Goal: Task Accomplishment & Management: Manage account settings

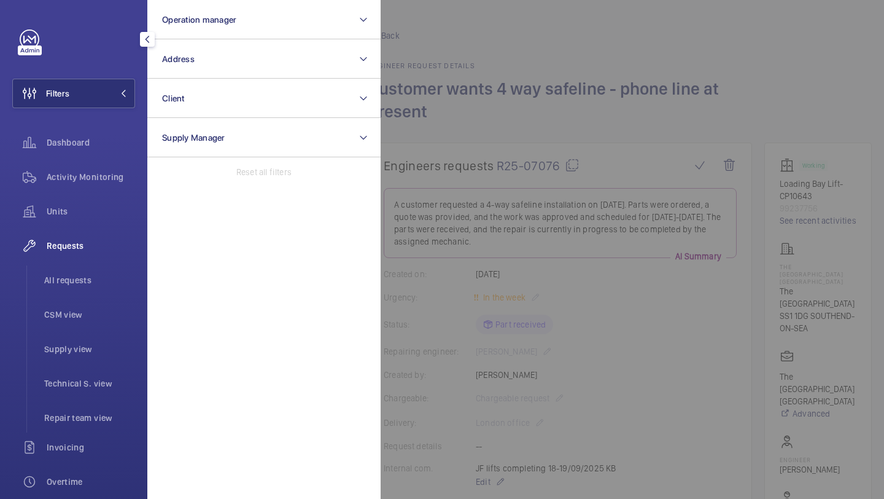
scroll to position [1085, 0]
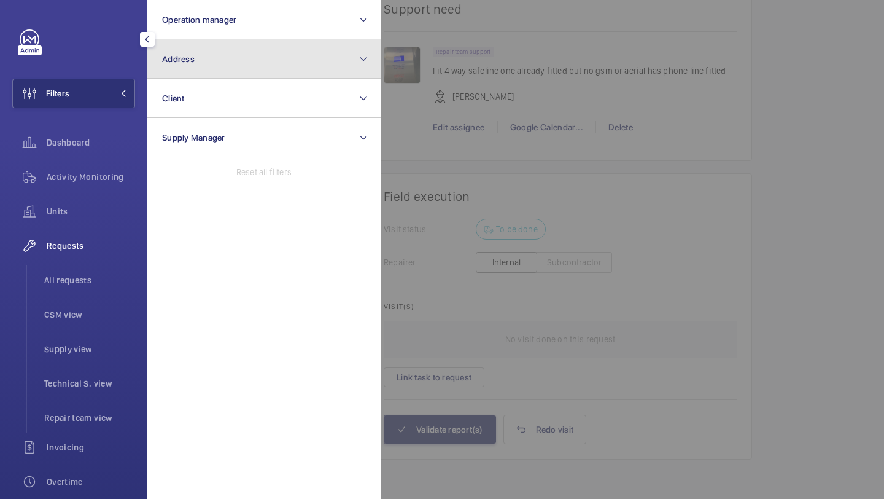
click at [231, 46] on button "Address" at bounding box center [263, 58] width 233 height 39
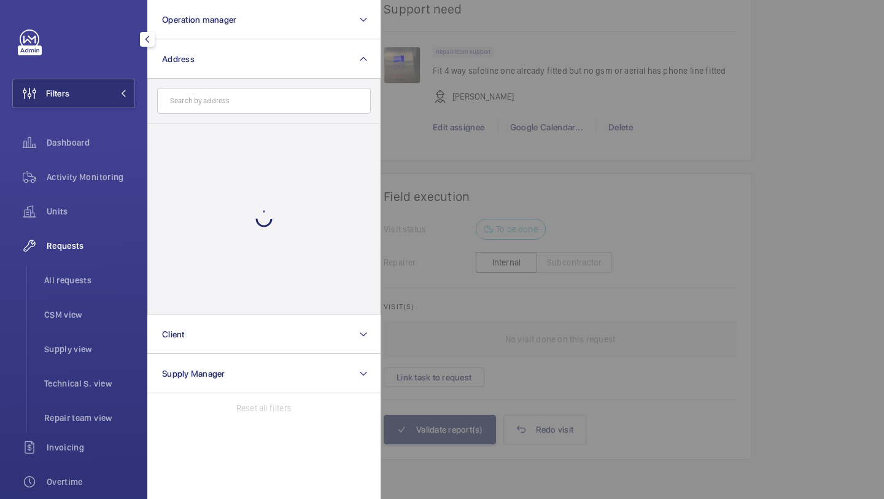
click at [208, 105] on input "text" at bounding box center [264, 101] width 214 height 26
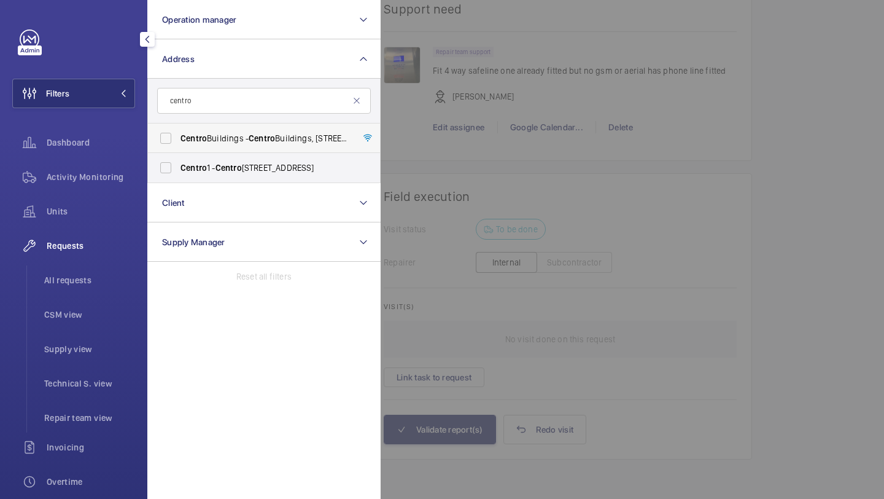
type input "centro"
click at [195, 143] on span "Centro" at bounding box center [194, 138] width 26 height 10
click at [178, 143] on input "[GEOGRAPHIC_DATA] - [GEOGRAPHIC_DATA], [STREET_ADDRESS][PERSON_NAME]" at bounding box center [166, 138] width 25 height 25
checkbox input "true"
click at [805, 135] on div at bounding box center [823, 249] width 884 height 499
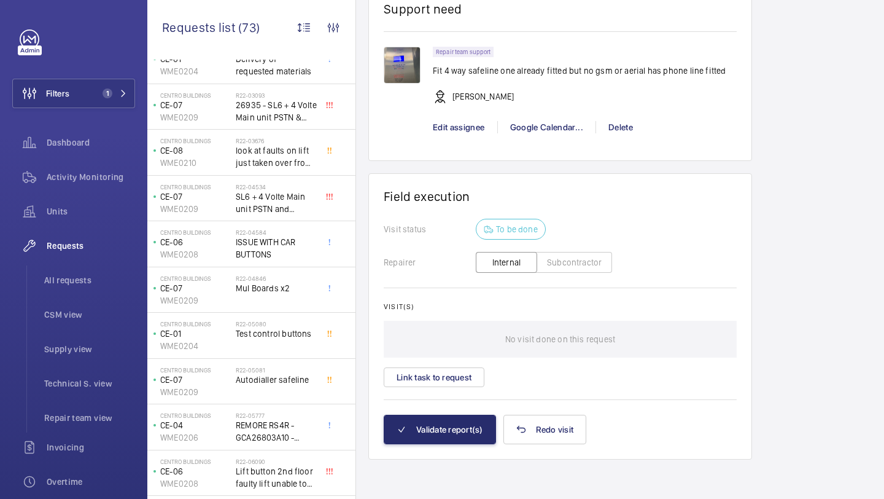
scroll to position [535, 0]
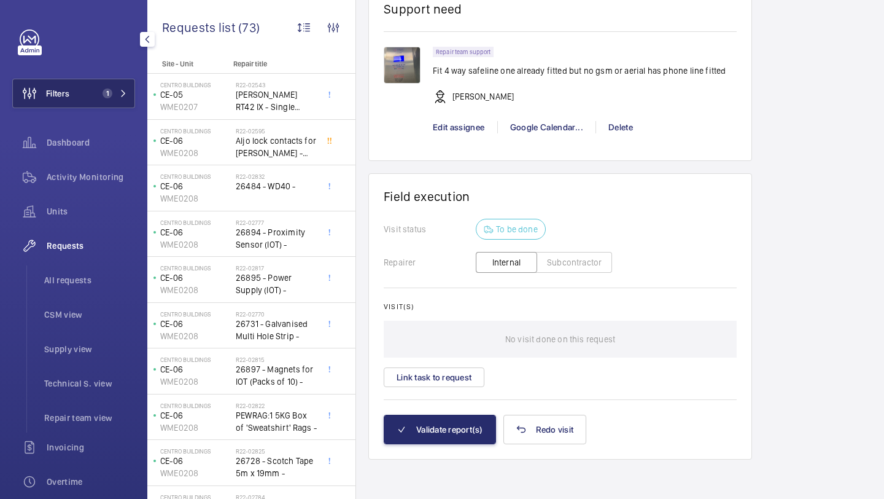
click at [103, 84] on button "Filters 1" at bounding box center [73, 93] width 123 height 29
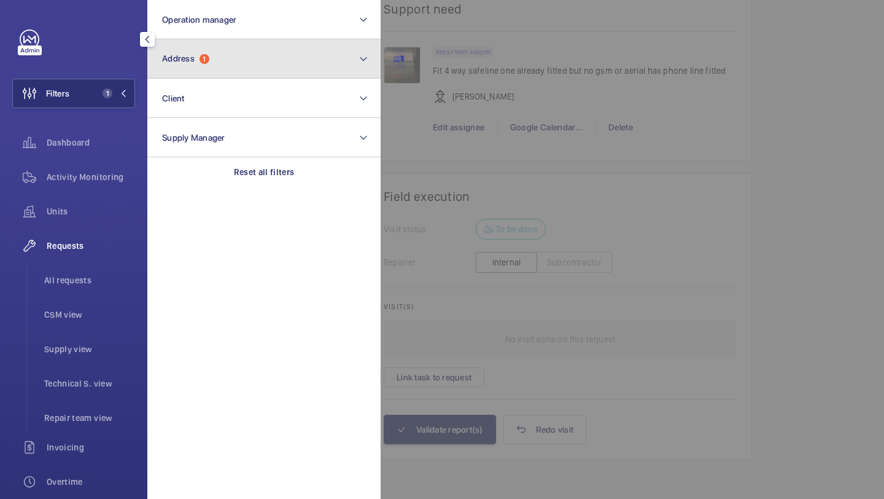
click at [199, 60] on span "Address 1" at bounding box center [185, 58] width 47 height 10
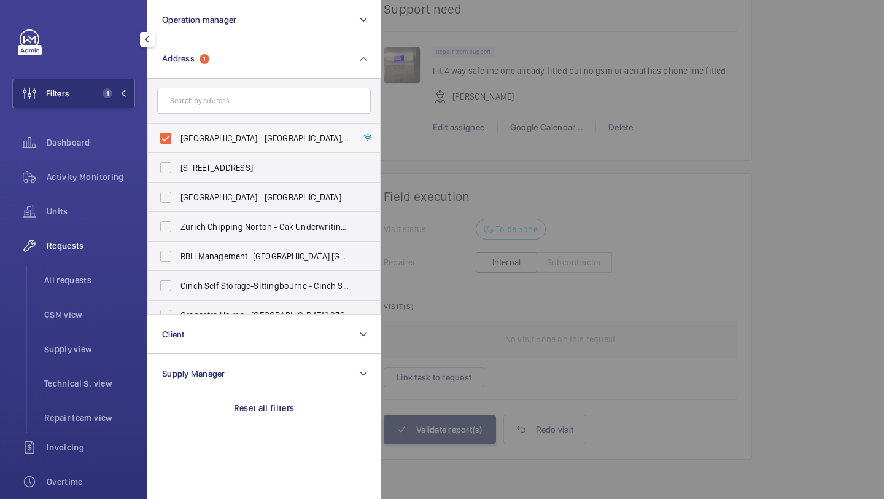
click at [212, 132] on span "Centro Buildings - Centro Buildings, 20-23 Mandela Street, Camden, London, NW1 …" at bounding box center [265, 138] width 169 height 12
click at [178, 132] on input "Centro Buildings - Centro Buildings, 20-23 Mandela Street, Camden, London, NW1 …" at bounding box center [166, 138] width 25 height 25
checkbox input "false"
click at [234, 104] on input "text" at bounding box center [264, 101] width 214 height 26
click at [568, 90] on div at bounding box center [823, 249] width 884 height 499
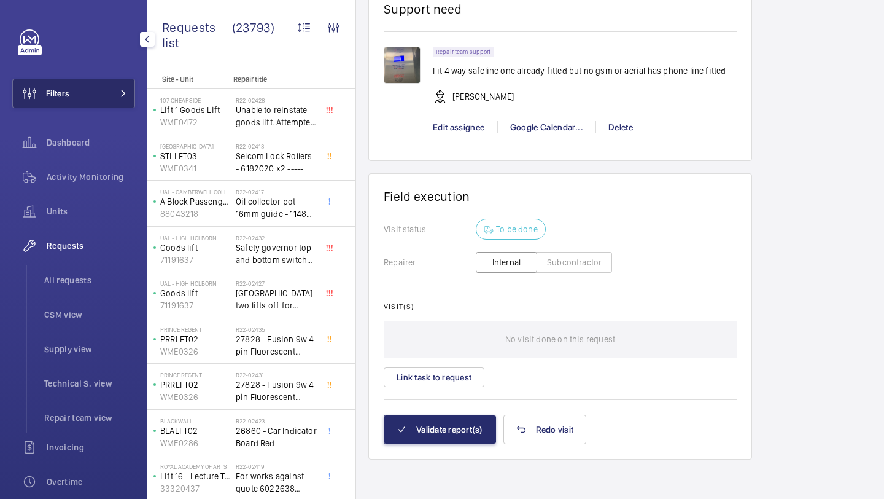
click at [122, 94] on mat-icon at bounding box center [123, 93] width 7 height 7
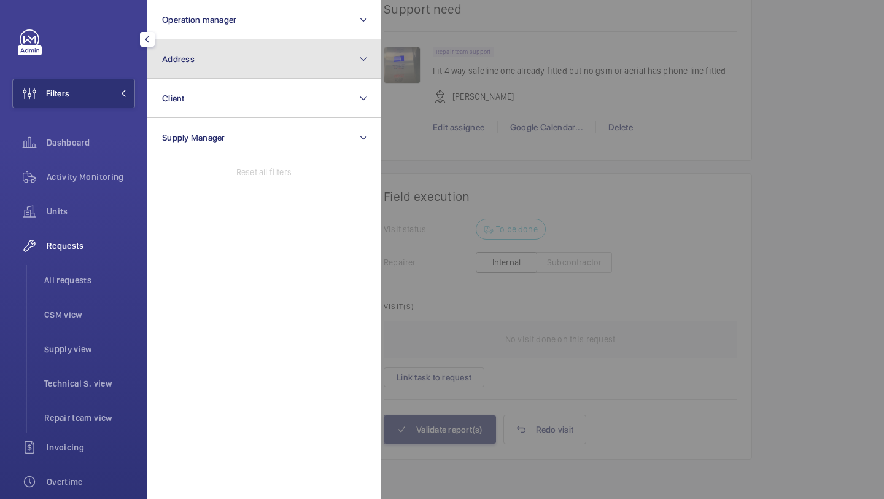
click at [213, 55] on button "Address" at bounding box center [263, 58] width 233 height 39
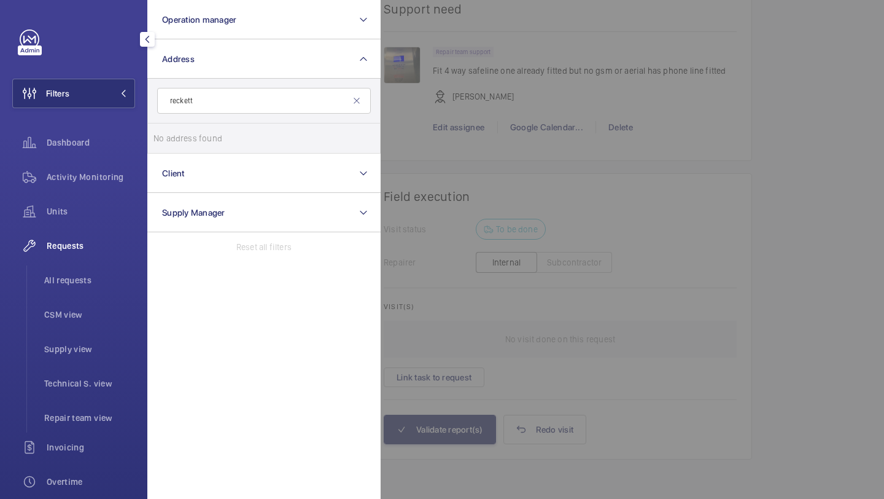
click at [228, 99] on input "reckett" at bounding box center [264, 101] width 214 height 26
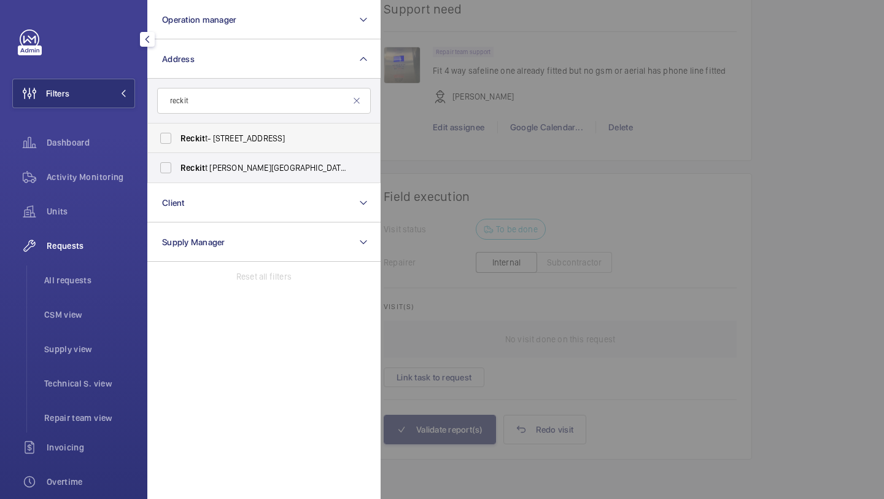
type input "reckit"
click at [237, 139] on span "Reckit t- Wellcroft House - Wellcroft Road, SLOUGH SL1 4AQ" at bounding box center [265, 138] width 169 height 12
click at [178, 139] on input "Reckit t- Wellcroft House - Wellcroft Road, SLOUGH SL1 4AQ" at bounding box center [166, 138] width 25 height 25
checkbox input "true"
click at [234, 158] on label "Reckit t Turner House - Turner House, 103-105 Bath Road, Slough, Berkshire, SL1…" at bounding box center [255, 167] width 214 height 29
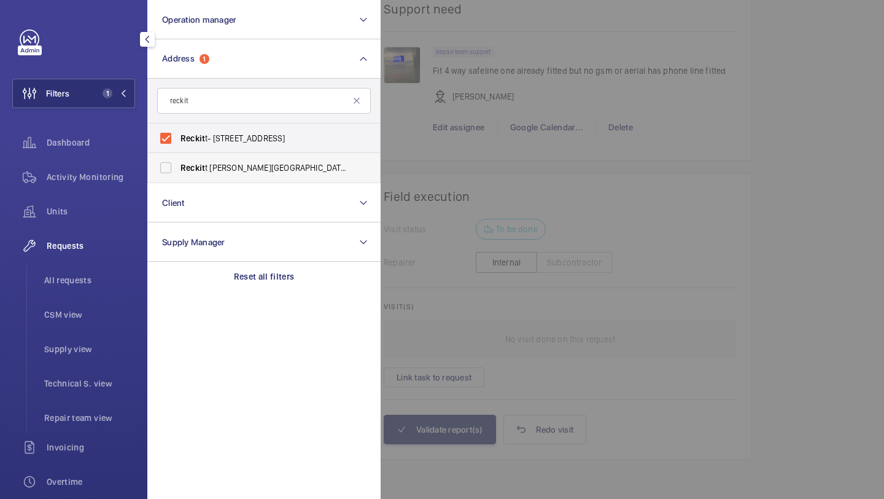
click at [178, 158] on input "Reckit t Turner House - Turner House, 103-105 Bath Road, Slough, Berkshire, SL1…" at bounding box center [166, 167] width 25 height 25
checkbox input "true"
click at [827, 78] on div at bounding box center [823, 249] width 884 height 499
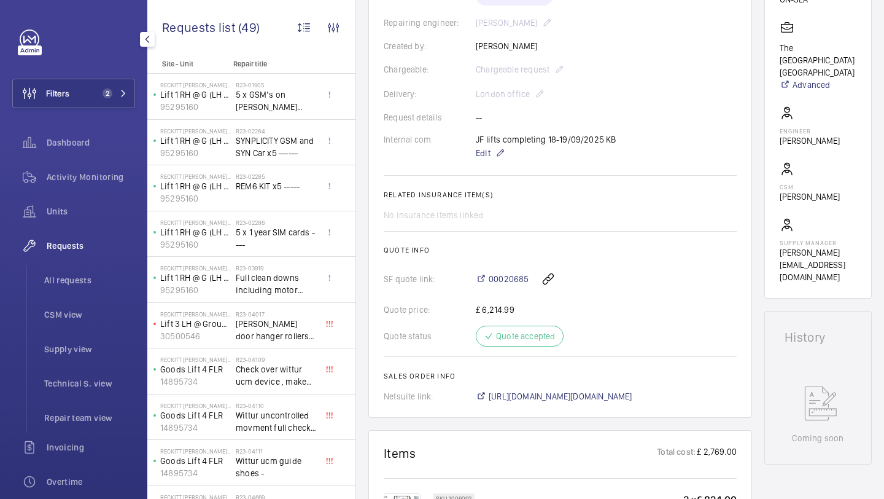
scroll to position [360, 0]
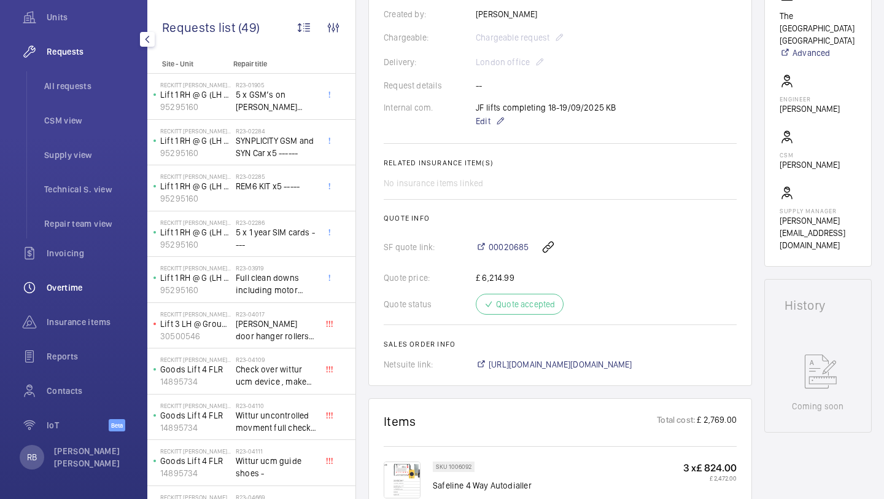
click at [71, 292] on span "Overtime" at bounding box center [91, 287] width 88 height 12
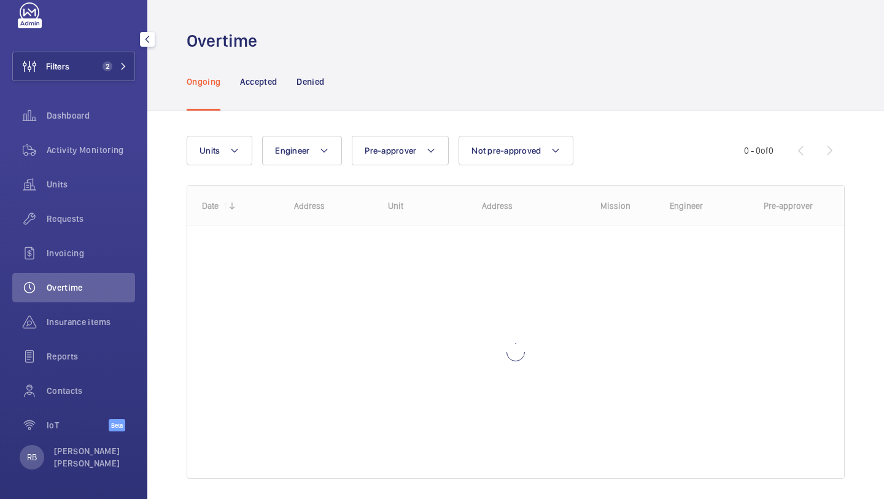
scroll to position [27, 0]
click at [294, 148] on span "Engineer" at bounding box center [292, 151] width 34 height 10
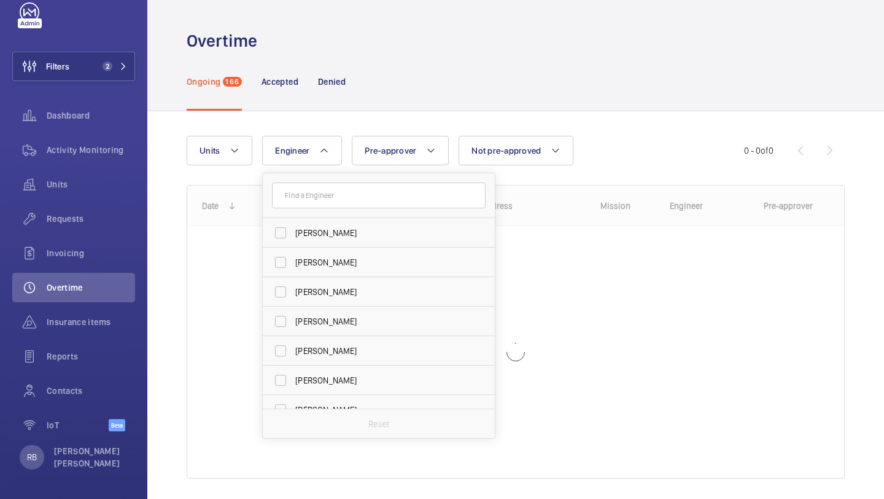
click at [317, 195] on input "text" at bounding box center [379, 195] width 214 height 26
click at [400, 161] on button "Pre-approver" at bounding box center [400, 150] width 97 height 29
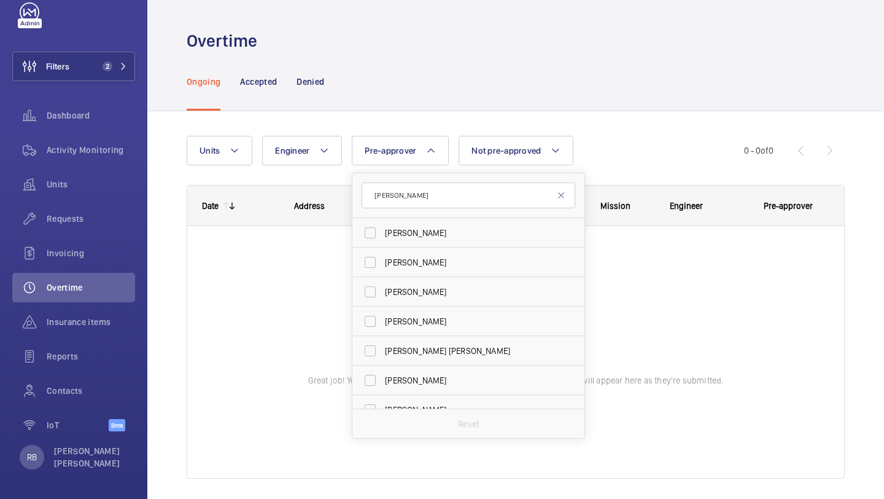
click at [421, 190] on input "keith" at bounding box center [469, 195] width 214 height 26
type input "k"
click at [419, 195] on input "text" at bounding box center [469, 195] width 214 height 26
type input "keith"
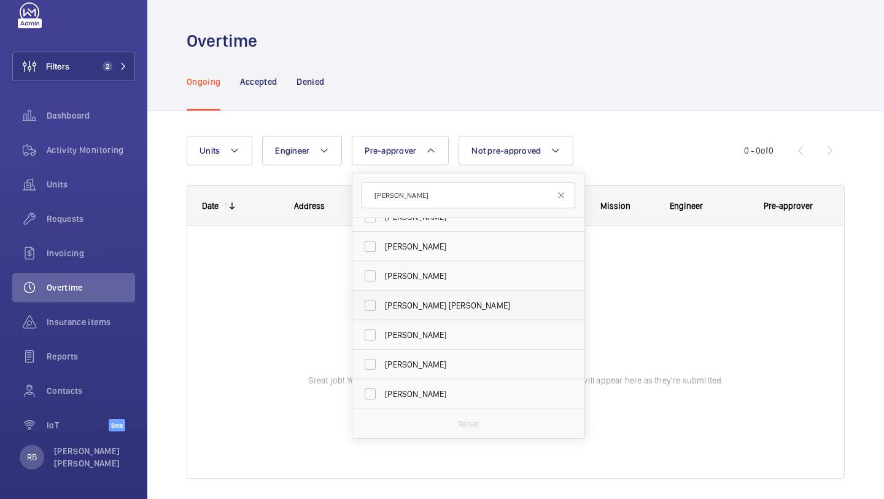
scroll to position [0, 0]
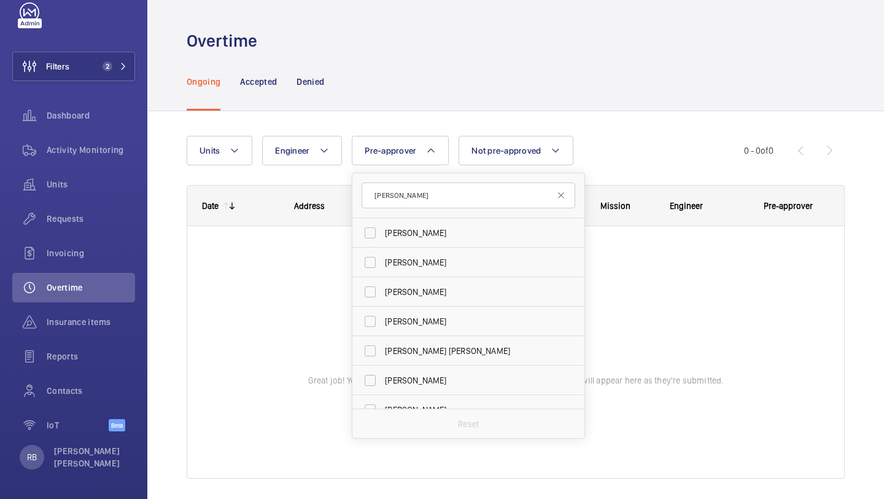
click at [447, 192] on input "keith" at bounding box center [469, 195] width 214 height 26
click at [237, 156] on mat-icon at bounding box center [235, 150] width 10 height 15
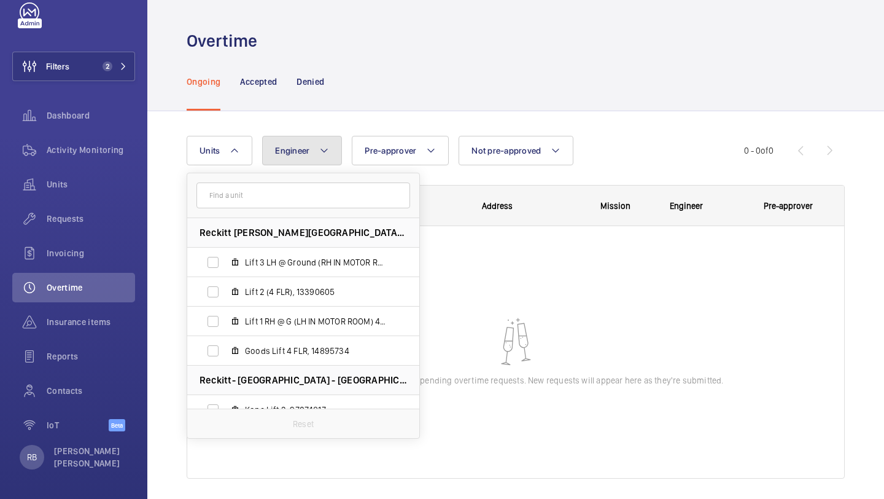
click at [311, 155] on button "Engineer" at bounding box center [302, 150] width 80 height 29
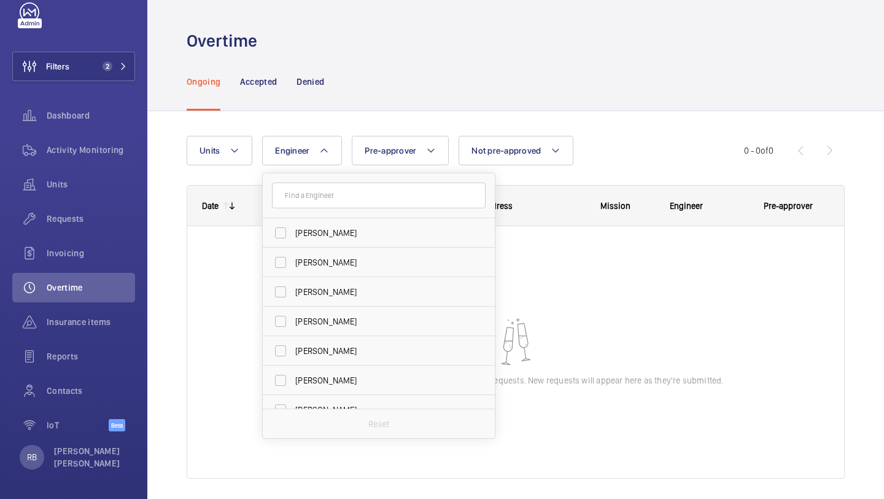
click at [301, 126] on div "Units Engineer Dave Murphy Luke Robinson Terry French Dan Jennings Richard Shaw…" at bounding box center [516, 312] width 658 height 392
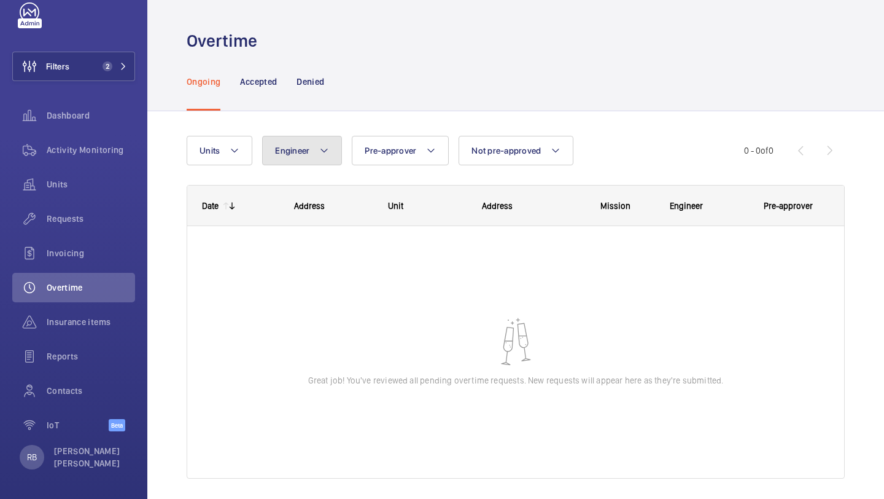
click at [305, 150] on span "Engineer" at bounding box center [292, 151] width 34 height 10
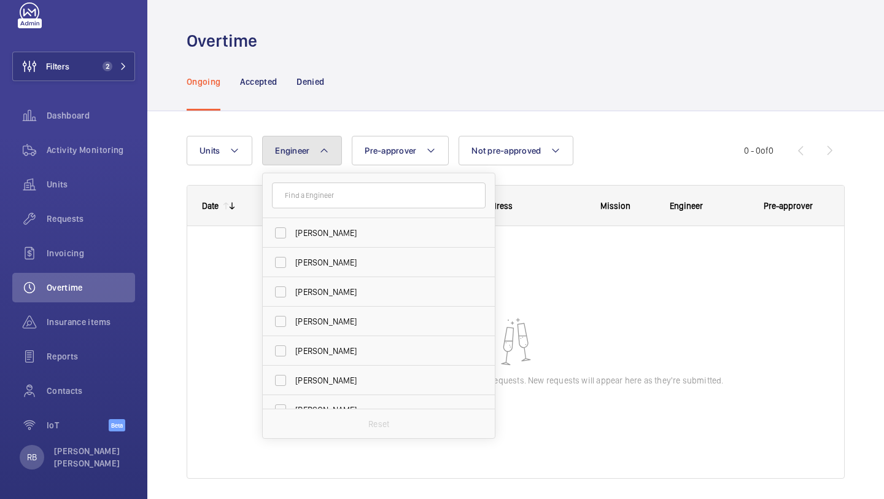
click at [305, 151] on span "Engineer" at bounding box center [292, 151] width 34 height 10
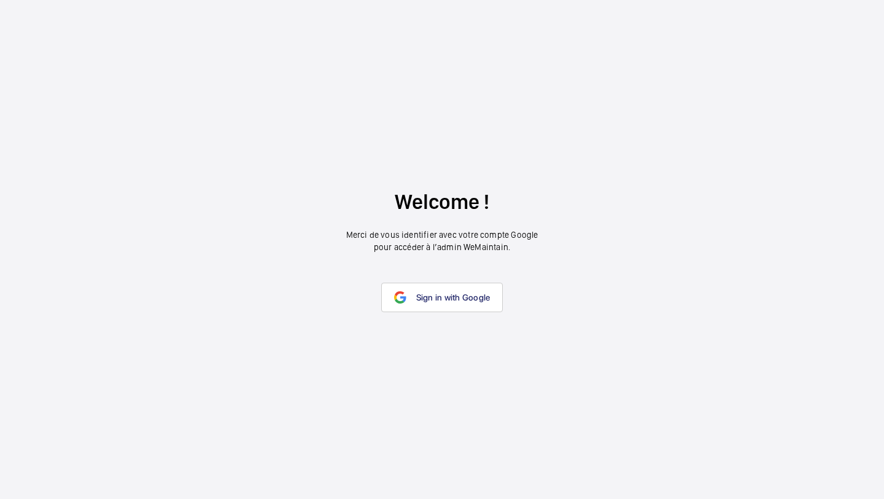
click at [712, 155] on wm-front-google-login "Welcome ! Merci de vous identifier avec votre compte Google pour accéder à l’ad…" at bounding box center [442, 249] width 884 height 499
click at [462, 284] on link "Sign in with Google" at bounding box center [442, 296] width 122 height 29
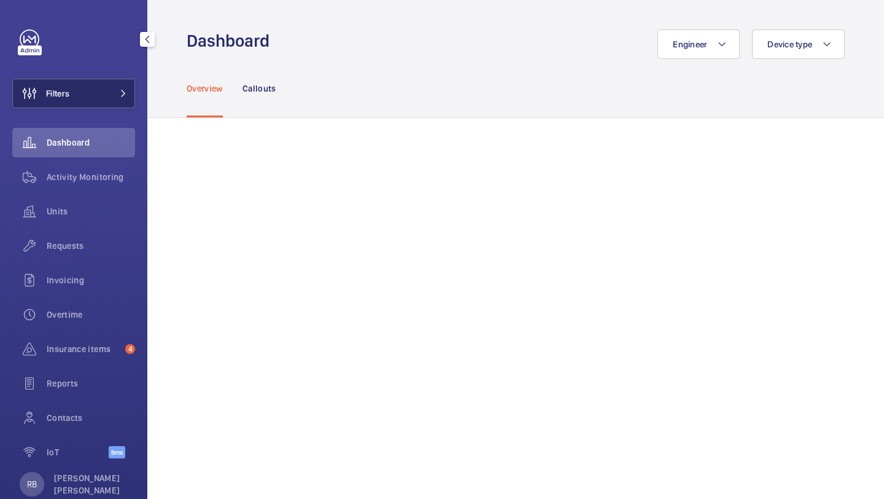
click at [114, 102] on button "Filters" at bounding box center [73, 93] width 123 height 29
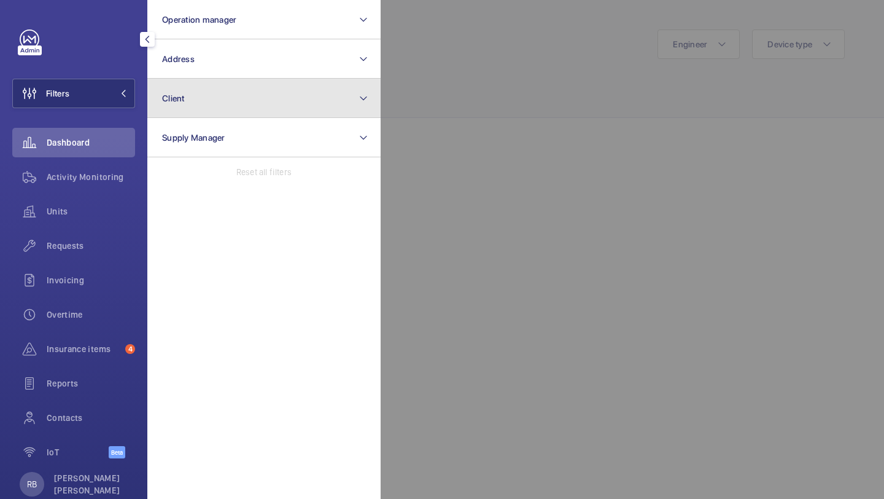
click at [157, 83] on button "Client" at bounding box center [263, 98] width 233 height 39
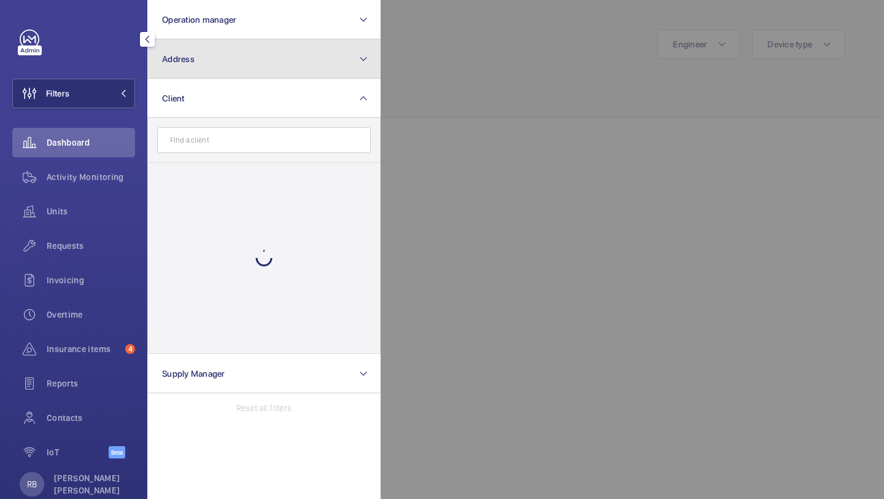
click at [176, 69] on button "Address" at bounding box center [263, 58] width 233 height 39
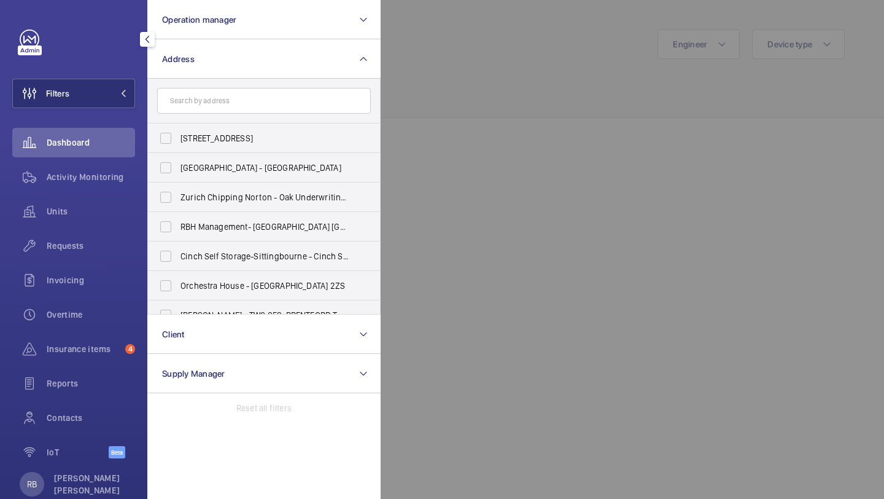
click at [226, 94] on input "text" at bounding box center [264, 101] width 214 height 26
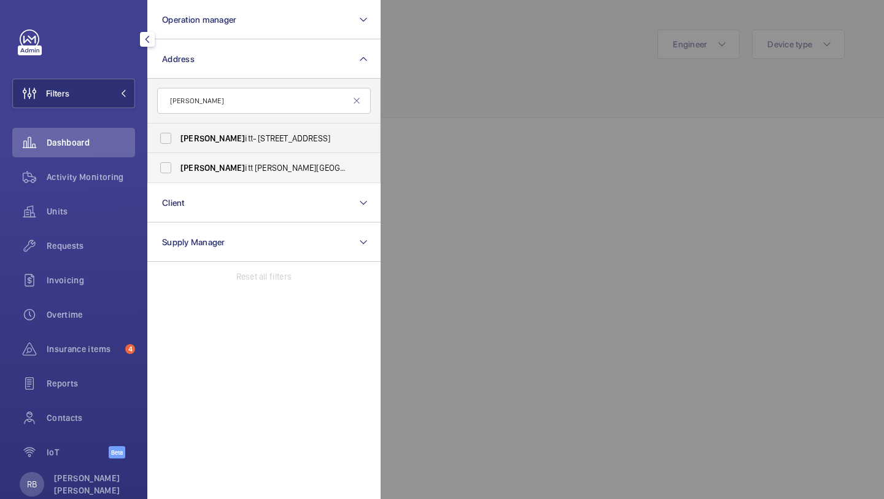
type input "reck"
click at [244, 163] on span "Reck itt Turner House - Turner House, 103-105 Bath Road, Slough, Berkshire, SL1…" at bounding box center [265, 167] width 169 height 12
click at [178, 163] on input "Reck itt Turner House - Turner House, 103-105 Bath Road, Slough, Berkshire, SL1…" at bounding box center [166, 167] width 25 height 25
checkbox input "true"
click at [410, 117] on div at bounding box center [823, 249] width 884 height 499
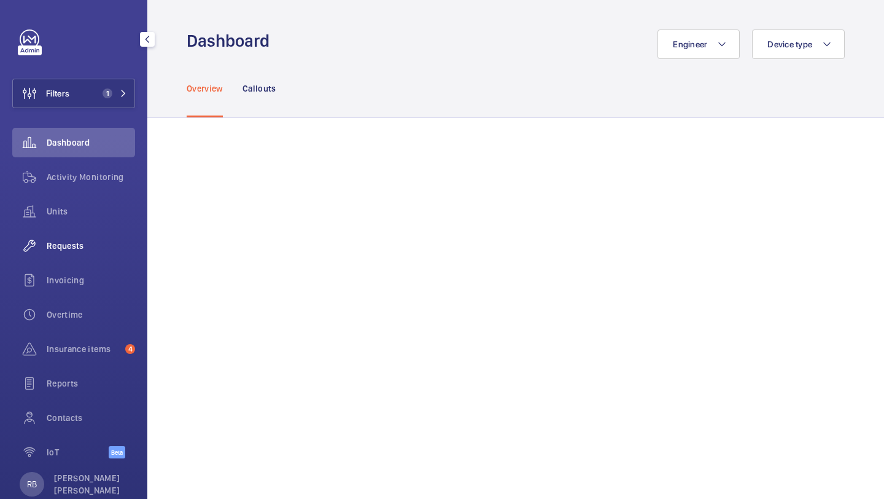
click at [79, 252] on div "Requests" at bounding box center [73, 245] width 123 height 29
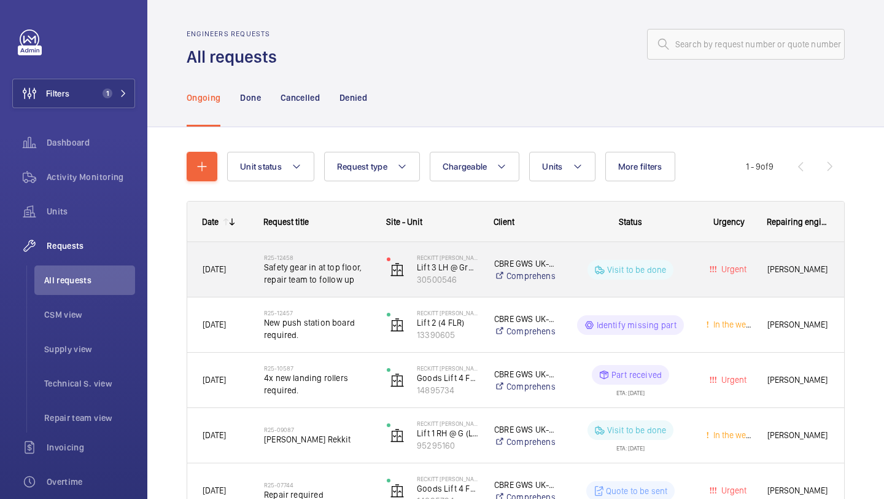
scroll to position [26, 0]
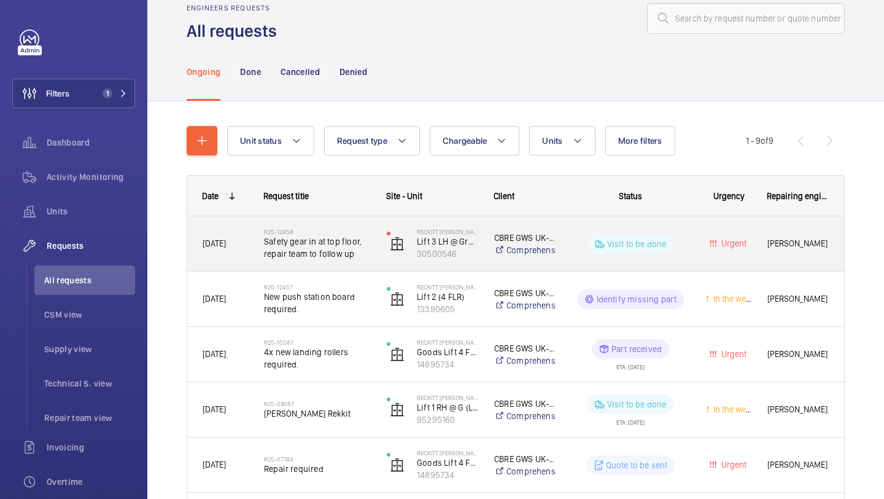
click at [357, 248] on span "Safety gear in at top floor, repair team to follow up" at bounding box center [317, 247] width 107 height 25
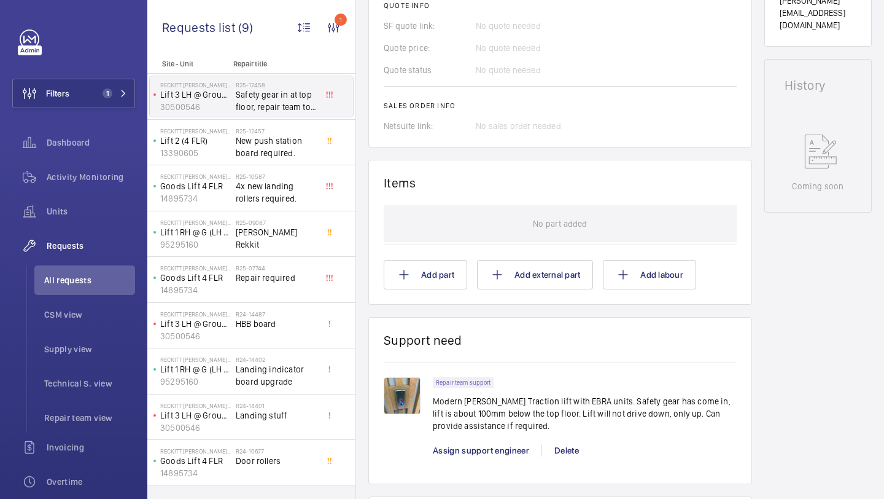
scroll to position [647, 0]
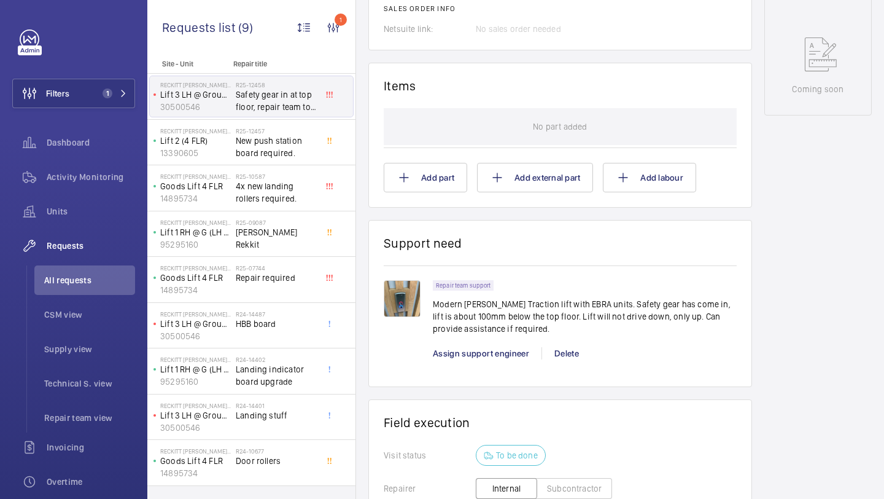
click at [475, 364] on div "Repair team support Modern Otis Traction lift with EBRA units. Safety gear has …" at bounding box center [585, 325] width 304 height 91
click at [480, 353] on span "Assign support engineer" at bounding box center [481, 353] width 96 height 10
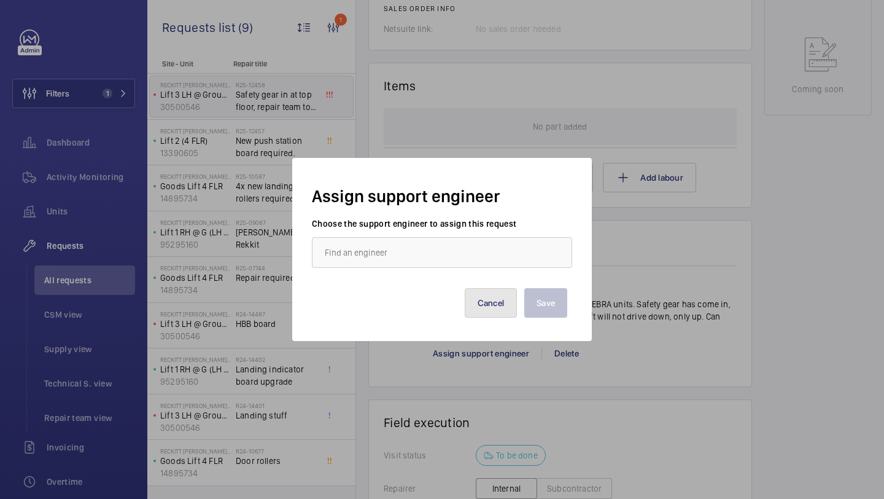
click at [508, 292] on button "Cancel" at bounding box center [491, 302] width 53 height 29
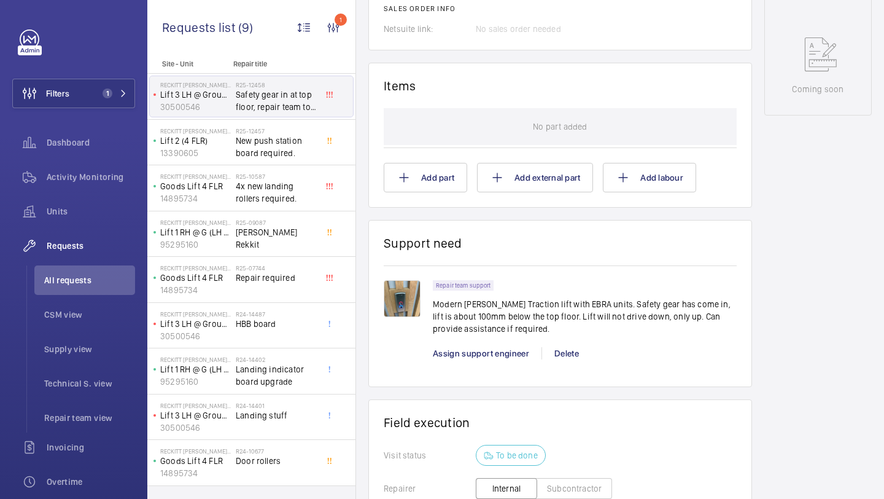
click at [484, 335] on p "Modern Otis Traction lift with EBRA units. Safety gear has come in, lift is abo…" at bounding box center [585, 316] width 304 height 37
click at [484, 342] on div "Repair team support Modern Otis Traction lift with EBRA units. Safety gear has …" at bounding box center [585, 311] width 304 height 62
click at [479, 354] on span "Assign support engineer" at bounding box center [481, 353] width 96 height 10
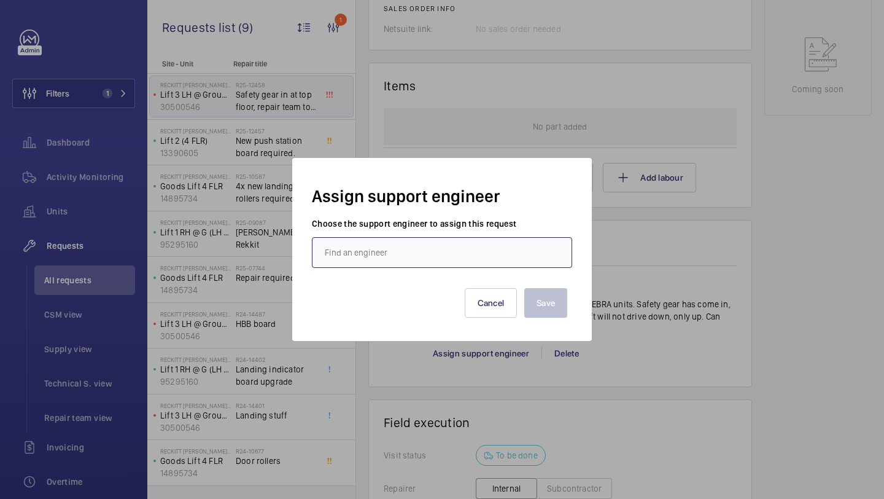
click at [448, 251] on input "text" at bounding box center [442, 252] width 260 height 31
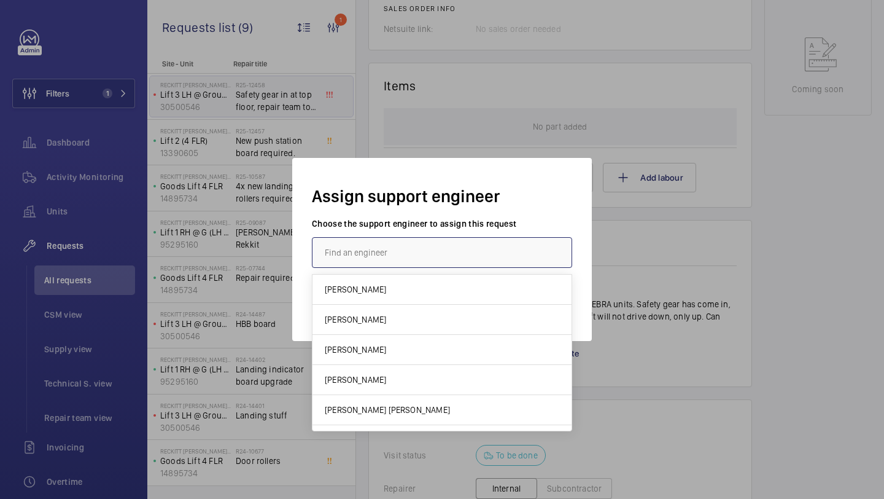
type input "k"
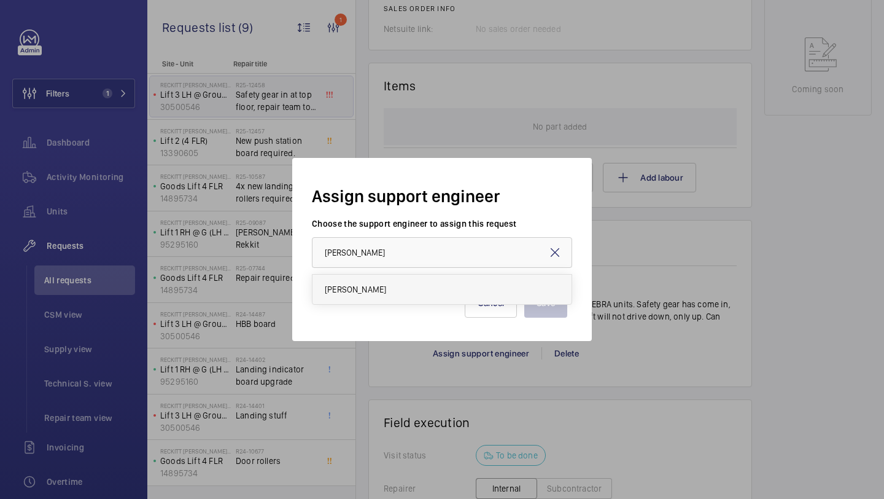
click at [443, 288] on mat-option "James Shillibeer" at bounding box center [442, 288] width 259 height 29
type input "James Shillibeer"
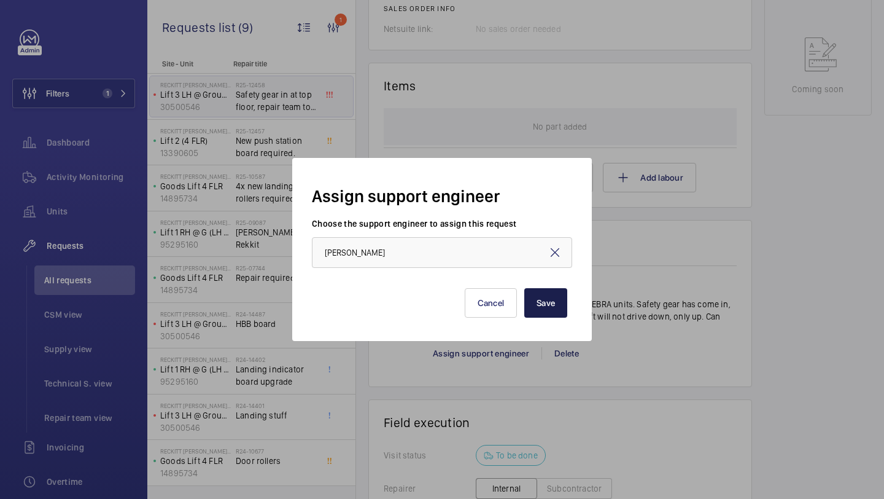
click at [559, 310] on button "Save" at bounding box center [545, 302] width 43 height 29
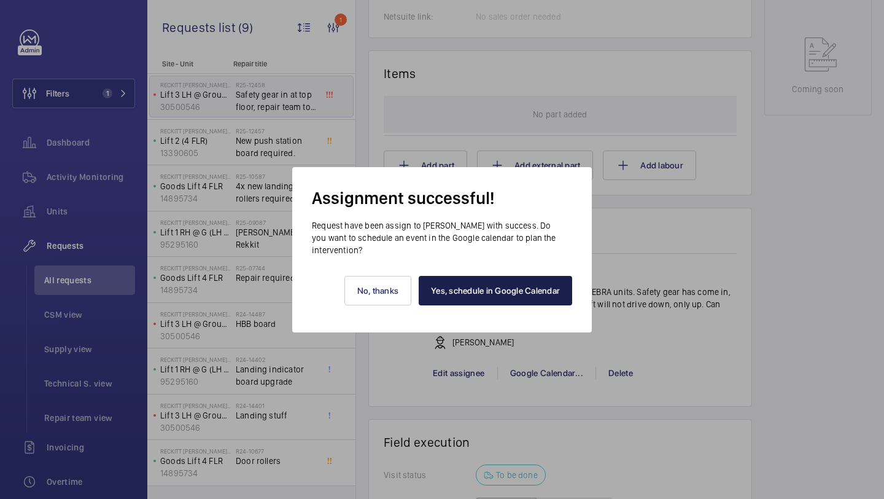
click at [495, 285] on link "Yes, schedule in Google Calendar" at bounding box center [496, 290] width 154 height 29
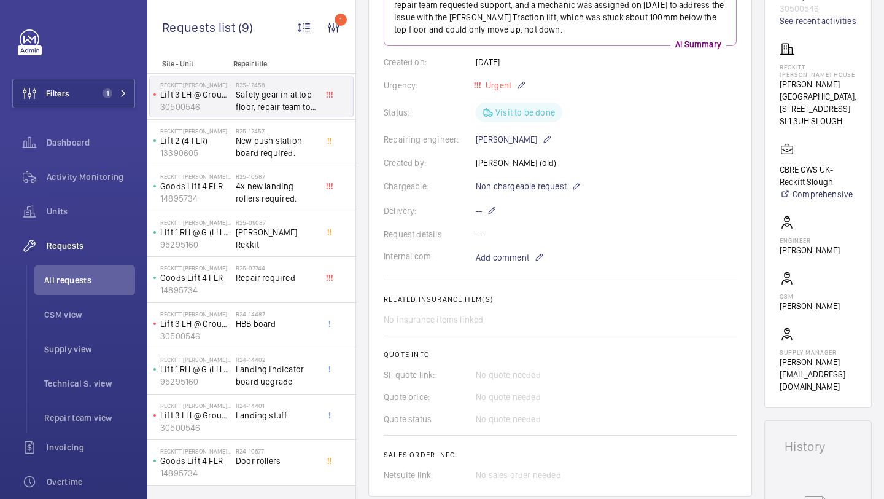
scroll to position [187, 0]
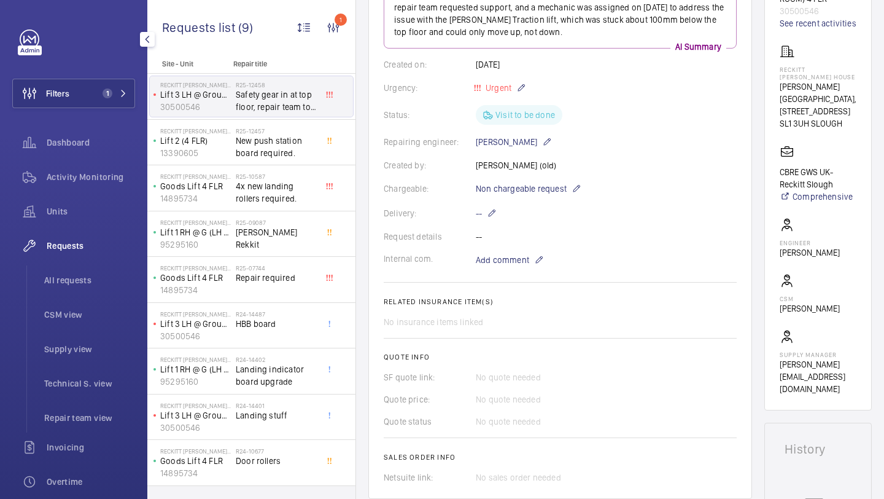
click at [119, 113] on div "Filters 1 Dashboard Activity Monitoring Units Requests All requests CSM view Su…" at bounding box center [73, 333] width 123 height 609
click at [119, 104] on button "Filters 1" at bounding box center [73, 93] width 123 height 29
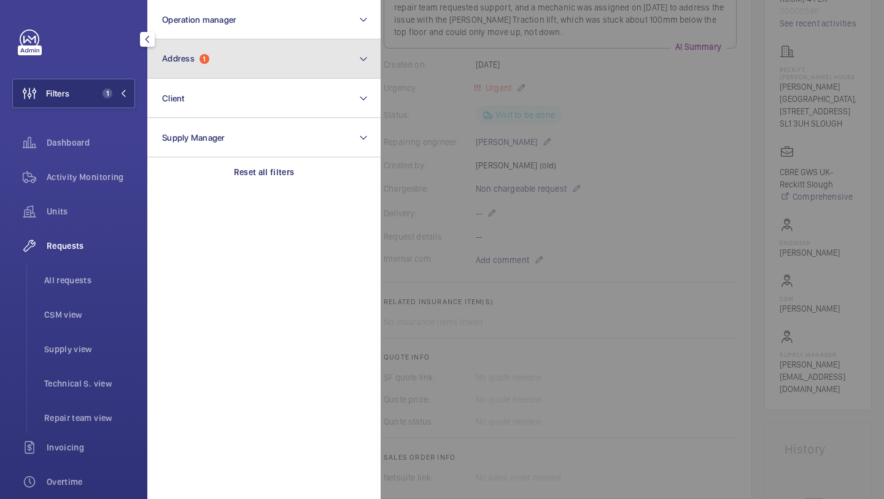
click at [212, 63] on button "Address 1" at bounding box center [263, 58] width 233 height 39
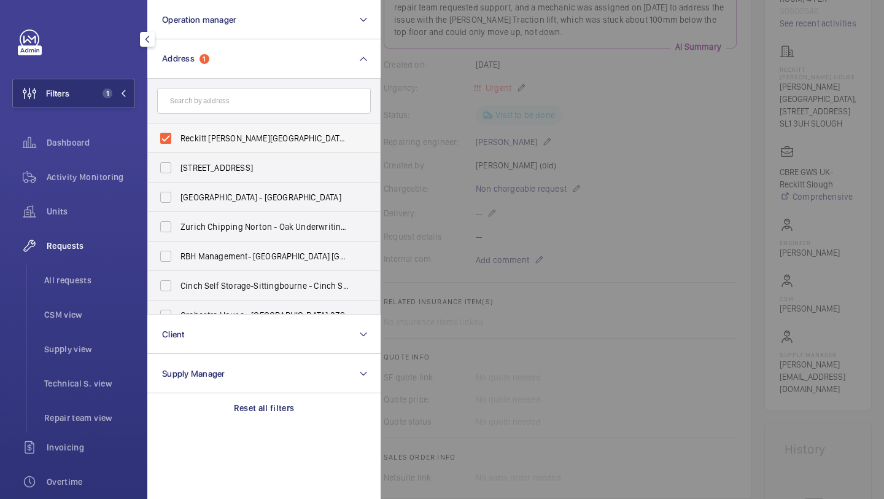
click at [195, 138] on span "Reckitt Turner House - Turner House, 103-105 Bath Road, Slough, Berkshire, SL1 …" at bounding box center [265, 138] width 169 height 12
click at [178, 138] on input "Reckitt Turner House - Turner House, 103-105 Bath Road, Slough, Berkshire, SL1 …" at bounding box center [166, 138] width 25 height 25
checkbox input "false"
click at [219, 111] on input "text" at bounding box center [264, 101] width 214 height 26
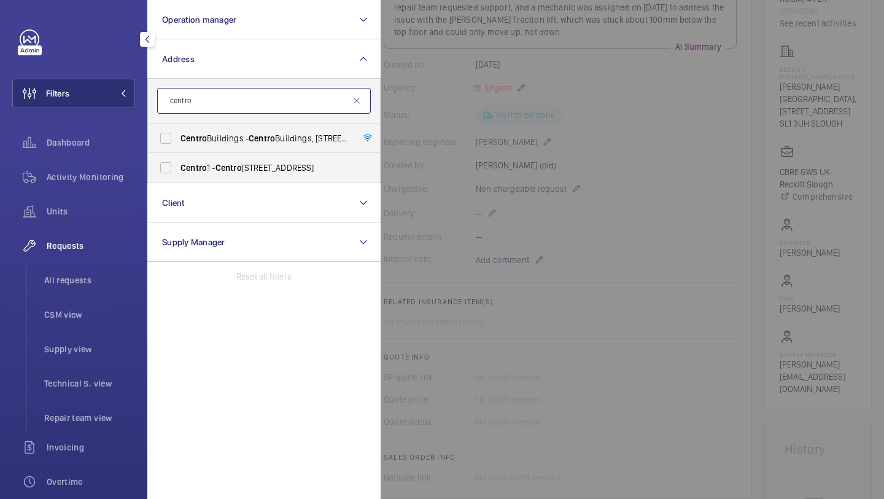
type input "centro"
click at [165, 146] on input "Centro Buildings - Centro Buildings, 20-23 Mandela Street, Camden, London, NW1 …" at bounding box center [166, 138] width 25 height 25
checkbox input "true"
click at [416, 123] on div at bounding box center [823, 249] width 884 height 499
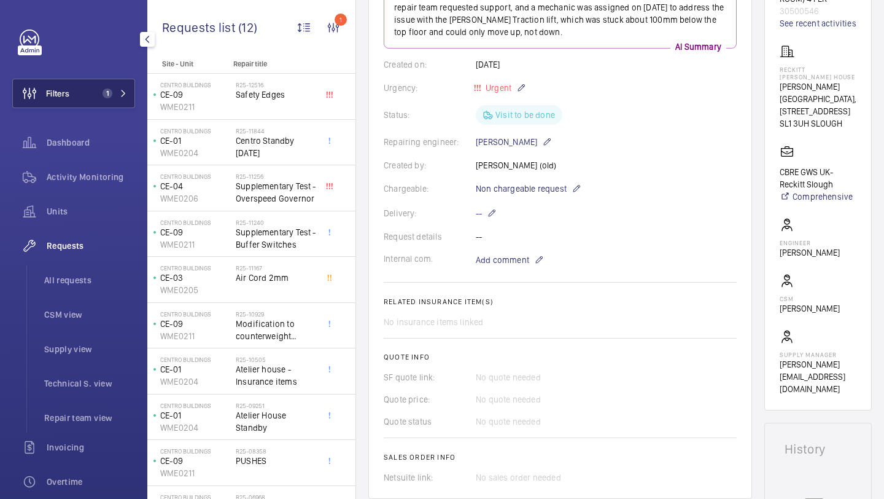
click at [115, 102] on button "Filters 1" at bounding box center [73, 93] width 123 height 29
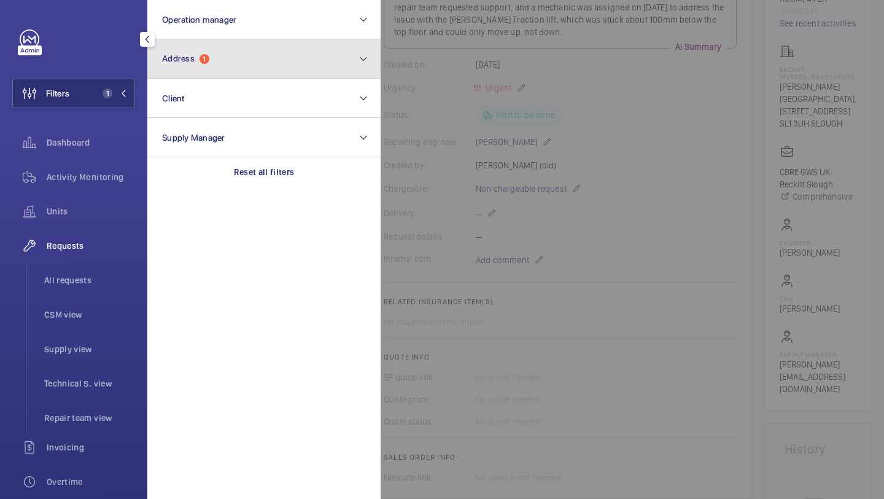
click at [305, 72] on button "Address 1" at bounding box center [263, 58] width 233 height 39
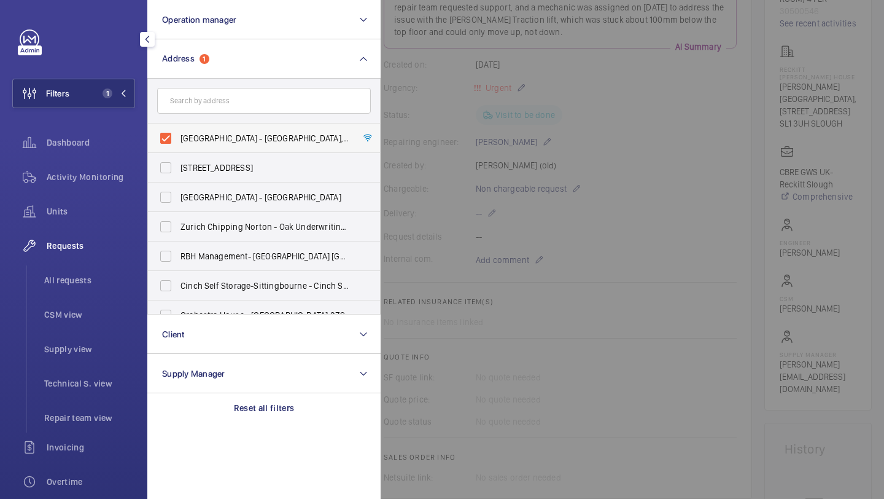
click at [254, 132] on span "Centro Buildings - Centro Buildings, 20-23 Mandela Street, Camden, London, NW1 …" at bounding box center [265, 138] width 169 height 12
click at [178, 131] on input "Centro Buildings - Centro Buildings, 20-23 Mandela Street, Camden, London, NW1 …" at bounding box center [166, 138] width 25 height 25
checkbox input "false"
click at [262, 112] on input "text" at bounding box center [264, 101] width 214 height 26
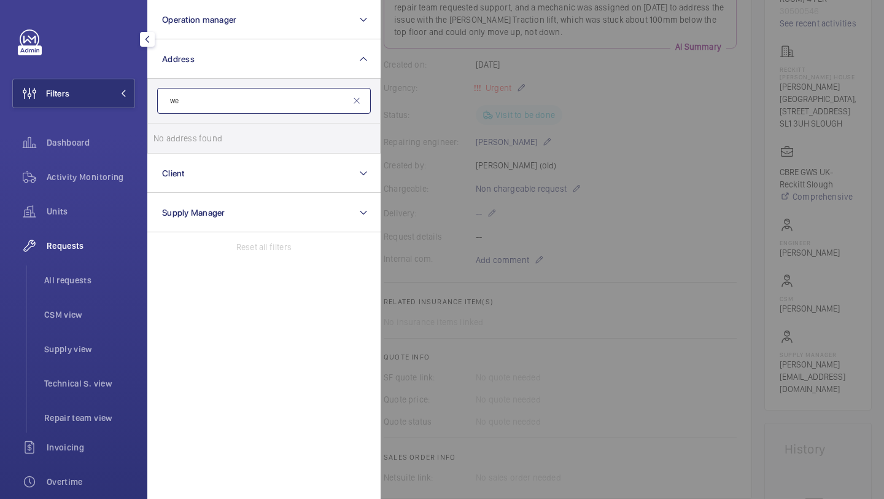
type input "w"
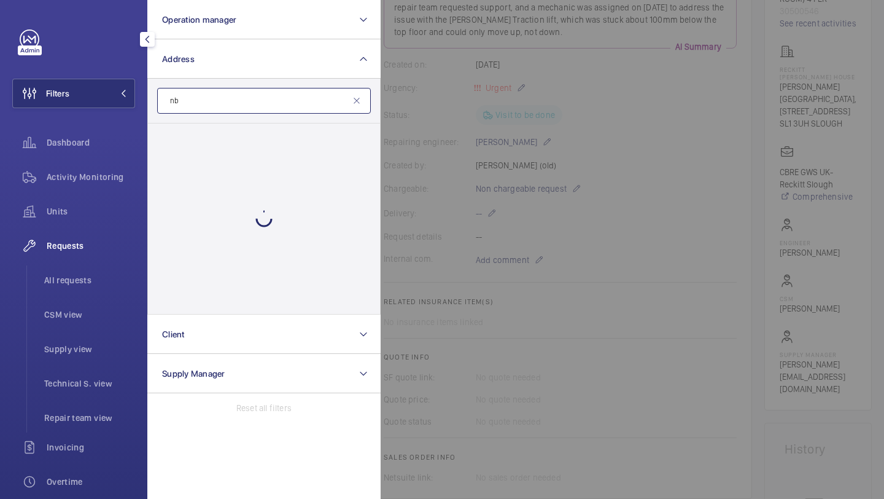
type input "n"
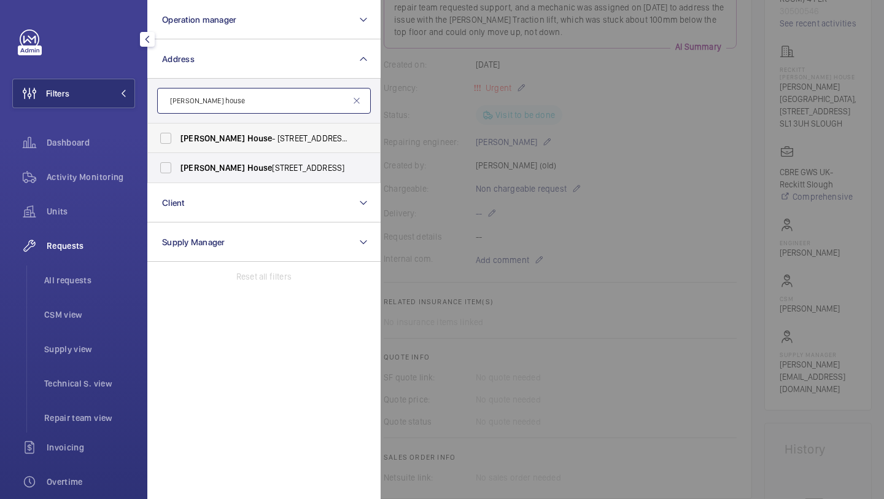
type input "brent house"
click at [234, 143] on span "Brent House - 349 High Rd, WEMBLEY HA9 6EJ" at bounding box center [265, 138] width 169 height 12
click at [178, 143] on input "Brent House - 349 High Rd, WEMBLEY HA9 6EJ" at bounding box center [166, 138] width 25 height 25
checkbox input "true"
click at [247, 163] on span "House" at bounding box center [259, 168] width 25 height 10
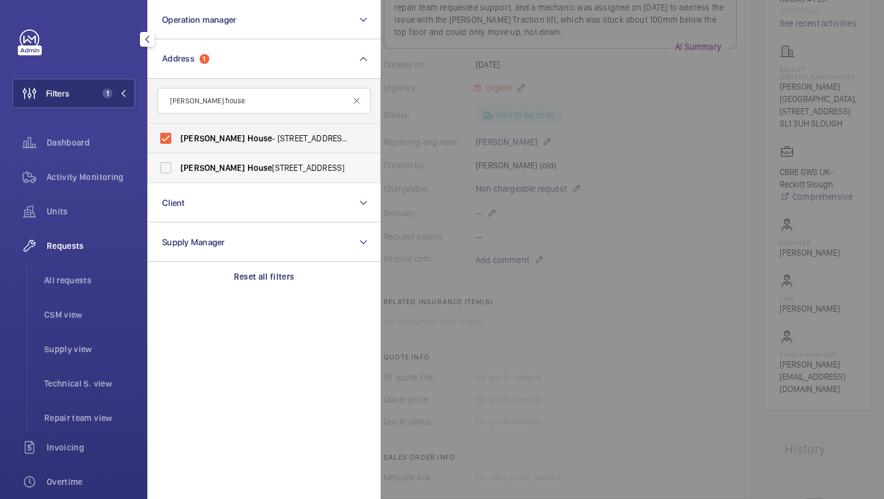
click at [178, 162] on input "Brent House , 349 High Road, Wembley, London, HA9 6ET - High Road, WEMBLEY HA9" at bounding box center [166, 167] width 25 height 25
checkbox input "true"
click at [459, 120] on div at bounding box center [823, 249] width 884 height 499
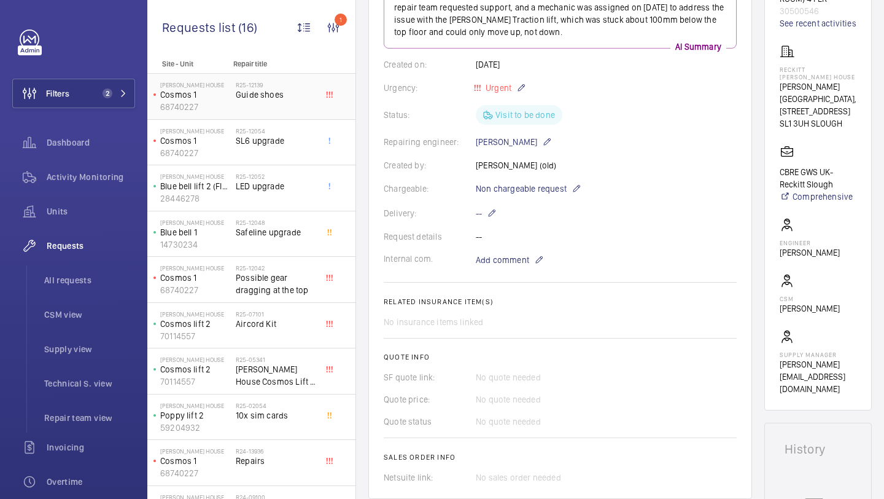
click at [254, 98] on span "Guide shoes" at bounding box center [276, 94] width 81 height 12
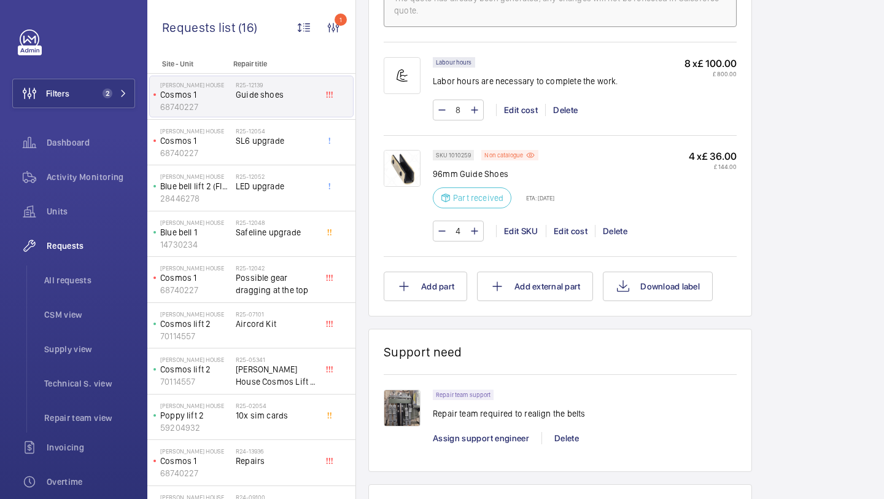
scroll to position [776, 0]
click at [487, 433] on span "Assign support engineer" at bounding box center [481, 437] width 96 height 10
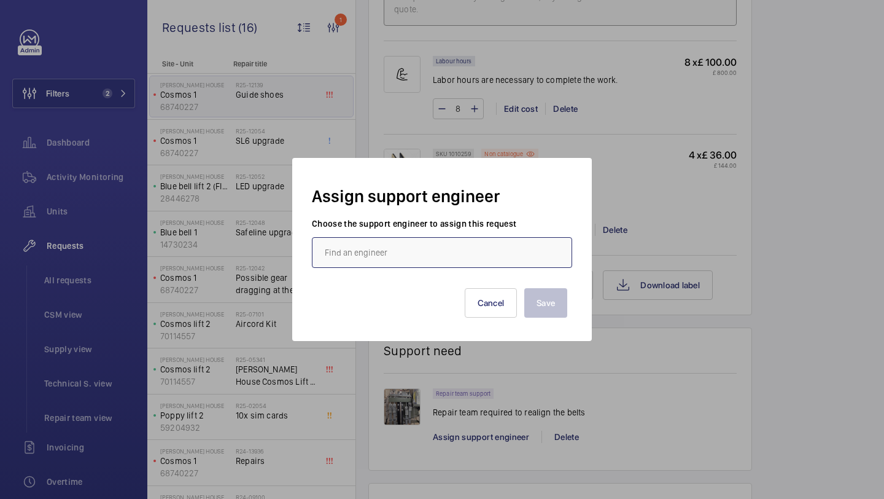
click at [443, 262] on input "text" at bounding box center [442, 252] width 260 height 31
click at [428, 299] on mat-option "Maurice Shanley" at bounding box center [442, 288] width 259 height 29
type input "Maurice Shanley"
click at [575, 314] on div "Assign support engineer Choose the support engineer to assign this request Maur…" at bounding box center [442, 249] width 300 height 183
click at [553, 306] on button "Save" at bounding box center [545, 302] width 43 height 29
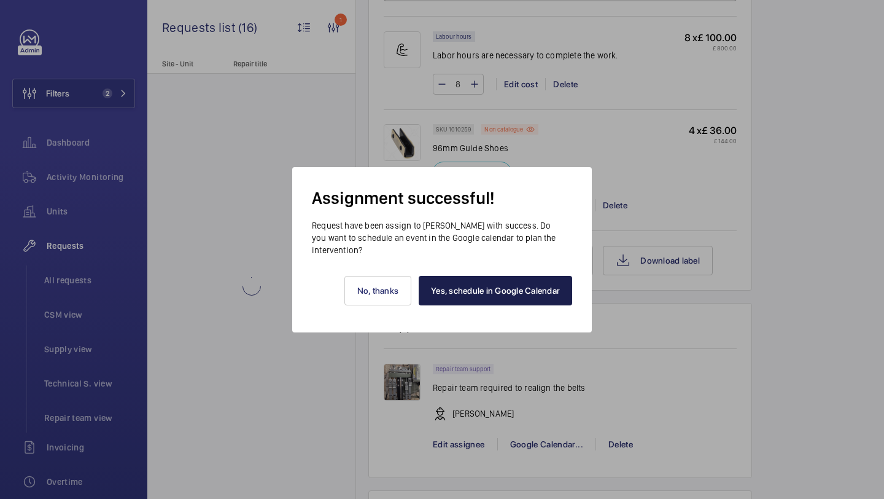
click at [477, 288] on link "Yes, schedule in Google Calendar" at bounding box center [496, 290] width 154 height 29
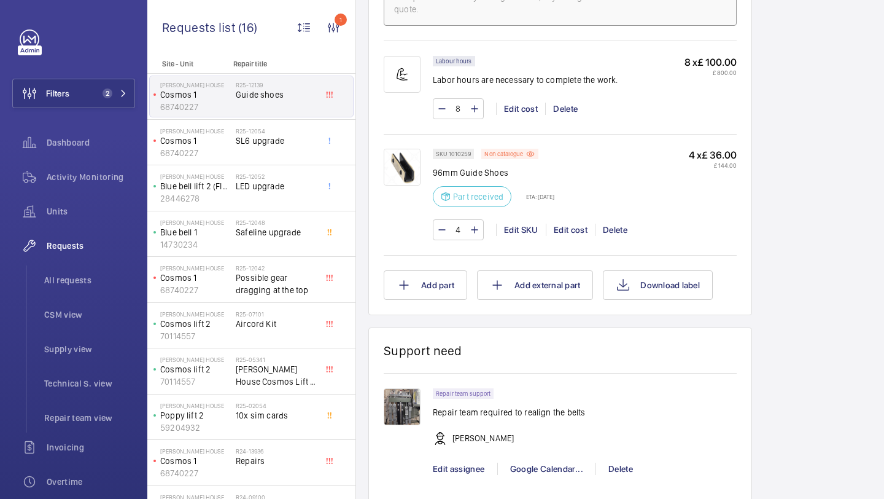
scroll to position [801, 0]
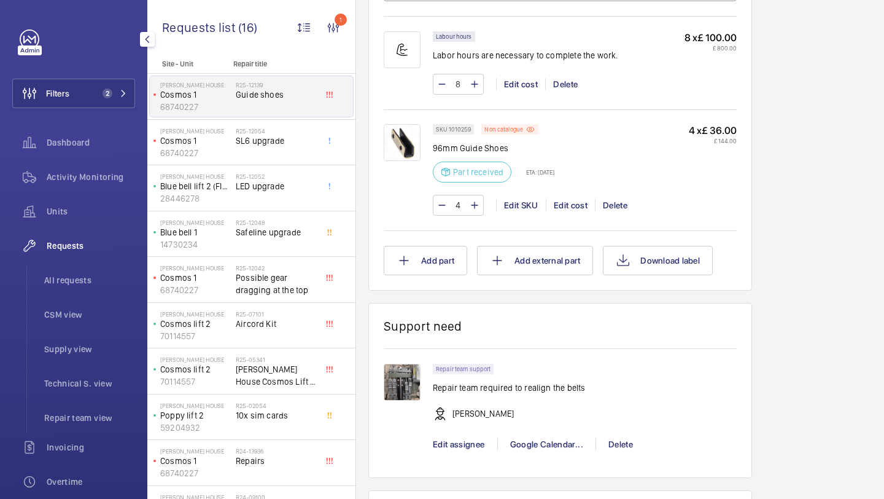
click at [88, 108] on div "Filters 2 Dashboard Activity Monitoring Units Requests All requests CSM view Su…" at bounding box center [73, 333] width 123 height 609
click at [90, 100] on button "Filters 2" at bounding box center [73, 93] width 123 height 29
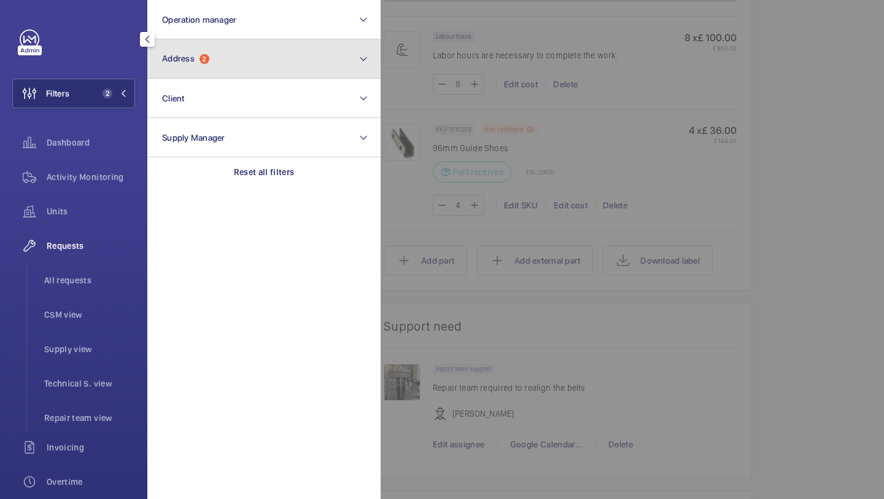
click at [190, 71] on button "Address 2" at bounding box center [263, 58] width 233 height 39
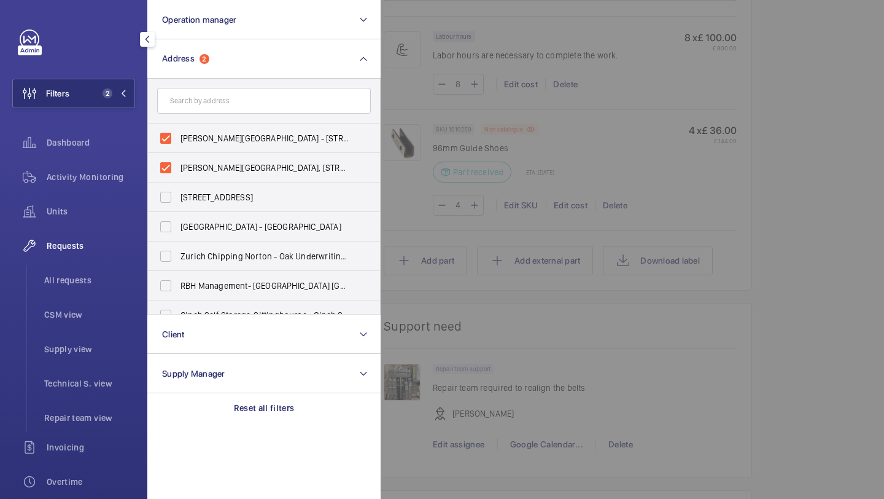
click at [204, 136] on span "Brent House - 349 High Rd, WEMBLEY HA9 6EJ" at bounding box center [265, 138] width 169 height 12
click at [178, 136] on input "Brent House - 349 High Rd, WEMBLEY HA9 6EJ" at bounding box center [166, 138] width 25 height 25
checkbox input "false"
click at [195, 158] on label "Brent House, 349 High Road, Wembley, London, HA9 6ET - High Road, WEMBLEY HA9" at bounding box center [255, 167] width 214 height 29
click at [178, 158] on input "Brent House, 349 High Road, Wembley, London, HA9 6ET - High Road, WEMBLEY HA9" at bounding box center [166, 167] width 25 height 25
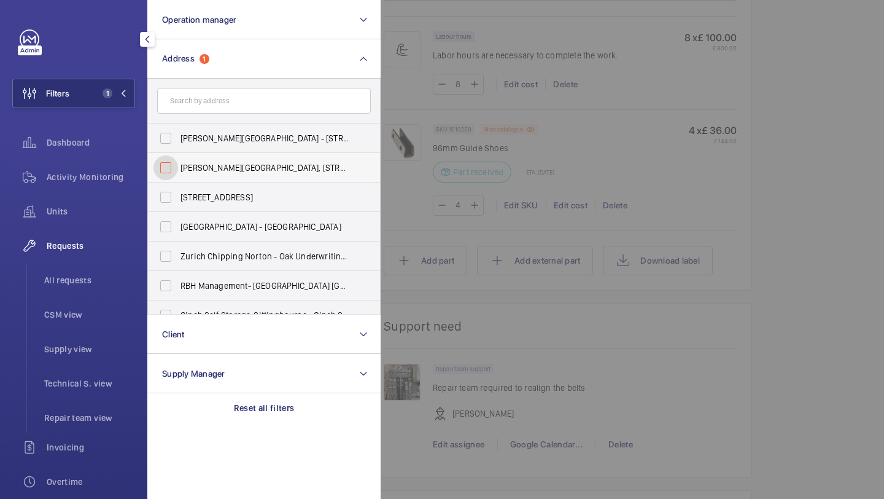
checkbox input "false"
click at [213, 104] on input "text" at bounding box center [264, 101] width 214 height 26
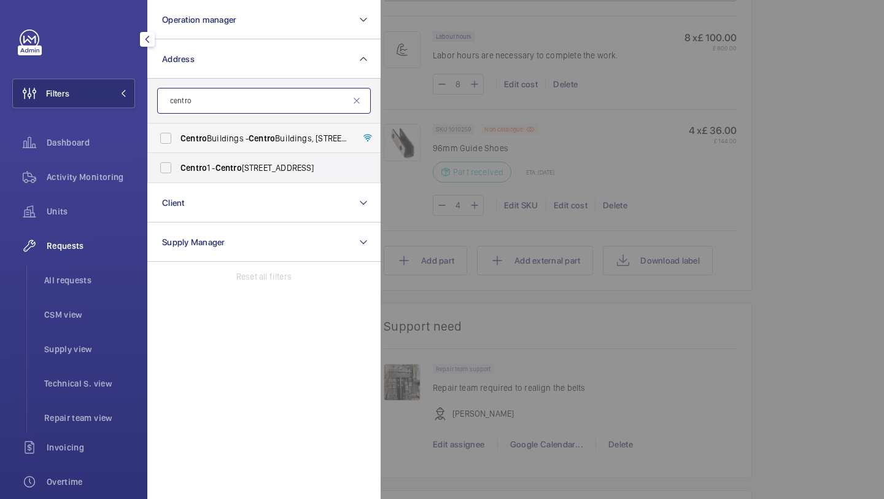
type input "centro"
click at [190, 141] on span "Centro" at bounding box center [194, 138] width 26 height 10
click at [178, 141] on input "Centro Buildings - Centro Buildings, 20-23 Mandela Street, Camden, London, NW1 …" at bounding box center [166, 138] width 25 height 25
checkbox input "true"
click at [460, 131] on div at bounding box center [823, 249] width 884 height 499
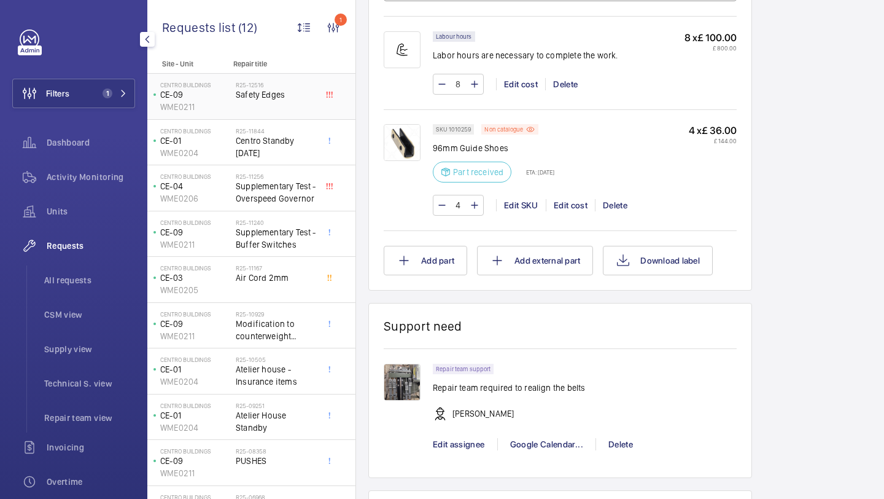
click at [276, 106] on div "R25-12516 Safety Edges" at bounding box center [276, 99] width 81 height 36
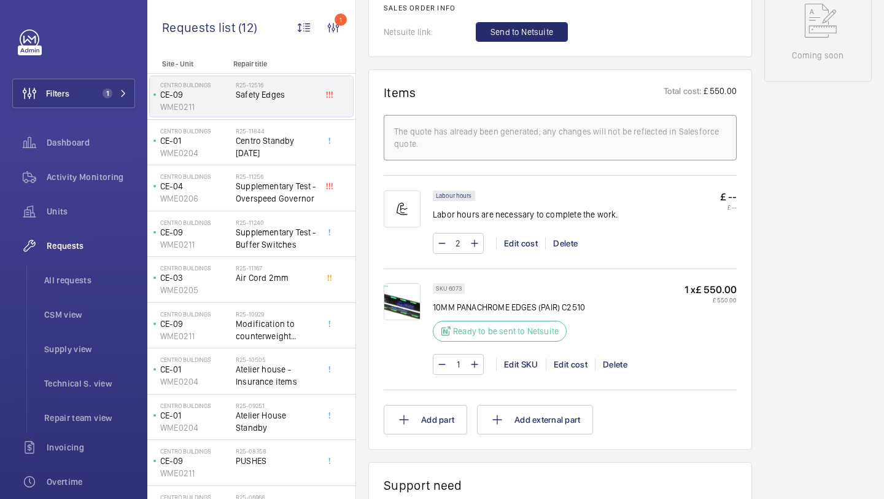
scroll to position [661, 0]
click at [402, 308] on img at bounding box center [402, 301] width 37 height 37
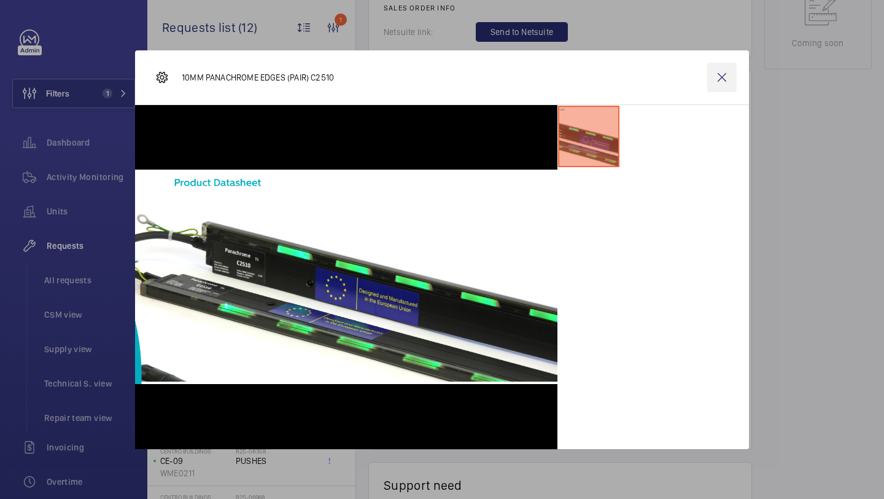
click at [731, 69] on wm-front-icon-button at bounding box center [721, 77] width 29 height 29
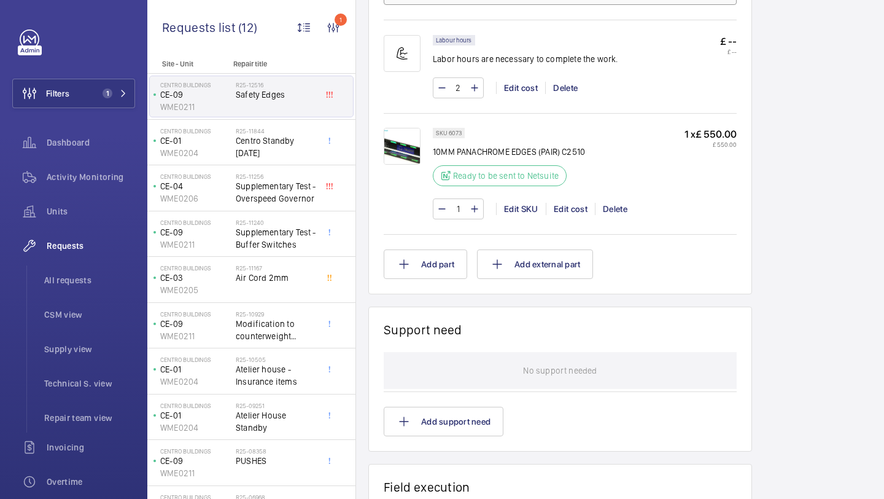
scroll to position [815, 0]
click at [411, 156] on img at bounding box center [402, 147] width 37 height 37
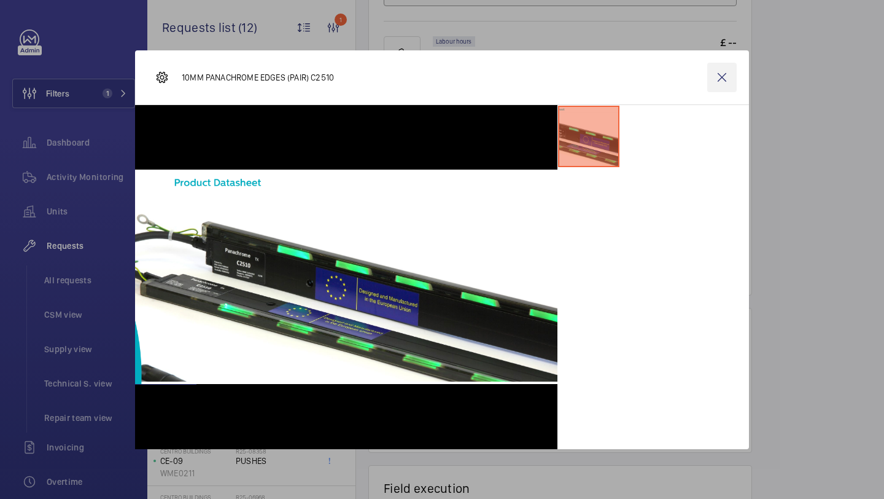
click at [724, 77] on wm-front-icon-button at bounding box center [721, 77] width 29 height 29
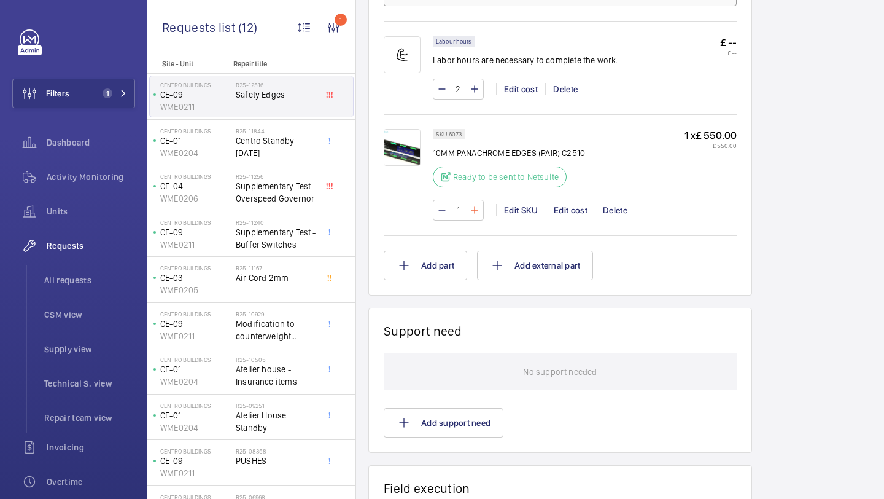
scroll to position [803, 0]
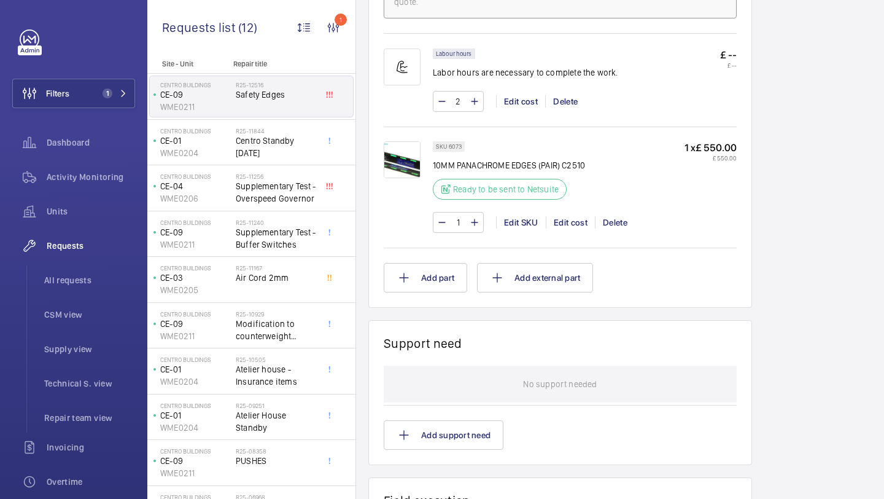
click at [390, 151] on img at bounding box center [402, 159] width 37 height 37
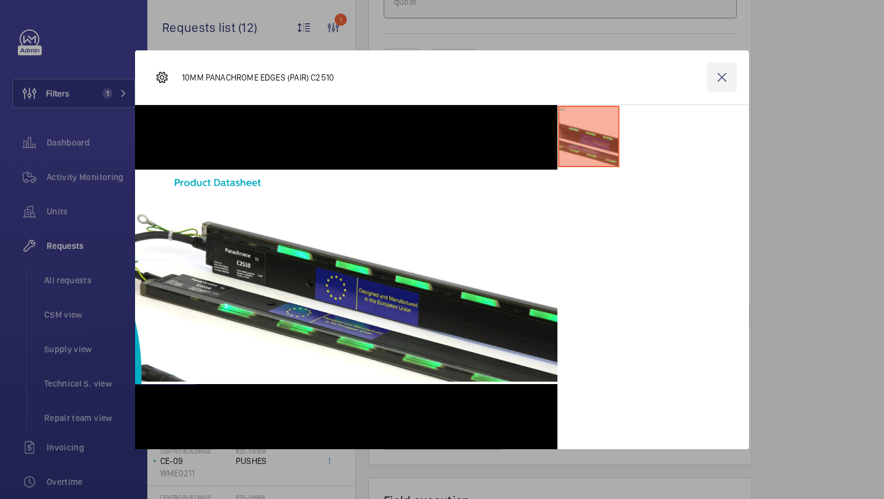
click at [733, 79] on wm-front-icon-button at bounding box center [721, 77] width 29 height 29
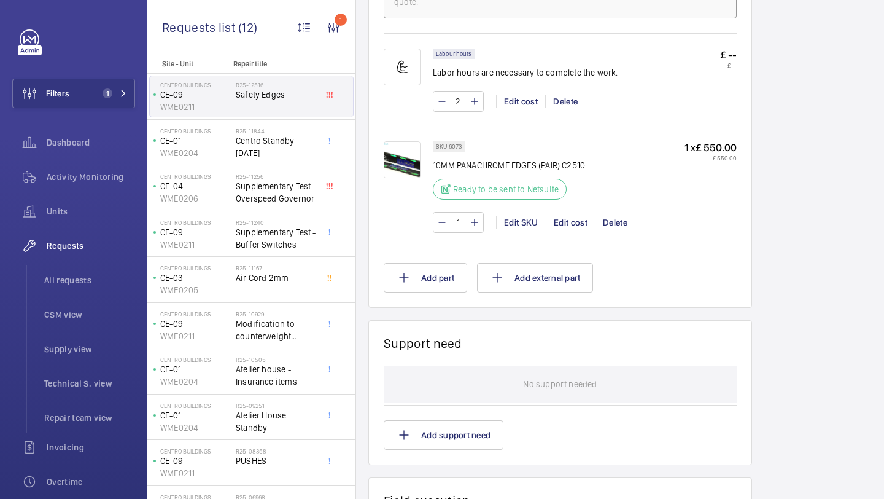
click at [418, 173] on img at bounding box center [402, 159] width 37 height 37
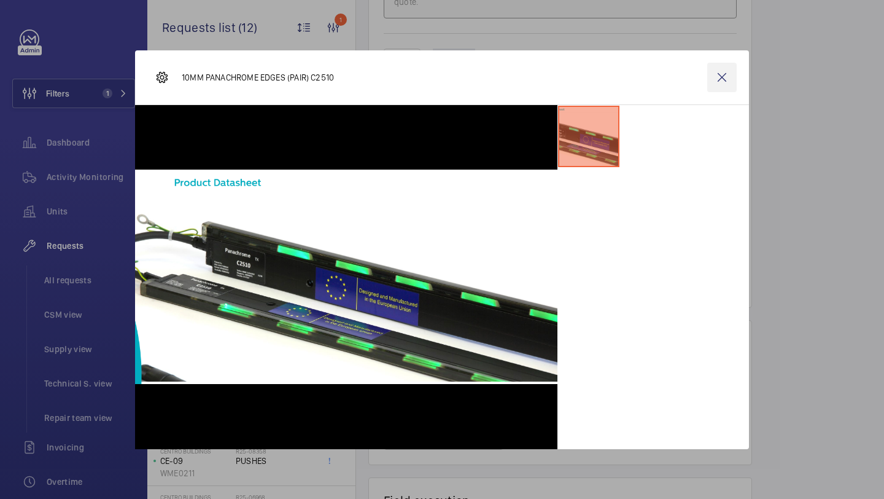
click at [707, 72] on wm-front-icon-button at bounding box center [721, 77] width 29 height 29
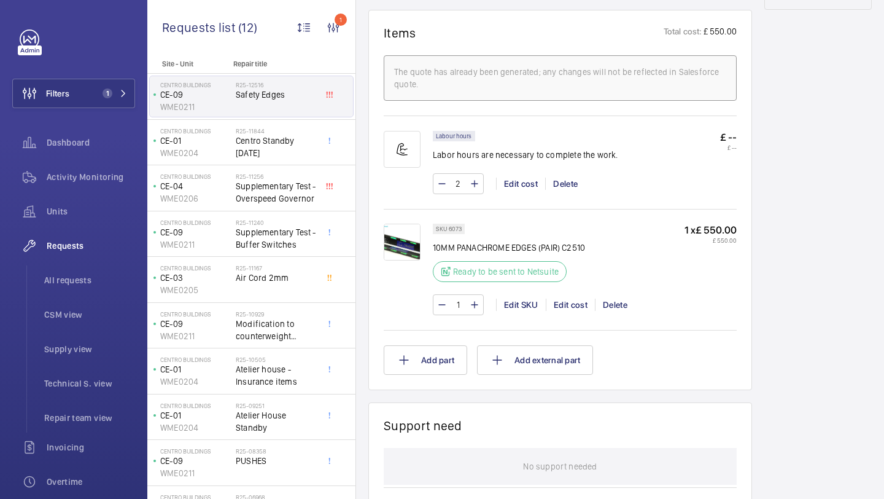
scroll to position [763, 0]
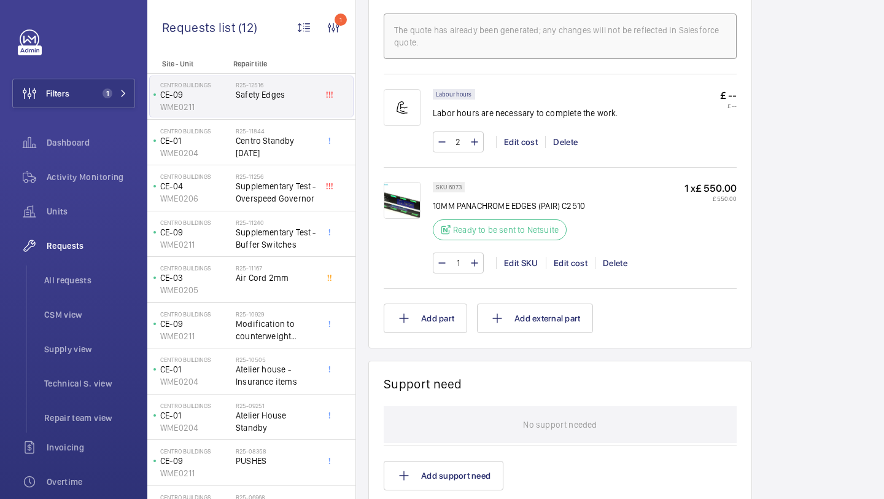
click at [408, 208] on img at bounding box center [402, 200] width 37 height 37
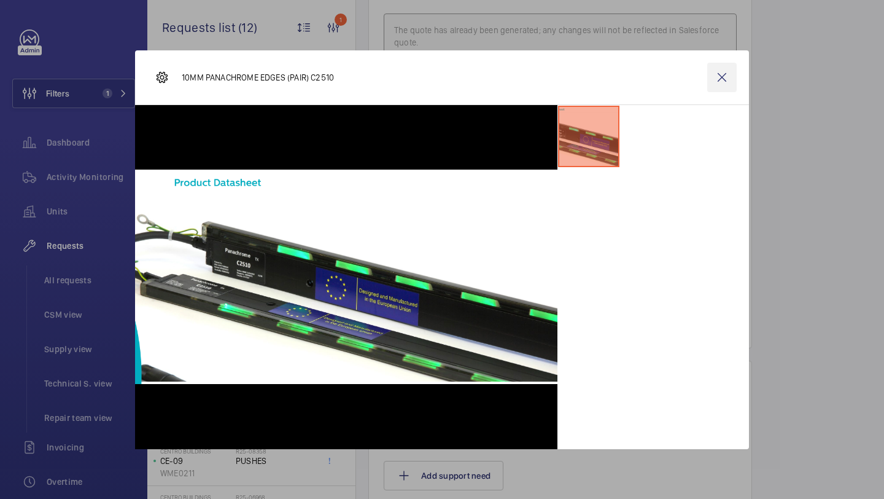
click at [712, 88] on wm-front-icon-button at bounding box center [721, 77] width 29 height 29
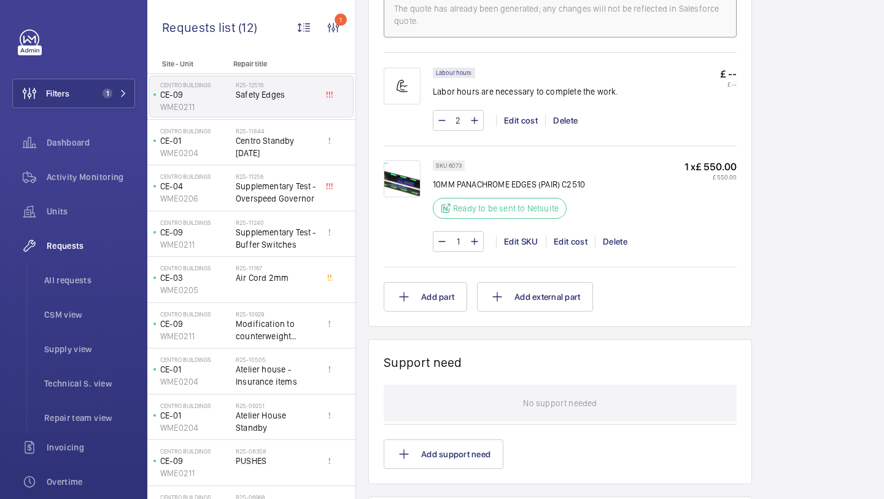
scroll to position [811, 0]
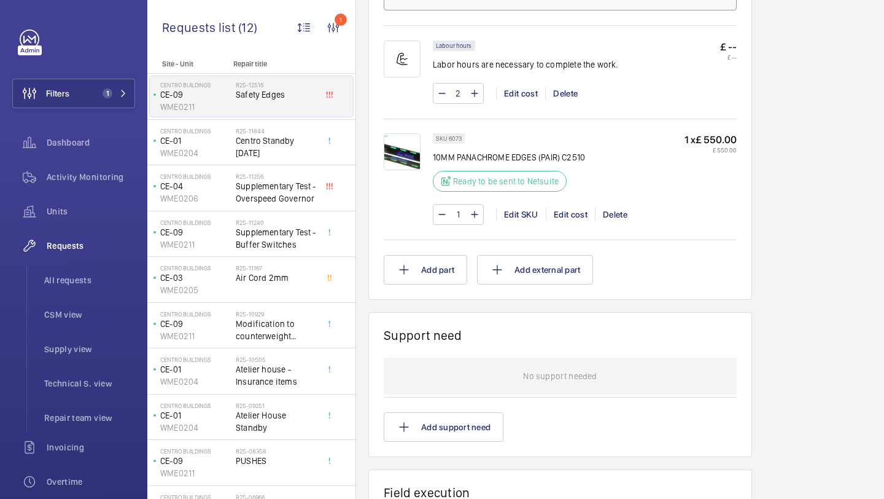
click at [424, 149] on div at bounding box center [408, 178] width 49 height 91
click at [395, 154] on img at bounding box center [402, 151] width 37 height 37
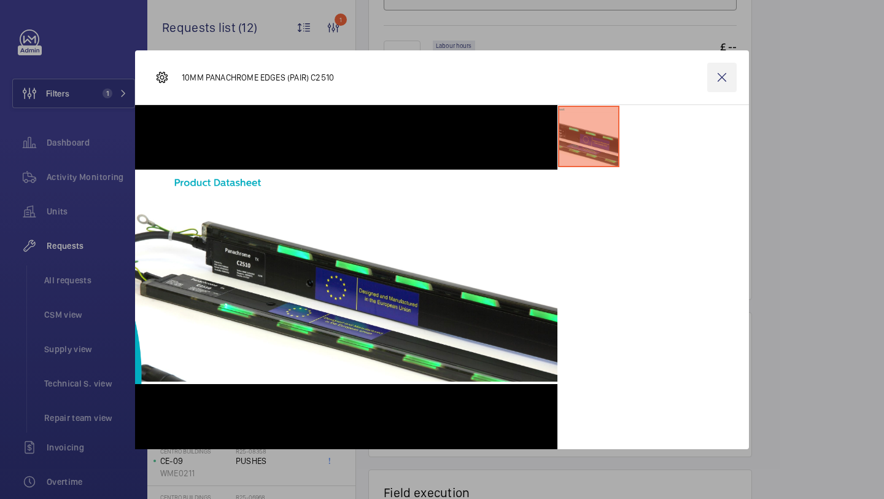
click at [711, 83] on wm-front-icon-button at bounding box center [721, 77] width 29 height 29
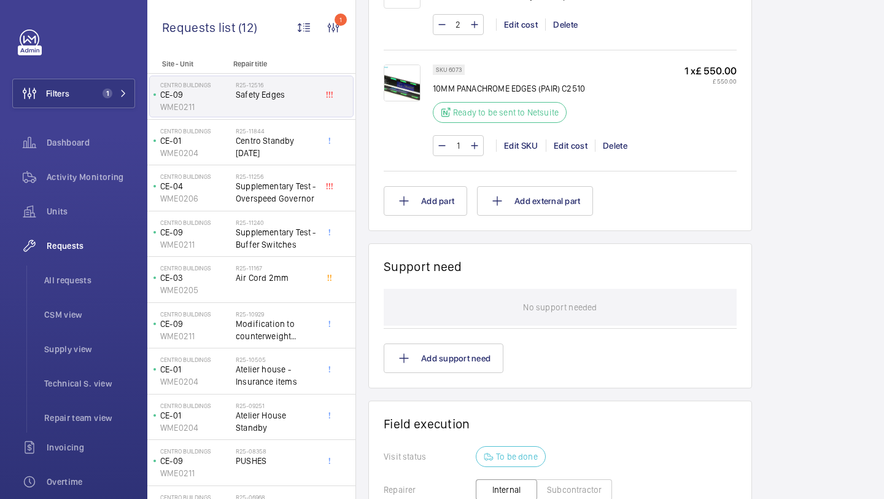
scroll to position [873, 0]
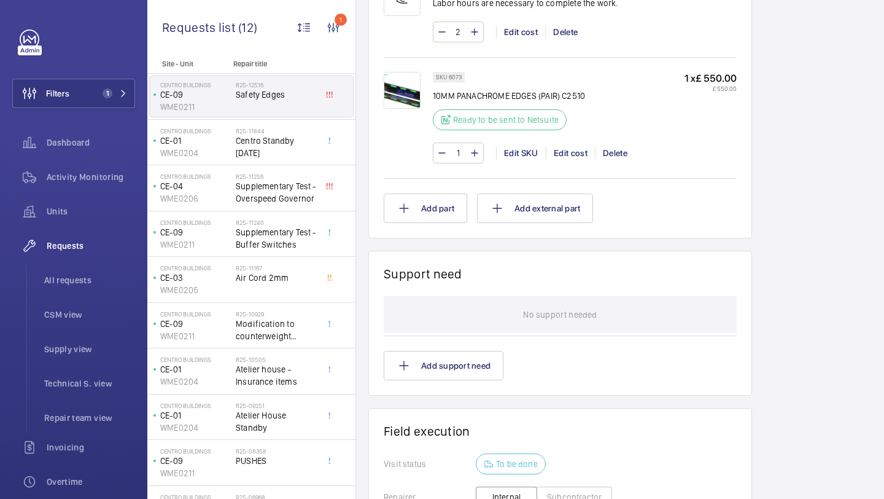
click at [400, 89] on img at bounding box center [402, 90] width 37 height 37
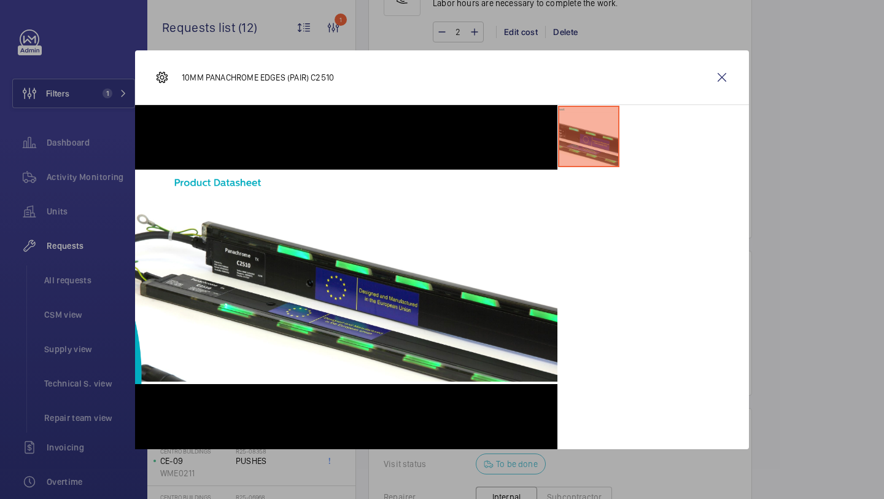
drag, startPoint x: 620, startPoint y: 239, endPoint x: 673, endPoint y: 185, distance: 76.0
click at [634, 216] on div at bounding box center [654, 277] width 192 height 344
click at [717, 73] on wm-front-icon-button at bounding box center [721, 77] width 29 height 29
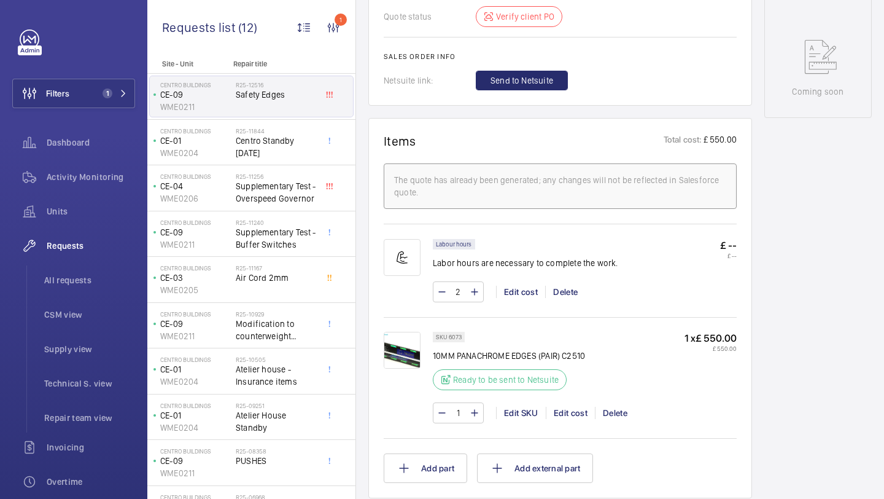
scroll to position [788, 0]
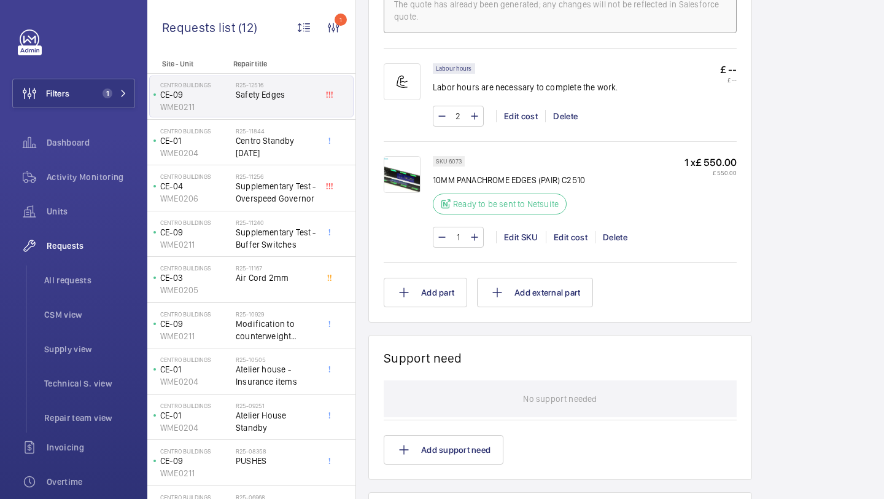
click at [423, 194] on div at bounding box center [408, 201] width 49 height 91
click at [414, 186] on img at bounding box center [402, 174] width 37 height 37
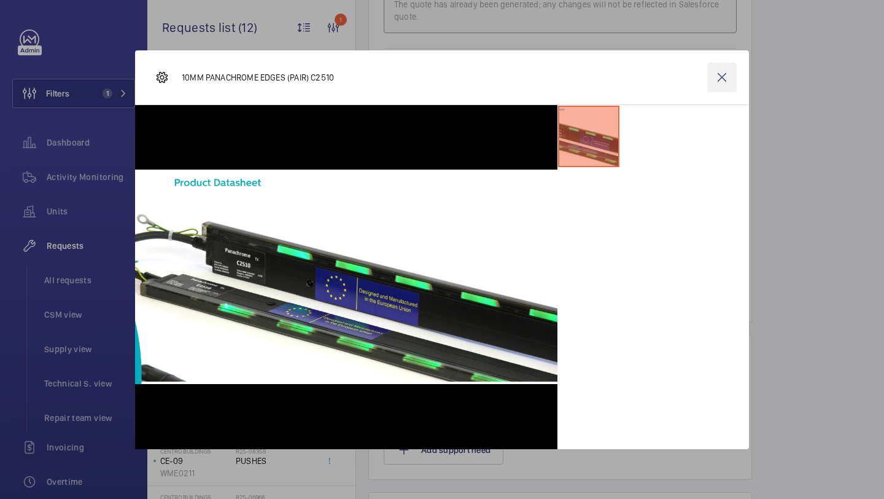
click at [708, 77] on wm-front-icon-button at bounding box center [721, 77] width 29 height 29
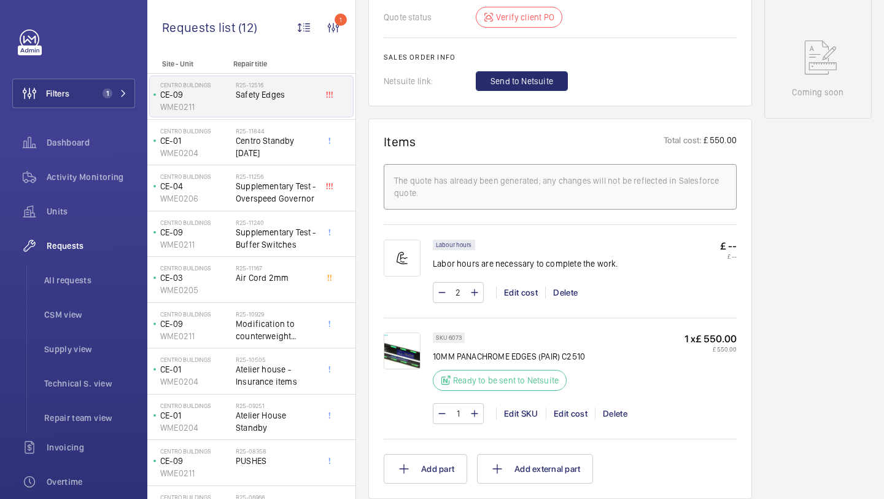
scroll to position [593, 0]
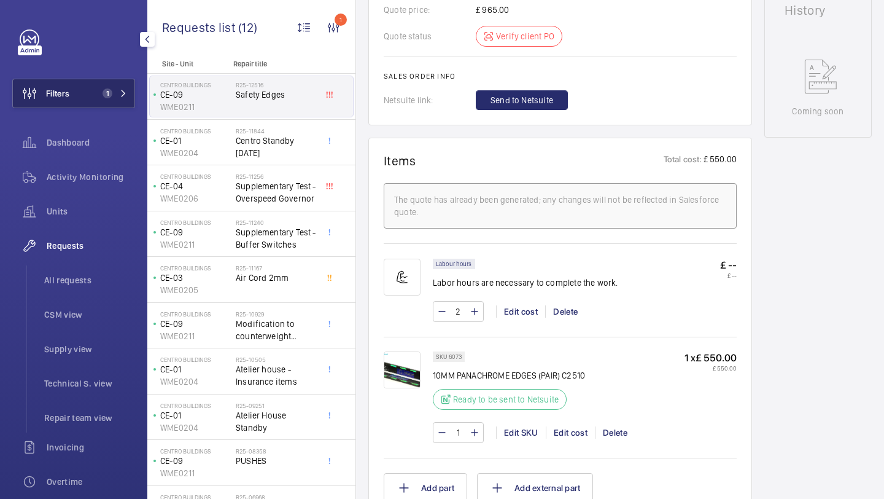
click at [114, 84] on button "Filters 1" at bounding box center [73, 93] width 123 height 29
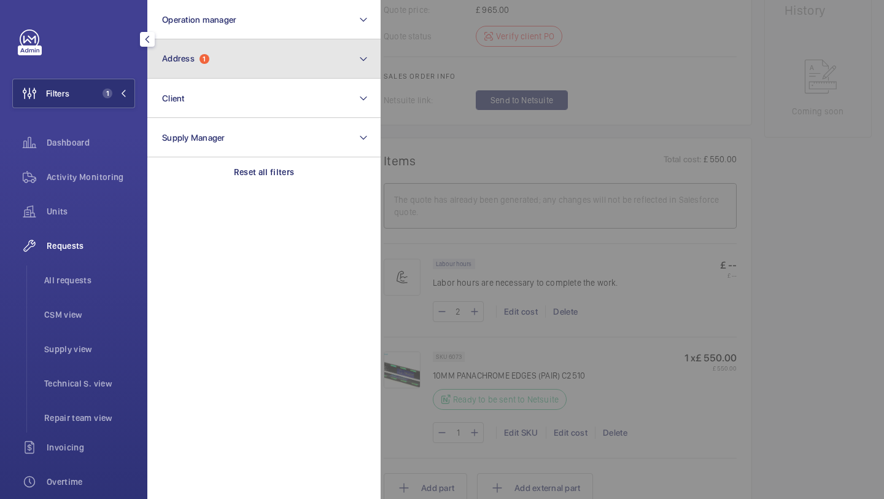
click at [224, 54] on button "Address 1" at bounding box center [263, 58] width 233 height 39
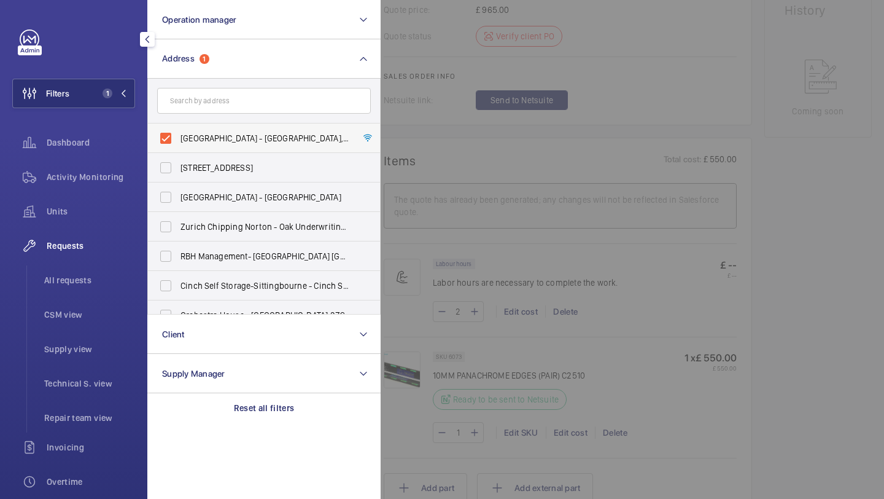
click at [213, 142] on span "Centro Buildings - Centro Buildings, 20-23 Mandela Street, Camden, London, NW1 …" at bounding box center [265, 138] width 169 height 12
click at [178, 142] on input "Centro Buildings - Centro Buildings, 20-23 Mandela Street, Camden, London, NW1 …" at bounding box center [166, 138] width 25 height 25
checkbox input "false"
click at [231, 112] on input "text" at bounding box center [264, 101] width 214 height 26
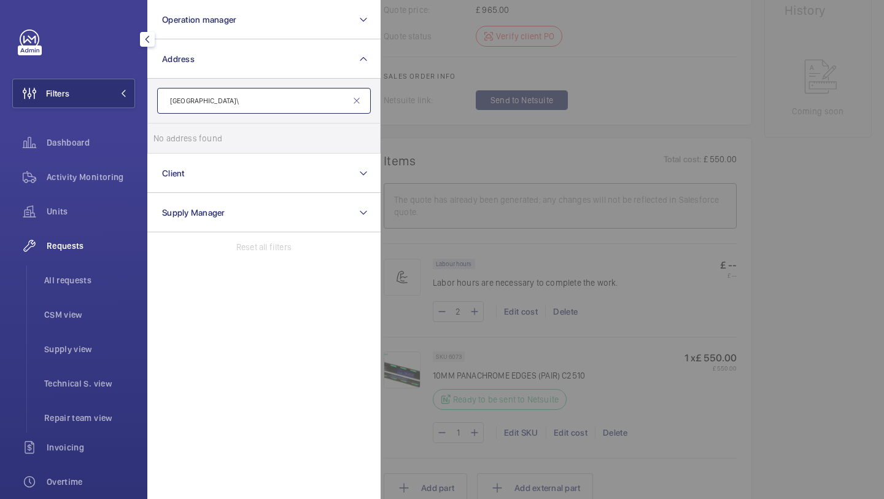
click at [223, 111] on input "wembley\" at bounding box center [264, 101] width 214 height 26
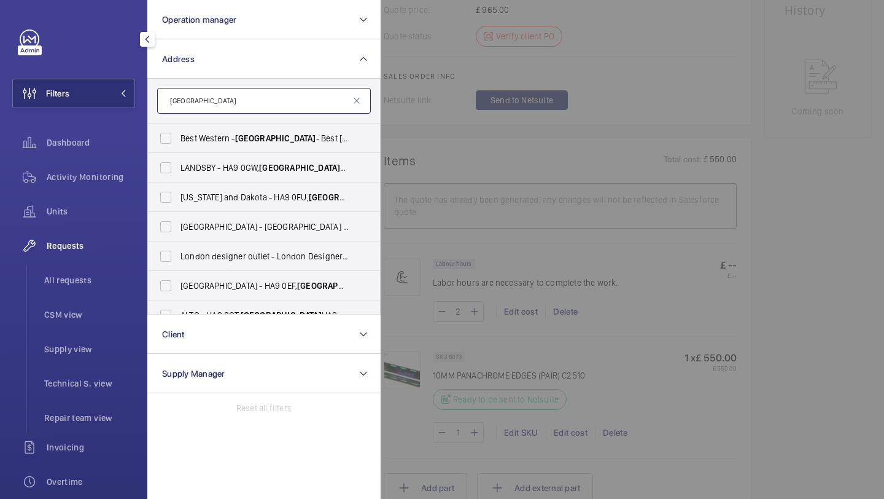
click at [240, 107] on input "wembley" at bounding box center [264, 101] width 214 height 26
click at [247, 103] on input "wembley" at bounding box center [264, 101] width 214 height 26
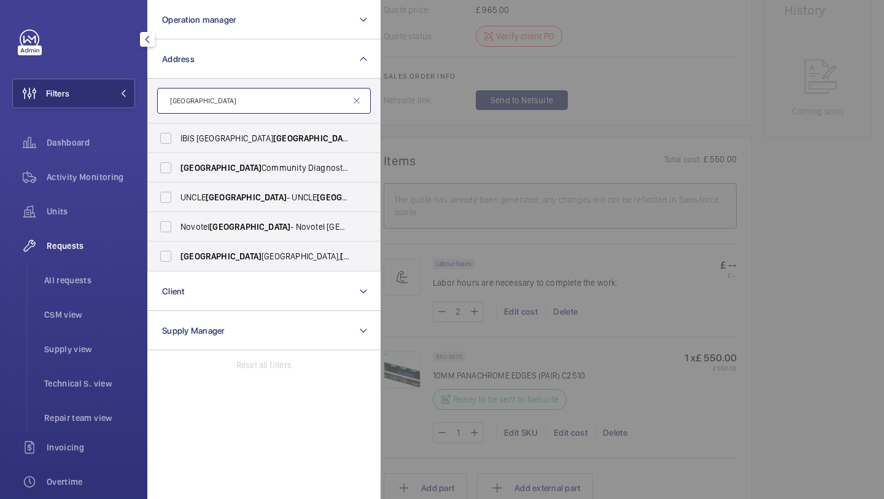
click at [247, 92] on input "wembley" at bounding box center [264, 101] width 214 height 26
click at [257, 95] on input "wembley" at bounding box center [264, 101] width 214 height 26
click at [257, 104] on input "wembley" at bounding box center [264, 101] width 214 height 26
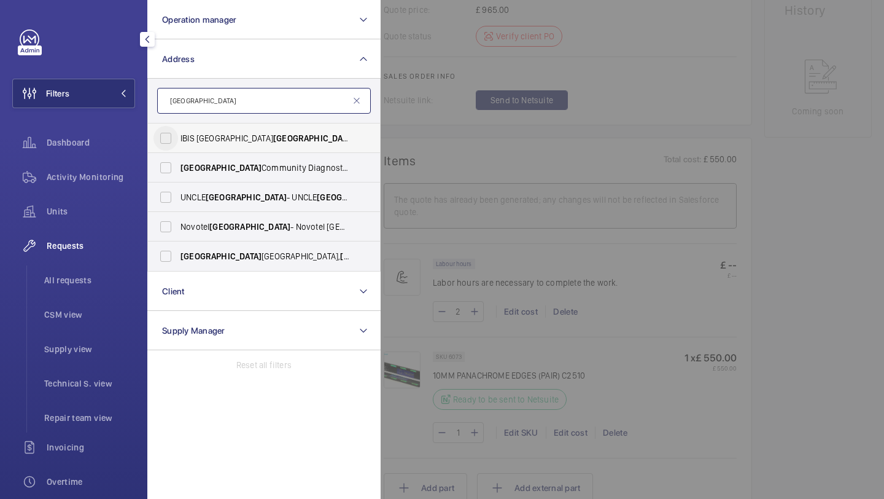
type input "wembley"
click at [169, 137] on input "IBIS LONDON WEMBLEY - H3141, IBIS LONDON WEMBLEY , South Way Wembley , WEMBLEY …" at bounding box center [166, 138] width 25 height 25
checkbox input "true"
click at [173, 163] on input "Wembley Community Diagnostic Centre - 116 Chaplin Rd, WEMBLEY HA0 4UZ" at bounding box center [166, 167] width 25 height 25
checkbox input "true"
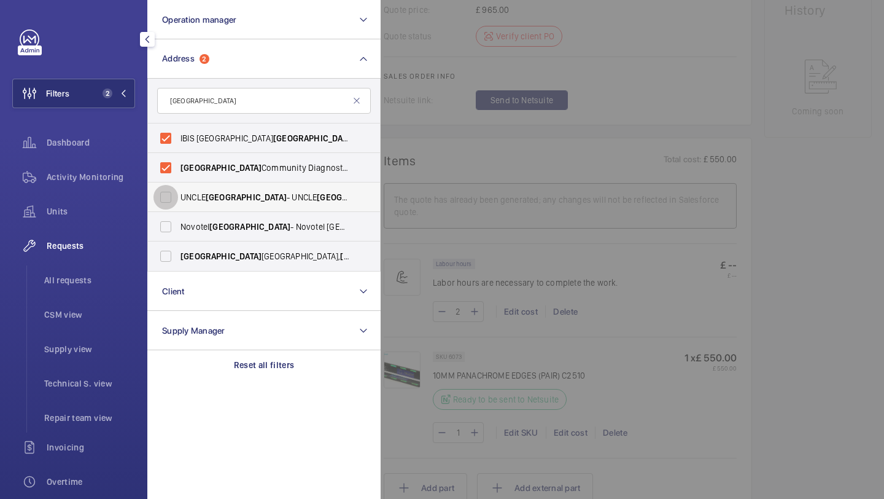
click at [177, 205] on input "UNCLE Wembley - UNCLE Wembley , WEMBLEY HA9 7RH" at bounding box center [166, 197] width 25 height 25
checkbox input "true"
click at [177, 222] on input "Novotel Wembley - Novotel London Wembley , LONDON HA9 0NP" at bounding box center [166, 226] width 25 height 25
checkbox input "true"
click at [185, 255] on span "Wembley" at bounding box center [221, 256] width 81 height 10
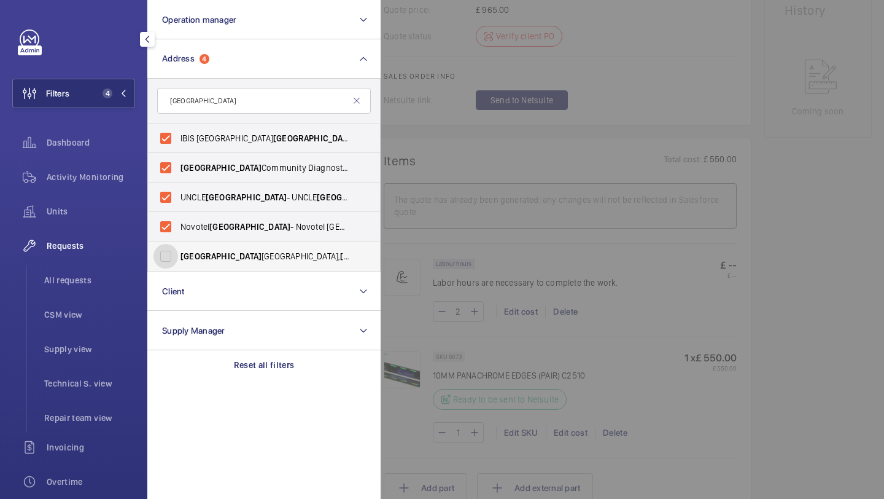
click at [178, 255] on input "Wembley Central - High Road, WEMBLEY HA9 7AF" at bounding box center [166, 256] width 25 height 25
checkbox input "true"
click at [548, 117] on div at bounding box center [823, 249] width 884 height 499
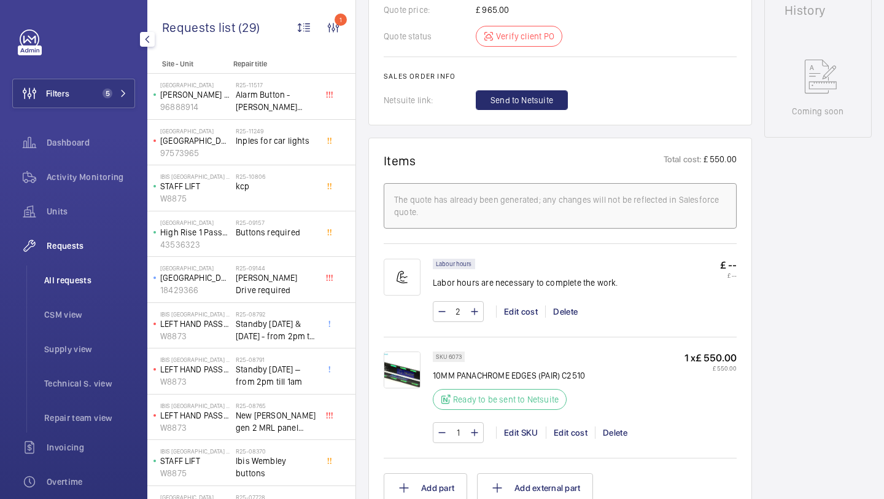
click at [74, 286] on li "All requests" at bounding box center [84, 279] width 101 height 29
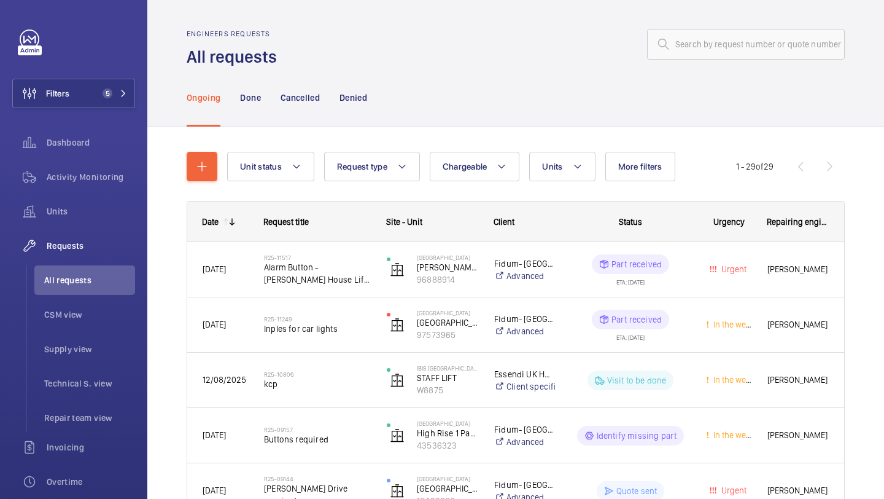
click at [550, 160] on button "Units" at bounding box center [562, 166] width 66 height 29
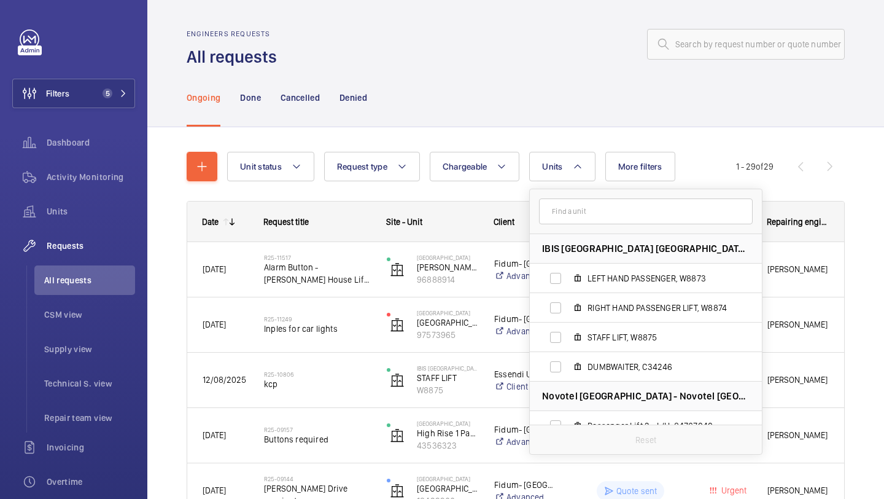
click at [569, 101] on div "Ongoing Done Cancelled Denied" at bounding box center [516, 97] width 658 height 58
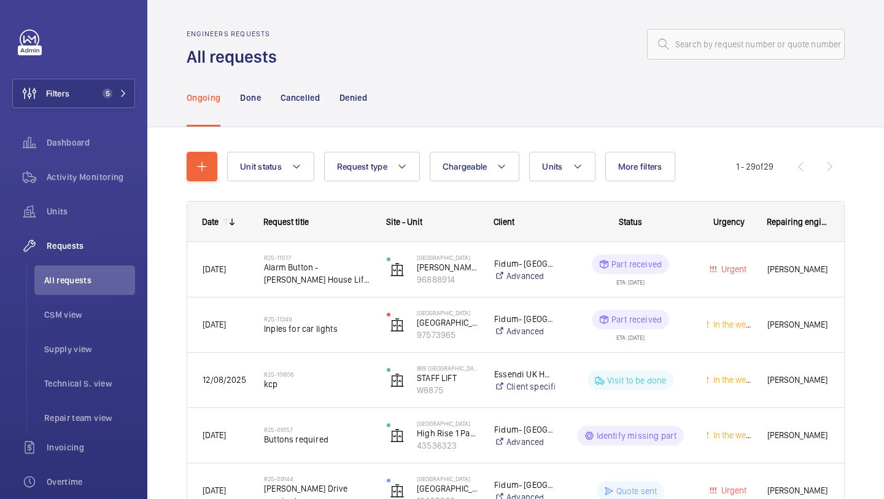
click at [497, 157] on button "Chargeable" at bounding box center [475, 166] width 90 height 29
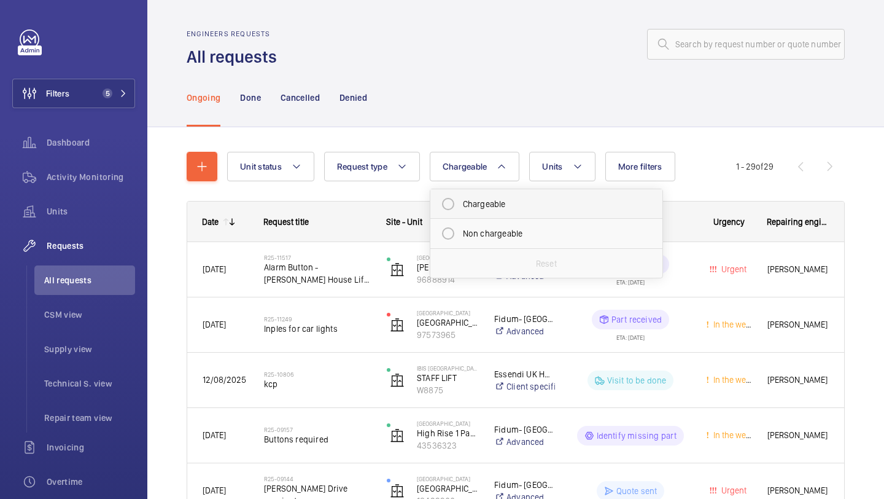
click at [496, 198] on mat-radio-button "Chargeable" at bounding box center [546, 204] width 221 height 25
radio input "true"
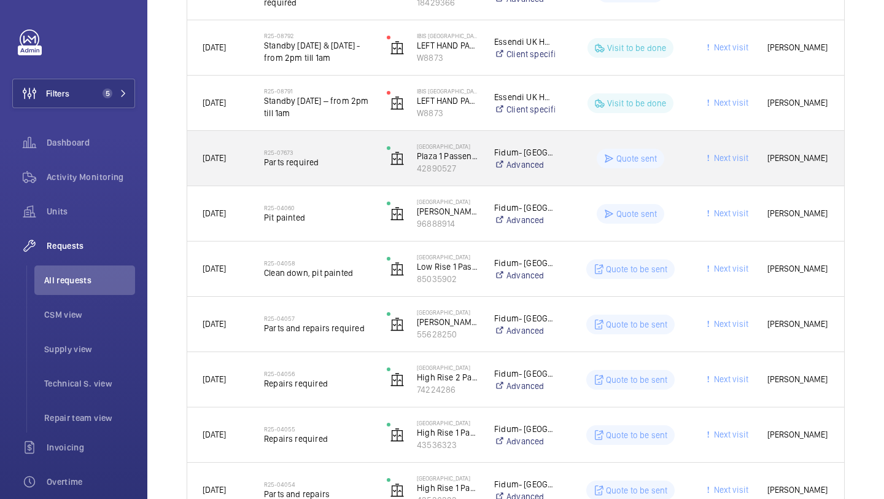
scroll to position [341, 0]
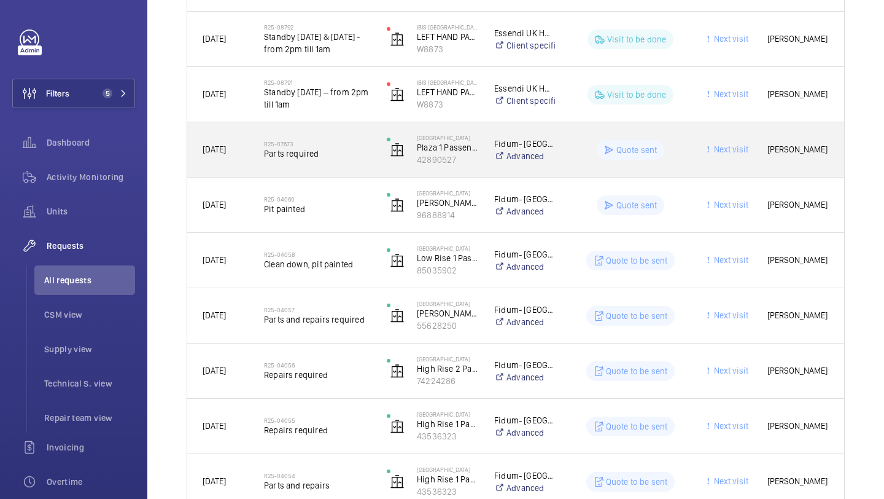
click at [359, 136] on div "R25-07673 Parts required" at bounding box center [317, 150] width 107 height 36
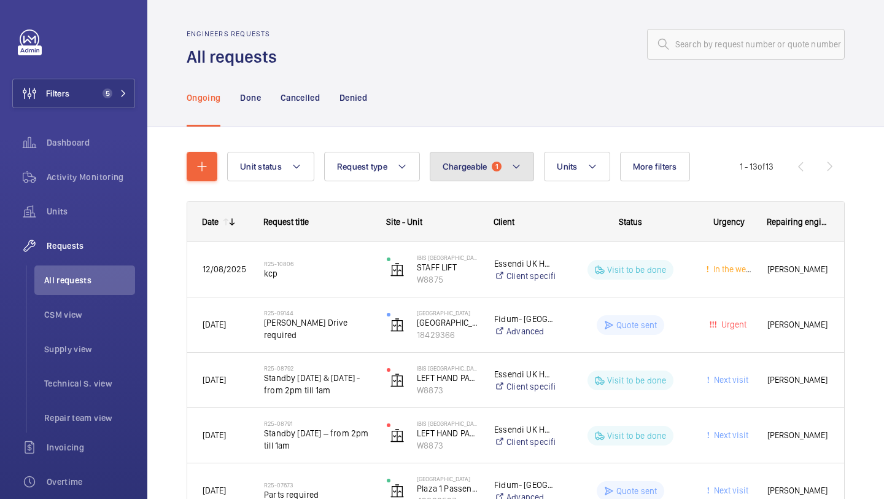
click at [467, 170] on span "Chargeable" at bounding box center [465, 166] width 45 height 10
click at [468, 170] on span "Chargeable" at bounding box center [465, 166] width 45 height 10
click at [667, 159] on button "More filters" at bounding box center [655, 166] width 70 height 29
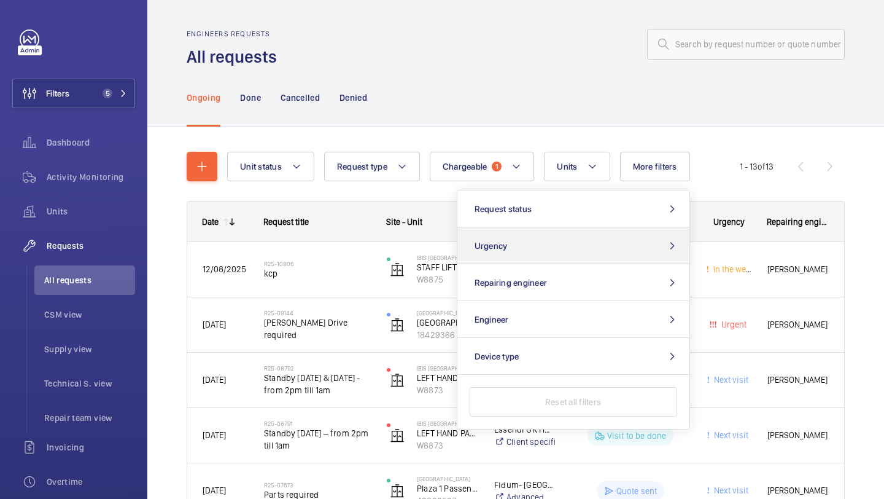
scroll to position [39, 0]
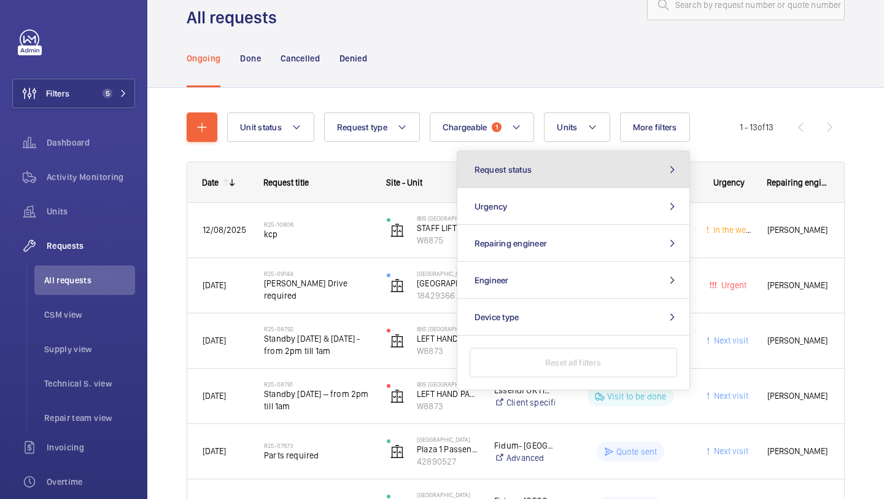
click at [600, 181] on button "Request status" at bounding box center [573, 169] width 232 height 37
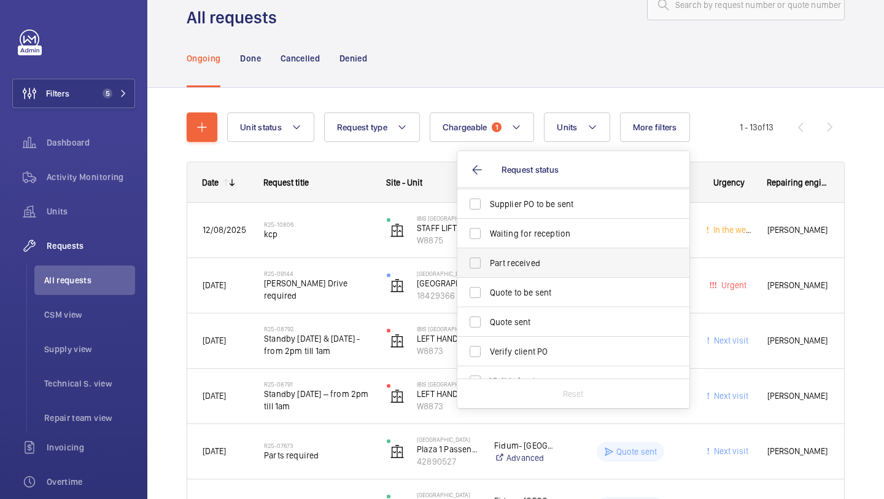
click at [537, 262] on span "Part received" at bounding box center [574, 263] width 169 height 12
click at [488, 262] on input "Part received" at bounding box center [475, 263] width 25 height 25
checkbox input "true"
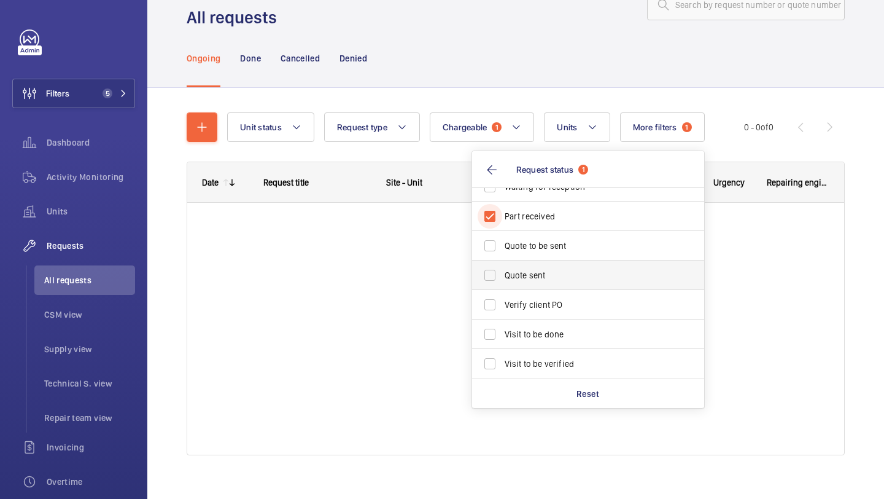
scroll to position [39, 0]
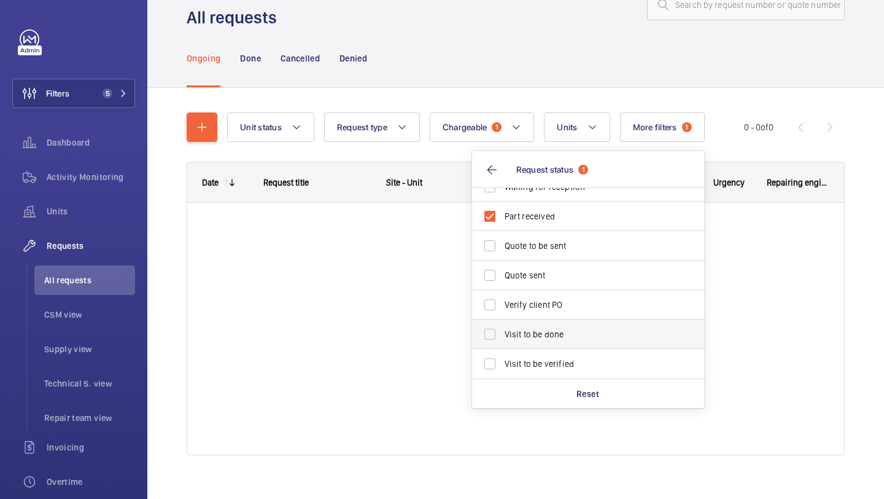
click at [534, 334] on span "Visit to be done" at bounding box center [589, 334] width 169 height 12
click at [502, 334] on input "Visit to be done" at bounding box center [490, 334] width 25 height 25
checkbox input "true"
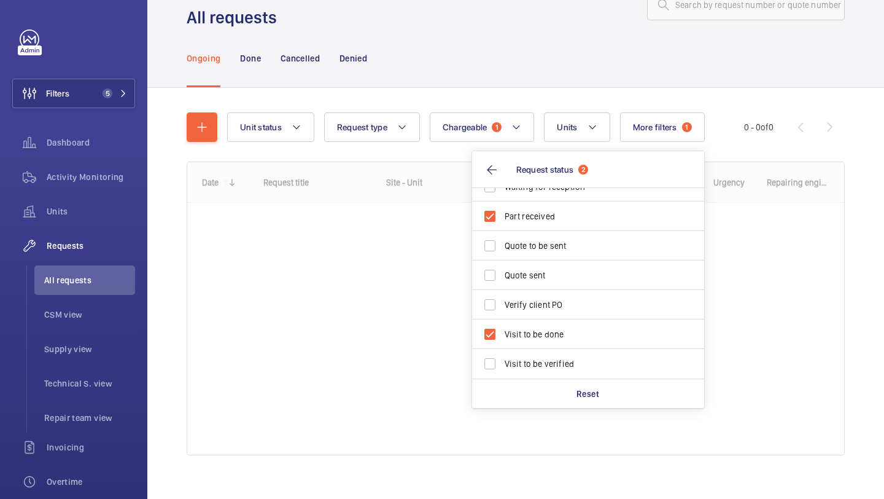
click at [846, 226] on div "Unit status Request type Chargeable 1 Units More filters 1 Request status 2 Cos…" at bounding box center [515, 301] width 737 height 426
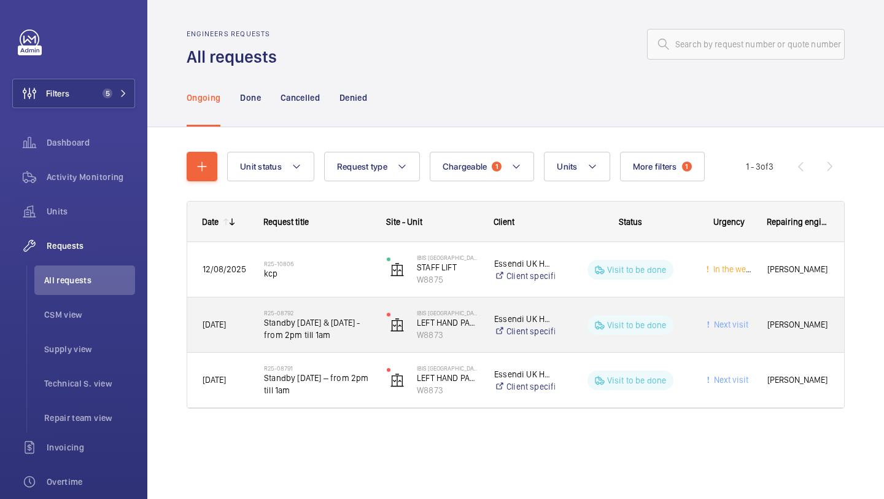
click at [377, 321] on div "IBIS LONDON WEMBLEY LEFT HAND PASSENGER W8873" at bounding box center [425, 325] width 106 height 50
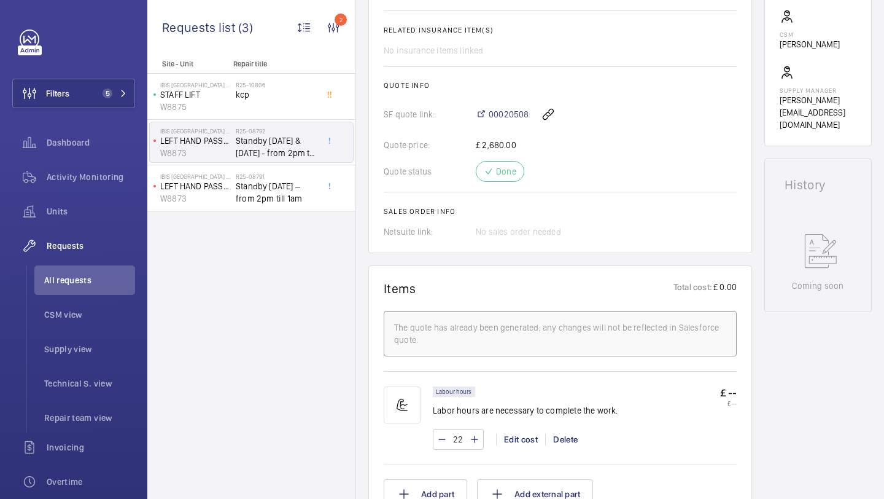
scroll to position [351, 0]
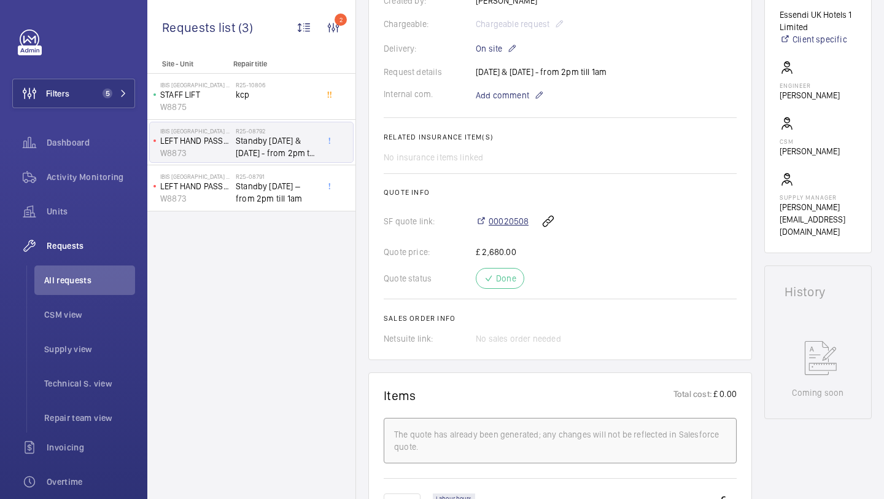
click at [492, 224] on span "00020508" at bounding box center [509, 221] width 40 height 12
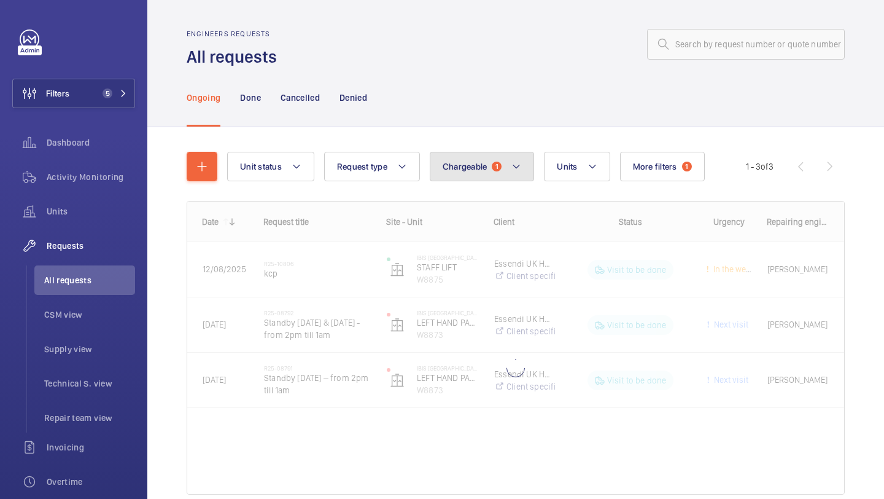
click at [495, 180] on button "Chargeable 1" at bounding box center [482, 166] width 105 height 29
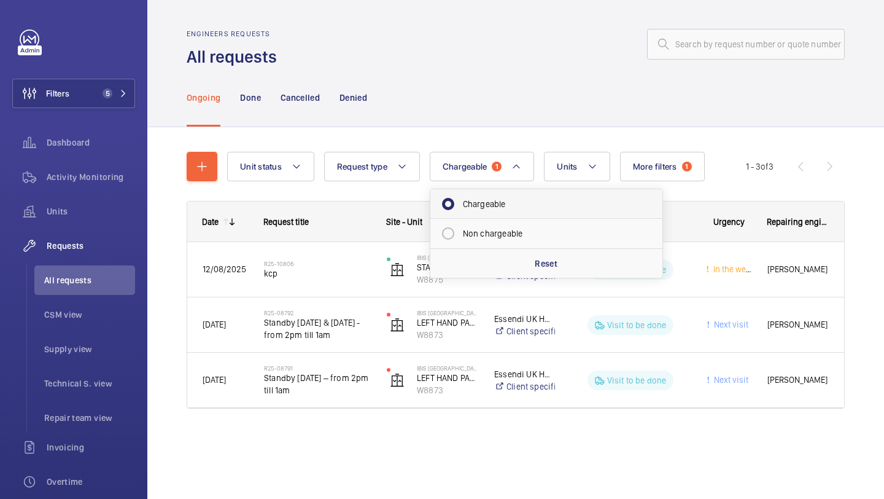
click at [489, 206] on mat-radio-button "Chargeable" at bounding box center [546, 204] width 221 height 25
radio input "false"
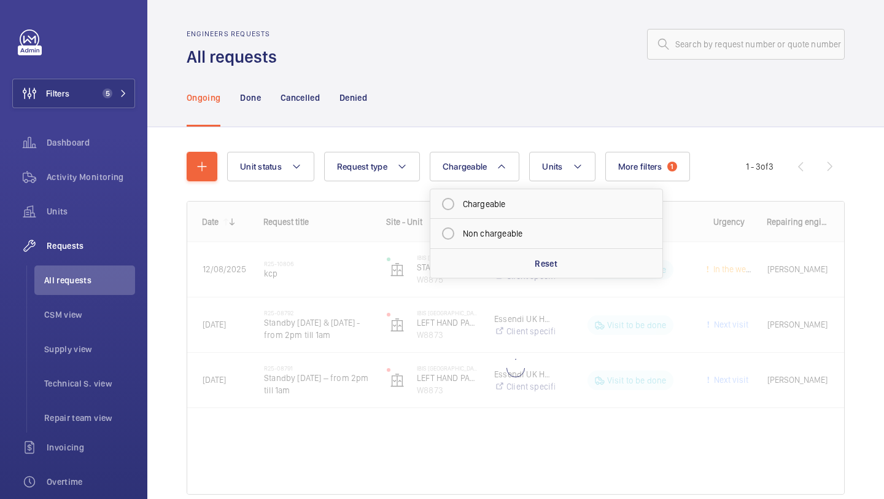
click at [491, 147] on div "Unit status Request type Chargeable Chargeable Non chargeable Reset Units More …" at bounding box center [516, 328] width 658 height 392
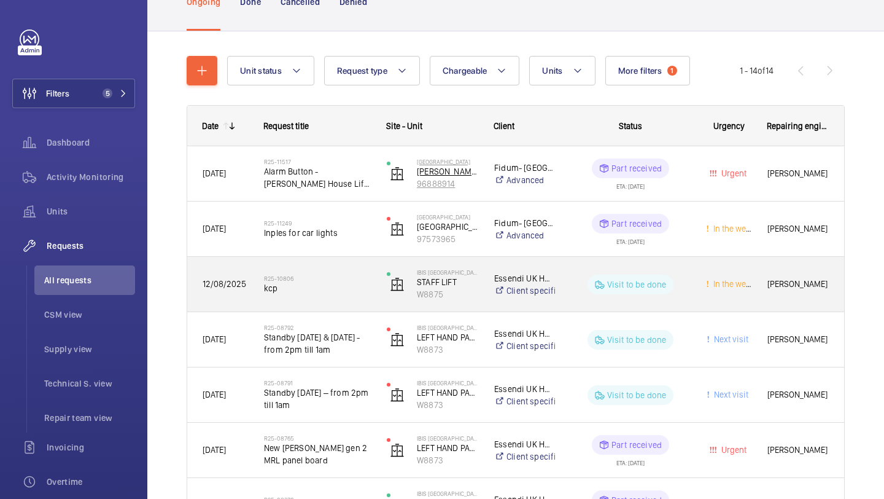
scroll to position [106, 0]
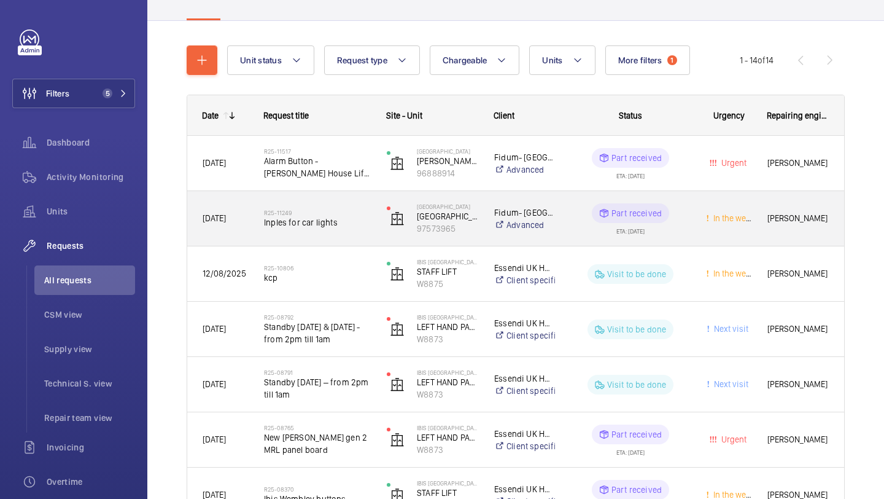
click at [369, 234] on div "R25-11249 Inples for car lights" at bounding box center [317, 219] width 107 height 36
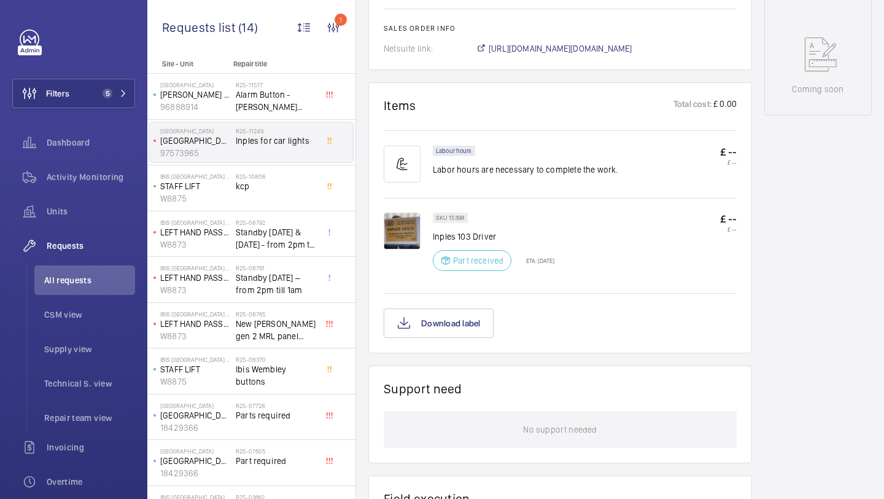
scroll to position [823, 0]
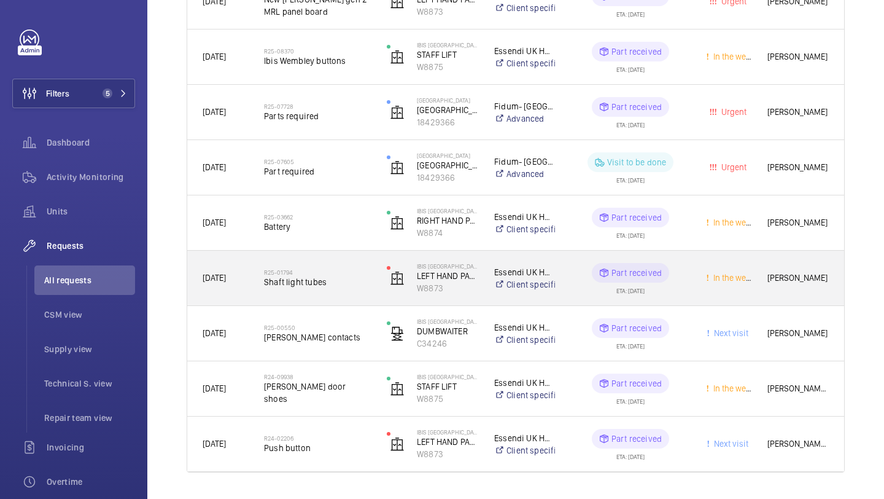
scroll to position [577, 0]
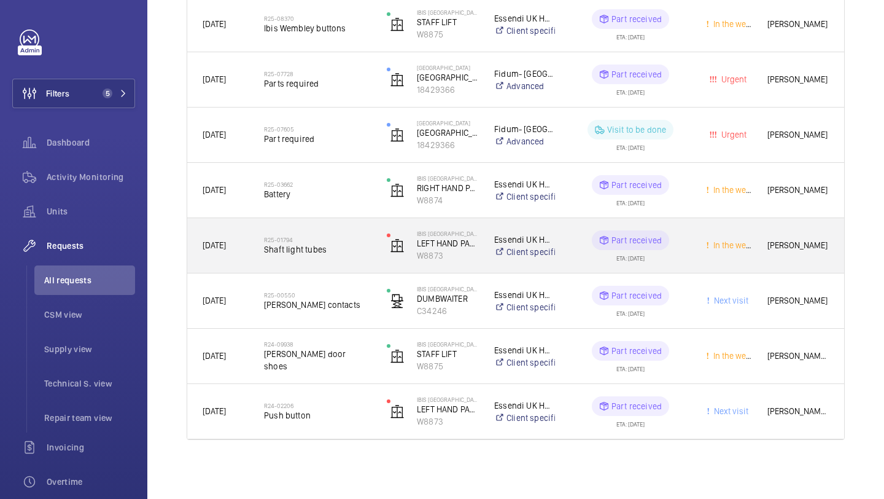
click at [349, 257] on div "R25-01794 Shaft light tubes" at bounding box center [317, 246] width 107 height 36
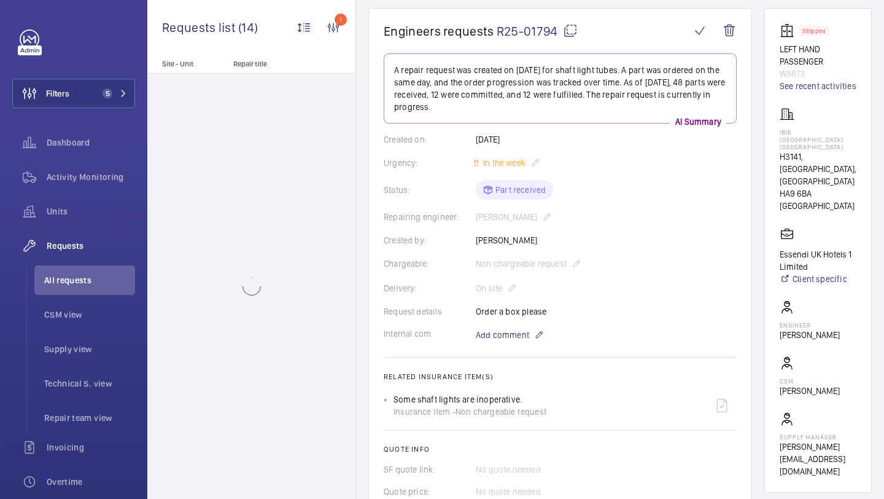
scroll to position [135, 0]
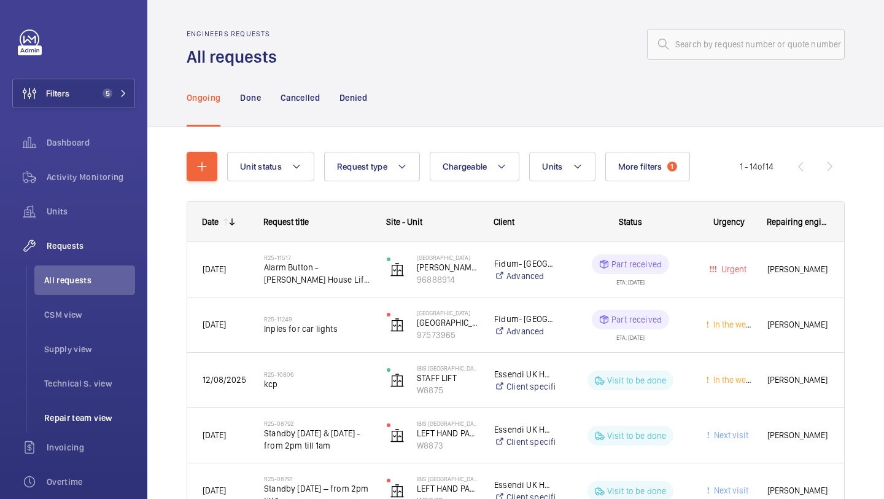
click at [114, 414] on span "Repair team view" at bounding box center [89, 417] width 91 height 12
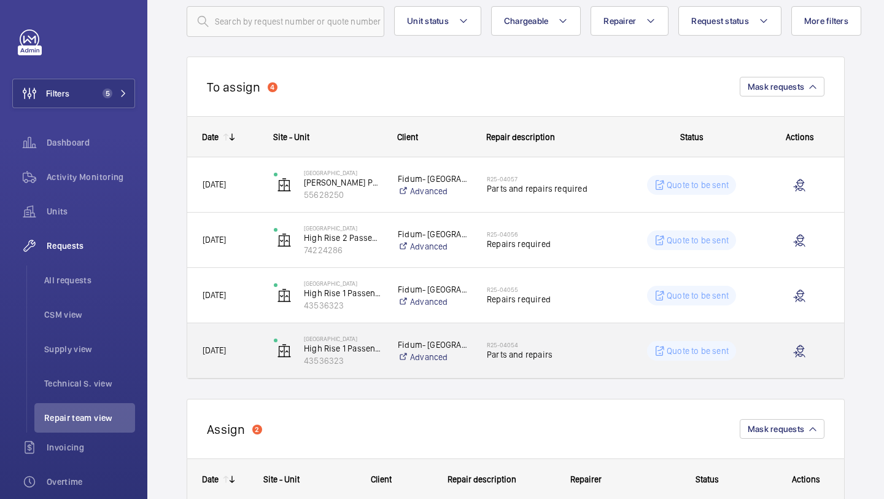
scroll to position [102, 0]
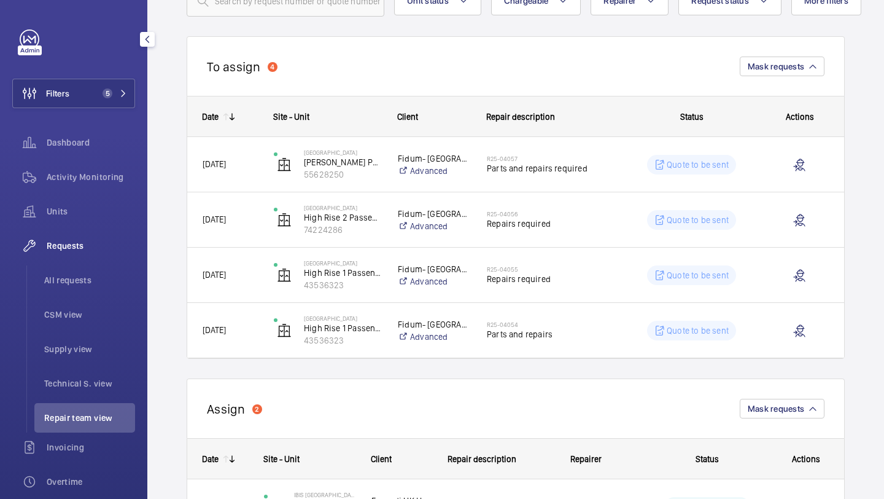
click at [83, 117] on div "Filters 5 Dashboard Activity Monitoring Units Requests All requests CSM view Su…" at bounding box center [73, 333] width 123 height 609
click at [95, 104] on button "Filters 5" at bounding box center [73, 93] width 123 height 29
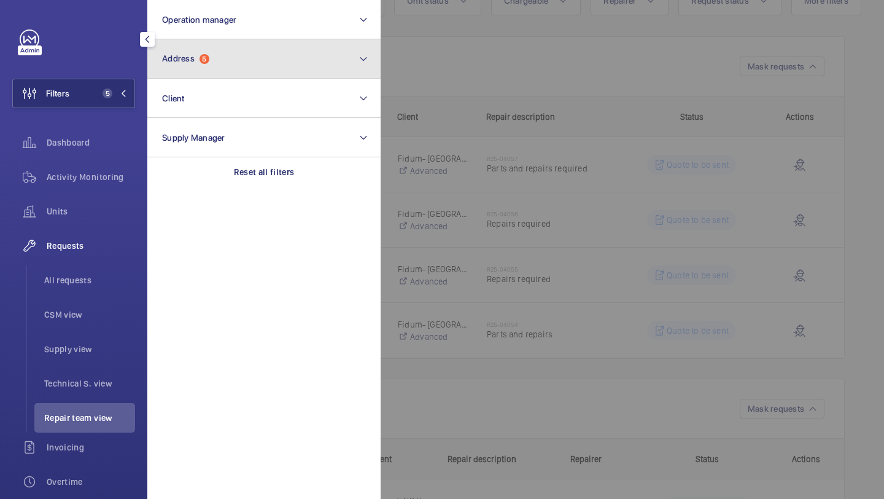
click at [224, 53] on button "Address 5" at bounding box center [263, 58] width 233 height 39
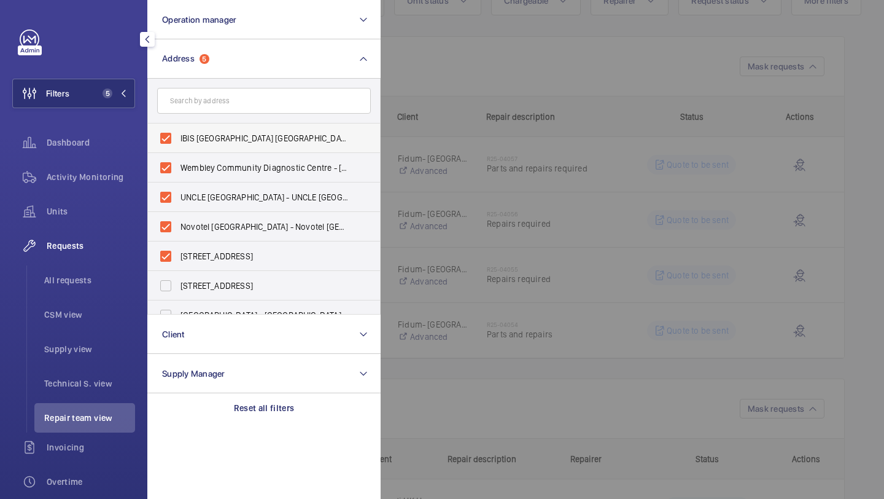
click at [217, 128] on label "IBIS LONDON WEMBLEY - H3141, IBIS LONDON WEMBLEY, South Way Wembley, WEMBLEY HA…" at bounding box center [255, 137] width 214 height 29
click at [178, 128] on input "IBIS LONDON WEMBLEY - H3141, IBIS LONDON WEMBLEY, South Way Wembley, WEMBLEY HA…" at bounding box center [166, 138] width 25 height 25
checkbox input "false"
click at [201, 172] on span "Wembley Community Diagnostic Centre - 116 Chaplin Rd, WEMBLEY HA0 4UZ" at bounding box center [265, 167] width 169 height 12
click at [178, 172] on input "Wembley Community Diagnostic Centre - 116 Chaplin Rd, WEMBLEY HA0 4UZ" at bounding box center [166, 167] width 25 height 25
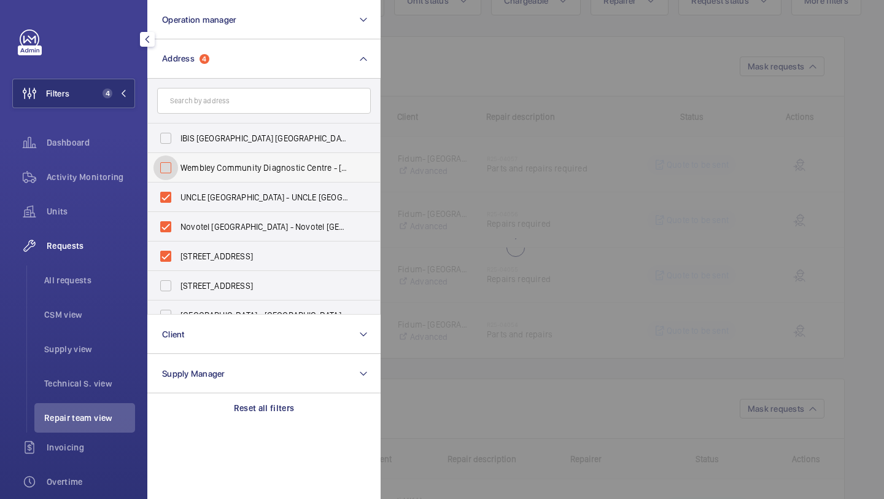
checkbox input "false"
click at [193, 192] on span "UNCLE Wembley - UNCLE Wembley, WEMBLEY HA9 7RH" at bounding box center [265, 197] width 169 height 12
click at [178, 192] on input "UNCLE Wembley - UNCLE Wembley, WEMBLEY HA9 7RH" at bounding box center [166, 197] width 25 height 25
checkbox input "false"
click at [188, 220] on span "Novotel Wembley - Novotel London Wembley, LONDON HA9 0NP" at bounding box center [265, 226] width 169 height 12
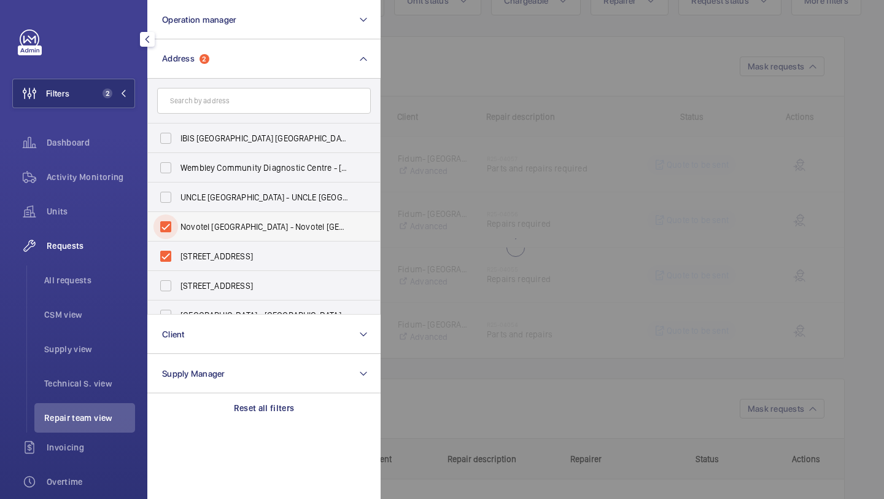
click at [178, 220] on input "Novotel Wembley - Novotel London Wembley, LONDON HA9 0NP" at bounding box center [166, 226] width 25 height 25
checkbox input "false"
click at [185, 257] on span "Wembley Central - High Road, WEMBLEY HA9 7AF" at bounding box center [265, 256] width 169 height 12
click at [178, 257] on input "Wembley Central - High Road, WEMBLEY HA9 7AF" at bounding box center [166, 256] width 25 height 25
checkbox input "false"
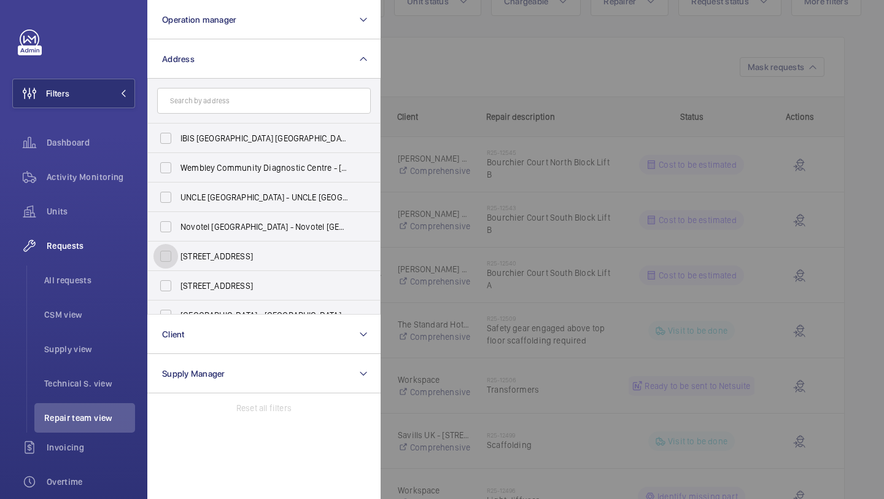
scroll to position [102, 0]
click at [561, 71] on div at bounding box center [823, 249] width 884 height 499
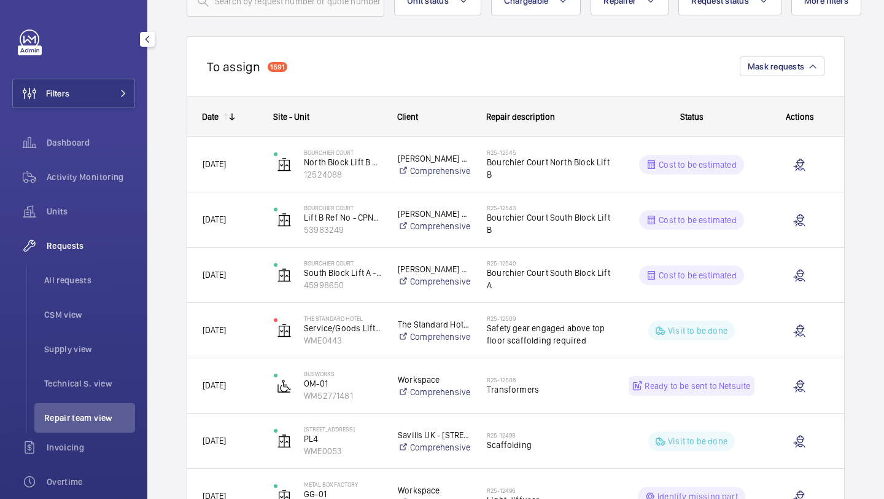
click at [74, 109] on div "Filters Dashboard Activity Monitoring Units Requests All requests CSM view Supp…" at bounding box center [73, 333] width 123 height 609
click at [86, 99] on button "Filters" at bounding box center [73, 93] width 123 height 29
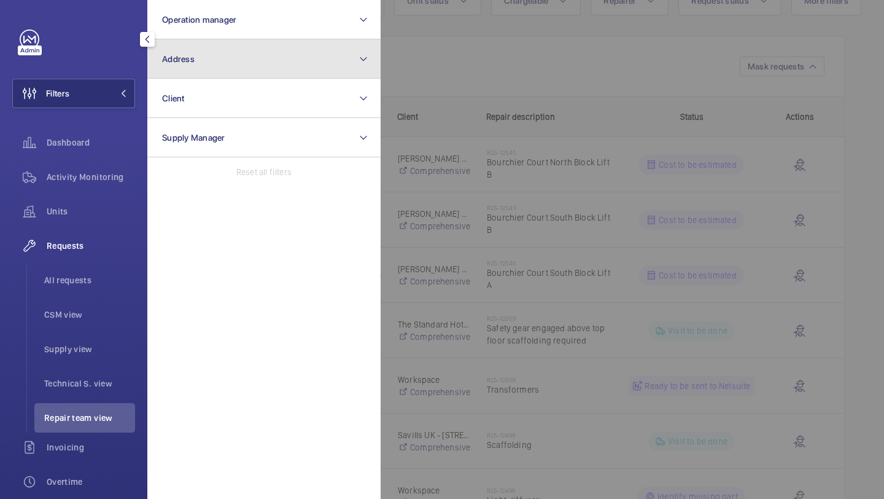
click at [208, 57] on button "Address" at bounding box center [263, 58] width 233 height 39
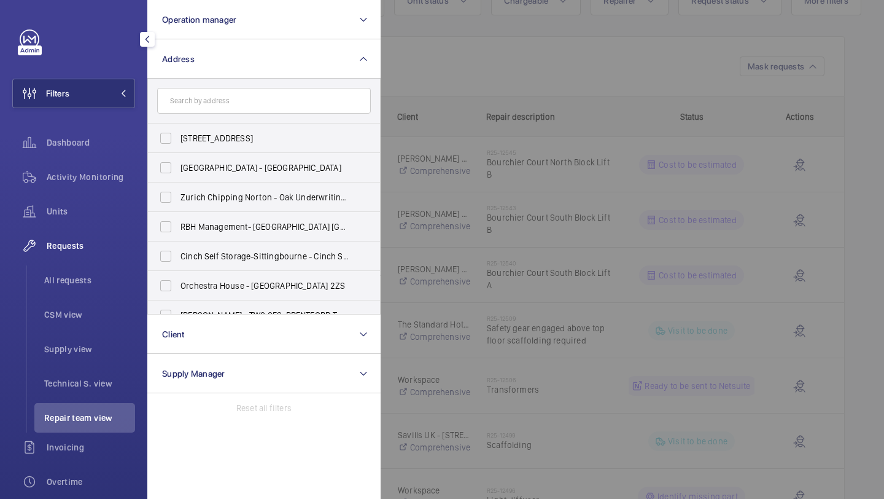
click at [490, 61] on div at bounding box center [823, 249] width 884 height 499
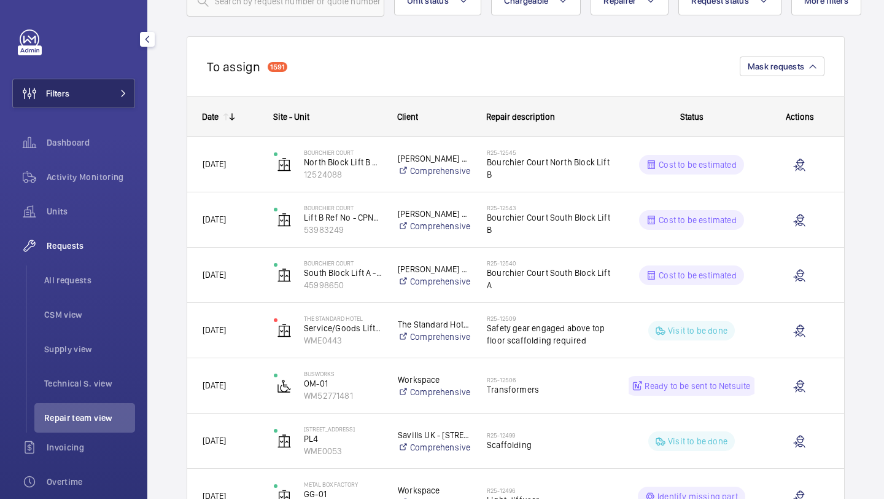
click at [72, 88] on button "Filters" at bounding box center [73, 93] width 123 height 29
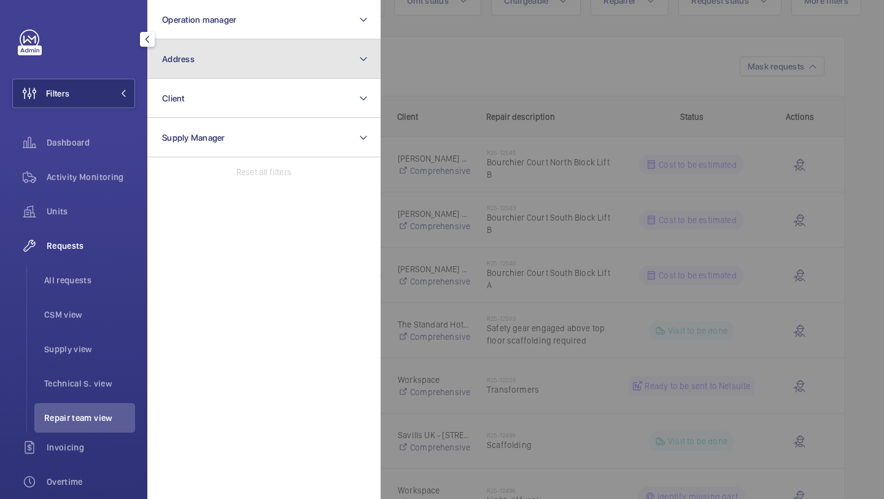
click at [195, 64] on button "Address" at bounding box center [263, 58] width 233 height 39
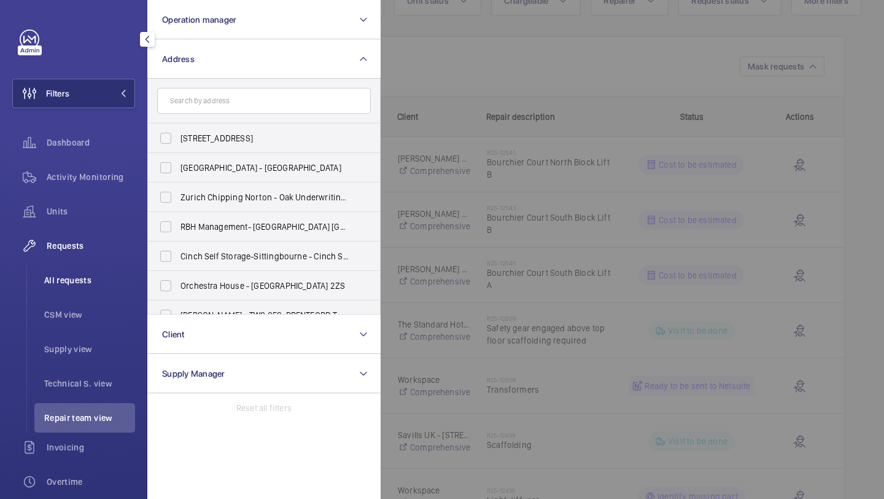
click at [82, 311] on span "CSM view" at bounding box center [89, 314] width 91 height 12
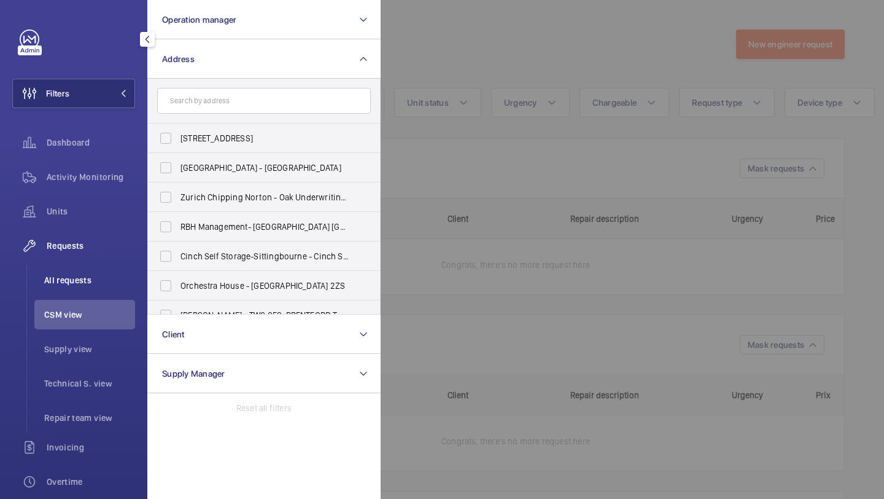
click at [82, 292] on li "All requests" at bounding box center [84, 279] width 101 height 29
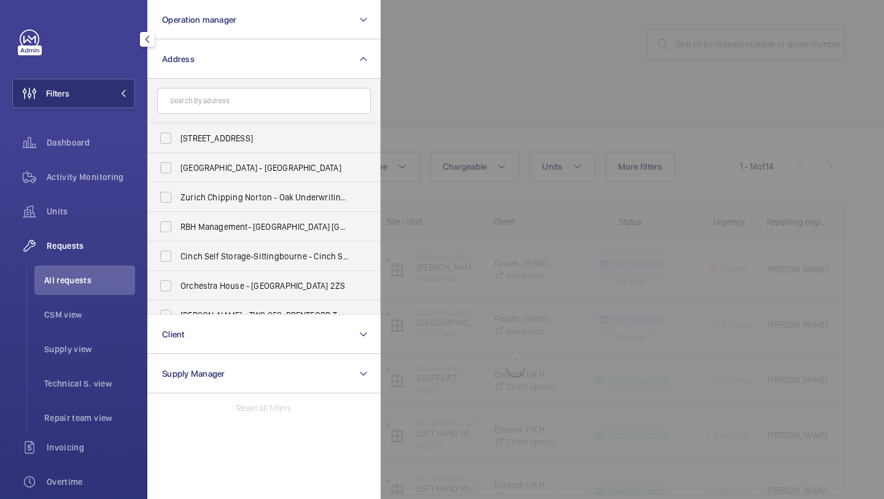
click at [553, 149] on div at bounding box center [823, 249] width 884 height 499
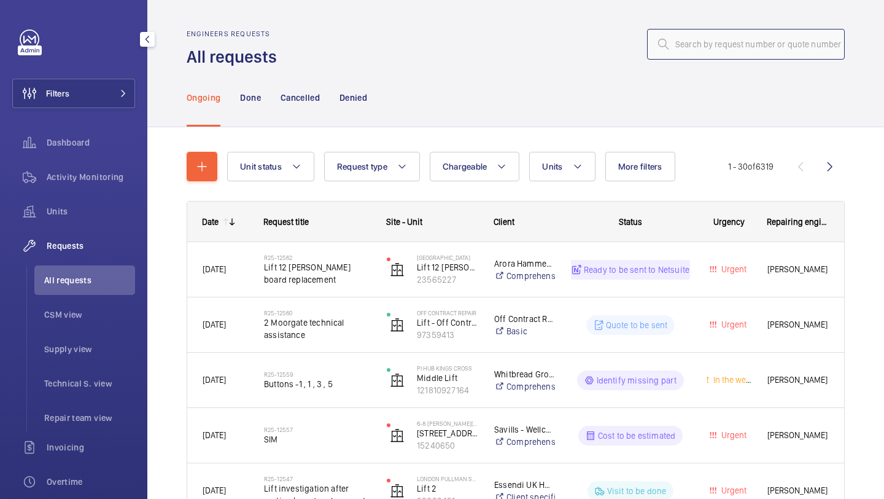
click at [726, 33] on input "text" at bounding box center [746, 44] width 198 height 31
click at [505, 153] on button "Chargeable" at bounding box center [475, 166] width 90 height 29
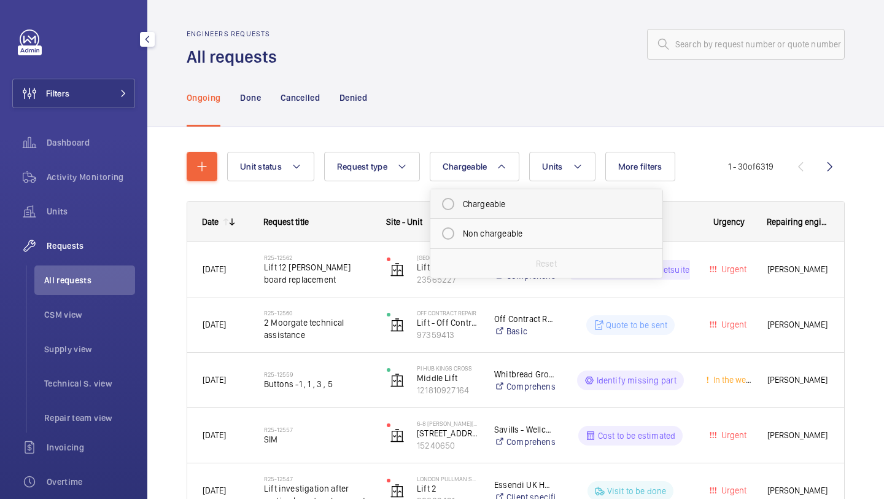
click at [494, 204] on mat-radio-button "Chargeable" at bounding box center [546, 204] width 221 height 25
radio input "true"
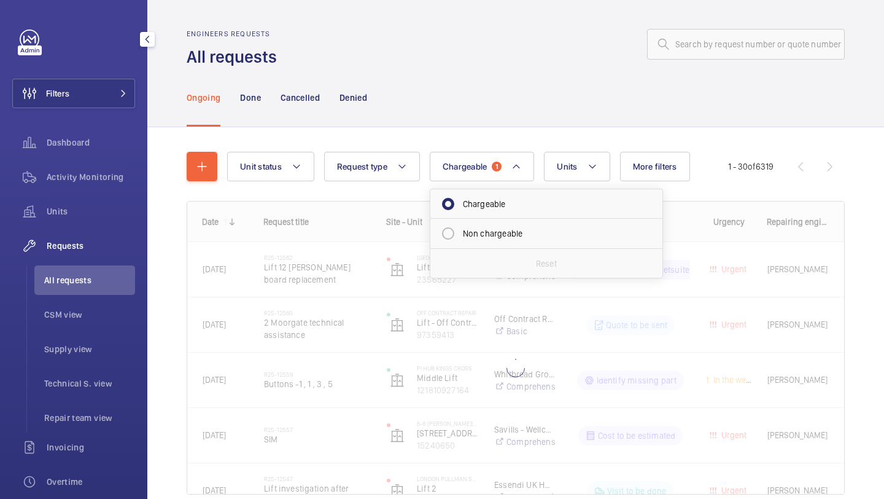
click at [659, 143] on div "Unit status Request type Chargeable 1 Chargeable Non chargeable Reset Units Mor…" at bounding box center [516, 328] width 658 height 392
click at [655, 165] on span "More filters" at bounding box center [655, 166] width 44 height 10
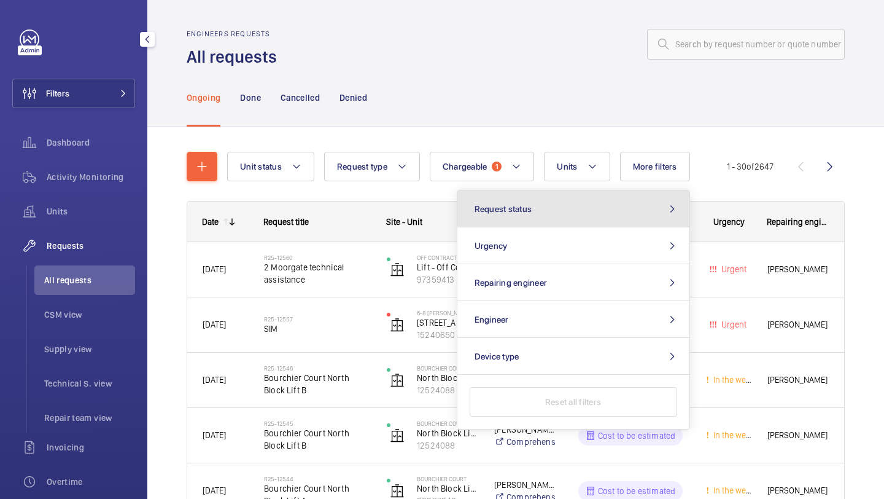
click at [589, 201] on button "Request status" at bounding box center [573, 208] width 232 height 37
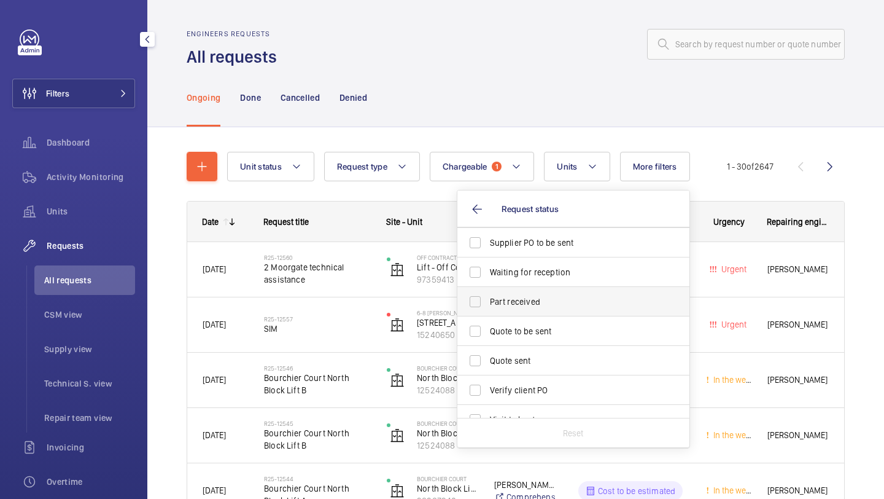
click at [512, 294] on label "Part received" at bounding box center [564, 301] width 214 height 29
click at [488, 294] on input "Part received" at bounding box center [475, 301] width 25 height 25
checkbox input "true"
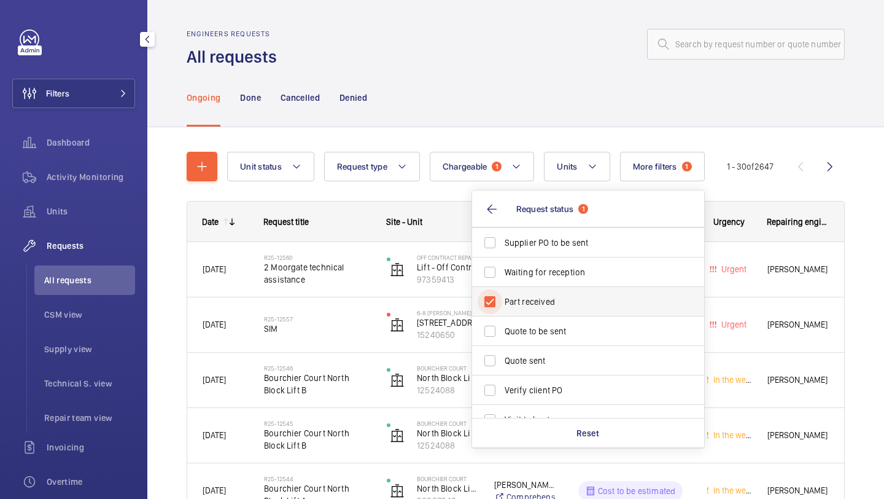
scroll to position [163, 0]
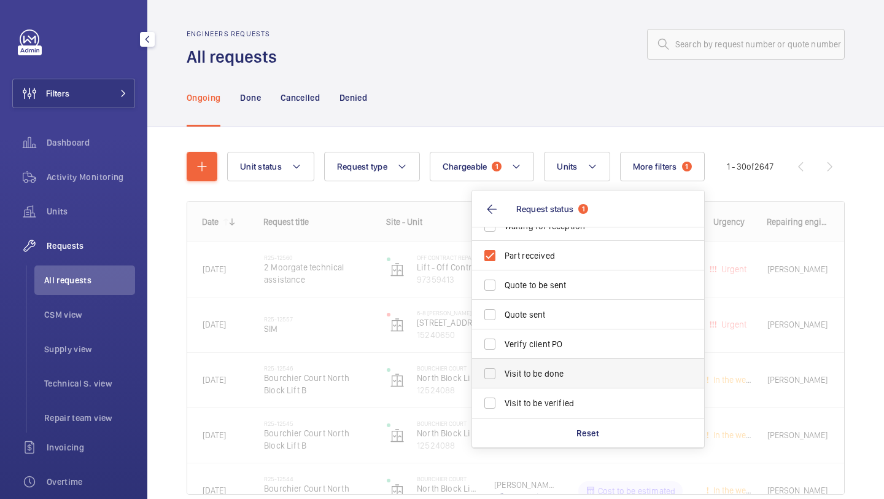
click at [512, 374] on span "Visit to be done" at bounding box center [589, 373] width 169 height 12
click at [502, 374] on input "Visit to be done" at bounding box center [490, 373] width 25 height 25
checkbox input "true"
click at [884, 151] on div "Unit status Request type Chargeable 1 Units More filters 1 Request status 2 Cos…" at bounding box center [515, 340] width 737 height 426
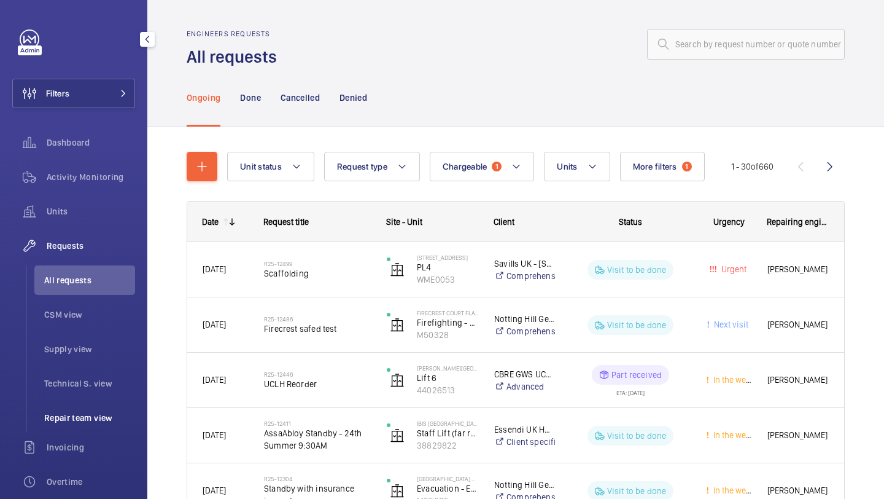
click at [35, 426] on li "Repair team view" at bounding box center [84, 417] width 101 height 29
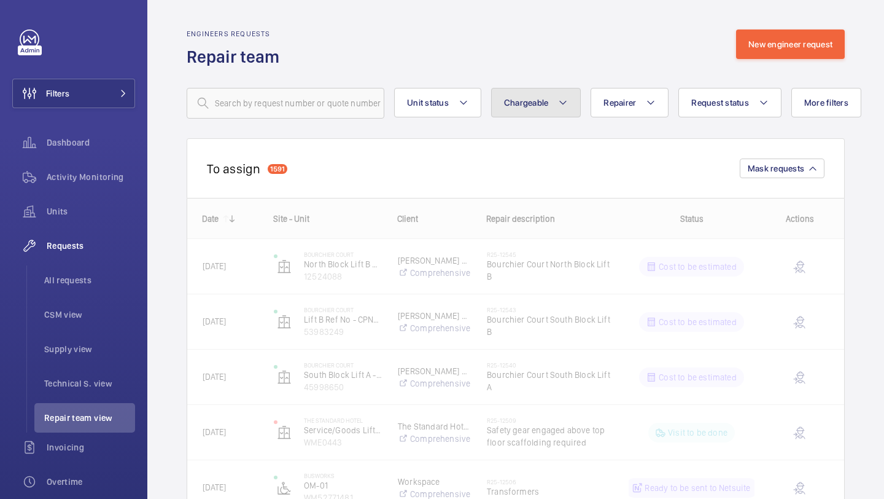
click at [531, 112] on button "Chargeable" at bounding box center [536, 102] width 90 height 29
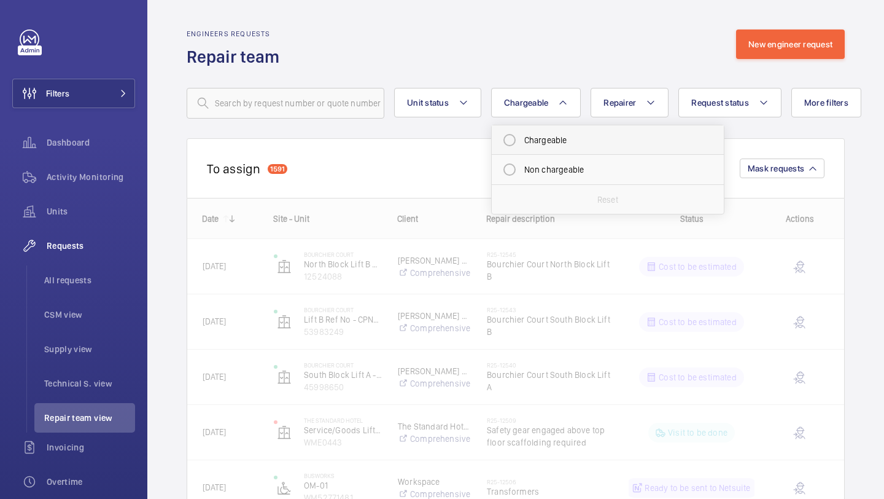
click at [537, 135] on mat-radio-button "Chargeable" at bounding box center [607, 140] width 221 height 25
radio input "true"
click at [722, 106] on span "Request status" at bounding box center [735, 103] width 58 height 10
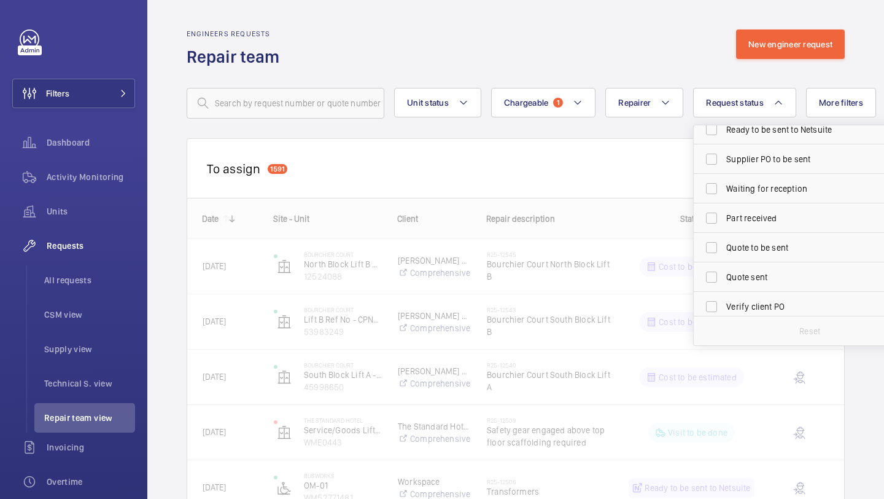
scroll to position [163, 0]
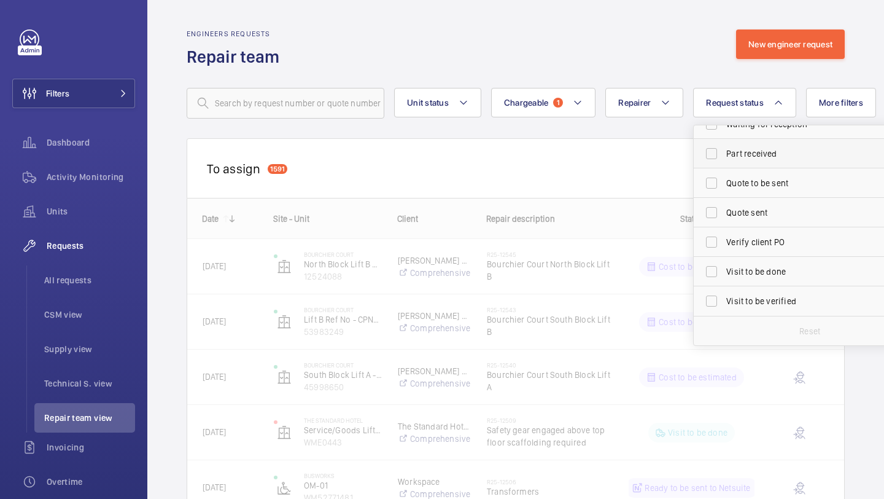
click at [751, 154] on span "Part received" at bounding box center [810, 153] width 169 height 12
click input "Part received"
checkbox input "true"
click span "Visit to be done"
click input "Visit to be done"
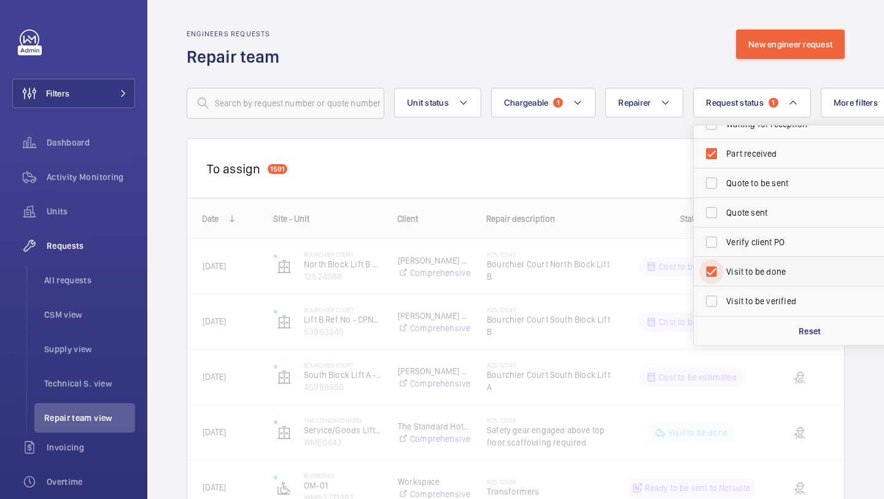
checkbox input "true"
click div "Engineers requests Repair team New engineer request"
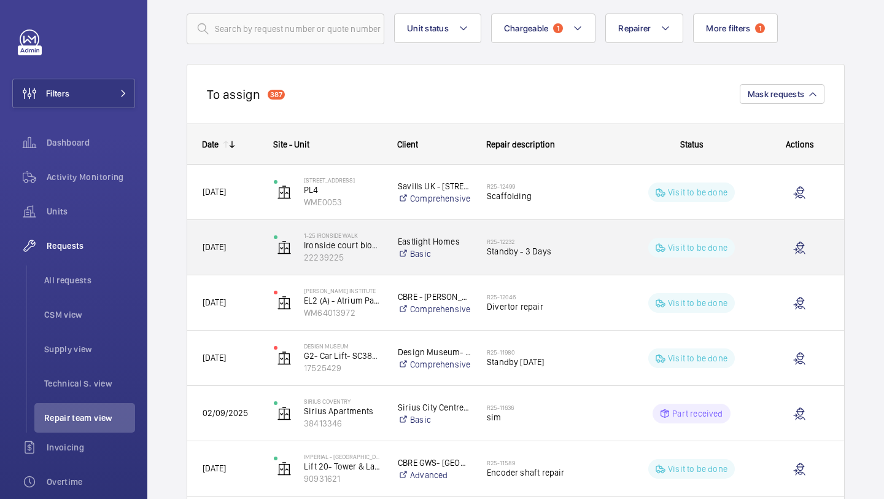
scroll to position [31, 0]
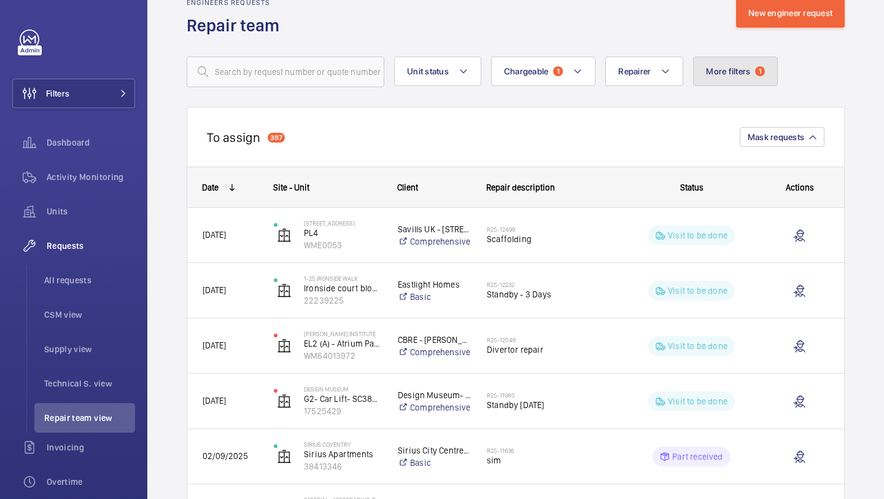
click at [757, 71] on span "1" at bounding box center [760, 71] width 10 height 10
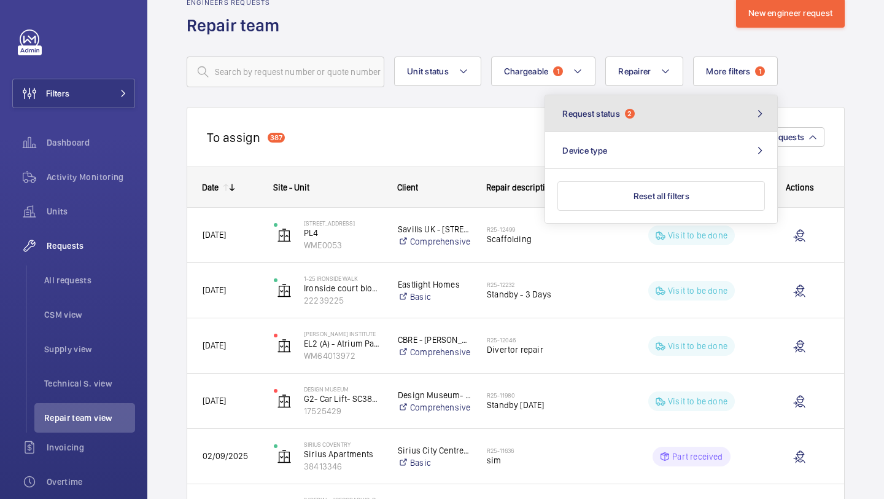
click at [706, 120] on button "Request status 2" at bounding box center [661, 113] width 232 height 37
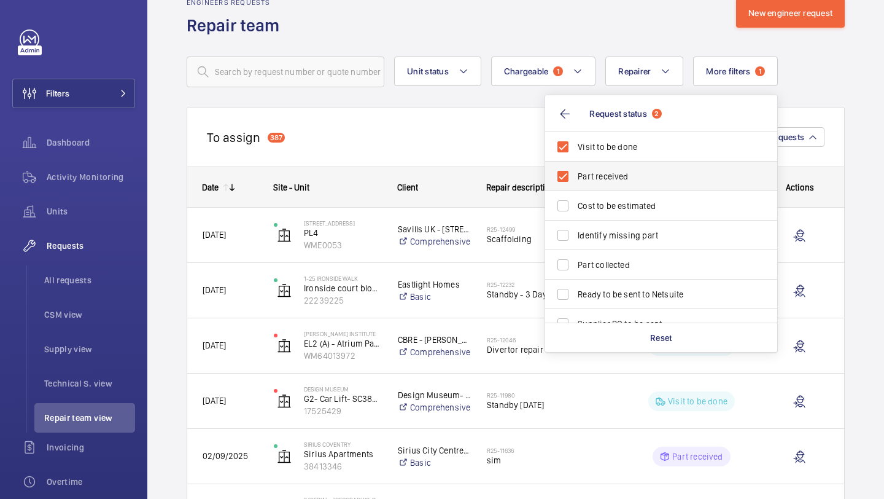
click at [655, 167] on label "Part received" at bounding box center [652, 175] width 214 height 29
click at [575, 167] on input "Part received" at bounding box center [563, 176] width 25 height 25
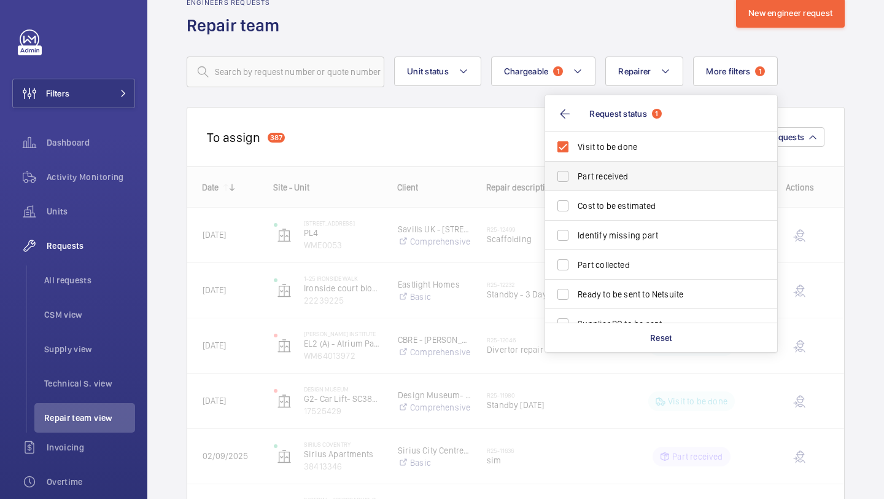
click at [653, 173] on span "Part received" at bounding box center [662, 176] width 169 height 12
click at [575, 173] on input "Part received" at bounding box center [563, 176] width 25 height 25
checkbox input "true"
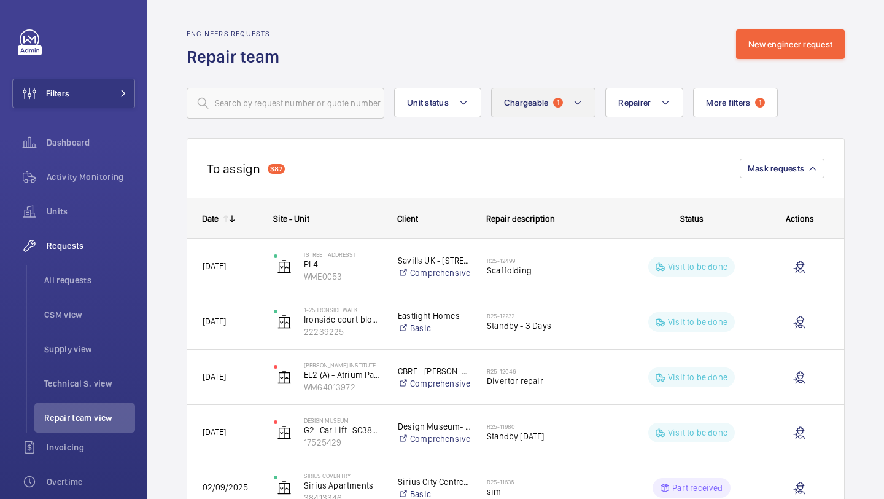
drag, startPoint x: 542, startPoint y: 132, endPoint x: 547, endPoint y: 113, distance: 19.5
click at [548, 109] on button "Chargeable 1" at bounding box center [543, 102] width 105 height 29
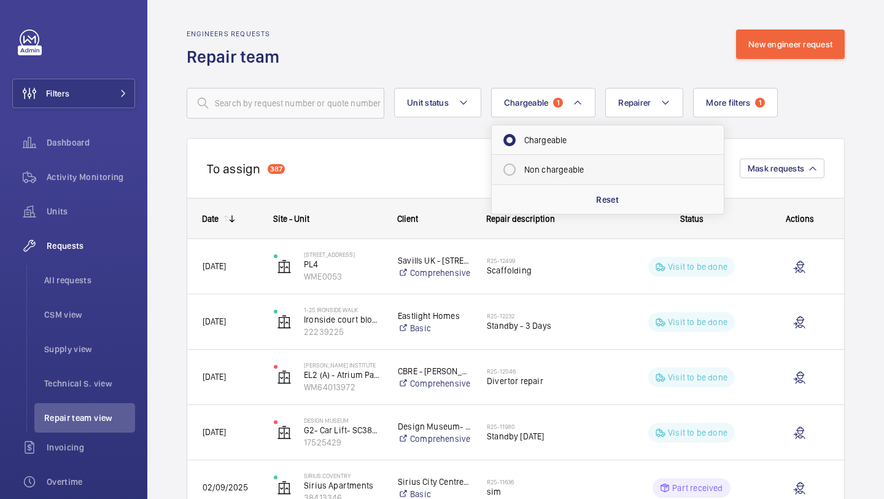
click at [540, 155] on li "Non chargeable" at bounding box center [608, 169] width 232 height 29
click at [545, 141] on mat-radio-button "Chargeable" at bounding box center [607, 140] width 221 height 25
radio input "false"
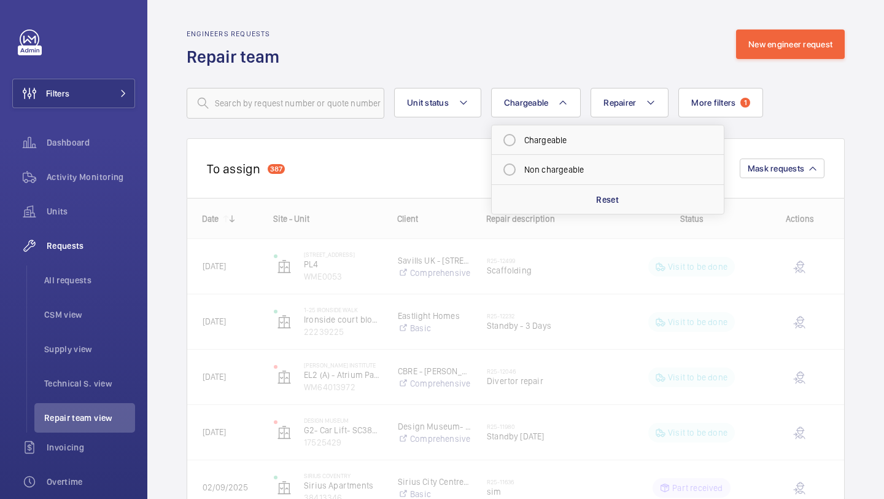
click at [555, 83] on wm-front-routed-filters "Unit status Chargeable Chargeable Non chargeable Reset Repairer More filters 1 …" at bounding box center [516, 93] width 658 height 50
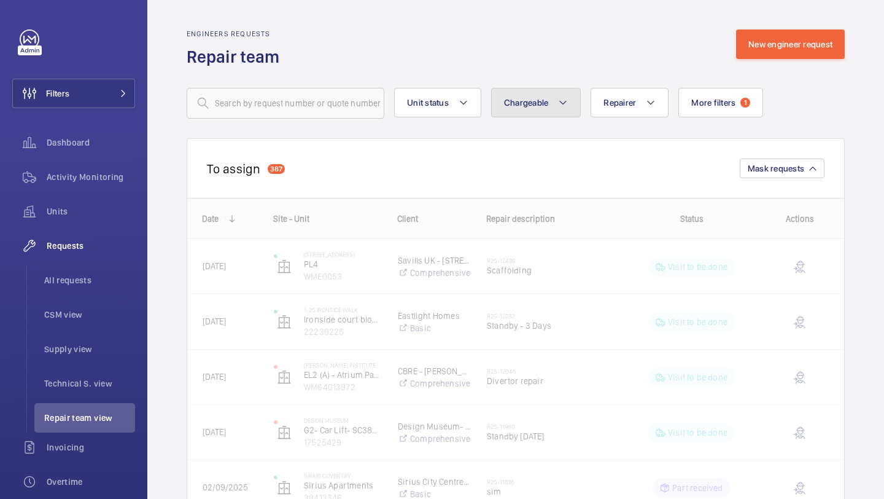
click at [553, 99] on button "Chargeable" at bounding box center [536, 102] width 90 height 29
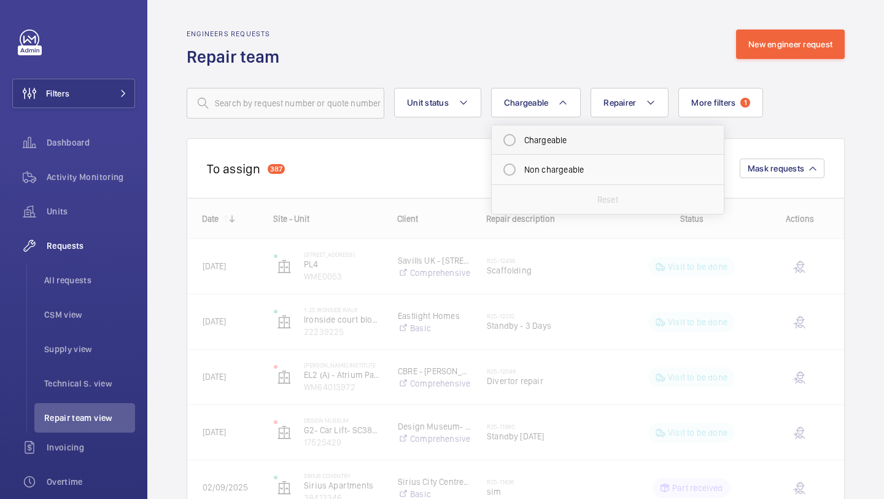
click at [543, 134] on mat-radio-button "Chargeable" at bounding box center [607, 140] width 221 height 25
radio input "true"
click at [585, 35] on div "Engineers requests Repair team New engineer request" at bounding box center [516, 48] width 658 height 39
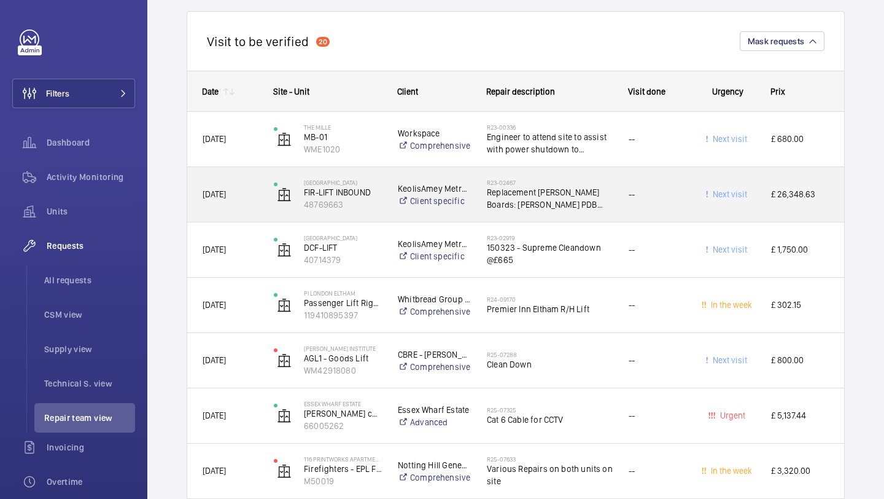
scroll to position [2685, 0]
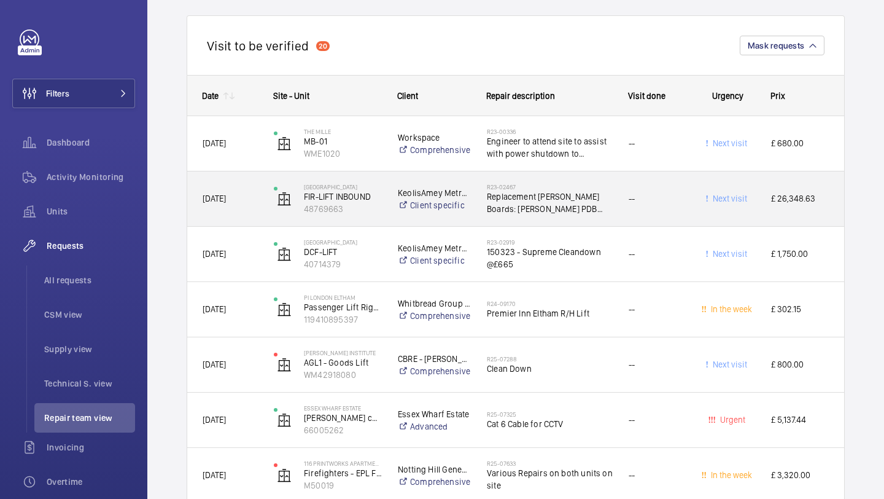
click at [526, 190] on span "Replacement Schindler Boards: Schindler PDB 3.Q, 591851 ----- Schindler EBBIO 1…" at bounding box center [550, 202] width 126 height 25
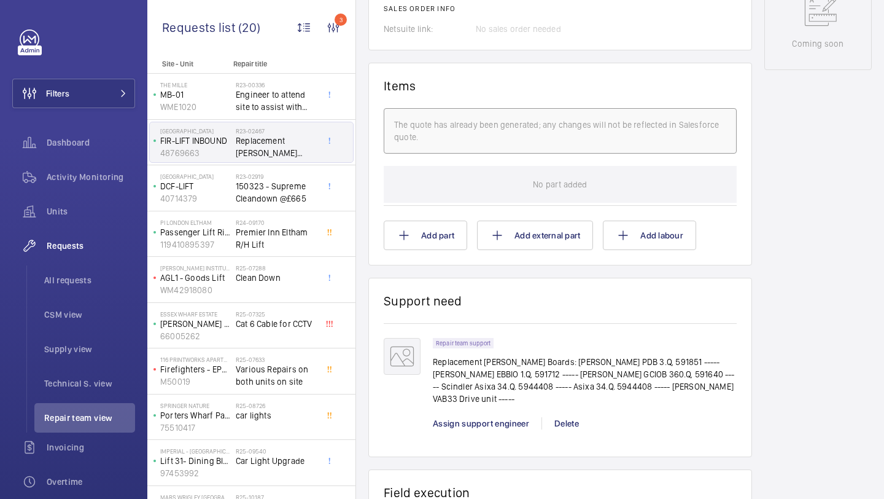
scroll to position [978, 0]
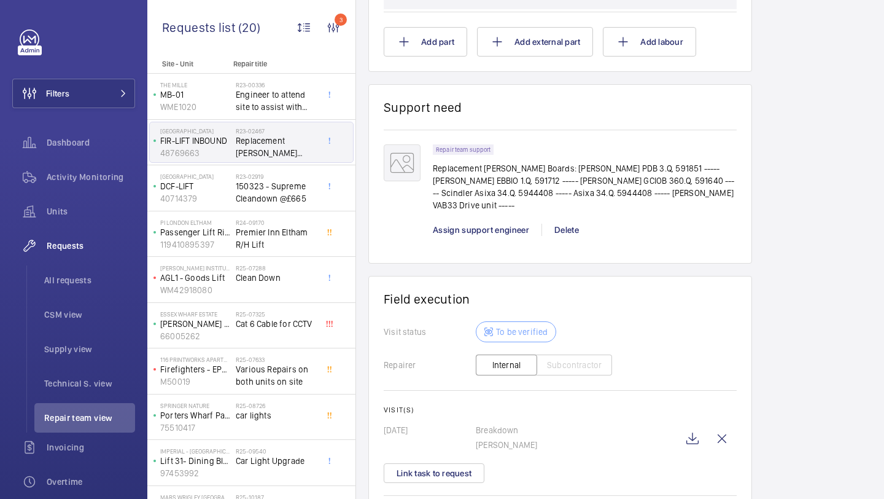
click at [459, 416] on div "Visit(s) 18/09/2025 Breakdown Anthony Ruane Link task to request" at bounding box center [560, 443] width 353 height 77
click at [459, 463] on button "Link task to request" at bounding box center [434, 473] width 101 height 20
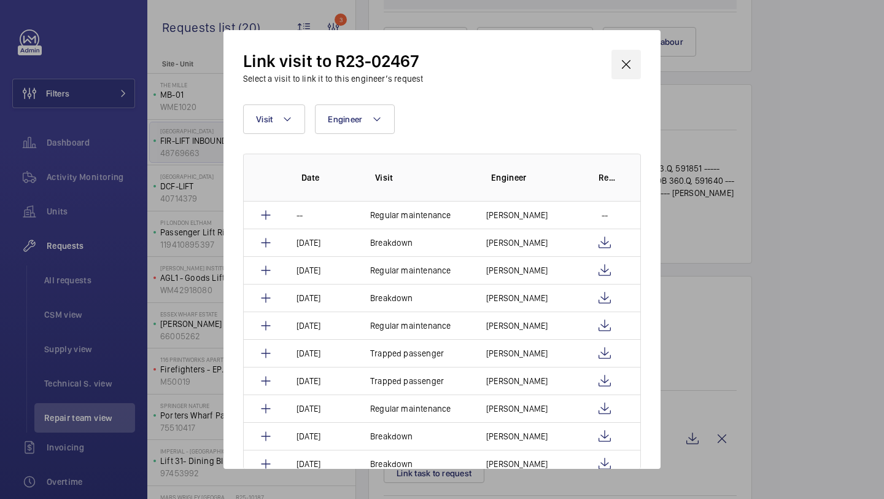
click at [621, 76] on wm-front-icon-button at bounding box center [626, 64] width 29 height 29
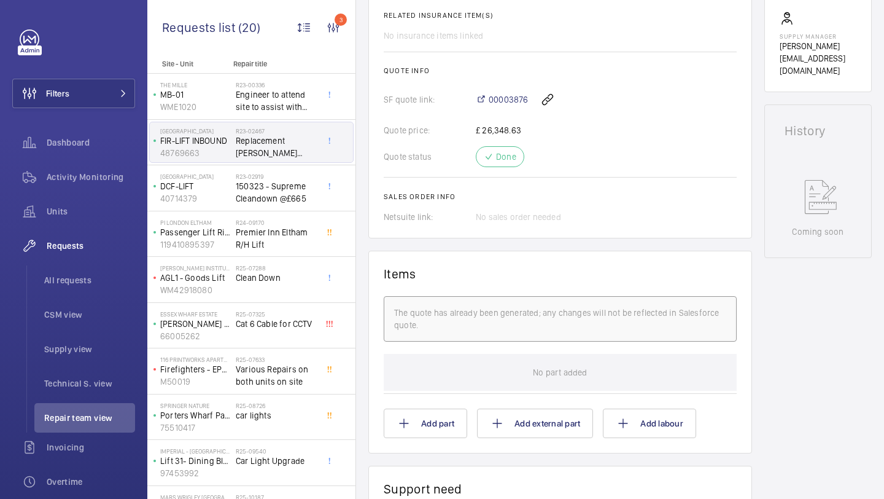
scroll to position [522, 0]
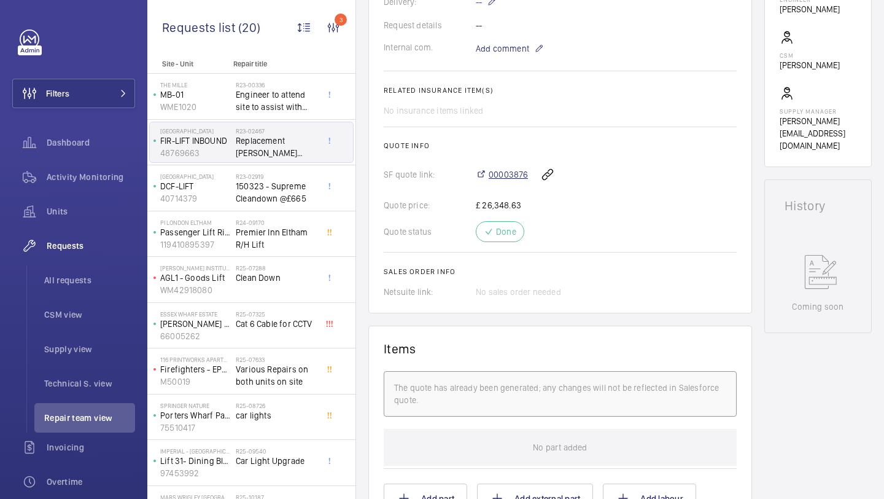
click at [507, 168] on span "00003876" at bounding box center [508, 174] width 39 height 12
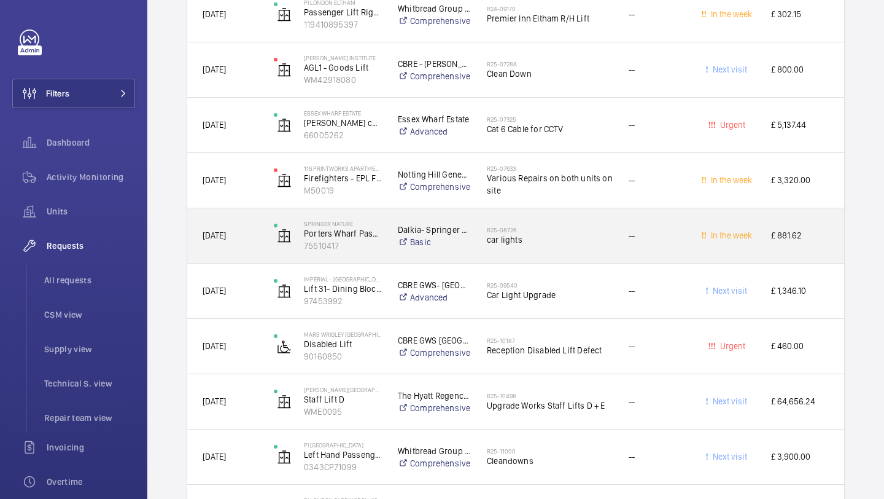
scroll to position [3061, 0]
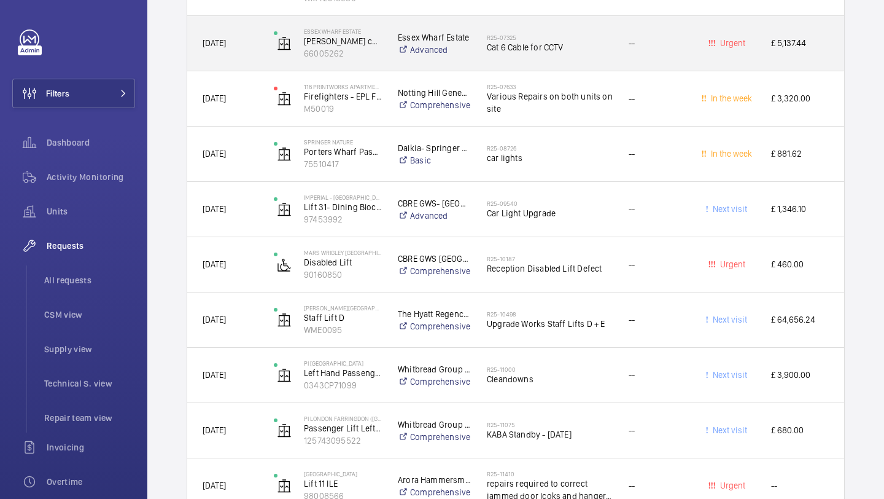
click at [523, 52] on span "Cat 6 Cable for CCTV" at bounding box center [550, 47] width 126 height 12
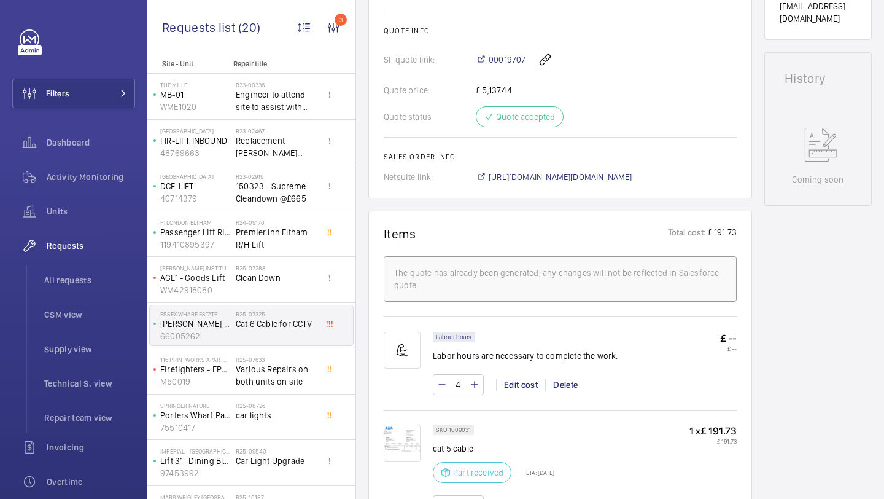
scroll to position [473, 0]
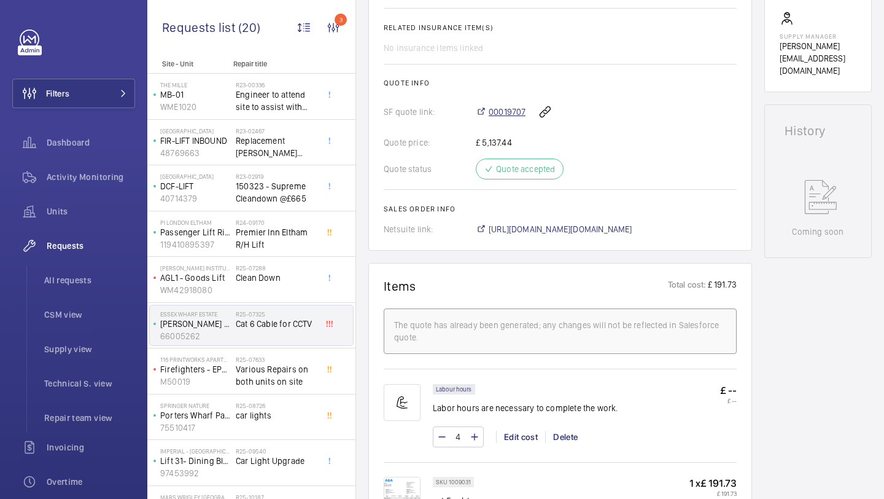
click at [508, 118] on span "00019707" at bounding box center [507, 112] width 37 height 12
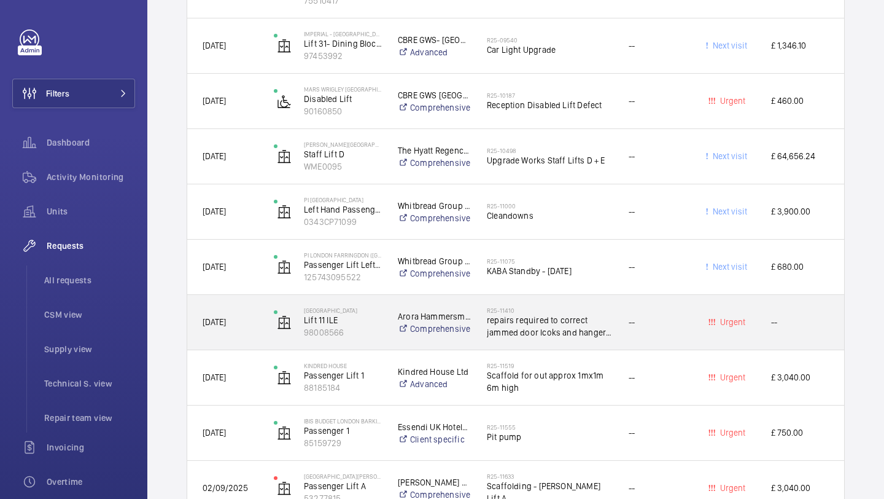
scroll to position [3437, 0]
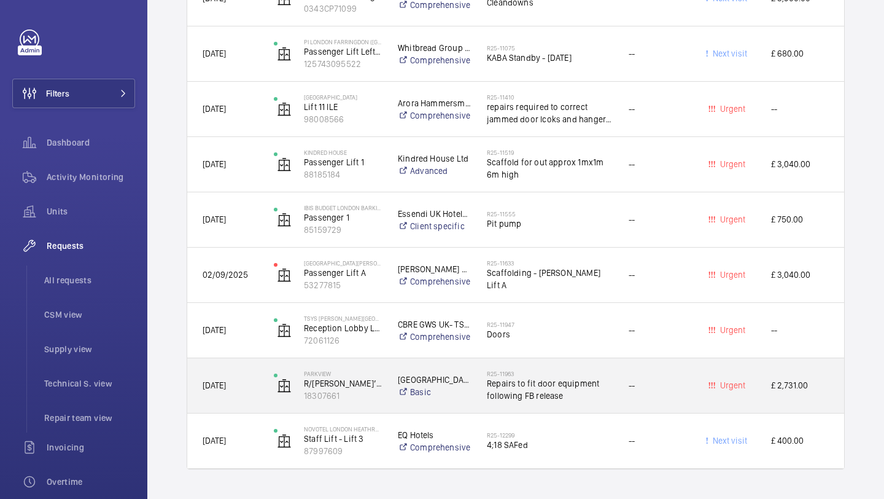
click at [515, 387] on span "Repairs to fit door equipment following FB release" at bounding box center [550, 389] width 126 height 25
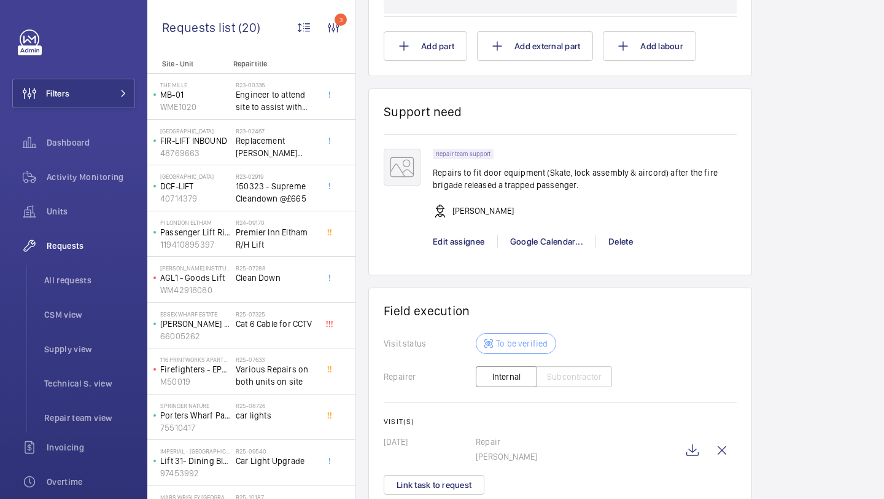
scroll to position [928, 0]
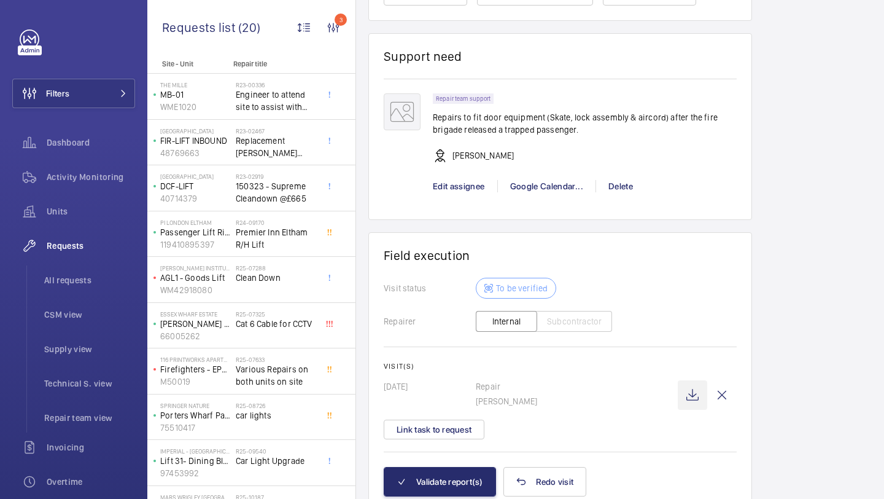
click at [700, 381] on wm-front-icon-button at bounding box center [692, 394] width 29 height 29
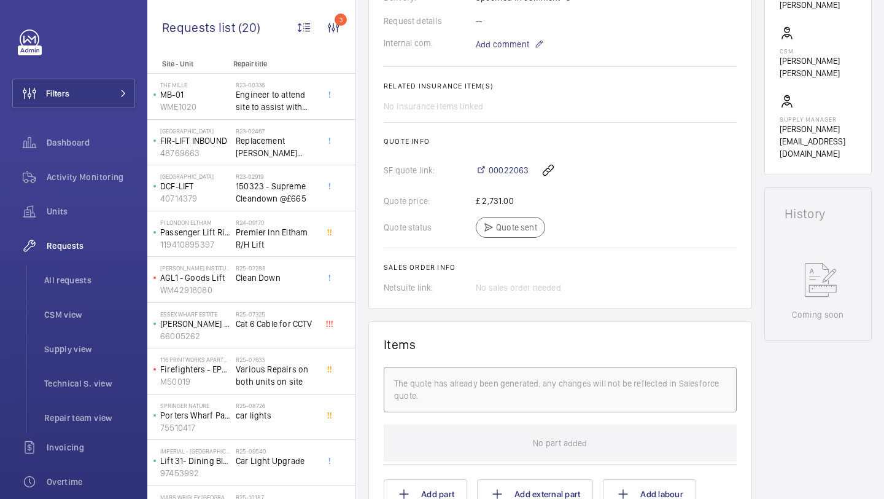
scroll to position [354, 0]
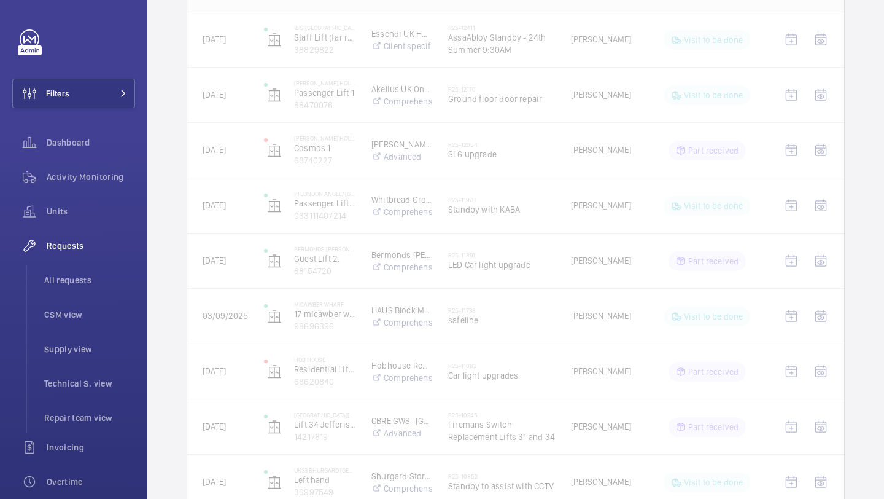
scroll to position [3437, 0]
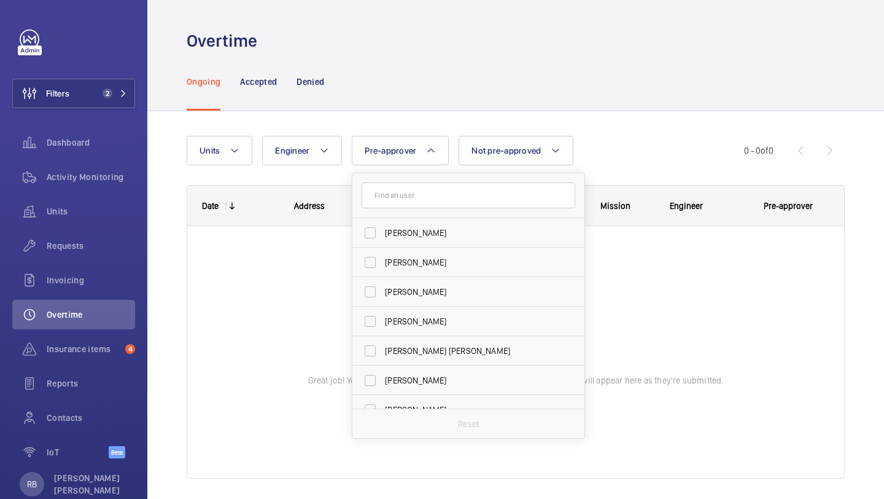
click at [400, 87] on div "Ongoing Accepted Denied" at bounding box center [516, 81] width 658 height 58
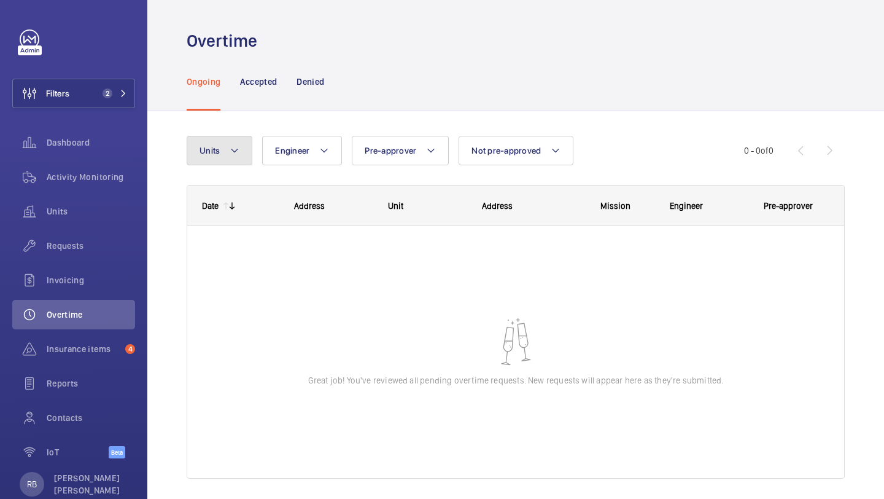
click at [241, 149] on button "Units" at bounding box center [220, 150] width 66 height 29
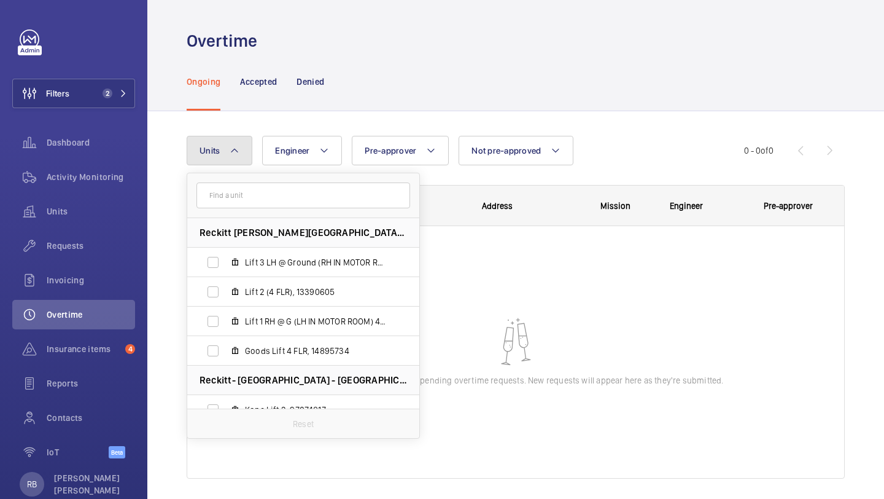
click at [241, 149] on button "Units" at bounding box center [220, 150] width 66 height 29
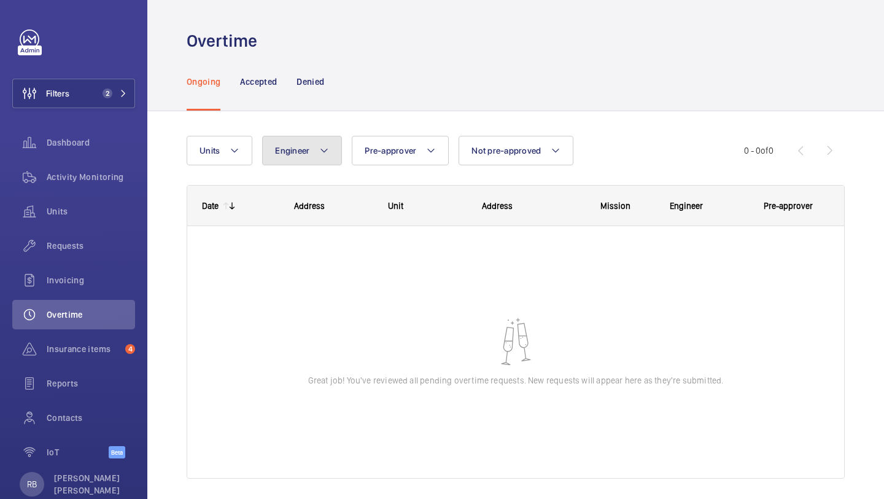
click at [317, 147] on button "Engineer" at bounding box center [302, 150] width 80 height 29
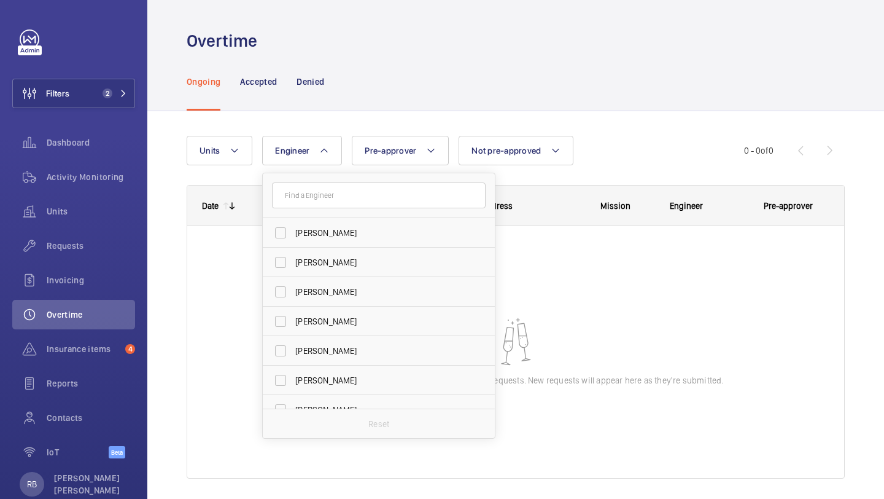
click at [318, 197] on input "text" at bounding box center [379, 195] width 214 height 26
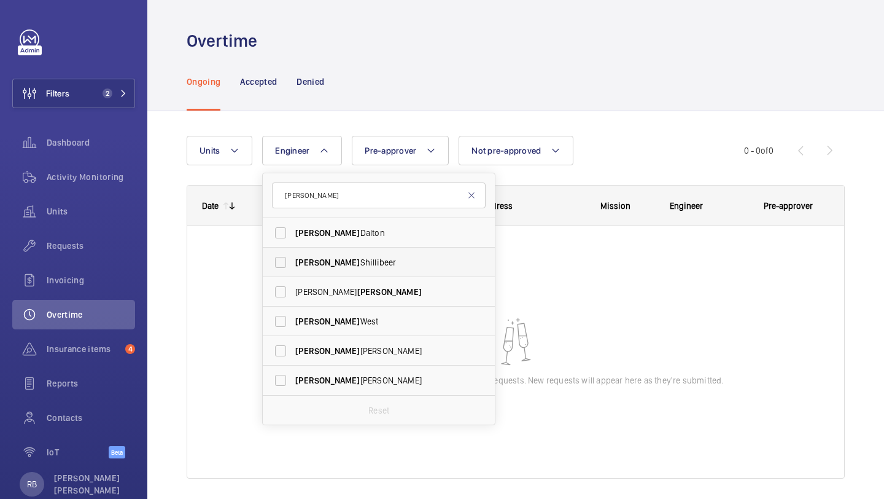
type input "[PERSON_NAME]"
click at [327, 258] on span "[PERSON_NAME]" at bounding box center [379, 262] width 169 height 12
click at [293, 258] on input "[PERSON_NAME]" at bounding box center [280, 262] width 25 height 25
checkbox input "true"
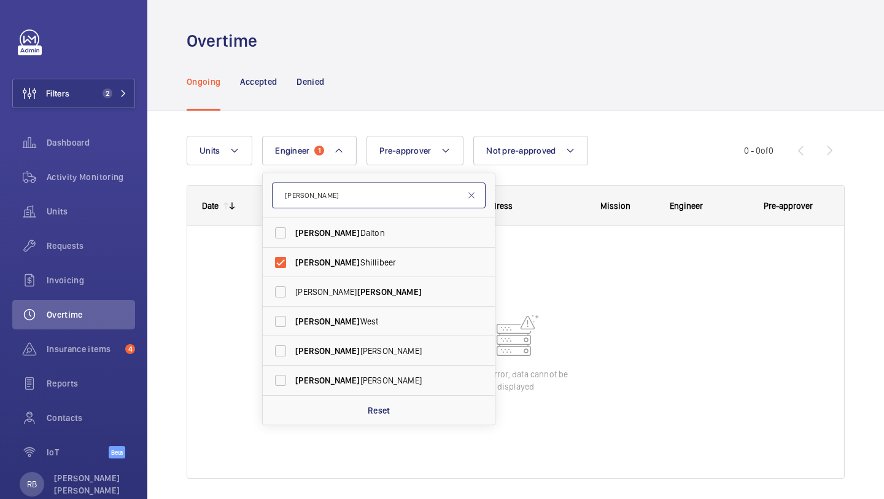
click at [336, 198] on input "[PERSON_NAME]" at bounding box center [379, 195] width 214 height 26
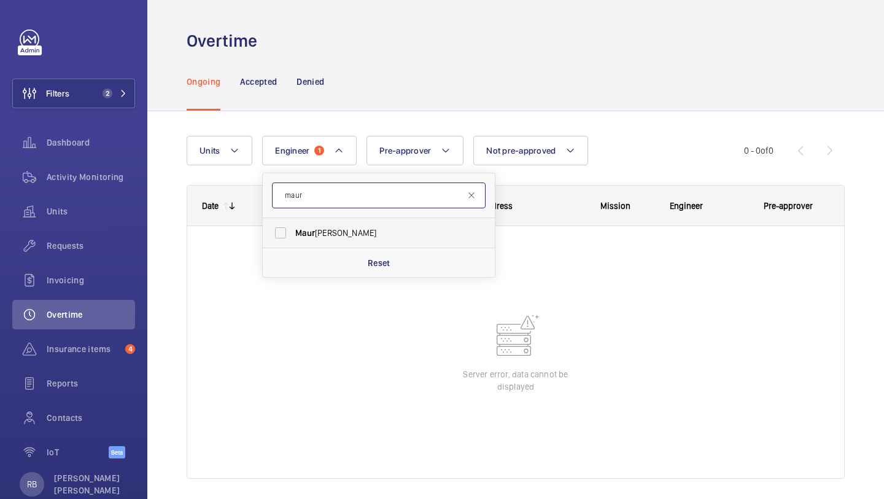
type input "maur"
click at [322, 232] on span "Maur ice [PERSON_NAME]" at bounding box center [379, 233] width 169 height 12
click at [293, 232] on input "Maur ice [PERSON_NAME]" at bounding box center [280, 232] width 25 height 25
checkbox input "true"
click at [330, 186] on input "maur" at bounding box center [379, 195] width 214 height 26
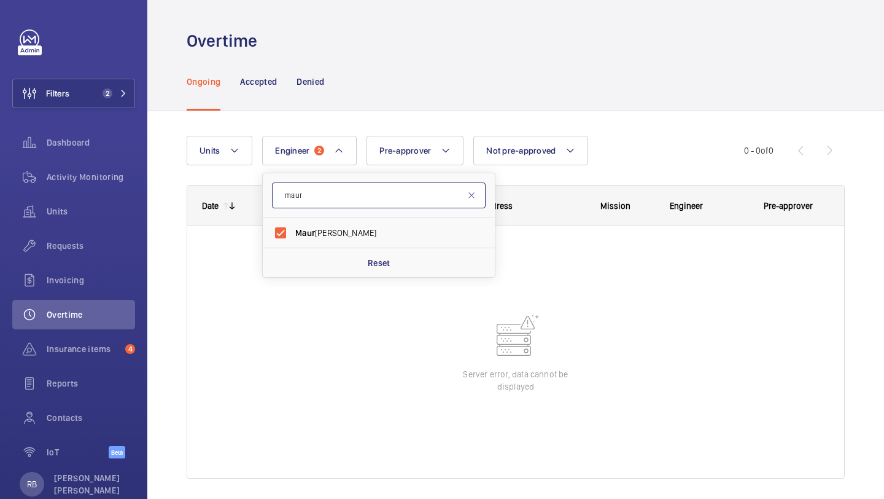
click at [329, 193] on input "maur" at bounding box center [379, 195] width 214 height 26
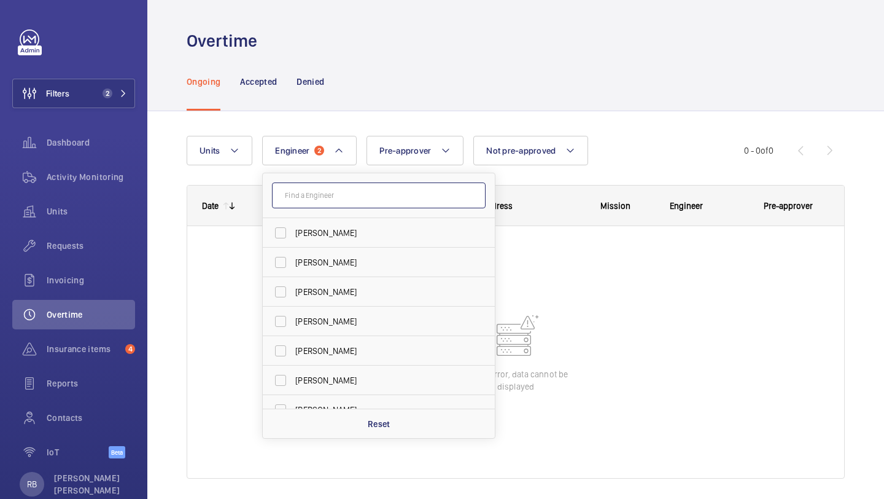
click at [344, 198] on input "text" at bounding box center [379, 195] width 214 height 26
click at [325, 147] on button "Engineer 2" at bounding box center [309, 150] width 95 height 29
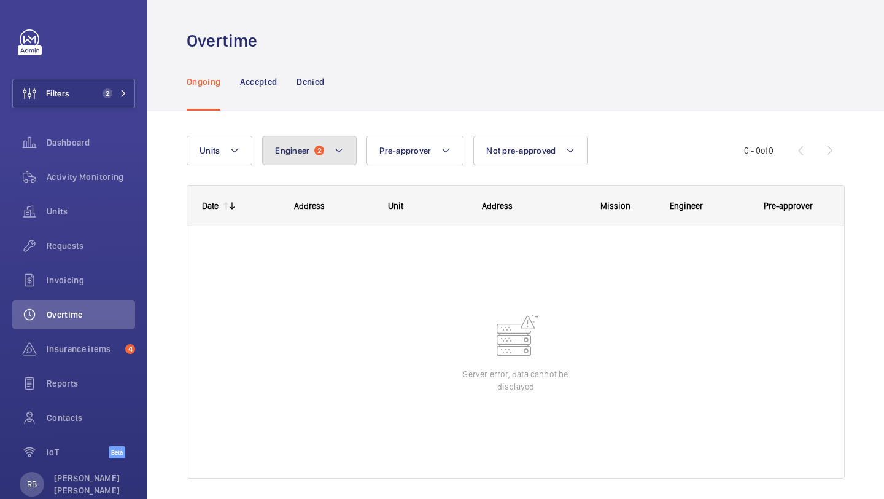
click at [325, 147] on button "Engineer 2" at bounding box center [309, 150] width 95 height 29
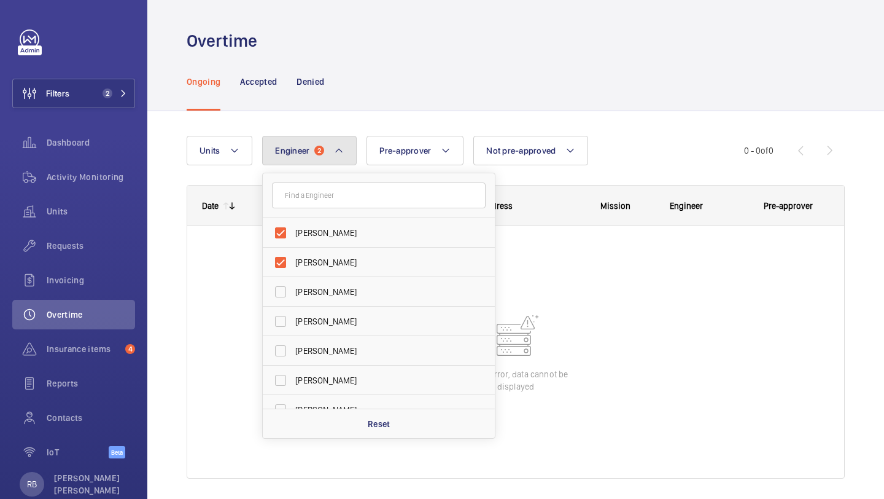
click at [325, 147] on button "Engineer 2" at bounding box center [309, 150] width 95 height 29
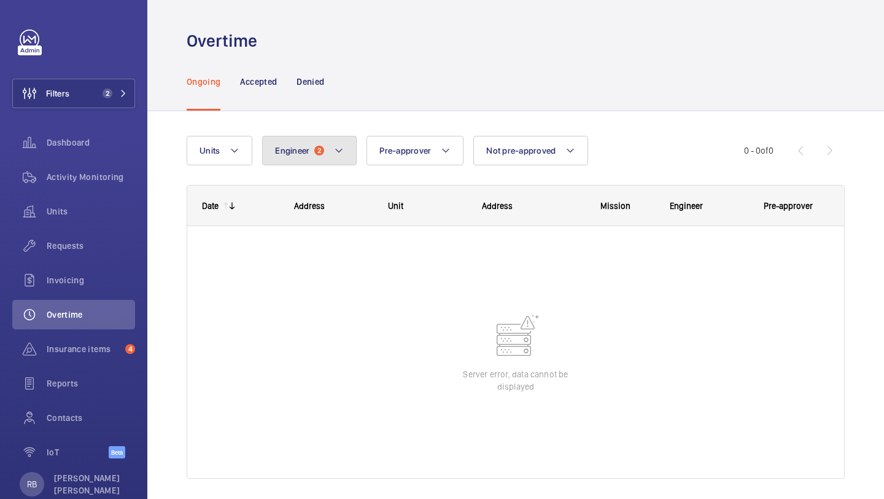
click at [325, 147] on button "Engineer 2" at bounding box center [309, 150] width 95 height 29
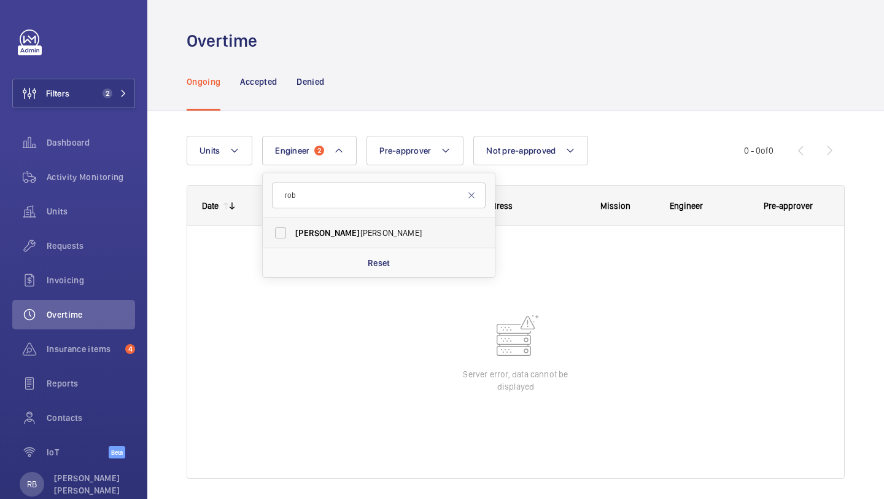
type input "rob"
click at [329, 238] on span "[PERSON_NAME]" at bounding box center [379, 233] width 169 height 12
click at [293, 238] on input "[PERSON_NAME]" at bounding box center [280, 232] width 25 height 25
checkbox input "true"
click at [323, 199] on input "rob" at bounding box center [379, 195] width 214 height 26
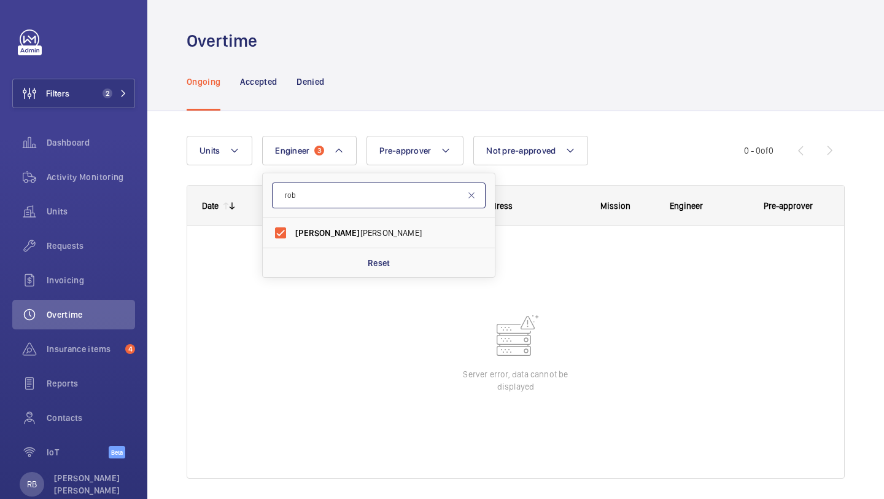
click at [323, 199] on input "rob" at bounding box center [379, 195] width 214 height 26
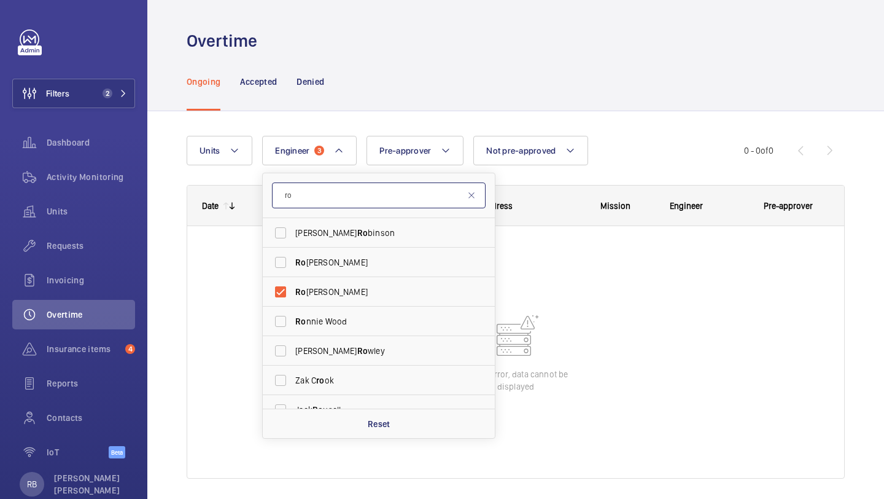
type input "r"
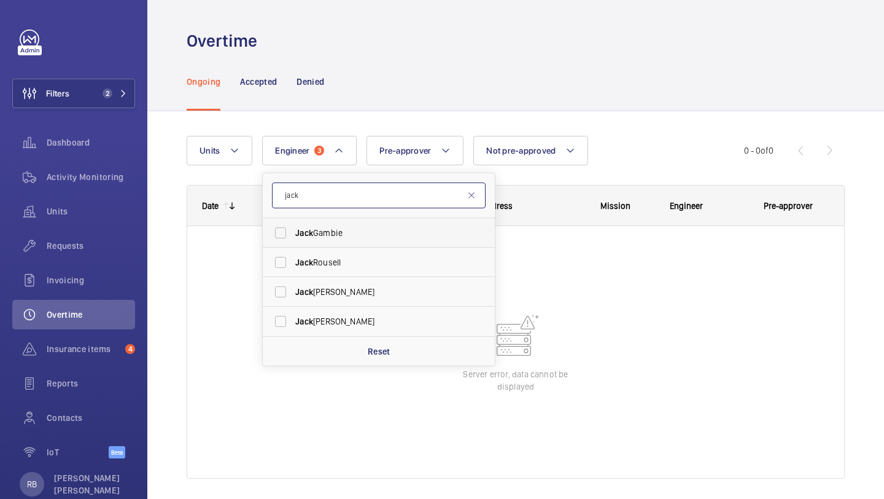
type input "jack"
click at [322, 226] on label "[PERSON_NAME]" at bounding box center [370, 232] width 214 height 29
click at [293, 226] on input "[PERSON_NAME]" at bounding box center [280, 232] width 25 height 25
checkbox input "true"
click at [339, 195] on input "jack" at bounding box center [379, 195] width 214 height 26
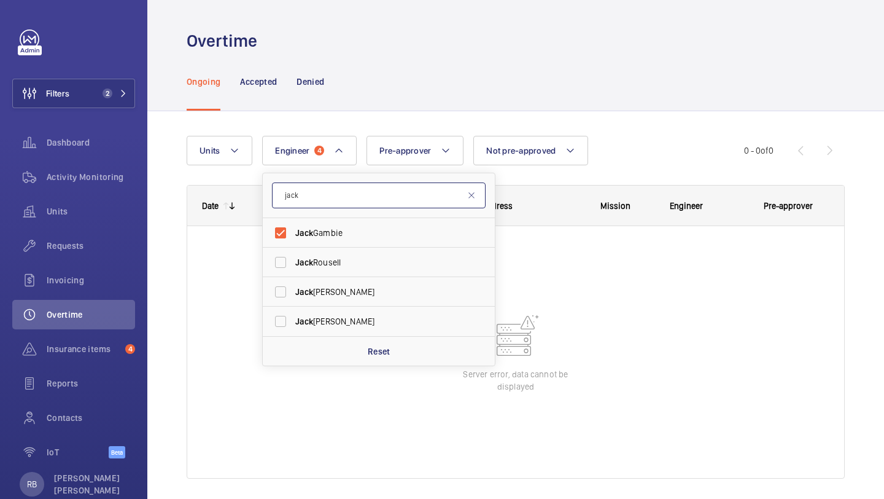
click at [339, 194] on input "jack" at bounding box center [379, 195] width 214 height 26
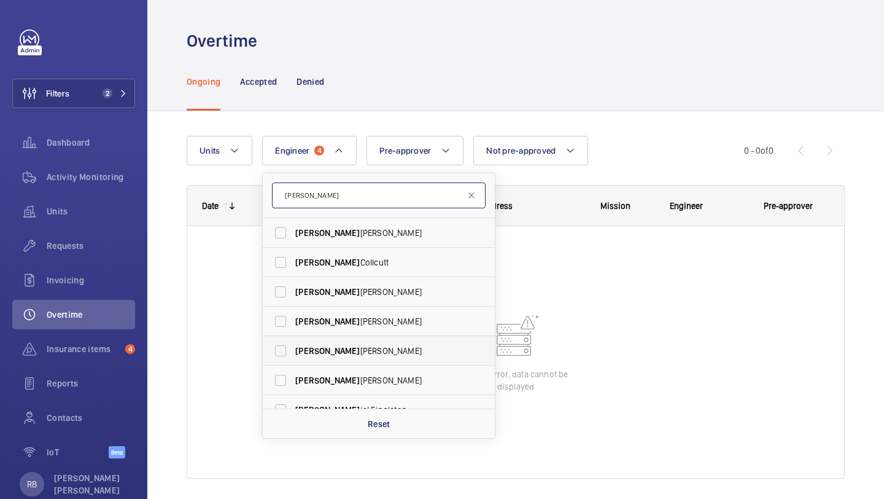
type input "[PERSON_NAME]"
click at [331, 356] on span "[PERSON_NAME]" at bounding box center [379, 350] width 169 height 12
click at [293, 356] on input "[PERSON_NAME]" at bounding box center [280, 350] width 25 height 25
checkbox input "true"
click at [338, 189] on input "[PERSON_NAME]" at bounding box center [379, 195] width 214 height 26
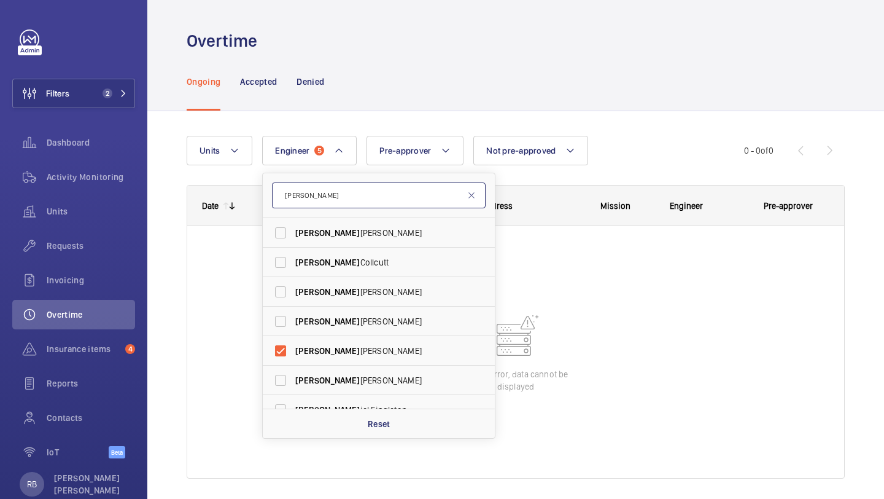
click at [338, 190] on input "[PERSON_NAME]" at bounding box center [379, 195] width 214 height 26
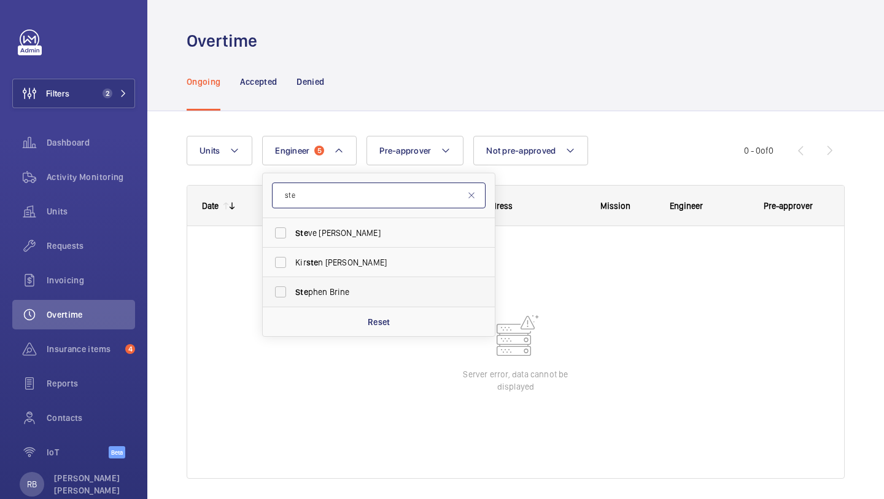
type input "ste"
click at [341, 286] on span "Ste phen Brine" at bounding box center [379, 292] width 169 height 12
click at [293, 286] on input "Ste phen Brine" at bounding box center [280, 291] width 25 height 25
checkbox input "true"
click at [344, 157] on button "Engineer 6" at bounding box center [309, 150] width 95 height 29
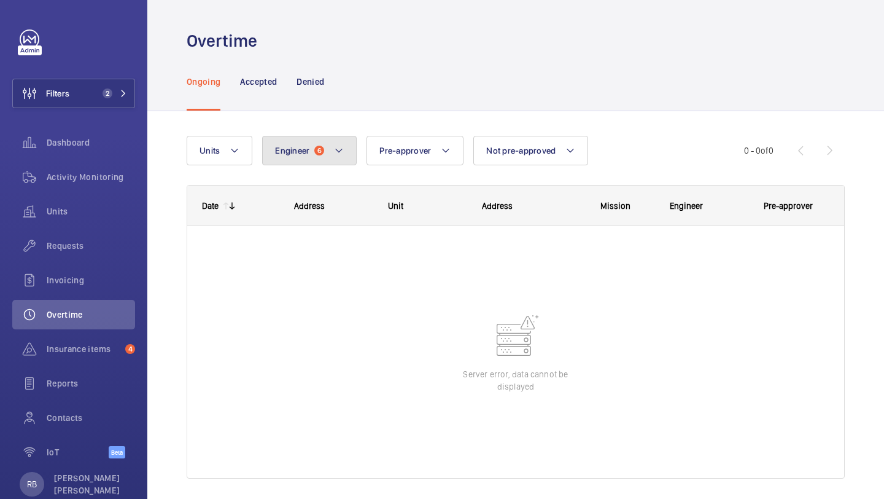
click at [343, 155] on button "Engineer 6" at bounding box center [309, 150] width 95 height 29
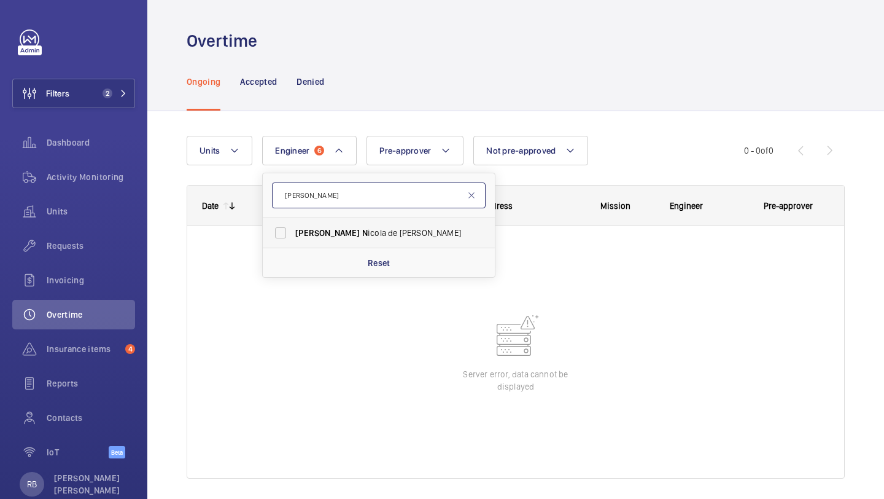
type input "[PERSON_NAME]"
click at [321, 226] on label "[PERSON_NAME] de [PERSON_NAME]" at bounding box center [370, 232] width 214 height 29
click at [293, 226] on input "[PERSON_NAME] de [PERSON_NAME]" at bounding box center [280, 232] width 25 height 25
checkbox input "true"
click at [340, 197] on input "[PERSON_NAME]" at bounding box center [379, 195] width 214 height 26
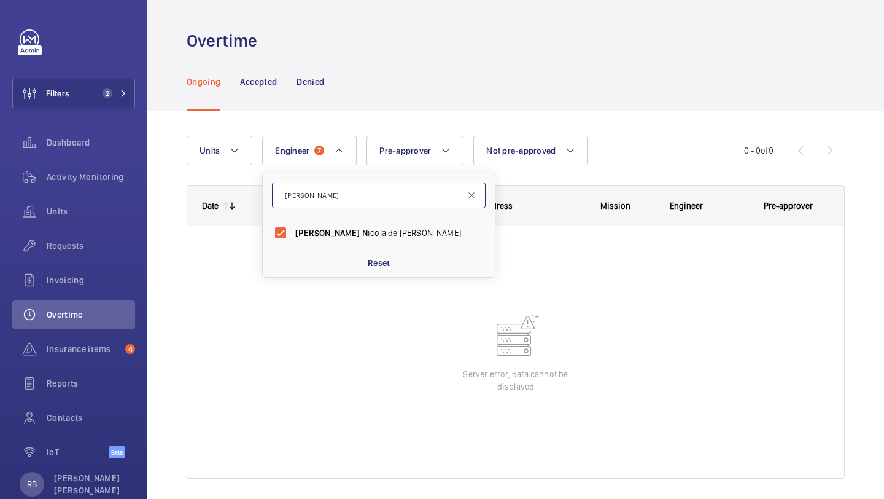
click at [340, 197] on input "[PERSON_NAME]" at bounding box center [379, 195] width 214 height 26
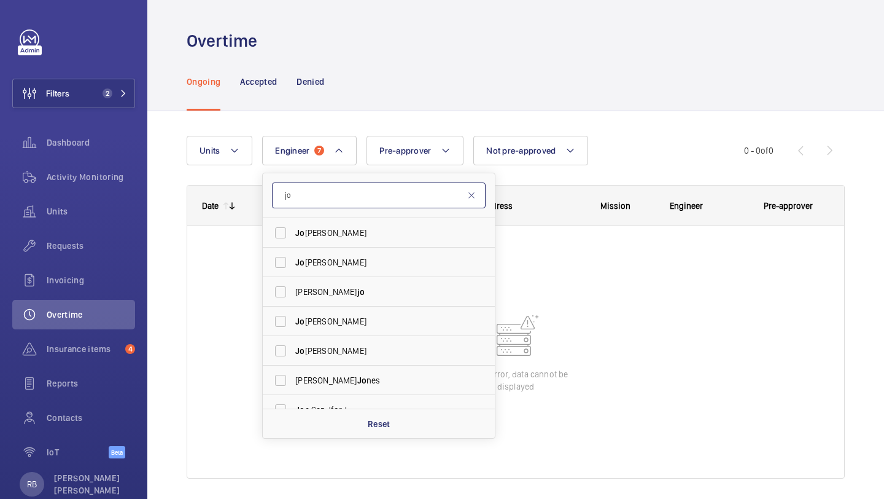
type input "j"
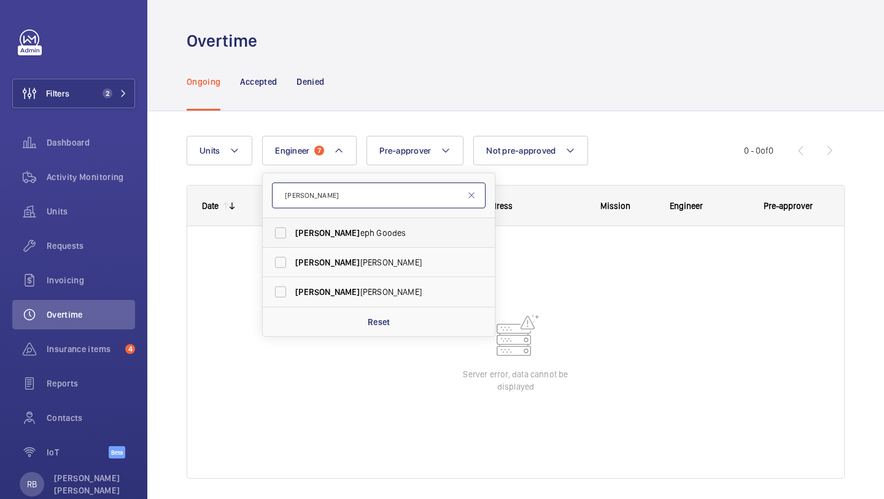
type input "[PERSON_NAME]"
click at [356, 225] on label "[PERSON_NAME] eph Goodes" at bounding box center [370, 232] width 214 height 29
click at [293, 225] on input "[PERSON_NAME] eph Goodes" at bounding box center [280, 232] width 25 height 25
checkbox input "true"
click at [364, 204] on input "[PERSON_NAME]" at bounding box center [379, 195] width 214 height 26
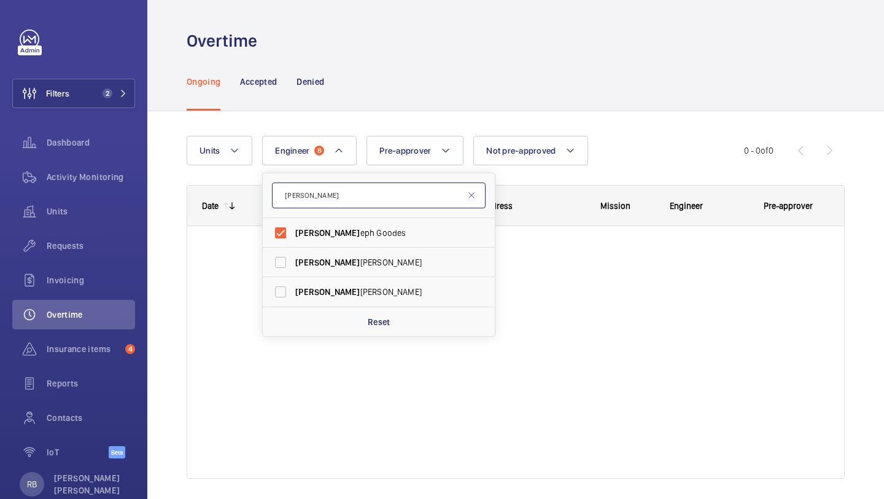
click at [364, 204] on input "[PERSON_NAME]" at bounding box center [379, 195] width 214 height 26
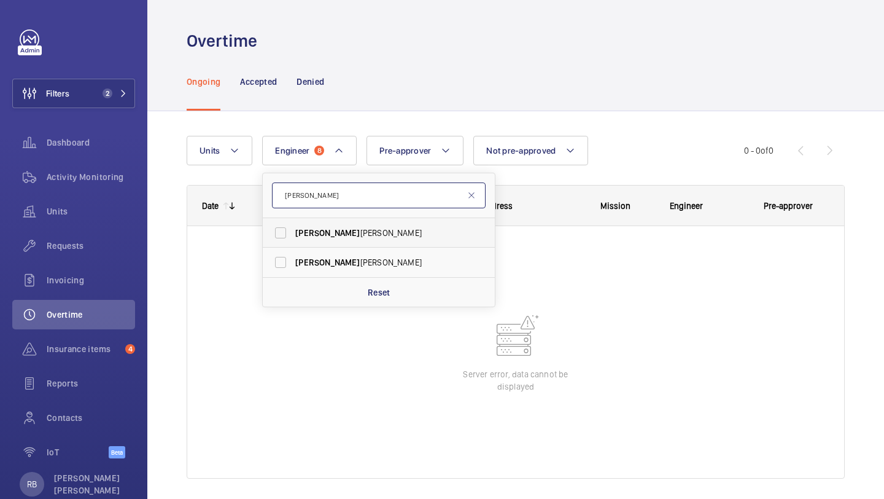
type input "[PERSON_NAME]"
click at [367, 228] on span "[PERSON_NAME]" at bounding box center [379, 233] width 169 height 12
click at [293, 228] on input "[PERSON_NAME]" at bounding box center [280, 232] width 25 height 25
checkbox input "true"
click at [375, 194] on input "[PERSON_NAME]" at bounding box center [379, 195] width 214 height 26
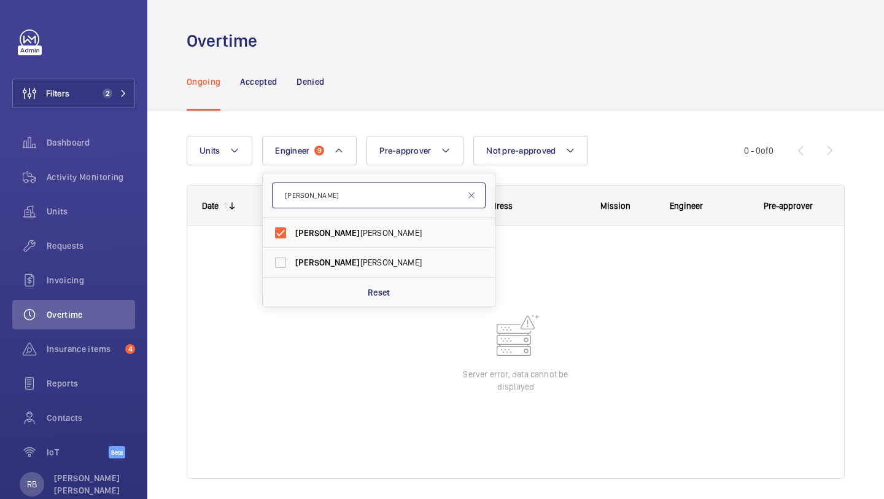
click at [375, 194] on input "[PERSON_NAME]" at bounding box center [379, 195] width 214 height 26
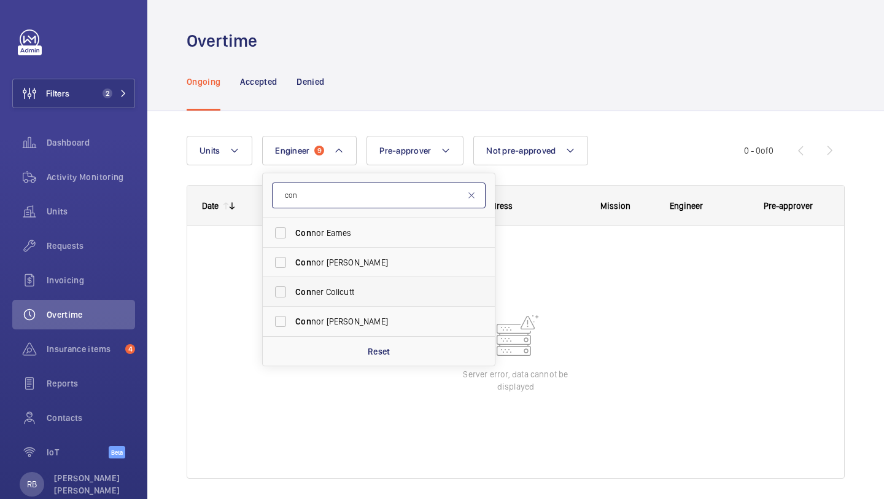
type input "con"
click at [349, 290] on span "Con ner Collcutt" at bounding box center [379, 292] width 169 height 12
click at [293, 290] on input "Con ner Collcutt" at bounding box center [280, 291] width 25 height 25
checkbox input "true"
click at [354, 202] on input "con" at bounding box center [379, 195] width 214 height 26
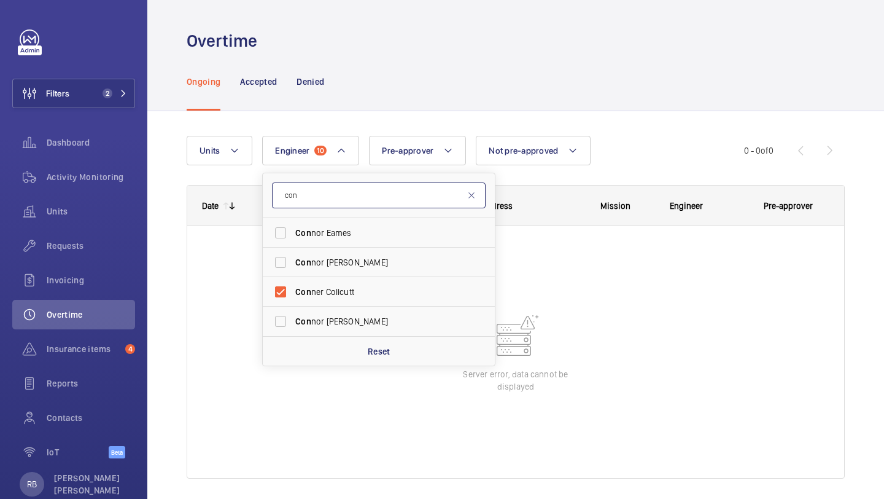
click at [354, 202] on input "con" at bounding box center [379, 195] width 214 height 26
type input "will"
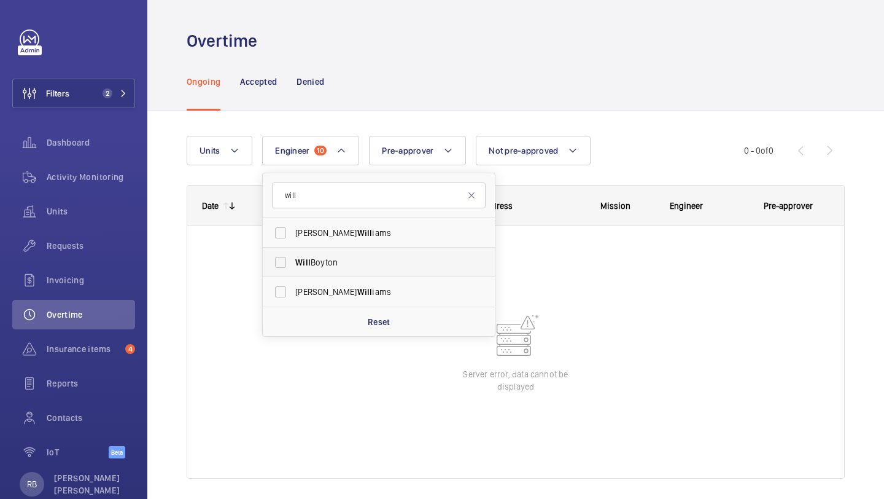
click at [336, 260] on span "[PERSON_NAME]" at bounding box center [379, 262] width 169 height 12
click at [293, 260] on input "[PERSON_NAME]" at bounding box center [280, 262] width 25 height 25
checkbox input "true"
click at [352, 201] on input "will" at bounding box center [379, 195] width 214 height 26
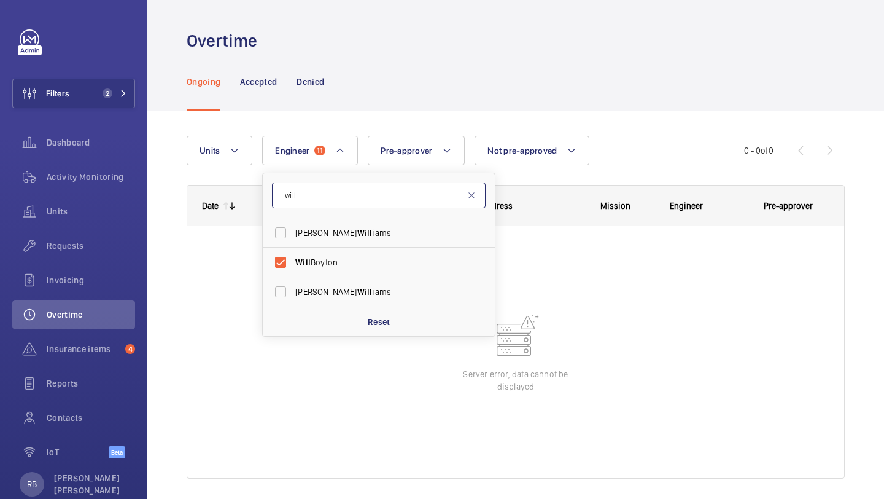
click at [352, 201] on input "will" at bounding box center [379, 195] width 214 height 26
type input "t"
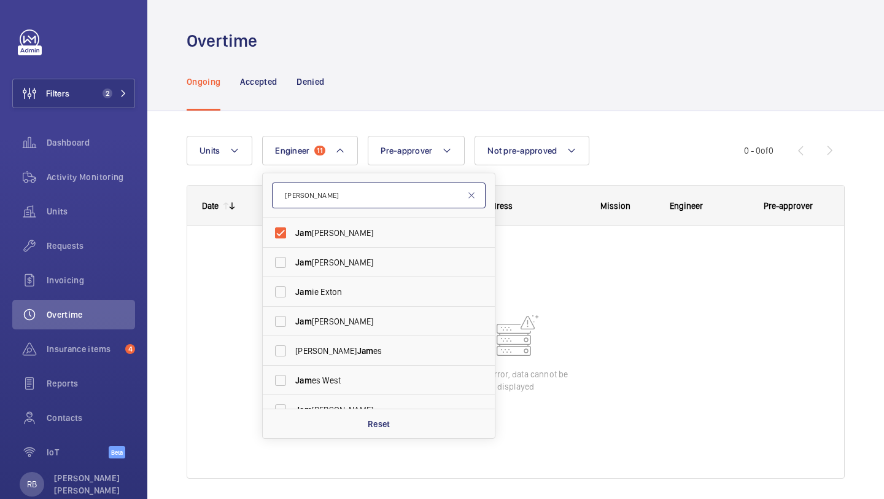
type input "[PERSON_NAME]"
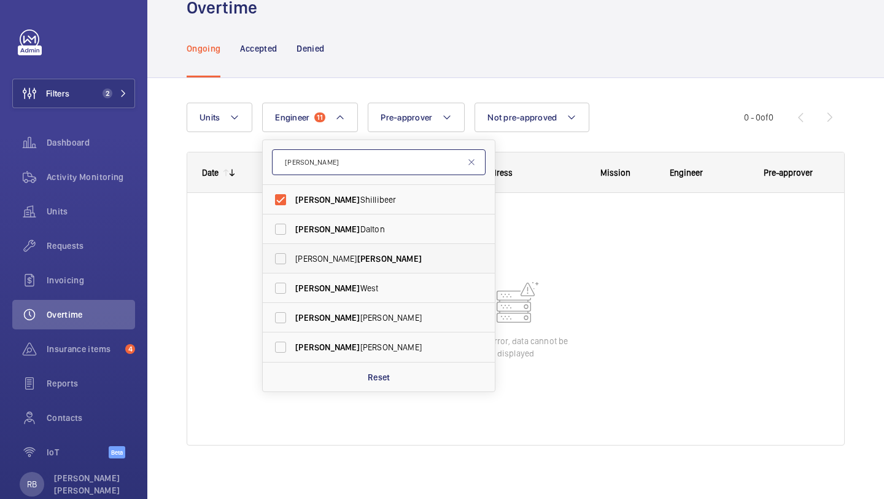
scroll to position [39, 0]
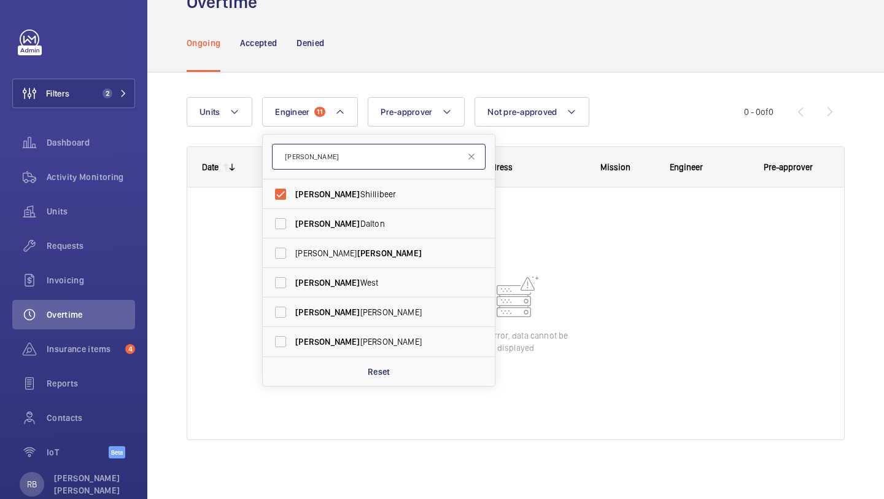
click at [370, 159] on input "[PERSON_NAME]" at bounding box center [379, 157] width 214 height 26
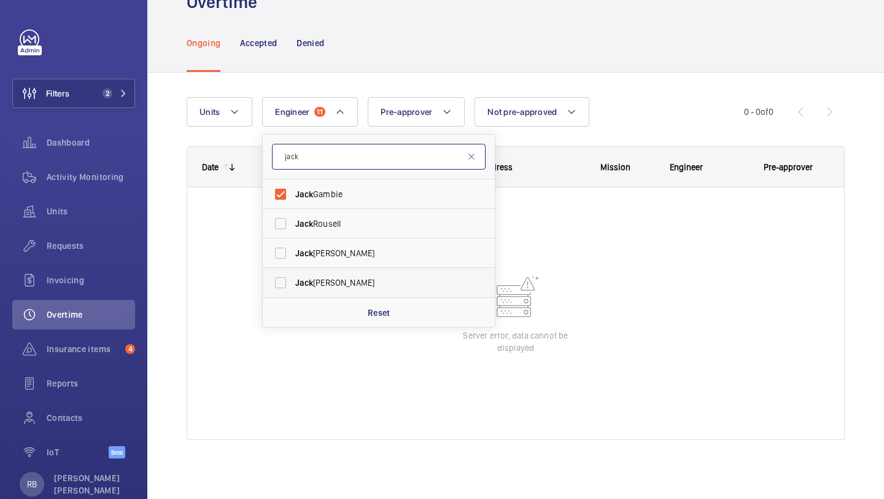
type input "jack"
click at [352, 282] on span "[PERSON_NAME]" at bounding box center [379, 282] width 169 height 12
click at [293, 282] on input "[PERSON_NAME]" at bounding box center [280, 282] width 25 height 25
checkbox input "true"
click at [542, 158] on div "Address" at bounding box center [514, 166] width 94 height 39
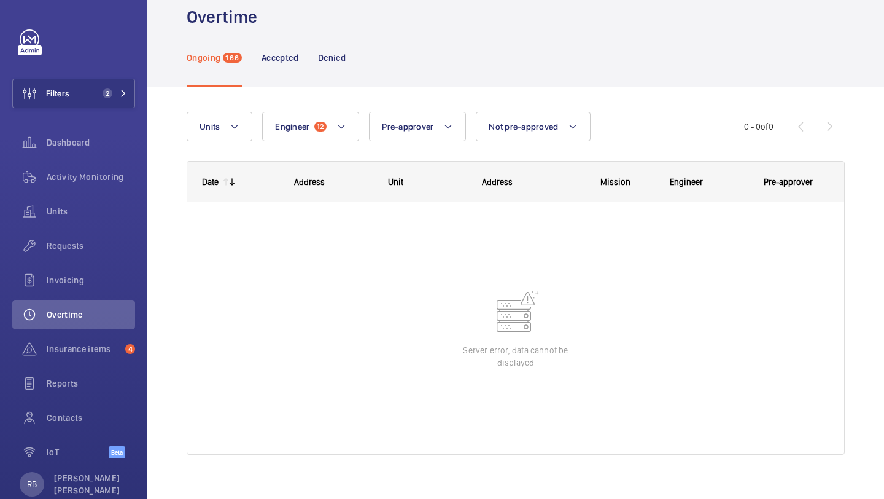
scroll to position [39, 0]
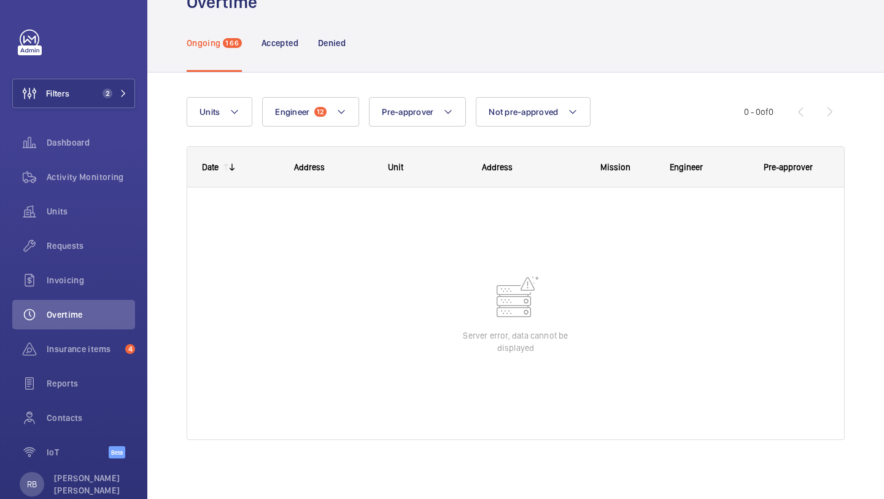
click at [335, 89] on div "Units Engineer 12 Pre-approver Not pre-approved More filters Reset all filters …" at bounding box center [516, 273] width 658 height 392
click at [327, 107] on button "Engineer 12" at bounding box center [310, 111] width 97 height 29
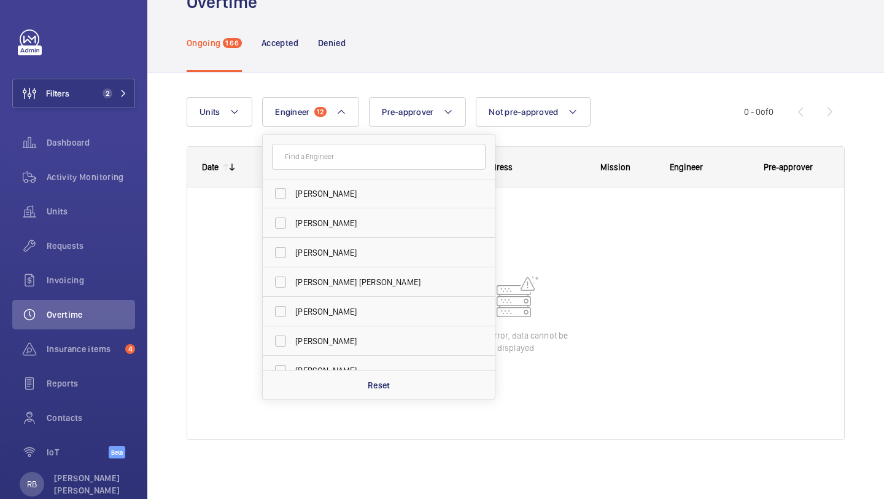
scroll to position [479, 0]
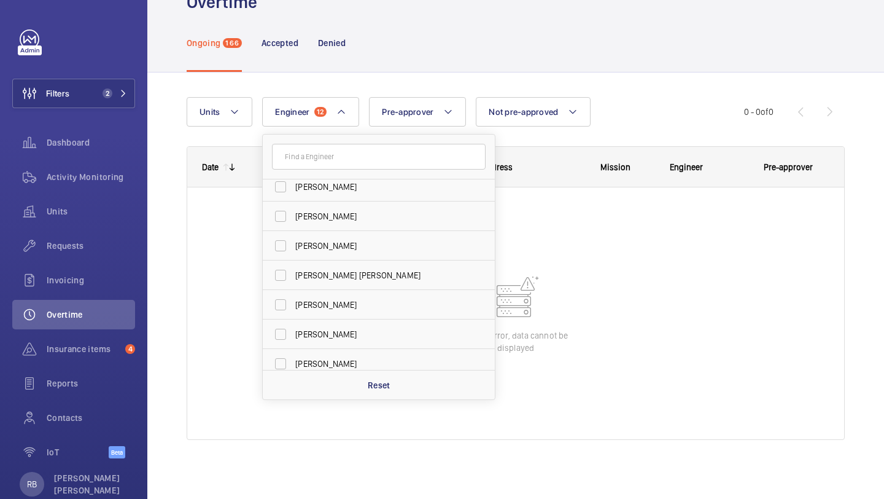
click at [615, 111] on div "Units Engineer 12 [PERSON_NAME] [PERSON_NAME] [PERSON_NAME] [PERSON_NAME] [PERS…" at bounding box center [466, 111] width 558 height 29
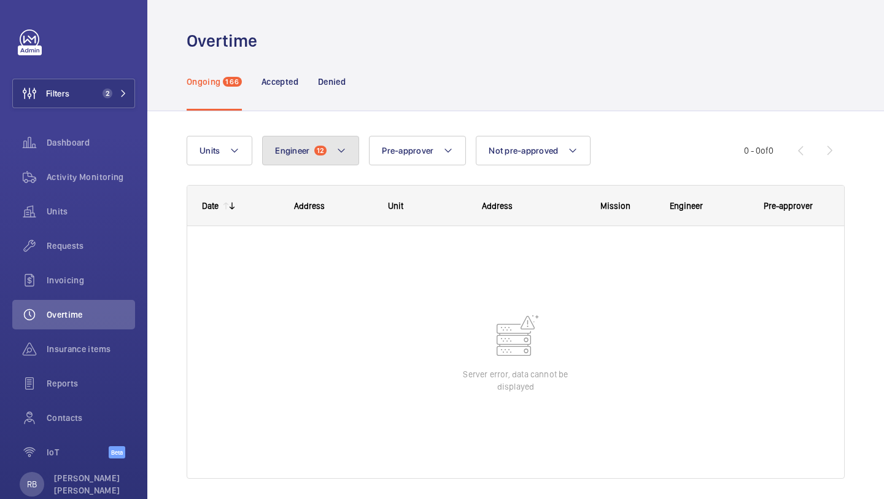
click at [321, 141] on button "Engineer 12" at bounding box center [310, 150] width 97 height 29
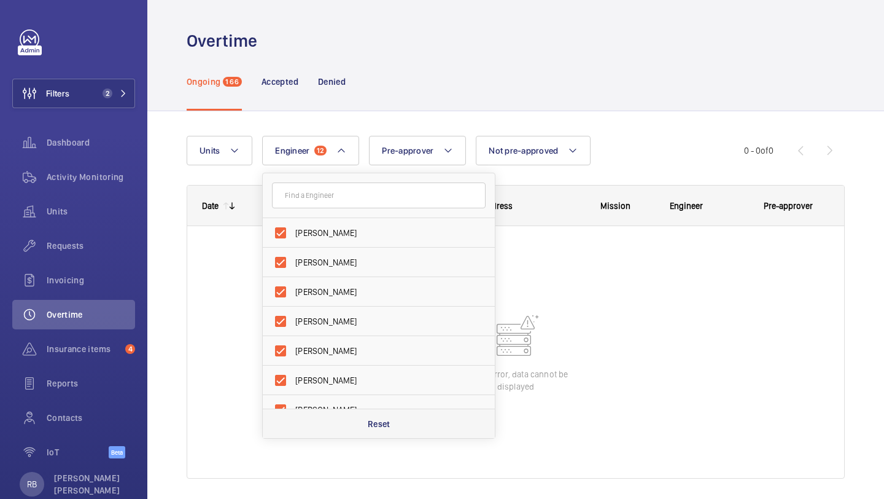
click at [380, 426] on p "Reset" at bounding box center [379, 424] width 23 height 12
checkbox input "false"
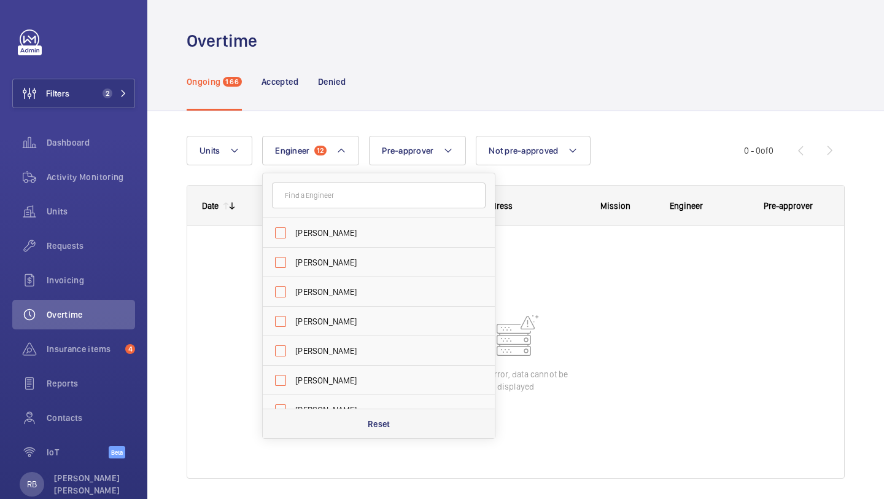
checkbox input "false"
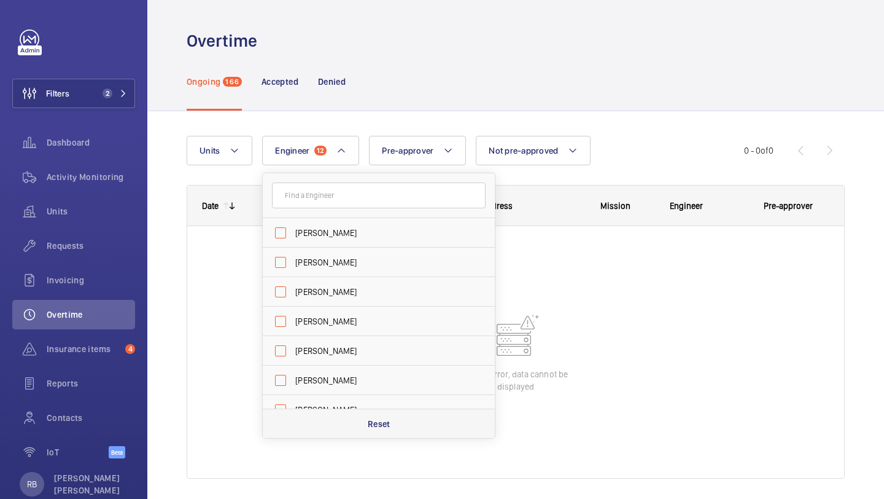
checkbox input "false"
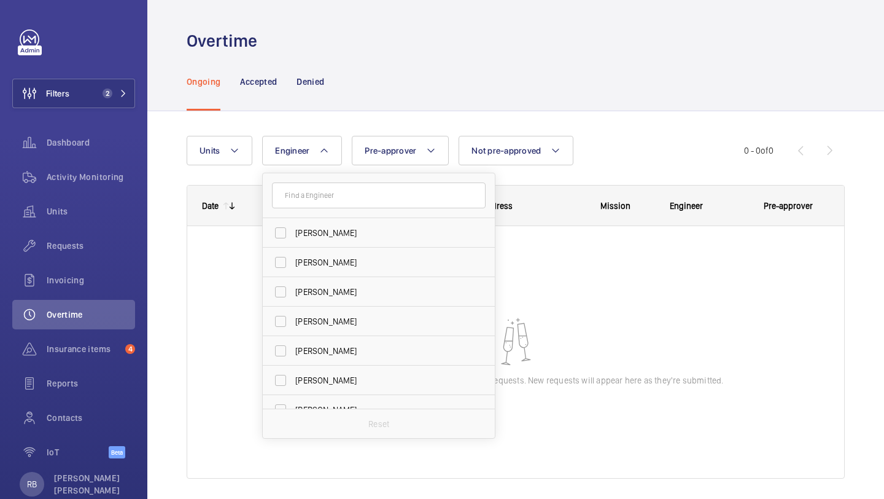
click at [602, 114] on div "Units Engineer [PERSON_NAME] [PERSON_NAME] [PERSON_NAME][DEMOGRAPHIC_DATA] [PER…" at bounding box center [515, 324] width 737 height 426
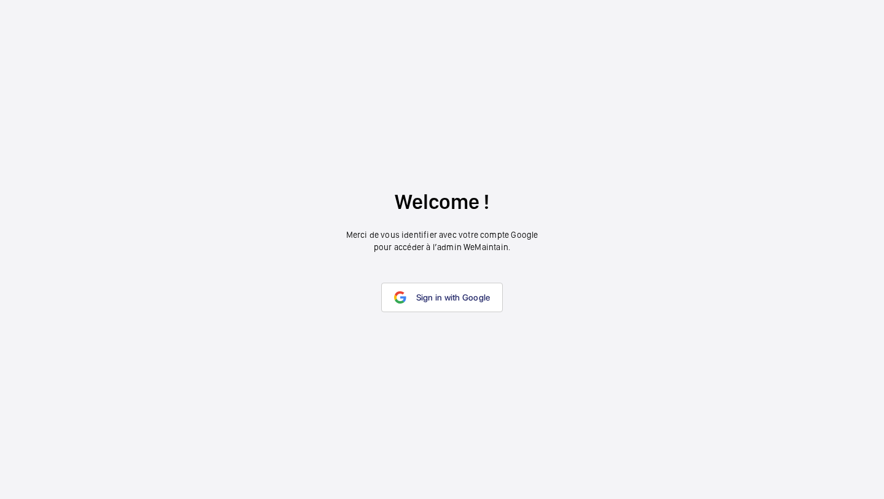
click at [453, 246] on p "Merci de vous identifier avec votre compte Google pour accéder à l’admin WeMain…" at bounding box center [442, 240] width 192 height 25
click at [449, 288] on link "Sign in with Google" at bounding box center [442, 296] width 122 height 29
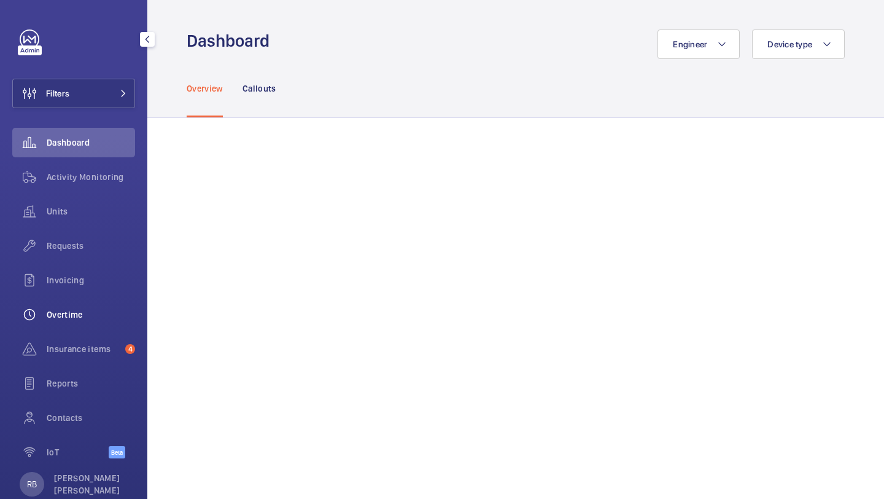
click at [79, 309] on span "Overtime" at bounding box center [91, 314] width 88 height 12
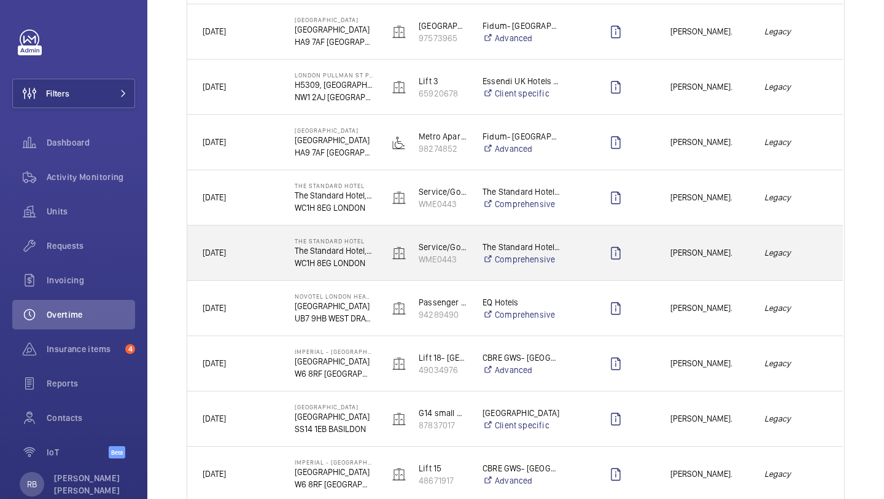
scroll to position [1280, 0]
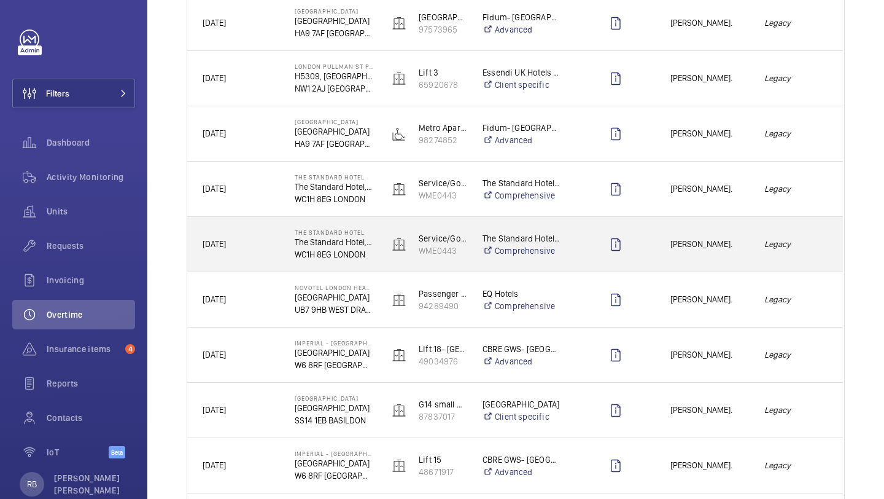
click at [651, 241] on div at bounding box center [616, 244] width 78 height 31
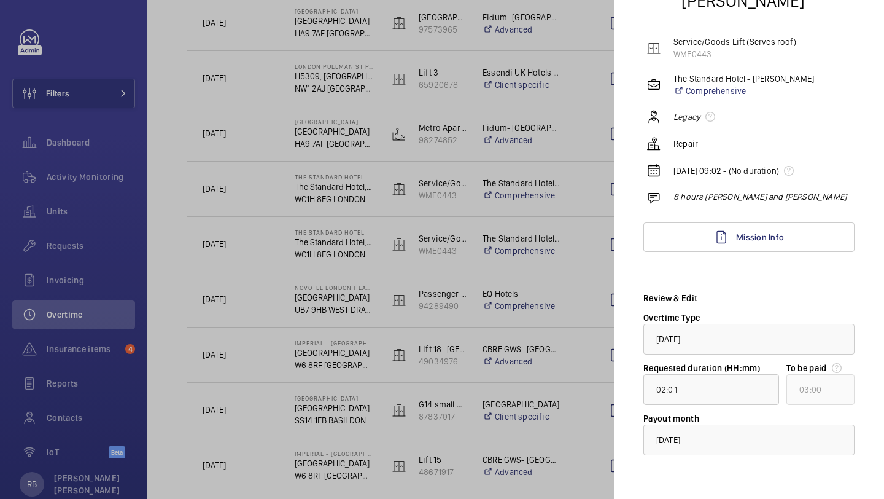
scroll to position [120, 0]
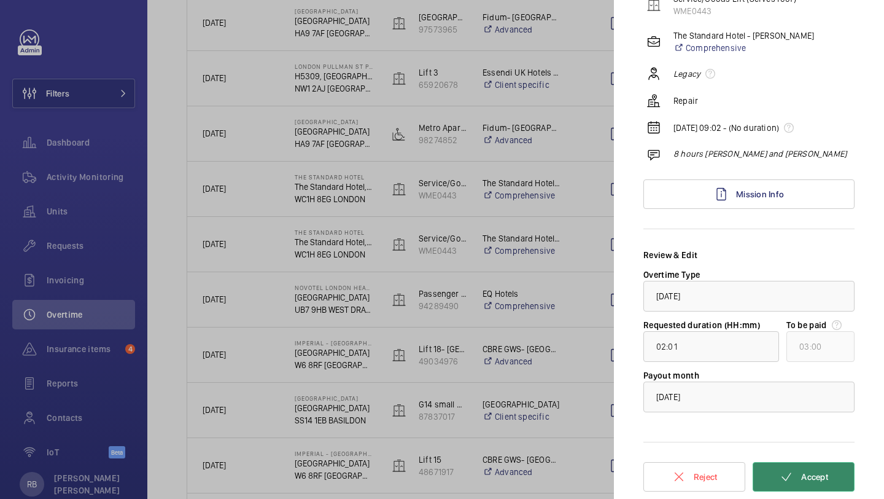
click at [782, 476] on mat-icon at bounding box center [786, 476] width 15 height 15
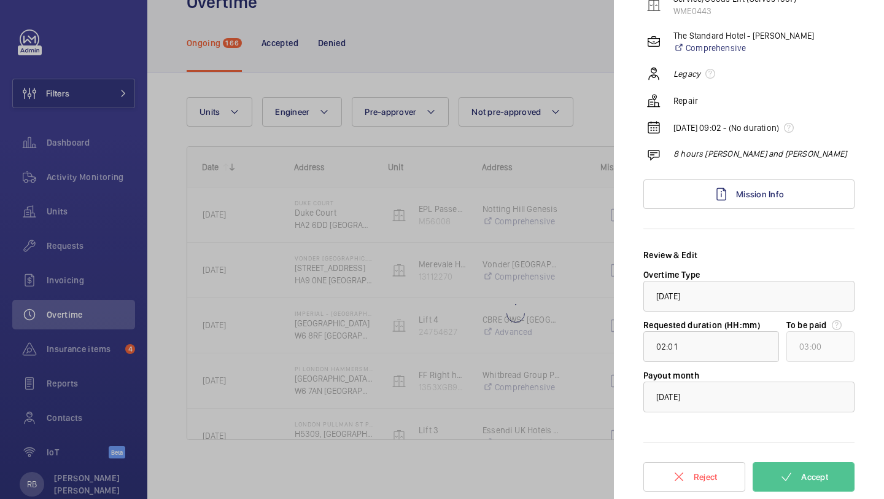
scroll to position [39, 0]
type input "00:28"
type input "01:00"
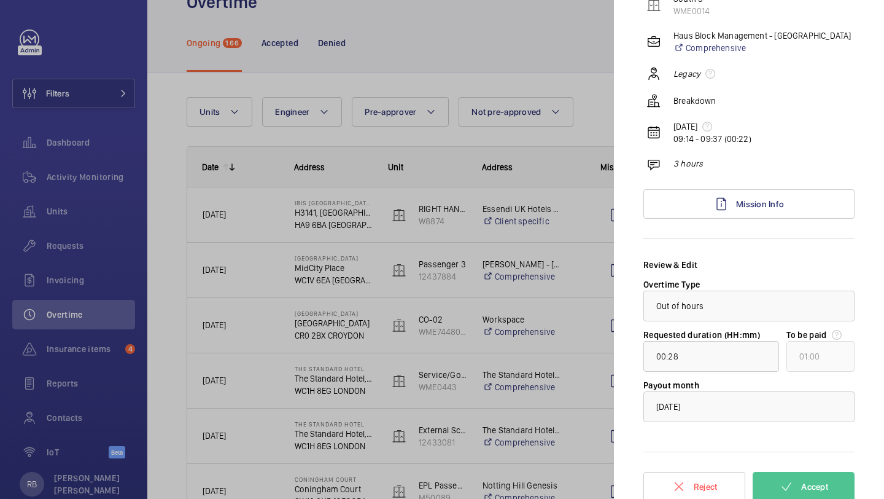
click at [586, 230] on div at bounding box center [442, 249] width 884 height 499
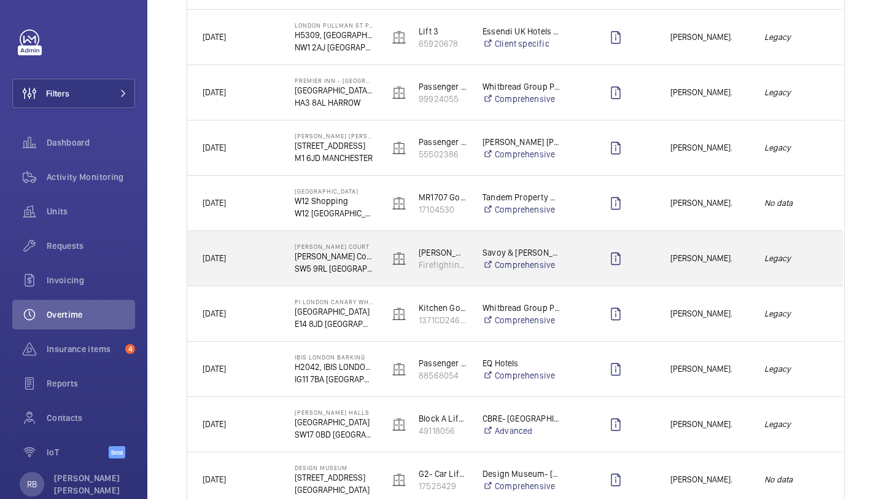
scroll to position [609, 0]
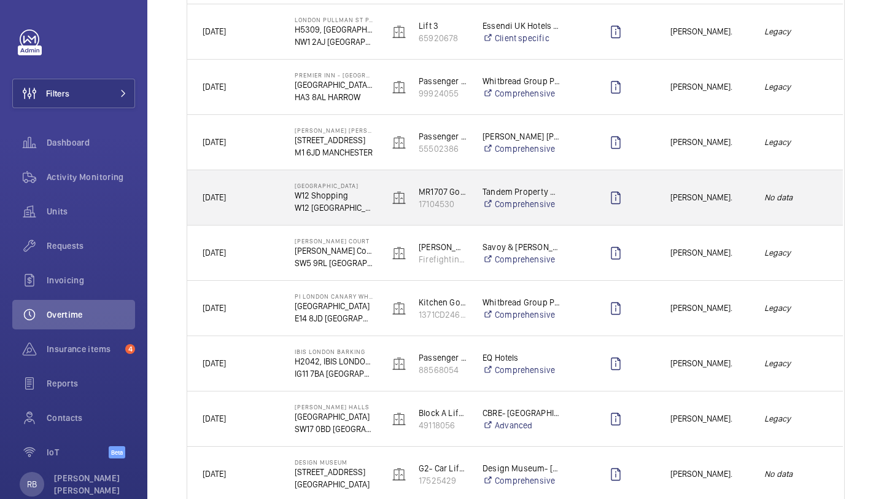
click at [577, 209] on div at bounding box center [616, 197] width 78 height 31
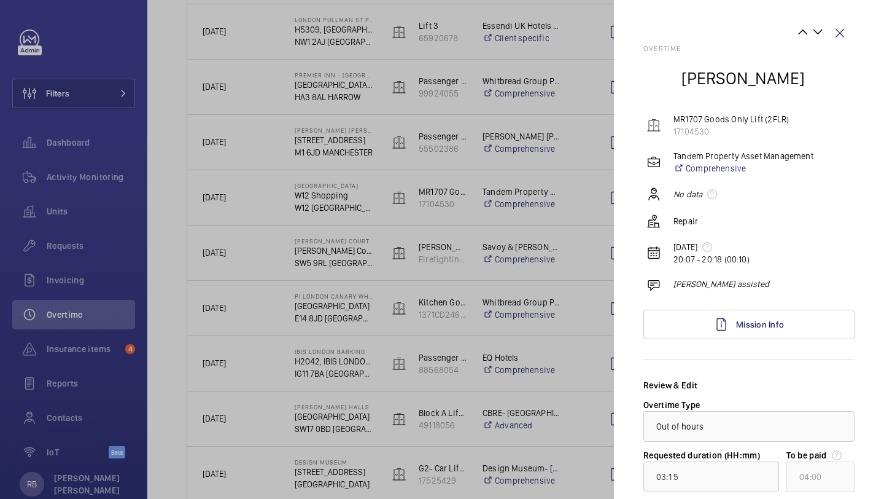
scroll to position [3, 0]
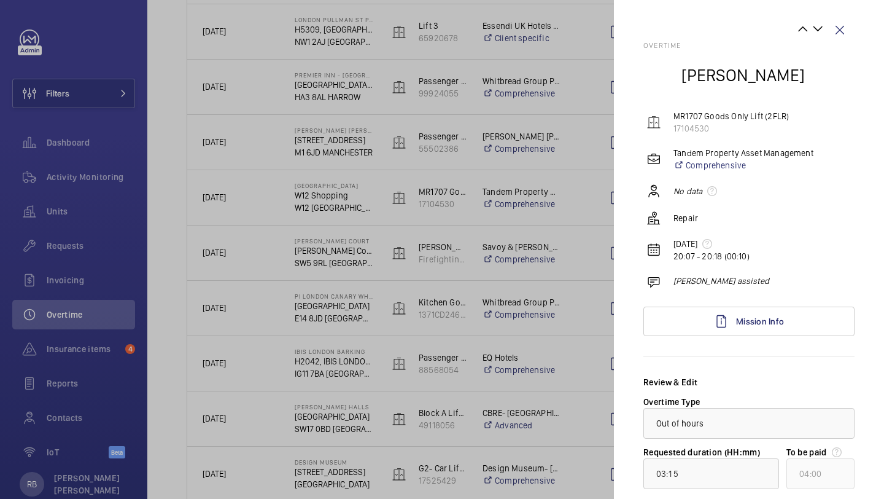
click at [657, 78] on div at bounding box center [659, 75] width 31 height 31
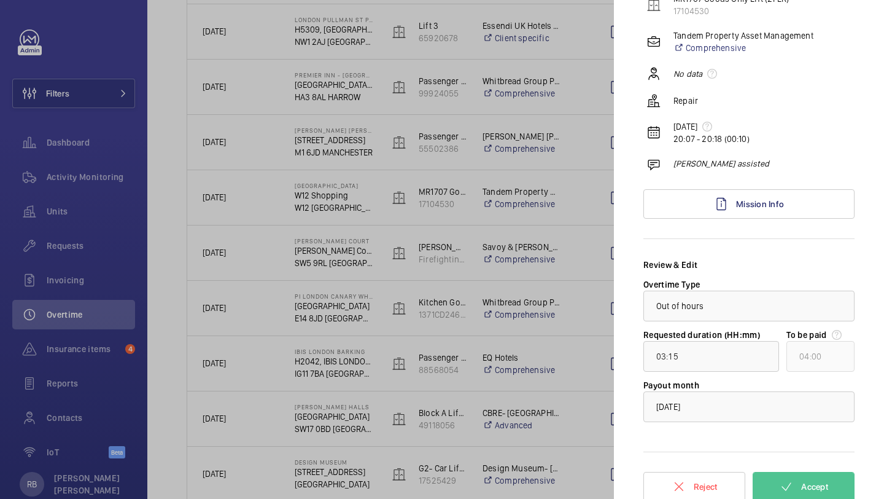
scroll to position [130, 0]
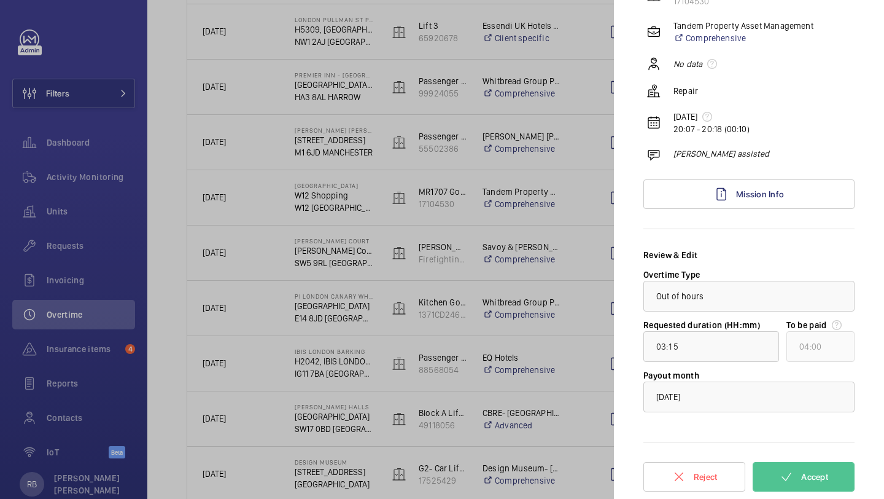
click at [607, 220] on div at bounding box center [442, 249] width 884 height 499
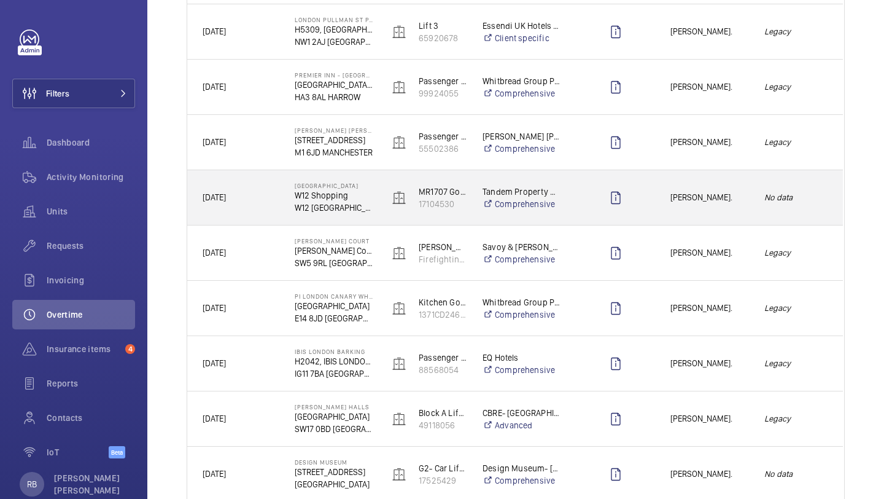
click at [583, 198] on div at bounding box center [616, 197] width 78 height 31
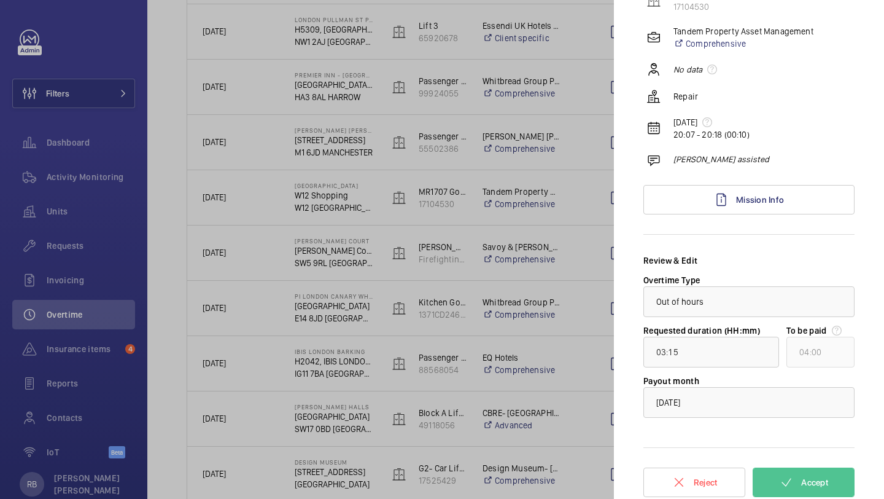
scroll to position [130, 0]
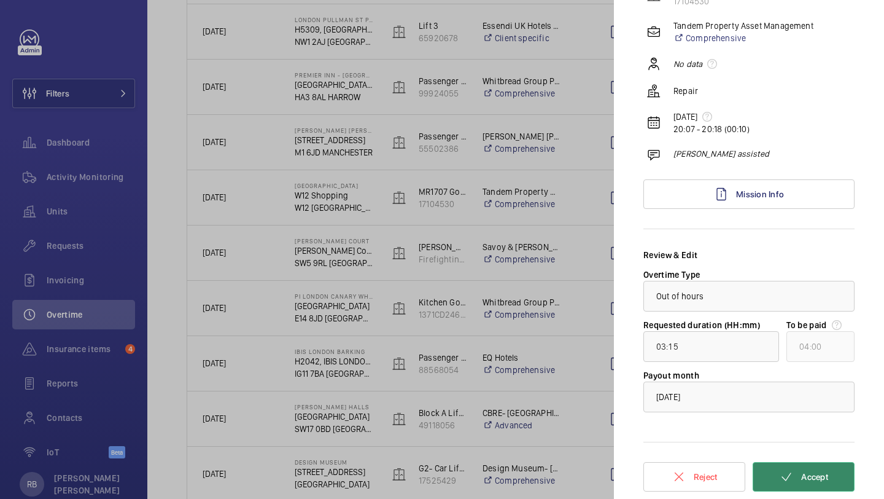
click at [834, 468] on button "Accept" at bounding box center [804, 476] width 102 height 29
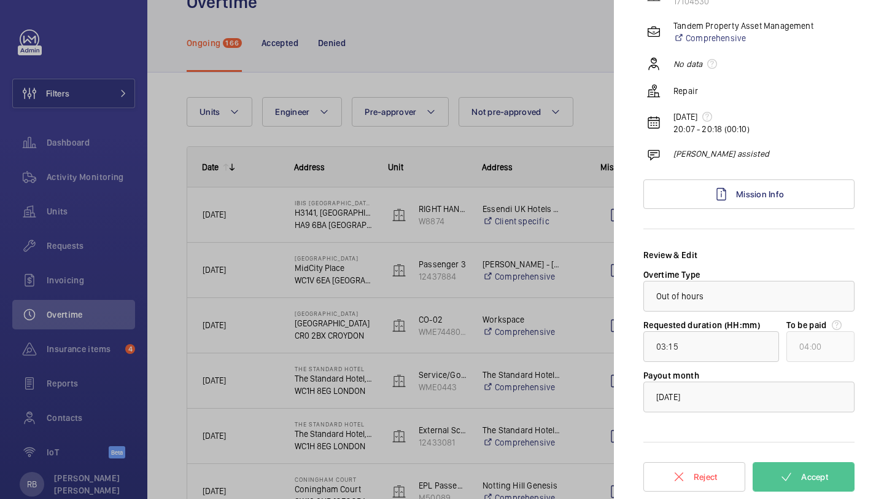
click at [566, 260] on div at bounding box center [442, 249] width 884 height 499
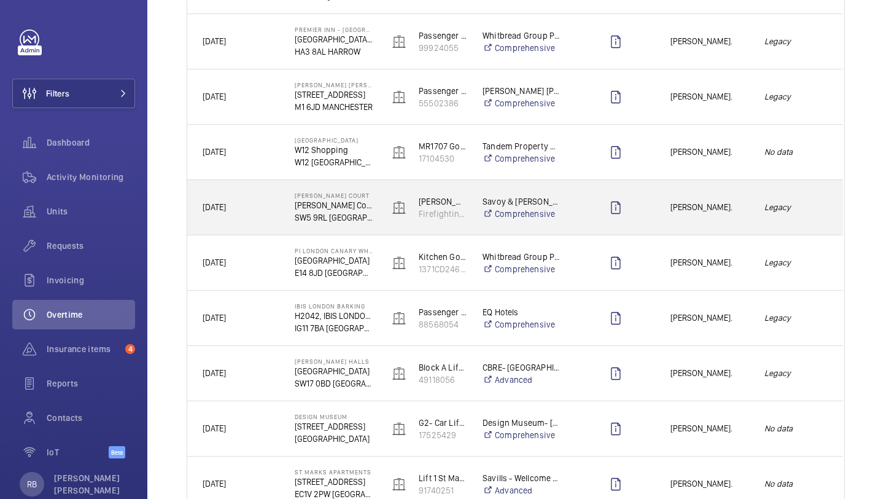
scroll to position [663, 0]
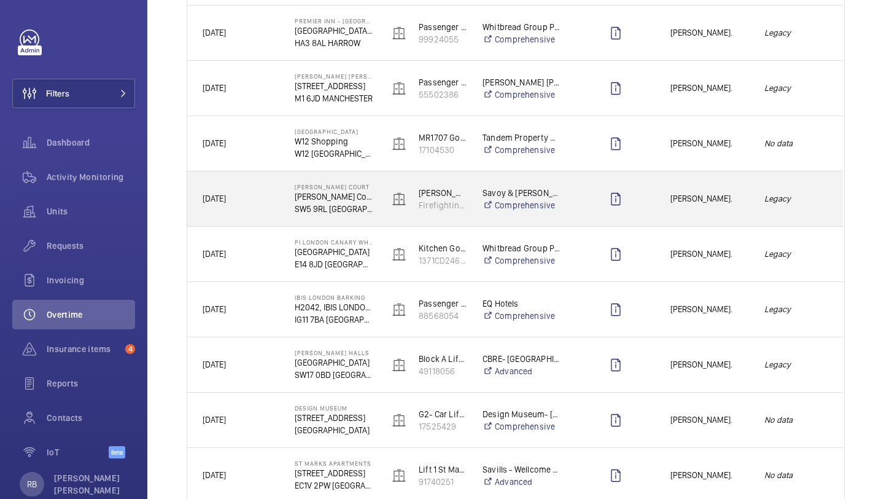
click at [690, 200] on span "Rob Smith." at bounding box center [710, 199] width 78 height 14
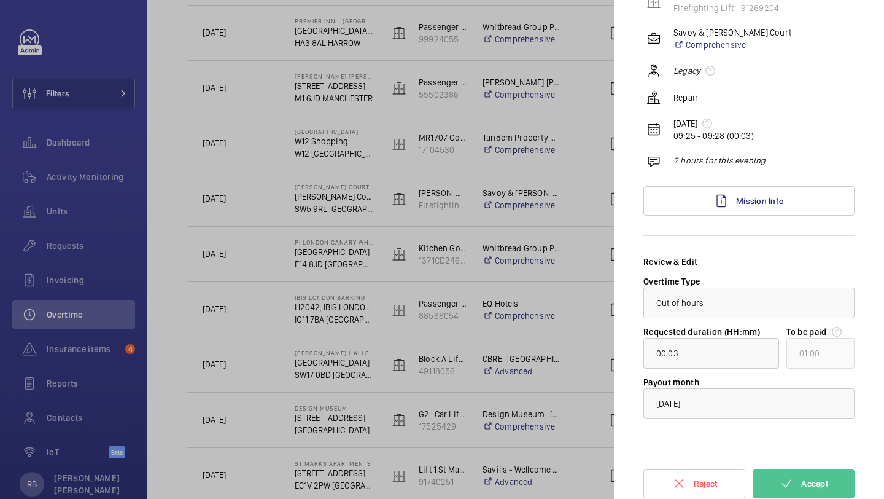
scroll to position [130, 0]
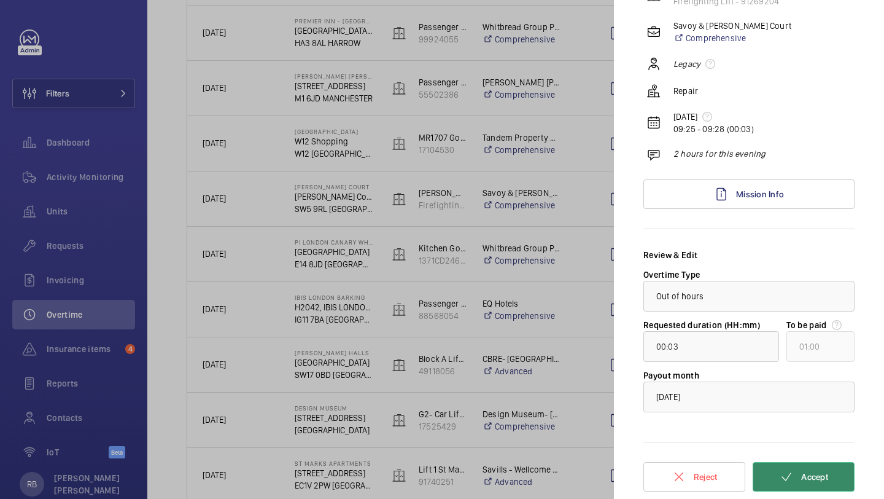
click at [838, 467] on button "Accept" at bounding box center [804, 476] width 102 height 29
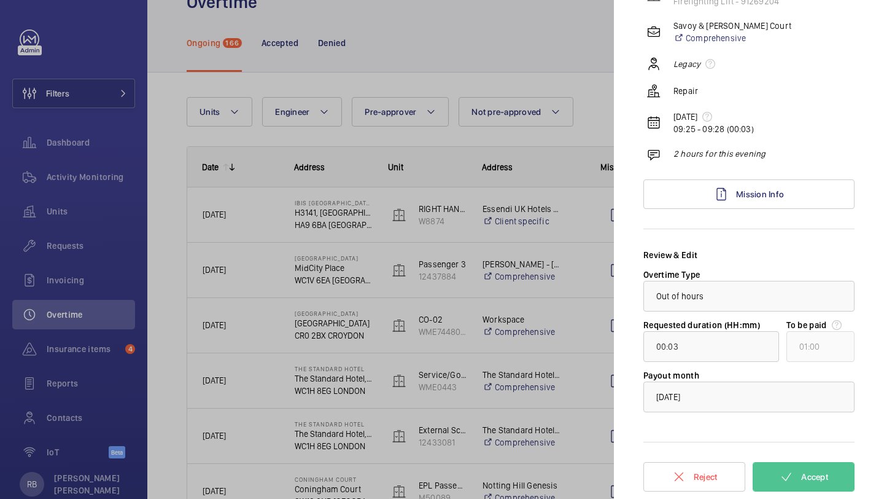
scroll to position [0, 0]
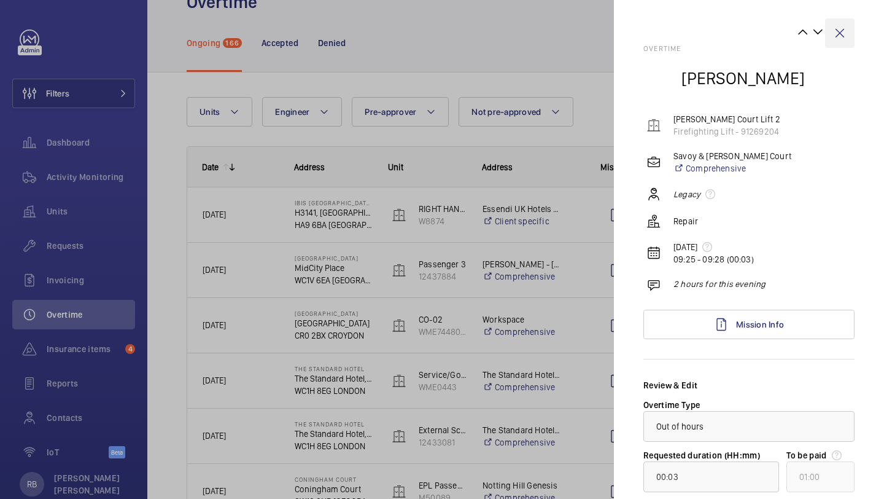
click at [842, 28] on wm-front-icon-button at bounding box center [839, 32] width 29 height 29
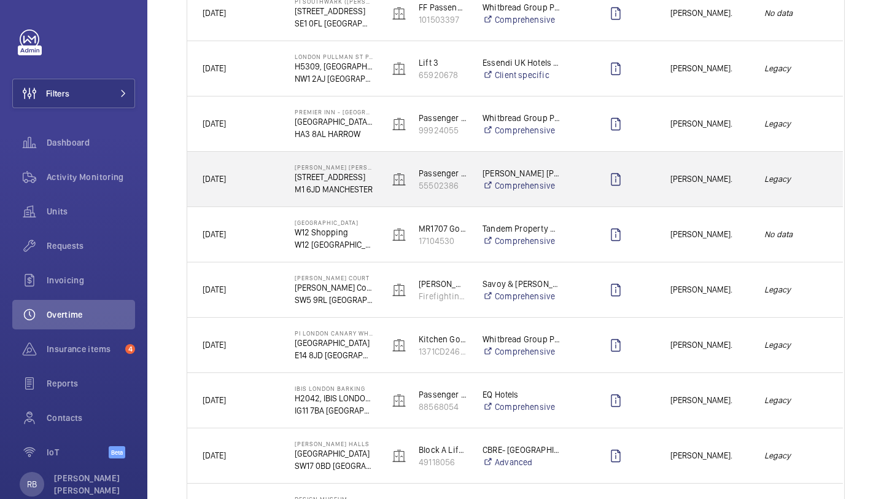
scroll to position [573, 0]
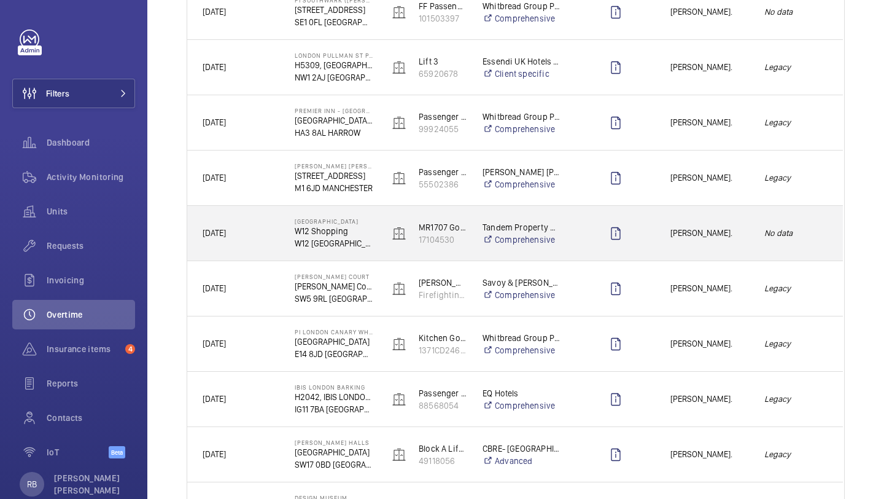
click at [746, 231] on span "[PERSON_NAME]." at bounding box center [710, 233] width 78 height 14
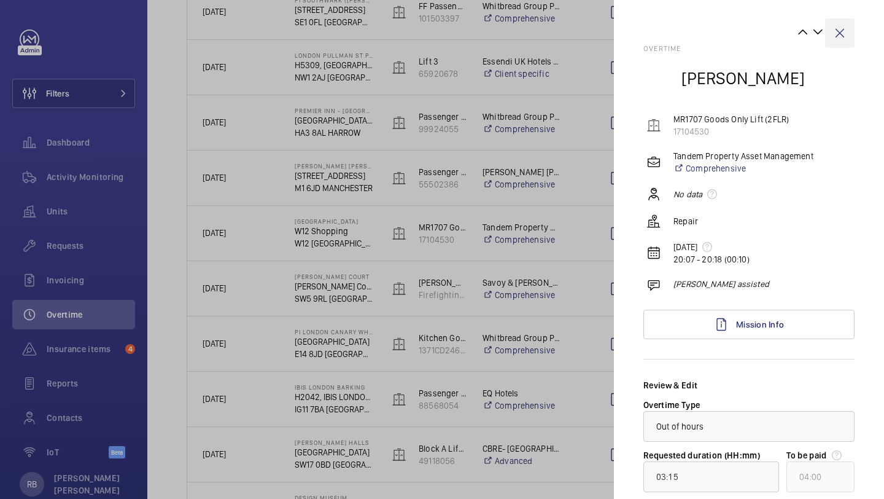
click at [847, 36] on wm-front-icon-button at bounding box center [839, 32] width 29 height 29
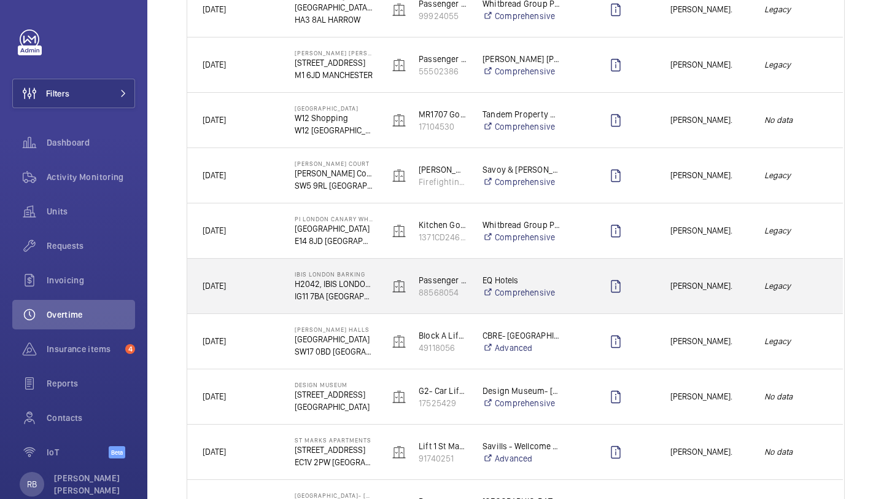
scroll to position [665, 0]
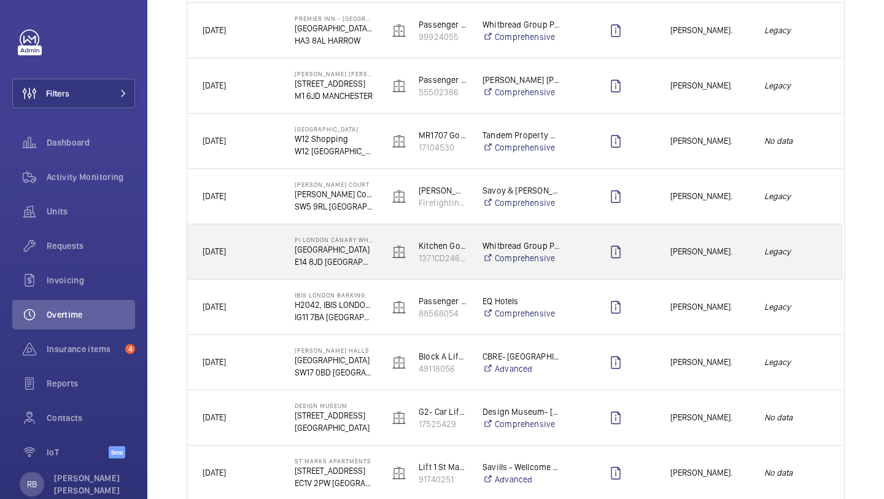
click at [682, 227] on div "Paul Collyer." at bounding box center [702, 251] width 94 height 55
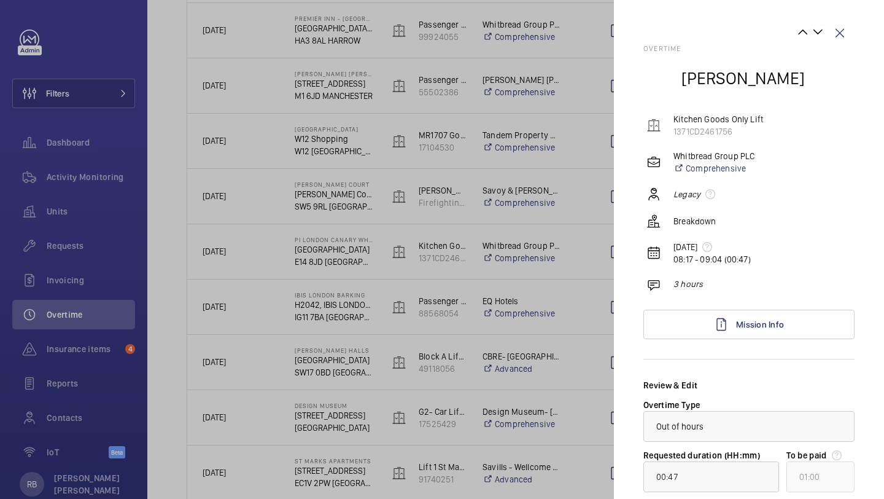
click at [593, 171] on div at bounding box center [442, 249] width 884 height 499
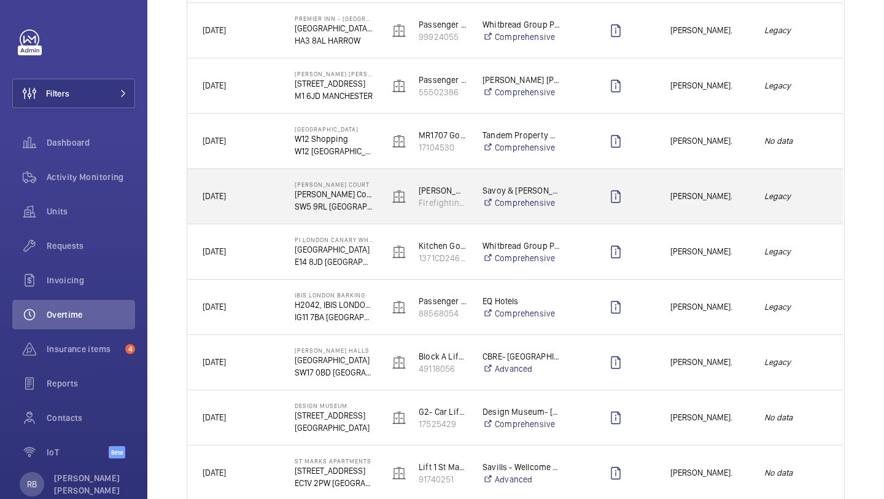
click at [687, 182] on div "Rob Smith." at bounding box center [702, 196] width 93 height 39
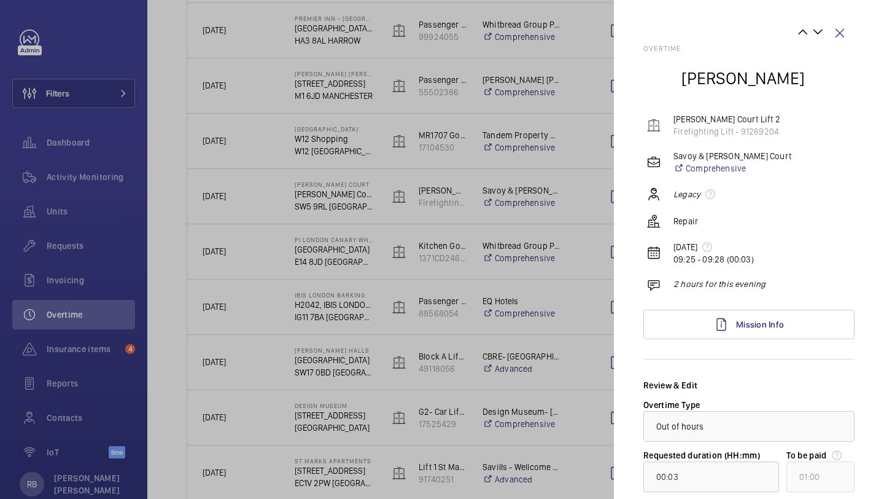
scroll to position [130, 0]
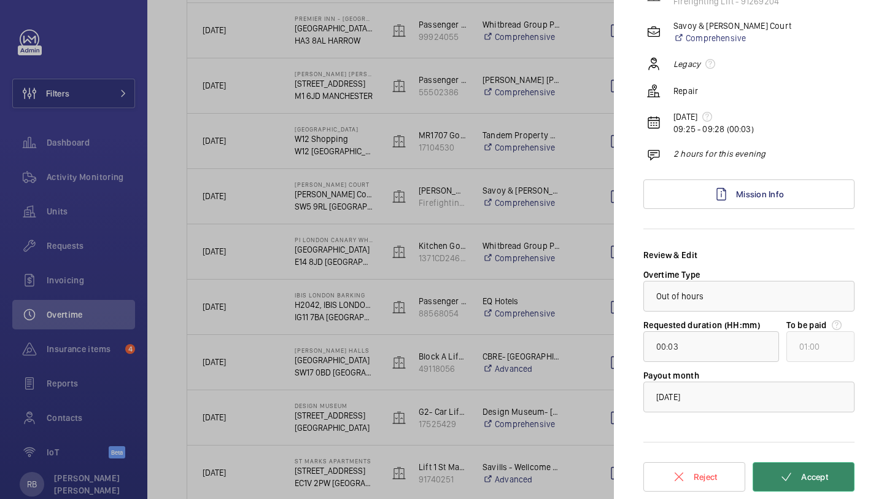
click at [809, 483] on button "Accept" at bounding box center [804, 476] width 102 height 29
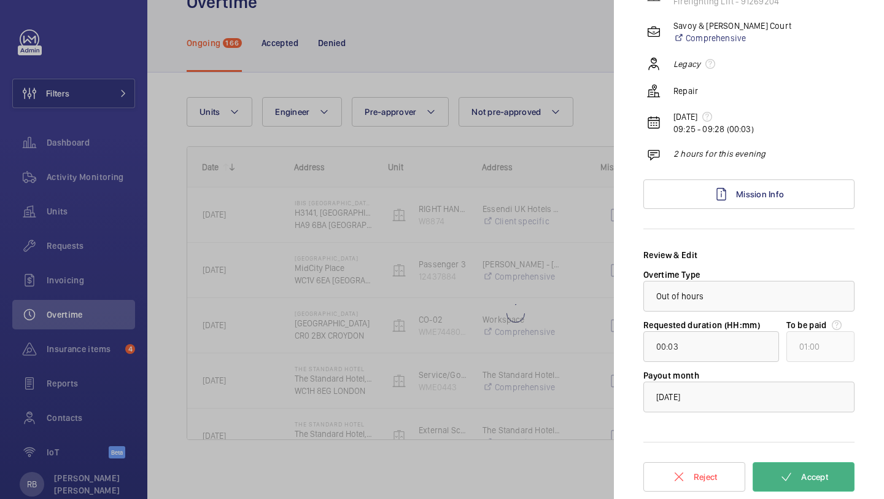
scroll to position [39, 0]
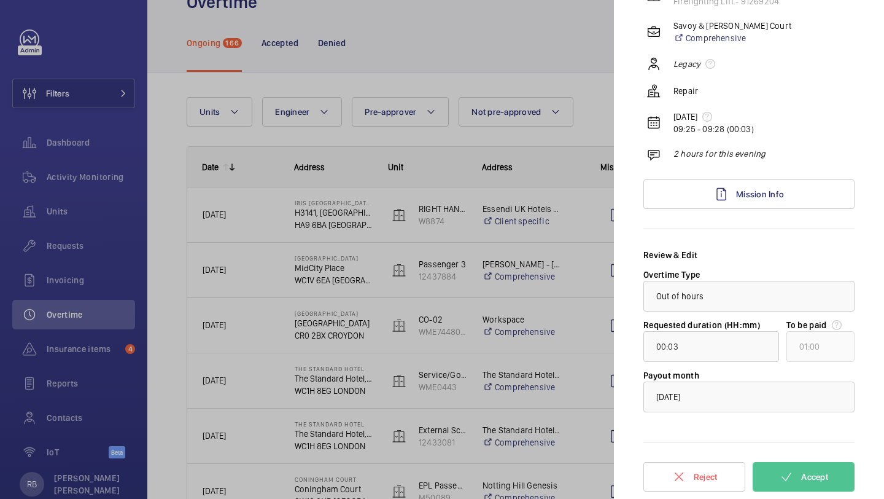
click at [592, 292] on div at bounding box center [442, 249] width 884 height 499
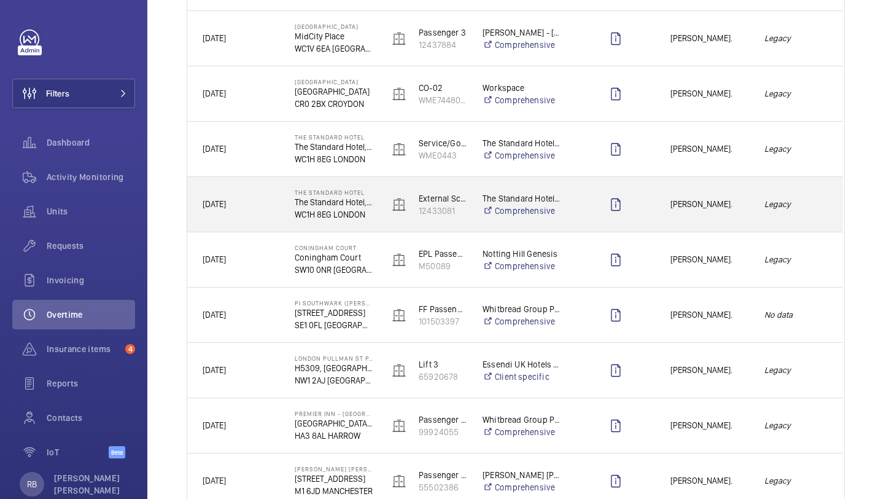
scroll to position [279, 0]
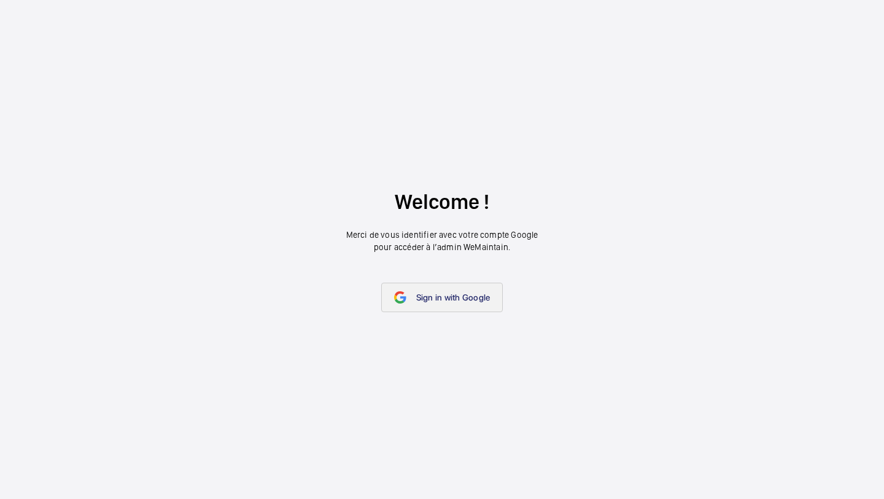
click at [440, 301] on span "Sign in with Google" at bounding box center [453, 297] width 74 height 10
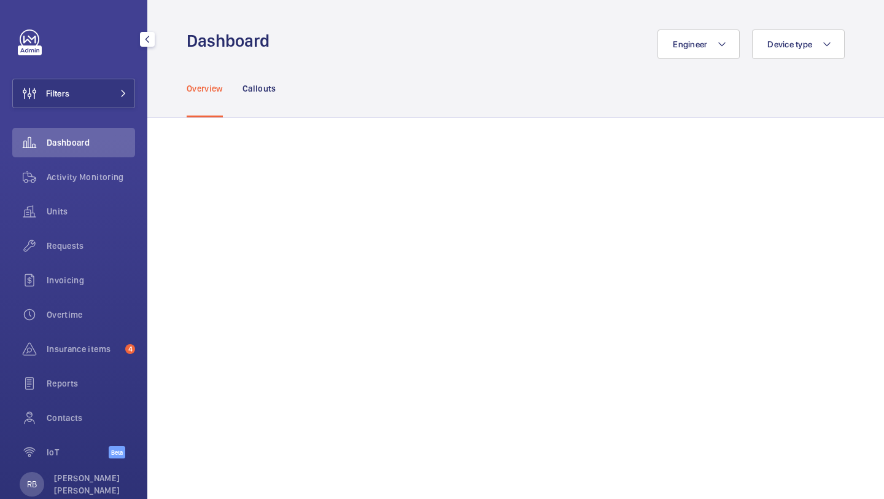
click at [114, 109] on div "Filters Dashboard Activity Monitoring Units Requests Invoicing Overtime Insuran…" at bounding box center [73, 250] width 123 height 442
click at [125, 88] on button "Filters" at bounding box center [73, 93] width 123 height 29
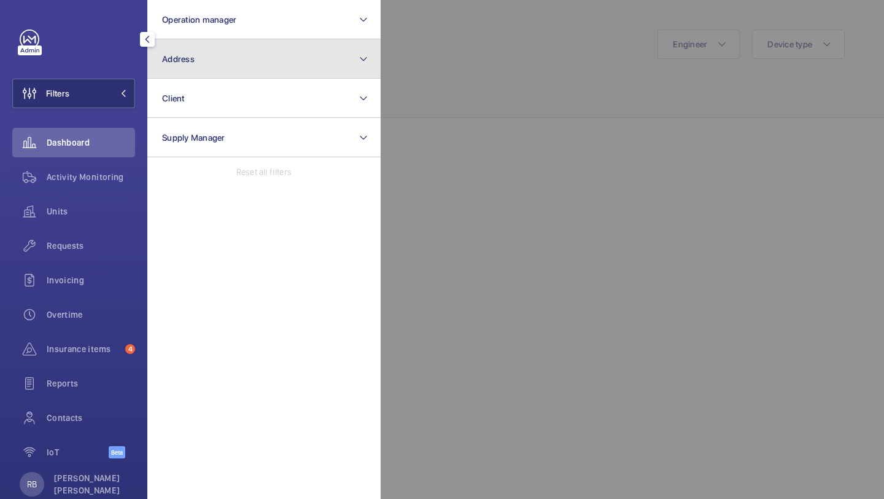
click at [192, 65] on button "Address" at bounding box center [263, 58] width 233 height 39
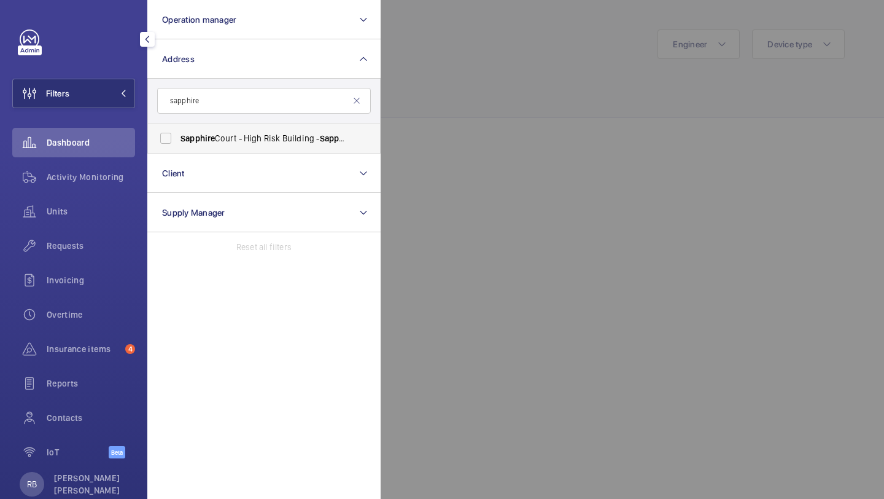
type input "sapphire"
click at [189, 130] on label "[GEOGRAPHIC_DATA] - High [STREET_ADDRESS]" at bounding box center [255, 137] width 214 height 29
click at [178, 130] on input "Sapphire Court - High Risk Building - Sapphire Court, LONDON E15 2GG" at bounding box center [166, 138] width 25 height 25
checkbox input "true"
click at [474, 109] on div at bounding box center [823, 249] width 884 height 499
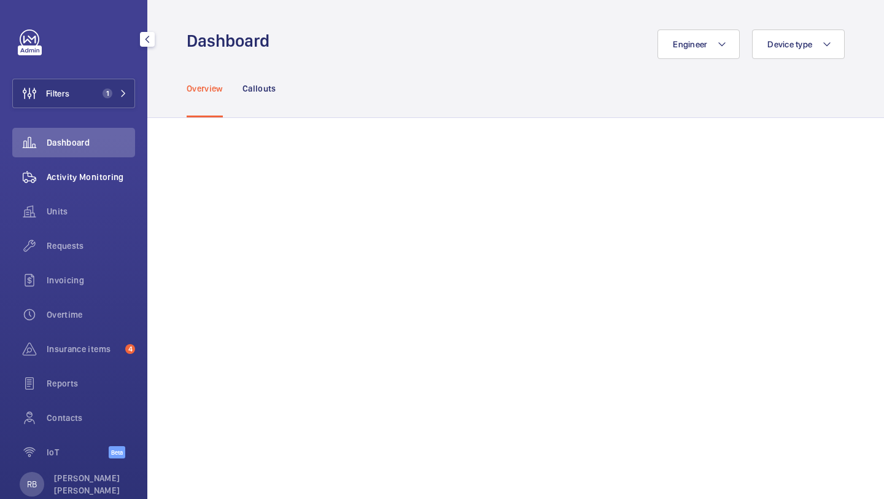
click at [82, 171] on span "Activity Monitoring" at bounding box center [91, 177] width 88 height 12
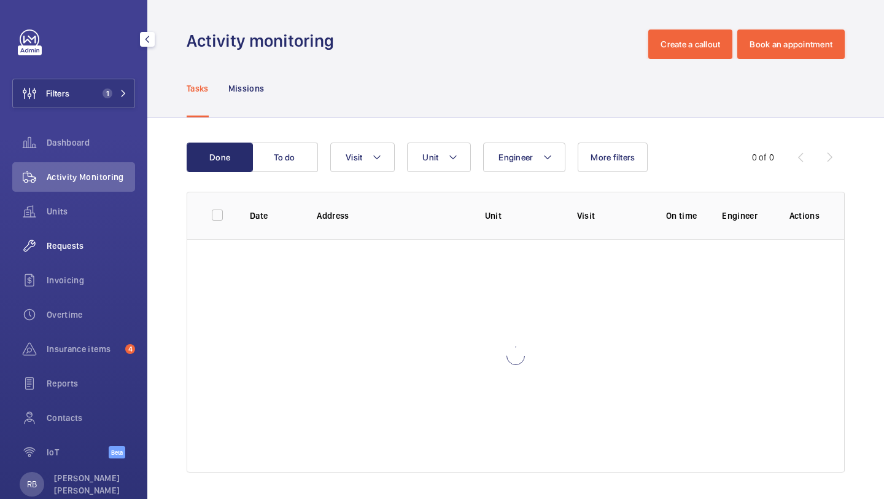
click at [47, 241] on span "Requests" at bounding box center [91, 245] width 88 height 12
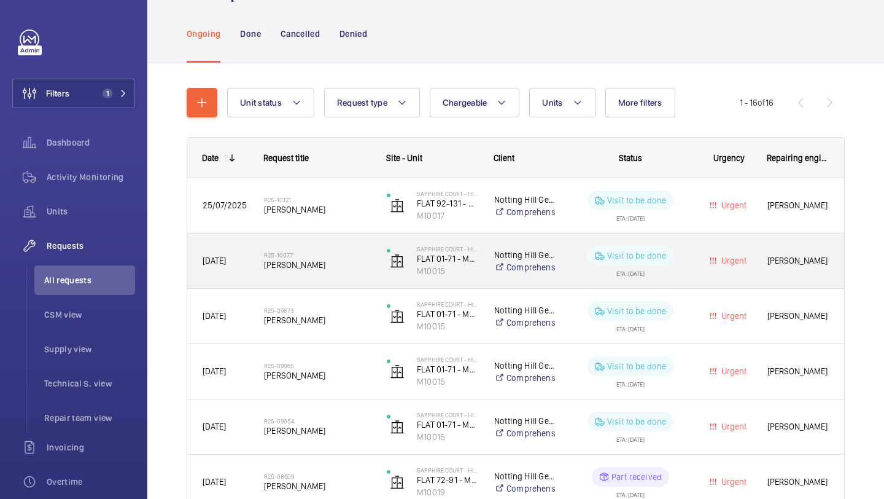
scroll to position [15, 0]
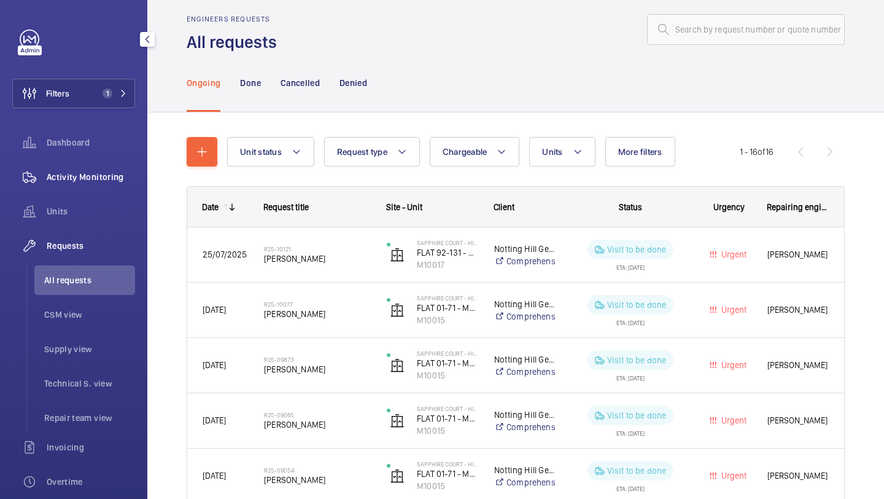
click at [77, 185] on div "Activity Monitoring" at bounding box center [73, 176] width 123 height 29
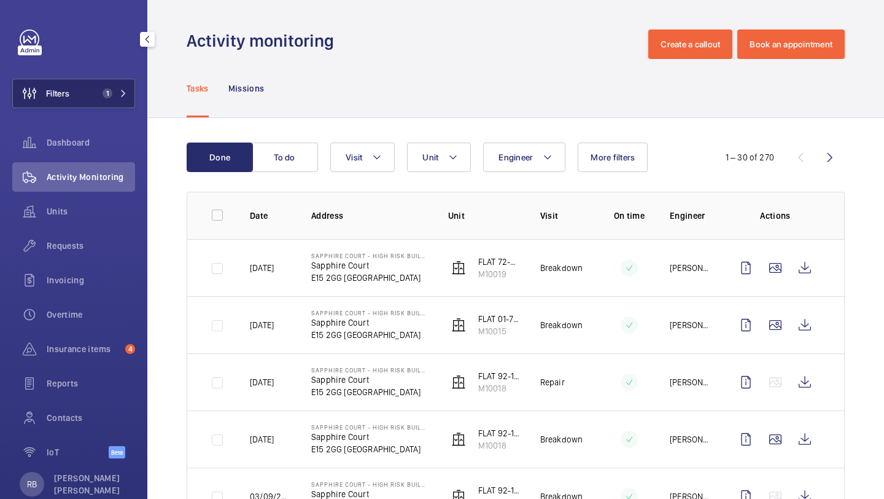
click at [56, 89] on span "Filters" at bounding box center [57, 93] width 23 height 12
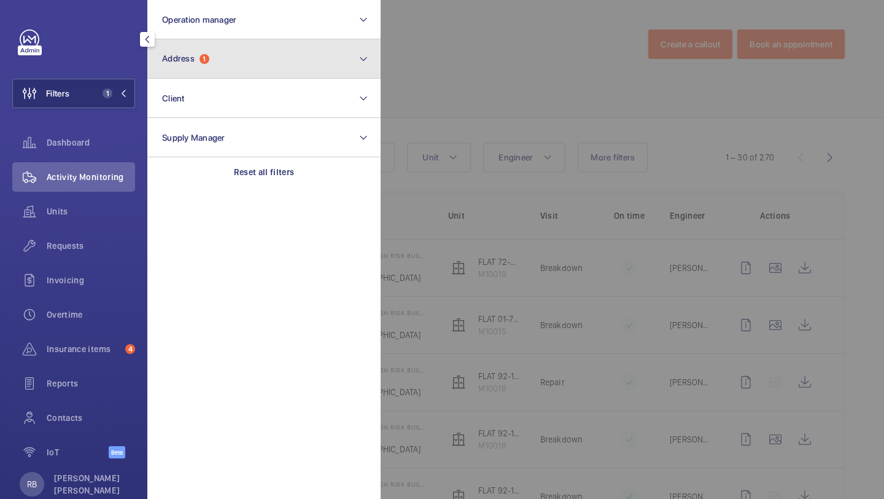
click at [189, 56] on span "Address" at bounding box center [178, 58] width 33 height 10
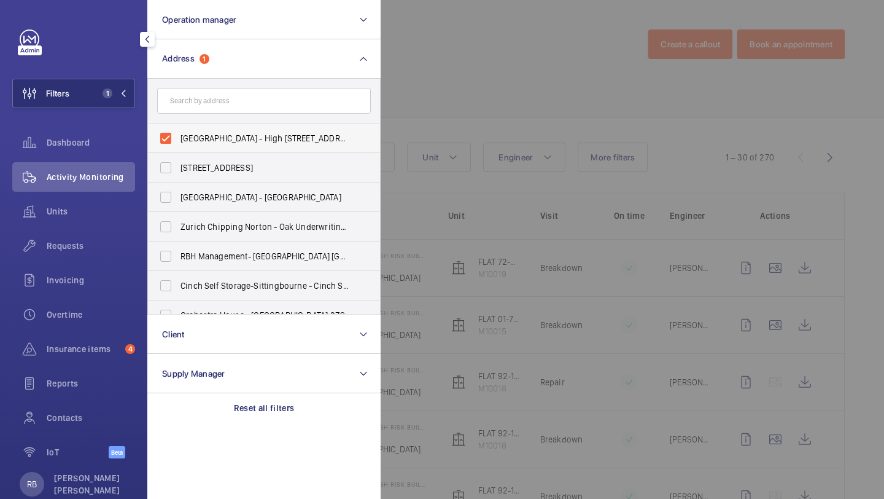
click at [205, 138] on span "Sapphire Court - High Risk Building - Sapphire Court, LONDON E15 2GG" at bounding box center [265, 138] width 169 height 12
click at [178, 138] on input "Sapphire Court - High Risk Building - Sapphire Court, LONDON E15 2GG" at bounding box center [166, 138] width 25 height 25
checkbox input "false"
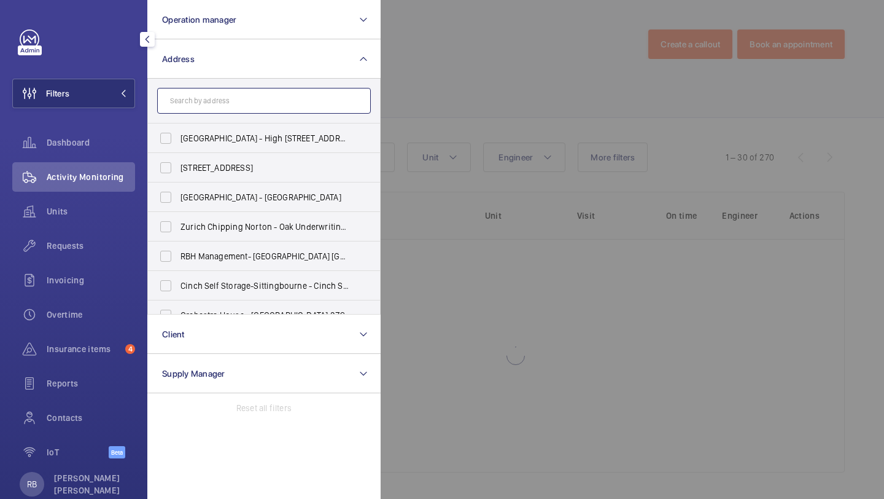
click at [221, 98] on input "text" at bounding box center [264, 101] width 214 height 26
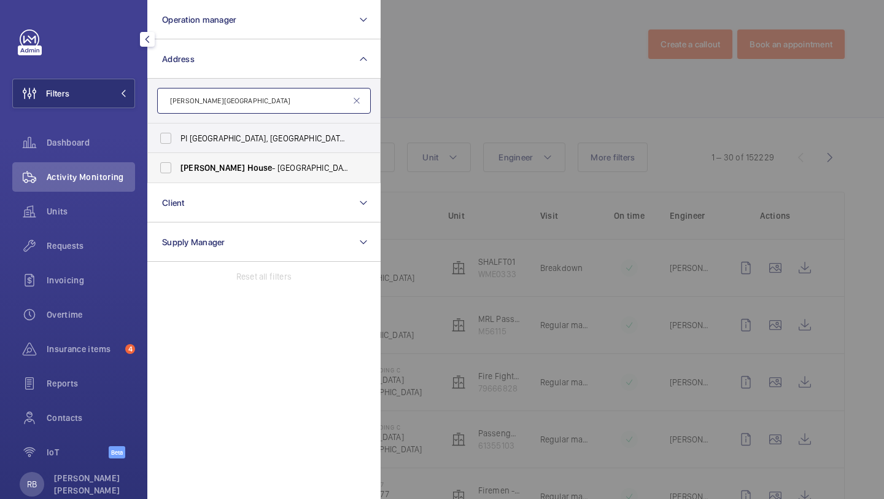
type input "clifton house"
click at [201, 165] on span "Clifton" at bounding box center [213, 168] width 64 height 10
click at [178, 165] on input "Clifton House - Hollywood Rd, LONDON SW10 9XA" at bounding box center [166, 167] width 25 height 25
checkbox input "true"
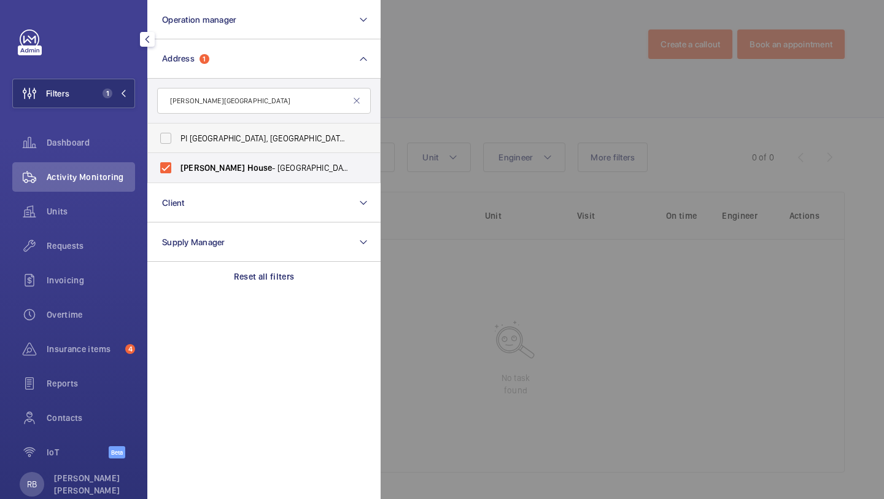
click at [419, 133] on span "House" at bounding box center [431, 138] width 25 height 10
click at [178, 133] on input "PI London, St Pancras Station - Clifton House , 88 Euston Road, EUSTON NW1 2RA" at bounding box center [166, 138] width 25 height 25
checkbox input "true"
click at [319, 157] on label "Clifton House - Hollywood Rd, LONDON SW10 9XA" at bounding box center [255, 167] width 214 height 29
click at [178, 157] on input "Clifton House - Hollywood Rd, LONDON SW10 9XA" at bounding box center [166, 167] width 25 height 25
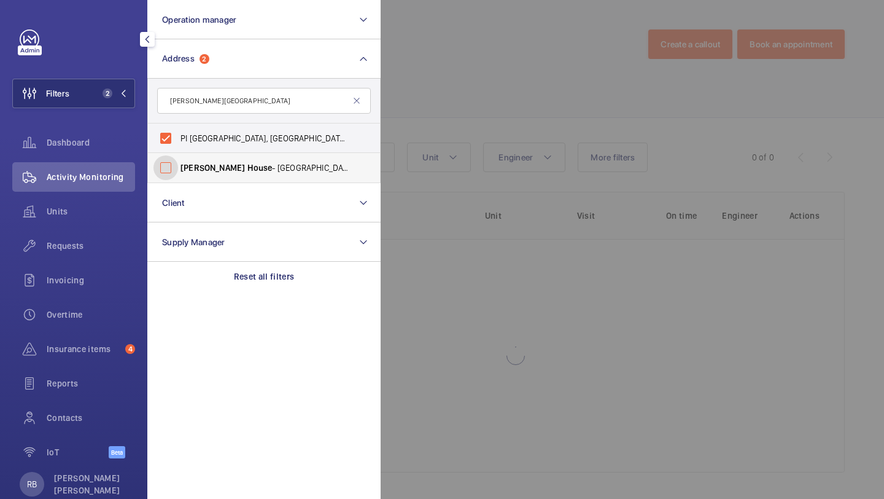
checkbox input "false"
click at [411, 119] on div at bounding box center [823, 249] width 884 height 499
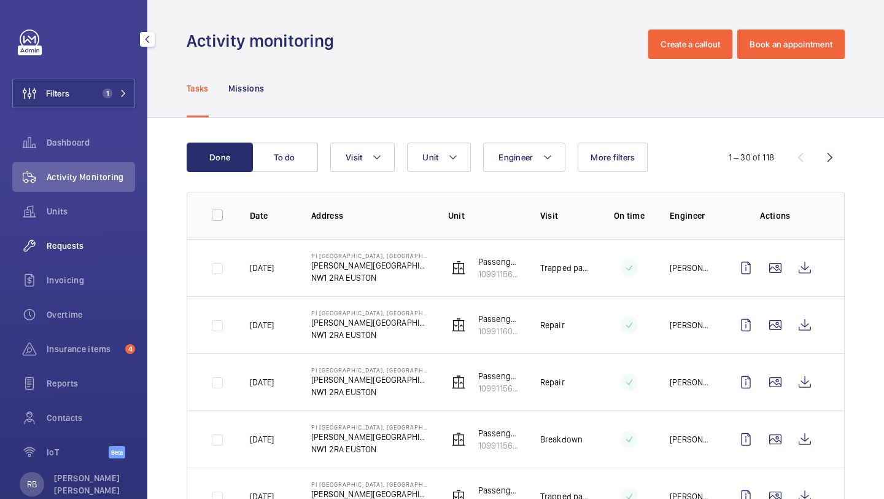
click at [50, 248] on span "Requests" at bounding box center [91, 245] width 88 height 12
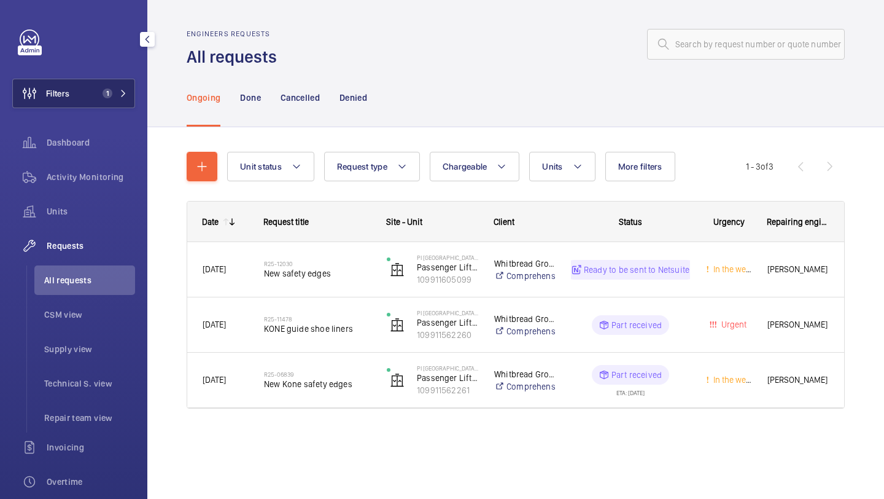
click at [133, 88] on button "Filters 1" at bounding box center [73, 93] width 123 height 29
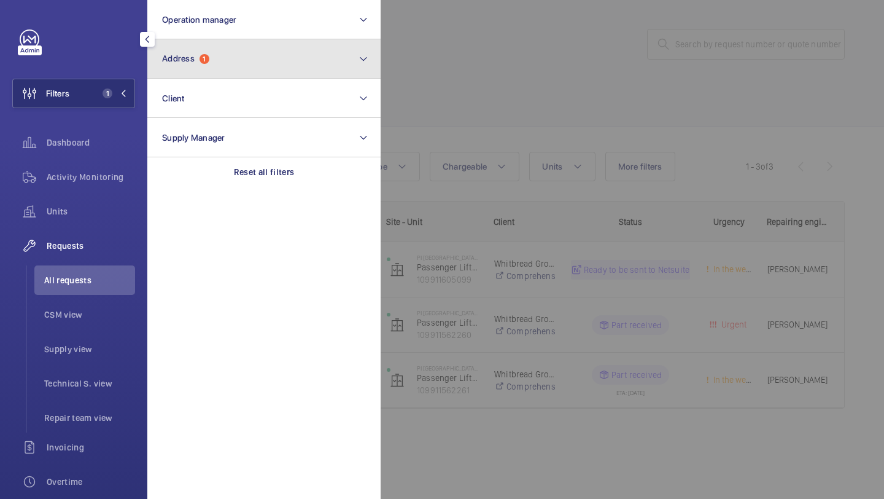
click at [192, 68] on button "Address 1" at bounding box center [263, 58] width 233 height 39
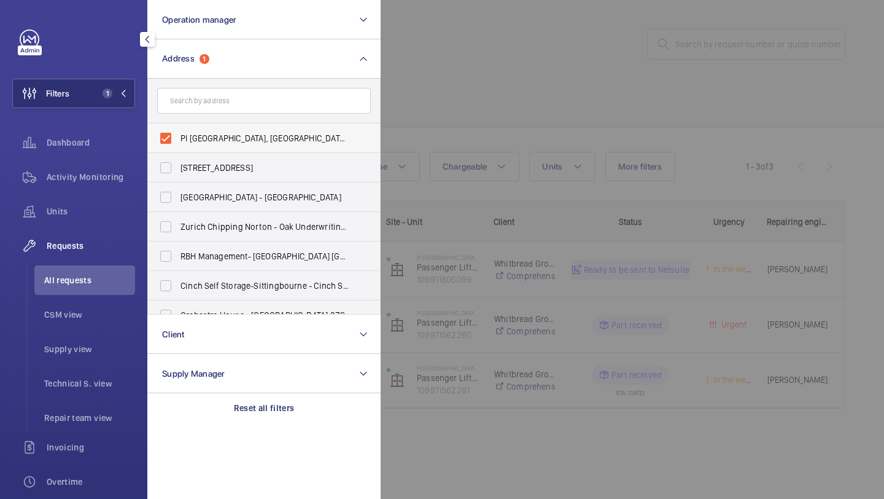
click at [197, 138] on span "PI London, St Pancras Station - Clifton House, 88 Euston Road, EUSTON NW1 2RA" at bounding box center [265, 138] width 169 height 12
click at [178, 138] on input "PI London, St Pancras Station - Clifton House, 88 Euston Road, EUSTON NW1 2RA" at bounding box center [166, 138] width 25 height 25
checkbox input "false"
click at [212, 99] on input "text" at bounding box center [264, 101] width 214 height 26
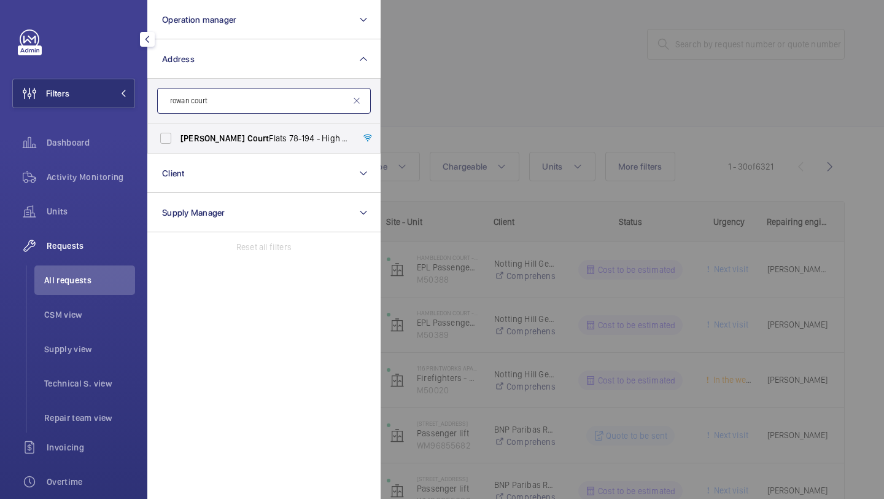
type input "rowan court"
click at [229, 129] on label "Rowan Court Flats 78-194 - High Risk Building - Rowan Court Flats 78-194, LONDO…" at bounding box center [255, 137] width 214 height 29
click at [178, 129] on input "Rowan Court Flats 78-194 - High Risk Building - Rowan Court Flats 78-194, LONDO…" at bounding box center [166, 138] width 25 height 25
checkbox input "true"
click at [499, 129] on div at bounding box center [823, 249] width 884 height 499
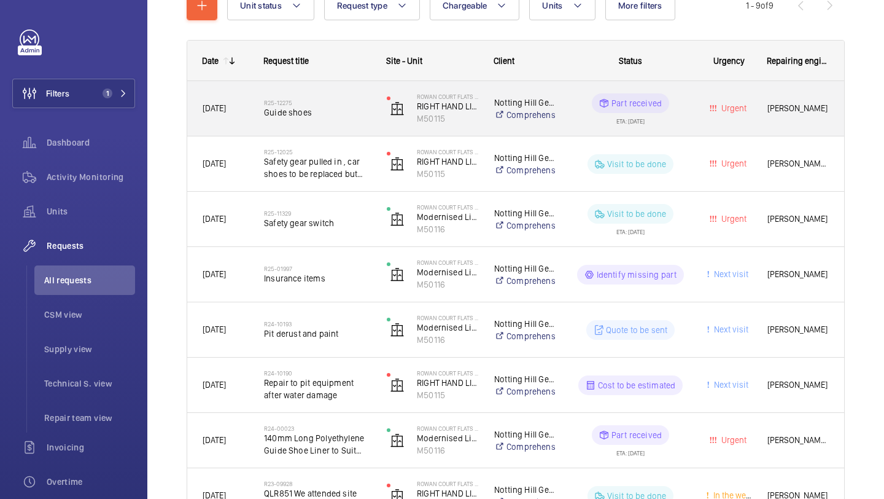
scroll to position [161, 0]
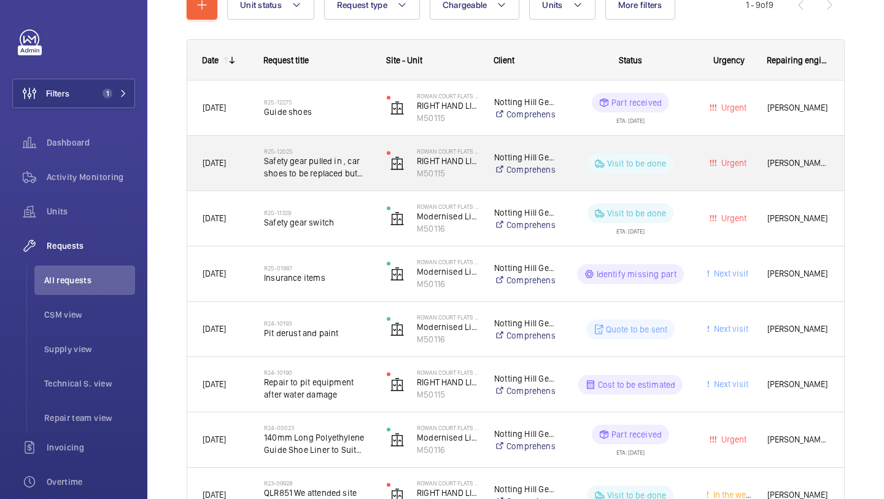
click at [351, 159] on span "Safety gear pulled in , car shoes to be replaced but need identifying as not ab…" at bounding box center [317, 167] width 107 height 25
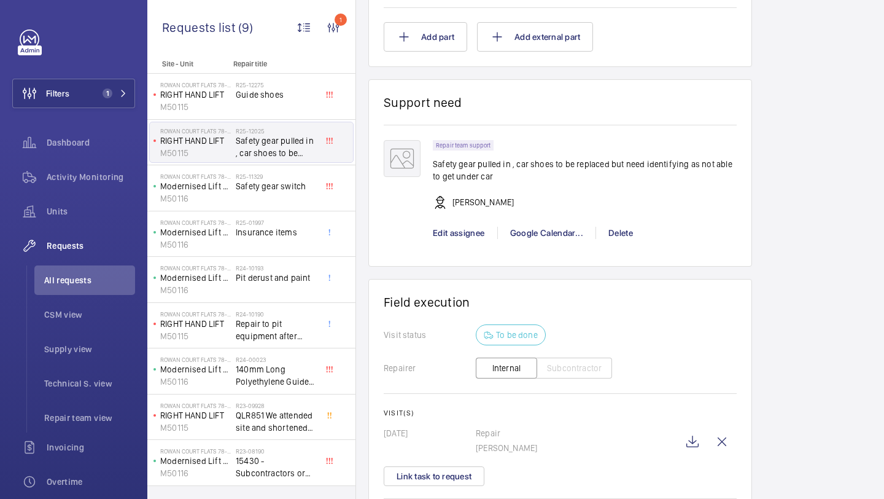
scroll to position [979, 0]
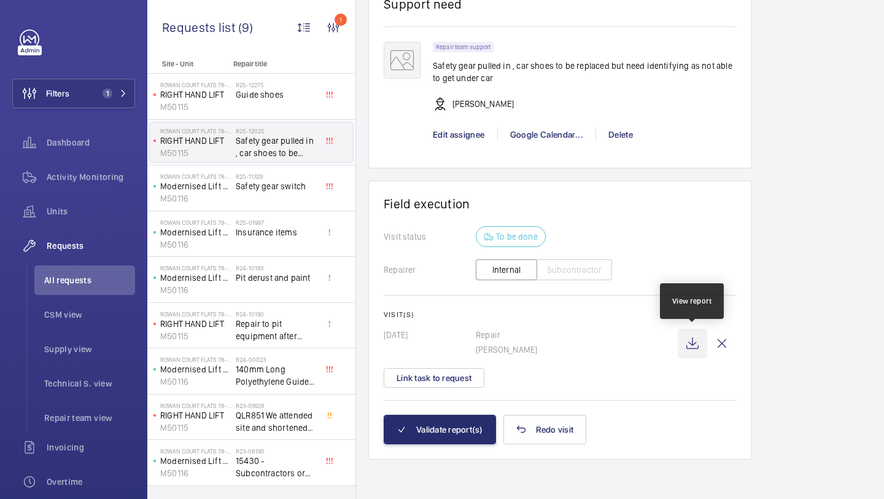
click at [690, 340] on wm-front-icon-button at bounding box center [692, 343] width 29 height 29
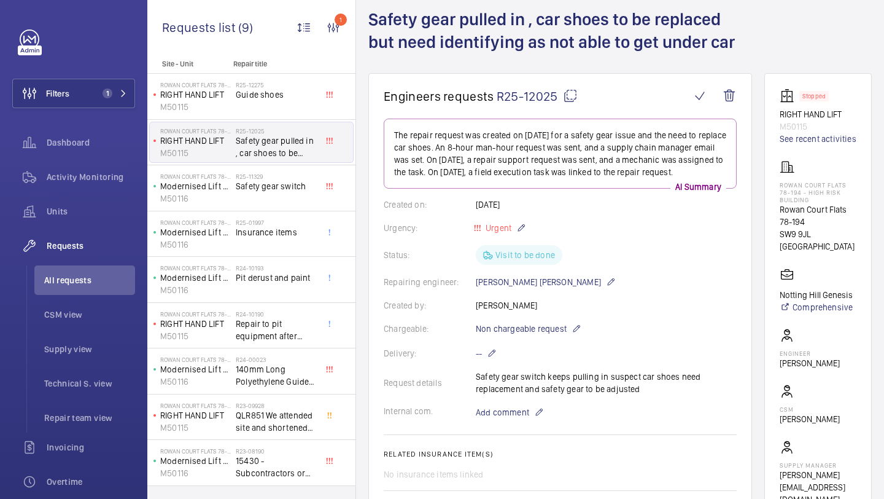
scroll to position [62, 0]
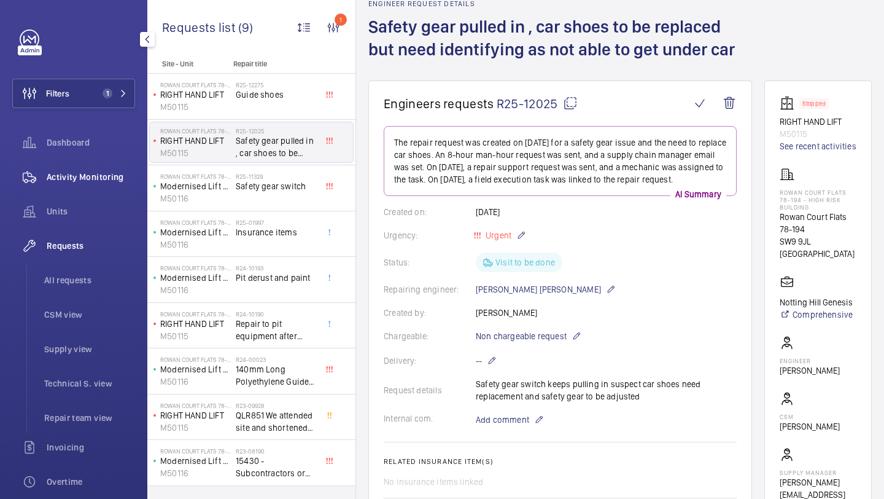
click at [109, 178] on span "Activity Monitoring" at bounding box center [91, 177] width 88 height 12
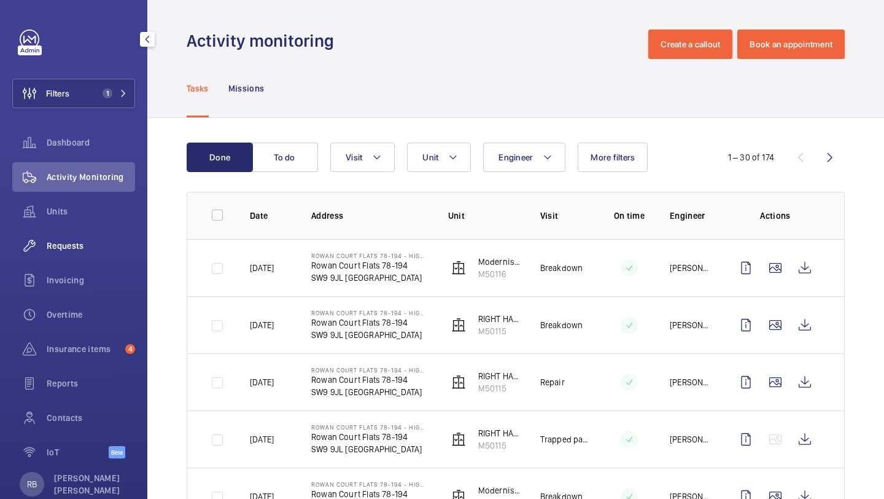
click at [87, 231] on nav "Dashboard Activity Monitoring Units Requests Invoicing Overtime Insurance items…" at bounding box center [73, 300] width 123 height 344
click at [97, 253] on div "Requests" at bounding box center [73, 245] width 123 height 29
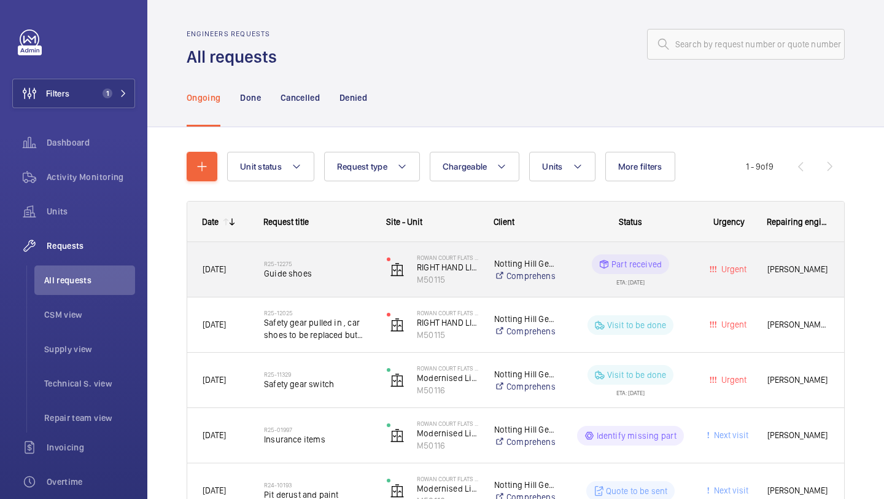
click at [353, 265] on h2 "R25-12275" at bounding box center [317, 263] width 107 height 7
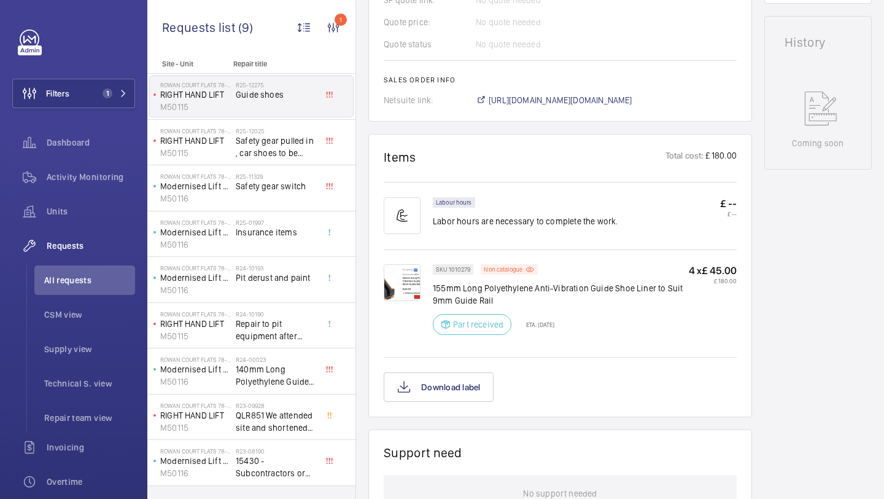
scroll to position [585, 0]
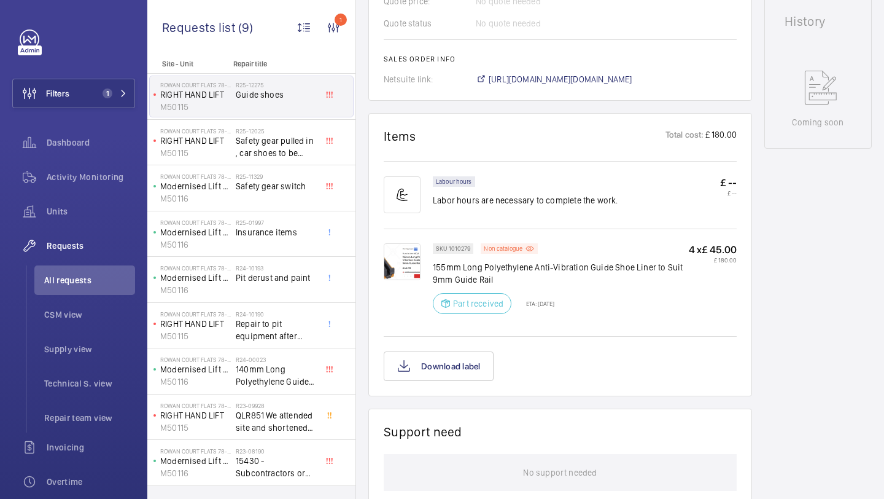
click at [408, 278] on img at bounding box center [402, 261] width 37 height 37
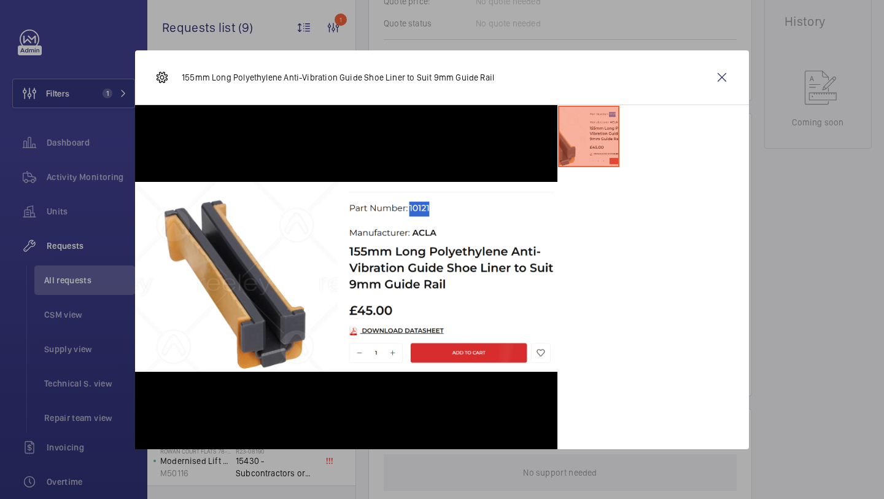
click at [734, 56] on div "155mm Long Polyethylene Anti-Vibration Guide Shoe Liner to Suit 9mm Guide Rail" at bounding box center [442, 77] width 614 height 55
click at [723, 72] on wm-front-icon-button at bounding box center [721, 77] width 29 height 29
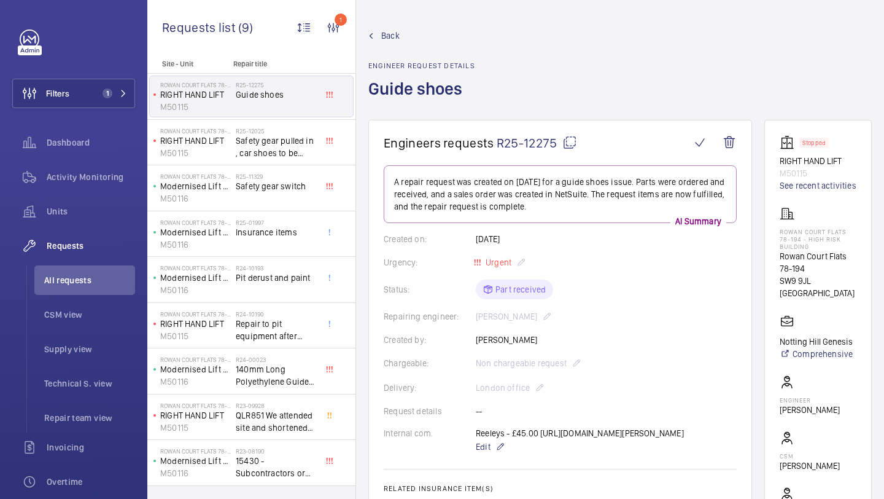
scroll to position [64, 0]
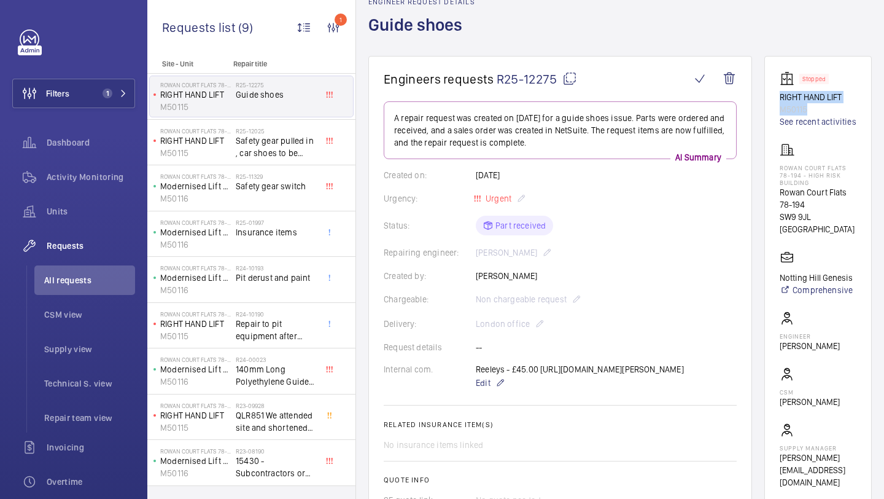
drag, startPoint x: 782, startPoint y: 96, endPoint x: 839, endPoint y: 108, distance: 58.4
click at [839, 108] on div "Stopped RIGHT HAND LIFT M50115 See recent activities" at bounding box center [818, 99] width 77 height 56
copy div "RIGHT HAND LIFT M50115"
click at [91, 111] on div "Filters 1 Dashboard Activity Monitoring Units Requests All requests CSM view Su…" at bounding box center [73, 333] width 123 height 609
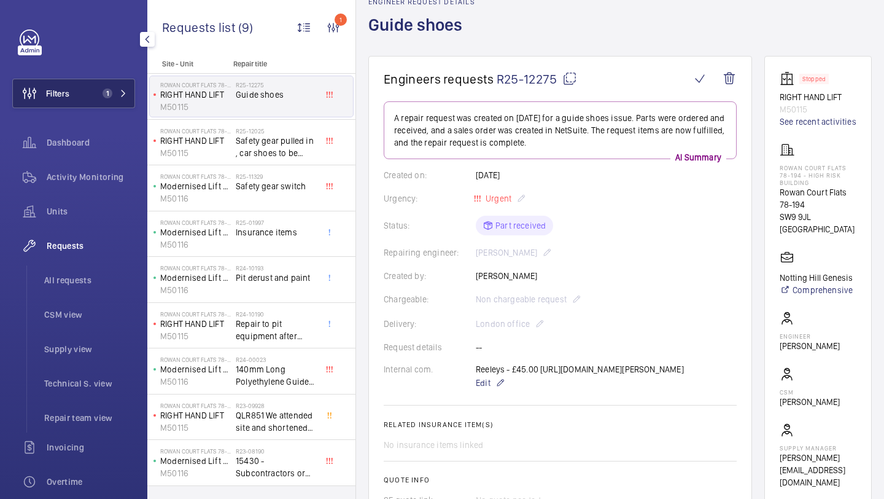
click at [93, 90] on button "Filters 1" at bounding box center [73, 93] width 123 height 29
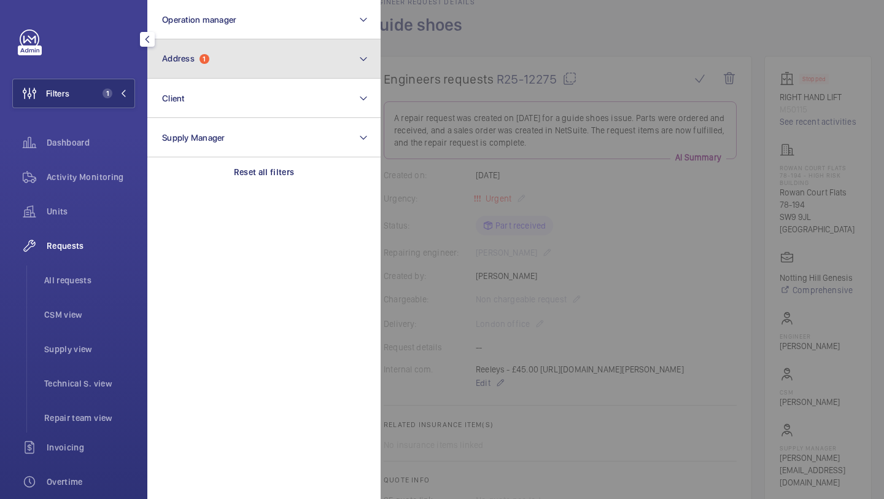
click at [239, 49] on button "Address 1" at bounding box center [263, 58] width 233 height 39
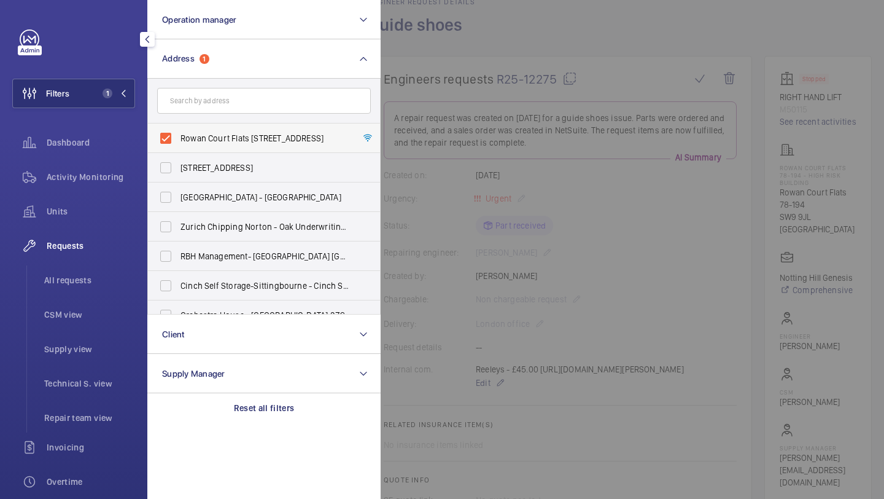
click at [210, 133] on span "Rowan Court Flats 78-194 - High Risk Building - Rowan Court Flats 78-194, LONDO…" at bounding box center [265, 138] width 169 height 12
click at [178, 133] on input "Rowan Court Flats 78-194 - High Risk Building - Rowan Court Flats 78-194, LONDO…" at bounding box center [166, 138] width 25 height 25
checkbox input "false"
click at [90, 68] on div "Filters 1 Operation manager Address Rowan Court Flats 78-194 - High Risk Buildi…" at bounding box center [73, 333] width 123 height 609
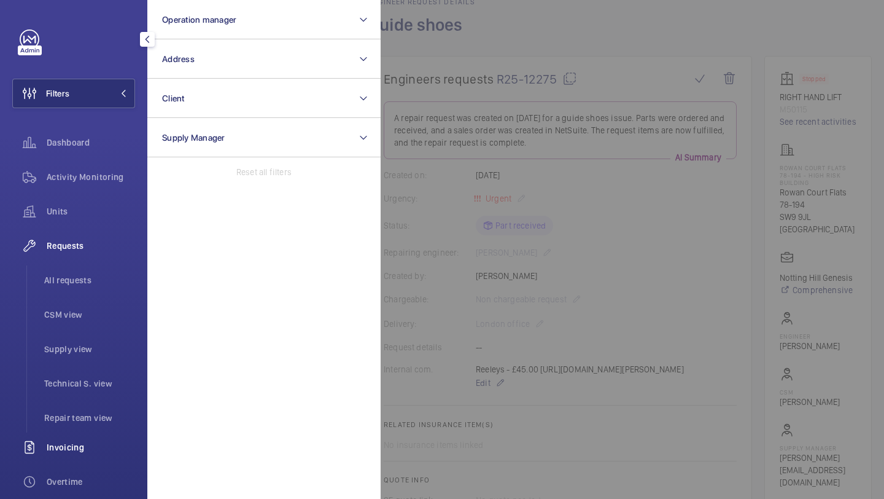
scroll to position [1, 0]
click at [68, 472] on div "Overtime" at bounding box center [73, 479] width 123 height 29
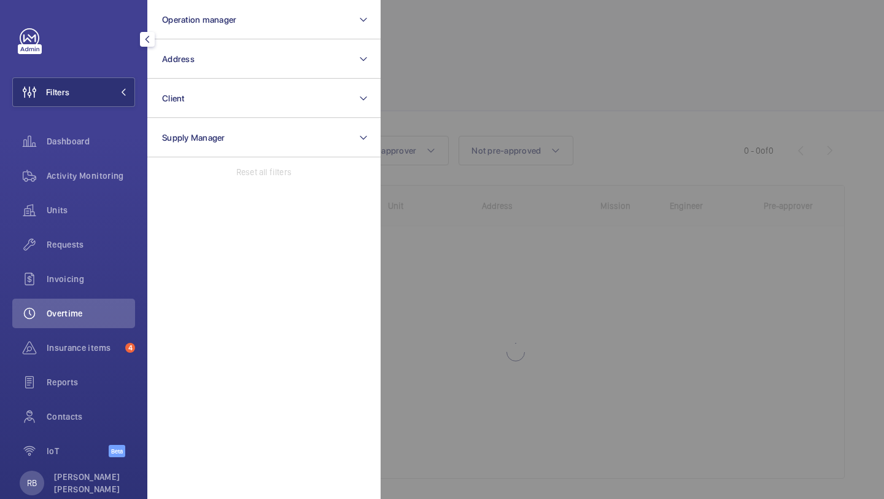
click at [97, 304] on div "Overtime" at bounding box center [73, 312] width 123 height 29
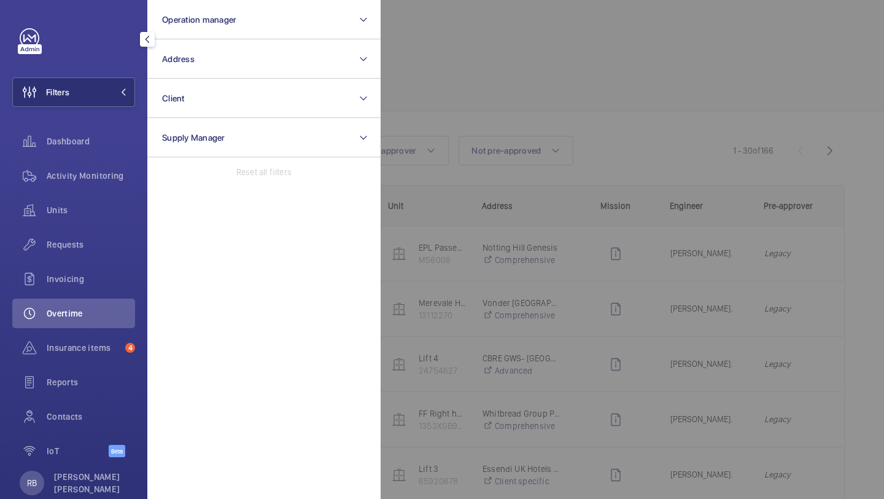
click at [469, 92] on div at bounding box center [823, 249] width 884 height 499
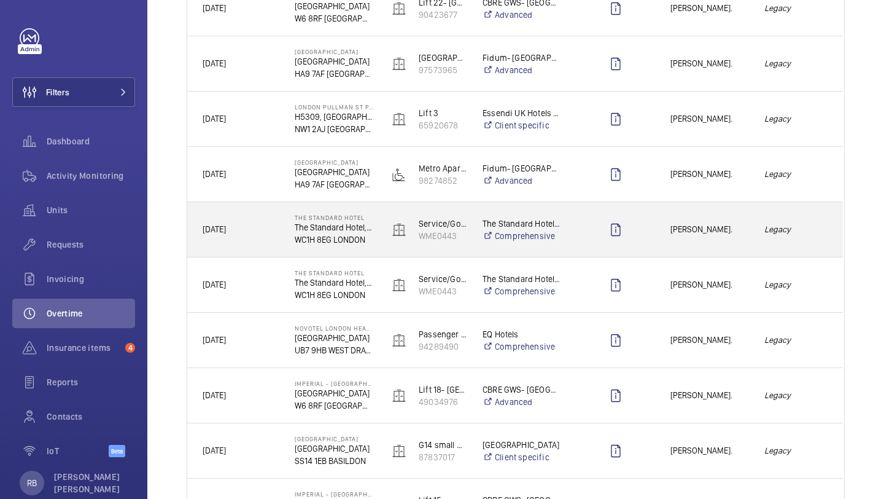
scroll to position [1241, 0]
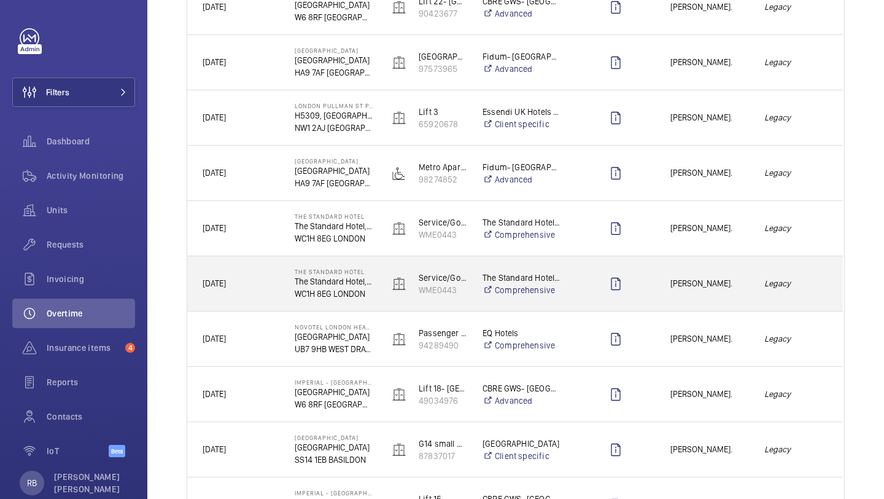
click at [707, 294] on div "Thomas Shanley." at bounding box center [702, 283] width 93 height 39
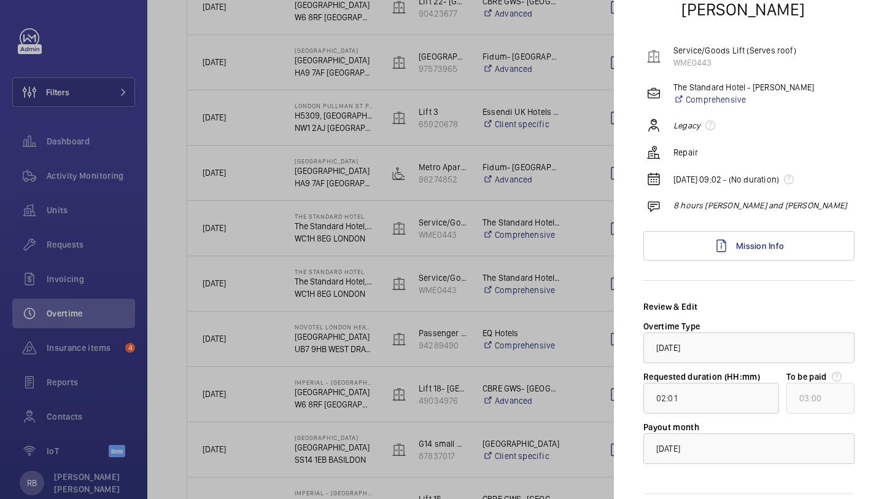
scroll to position [120, 0]
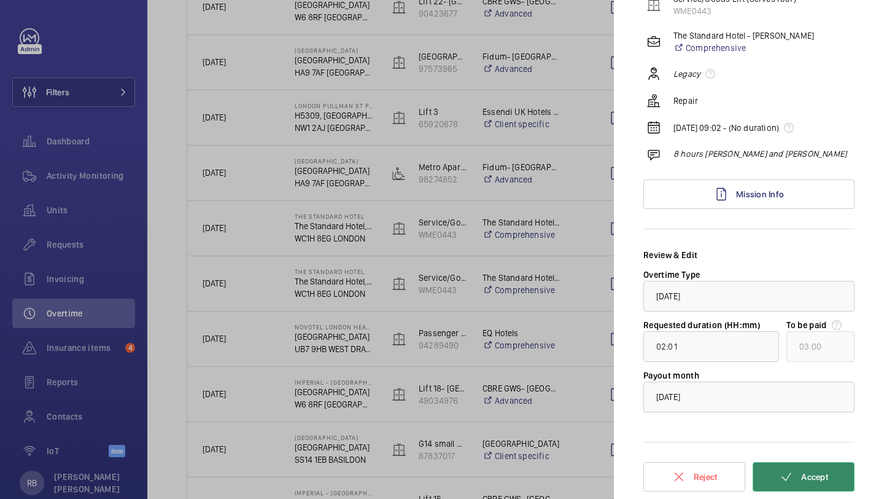
click at [798, 469] on button "Accept" at bounding box center [804, 476] width 102 height 29
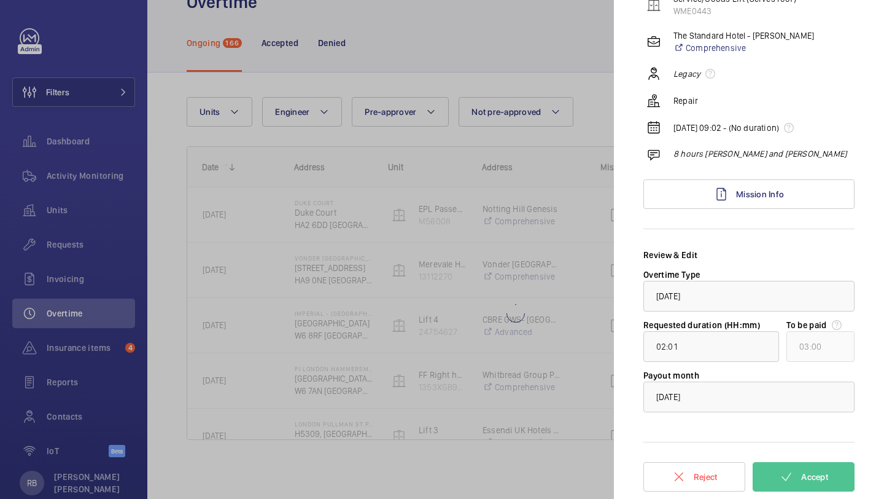
type input "00:28"
type input "01:00"
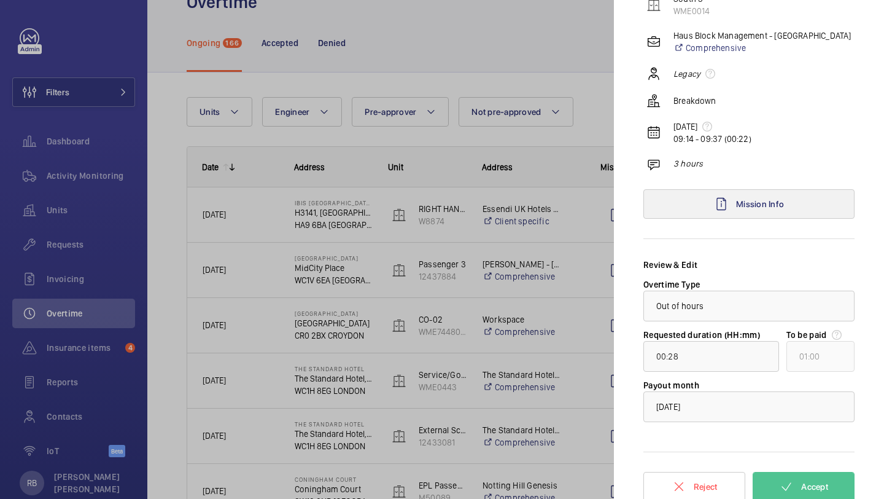
scroll to position [0, 0]
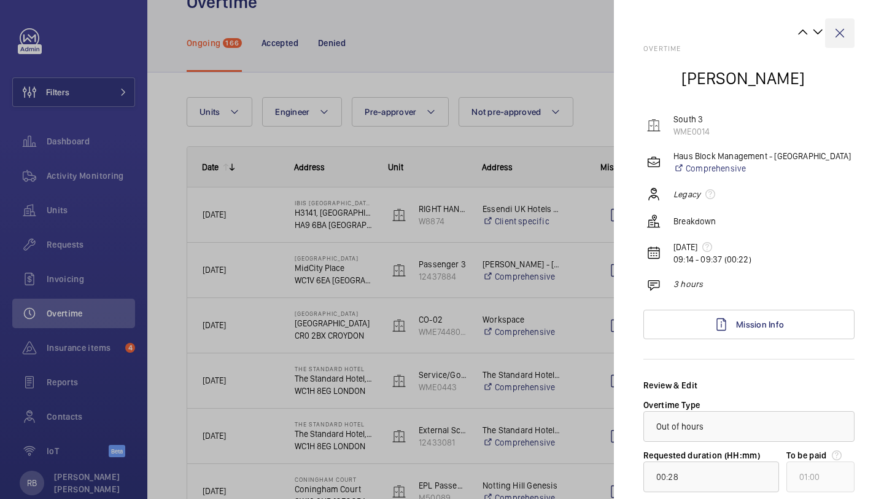
click at [845, 35] on wm-front-icon-button at bounding box center [839, 32] width 29 height 29
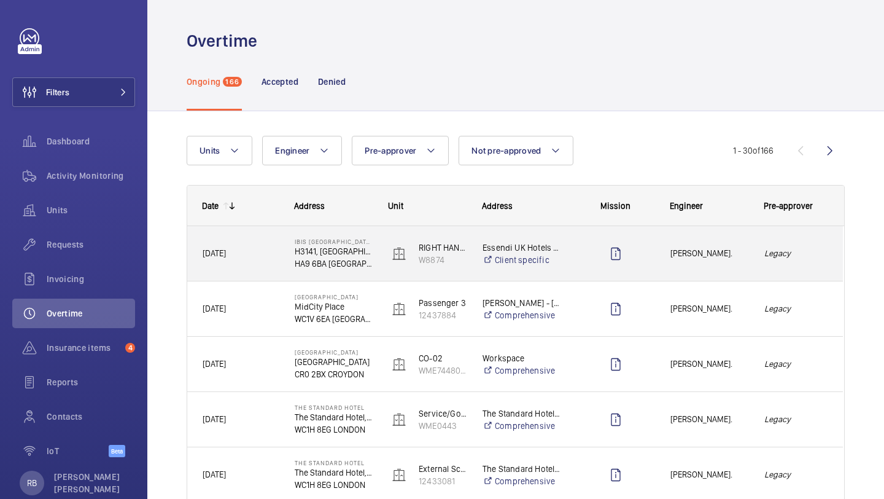
scroll to position [14, 0]
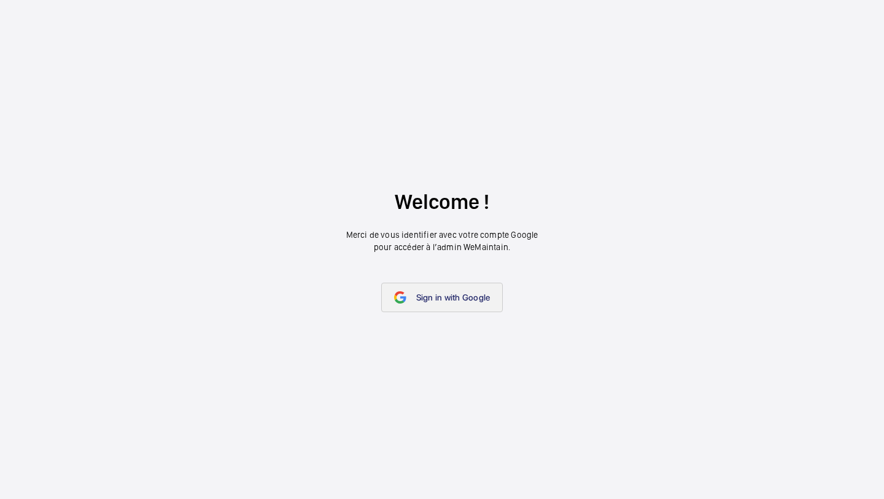
click at [448, 299] on span "Sign in with Google" at bounding box center [453, 297] width 74 height 10
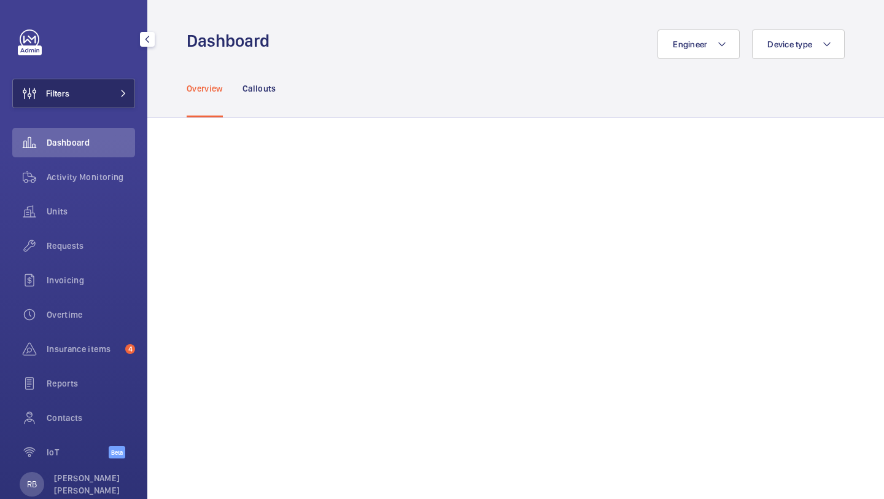
click at [119, 80] on button "Filters" at bounding box center [73, 93] width 123 height 29
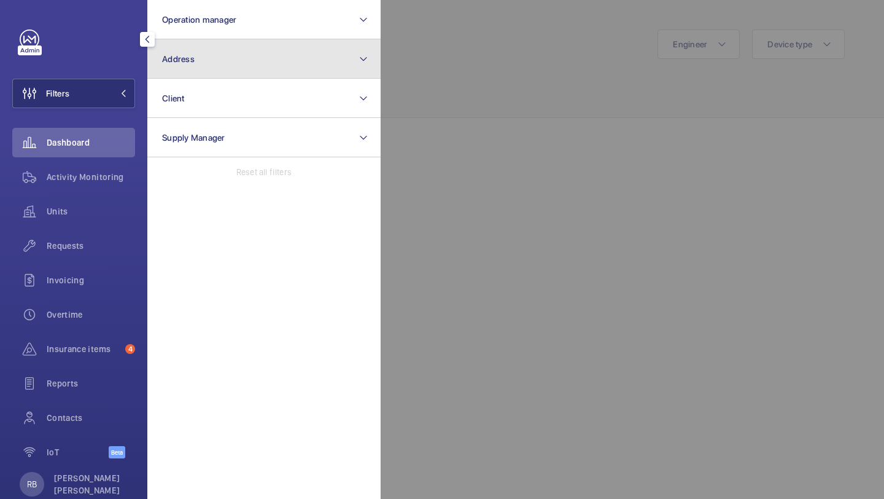
click at [182, 70] on button "Address" at bounding box center [263, 58] width 233 height 39
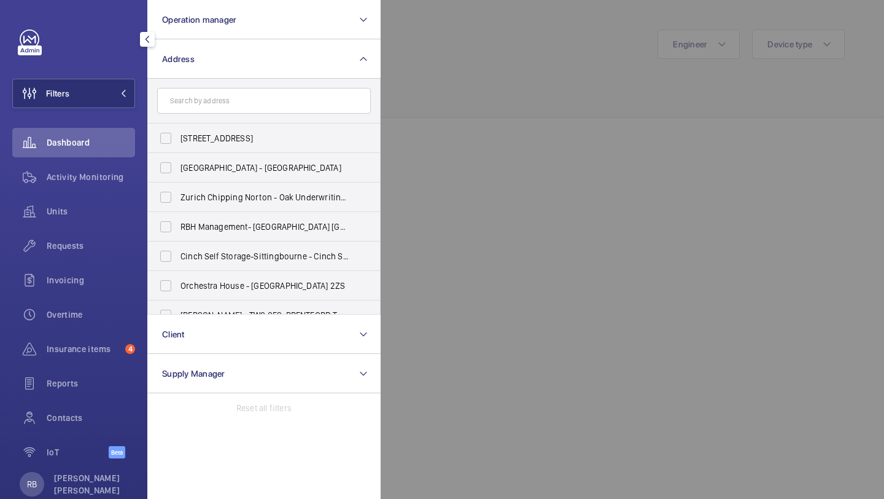
click at [411, 75] on div at bounding box center [823, 249] width 884 height 499
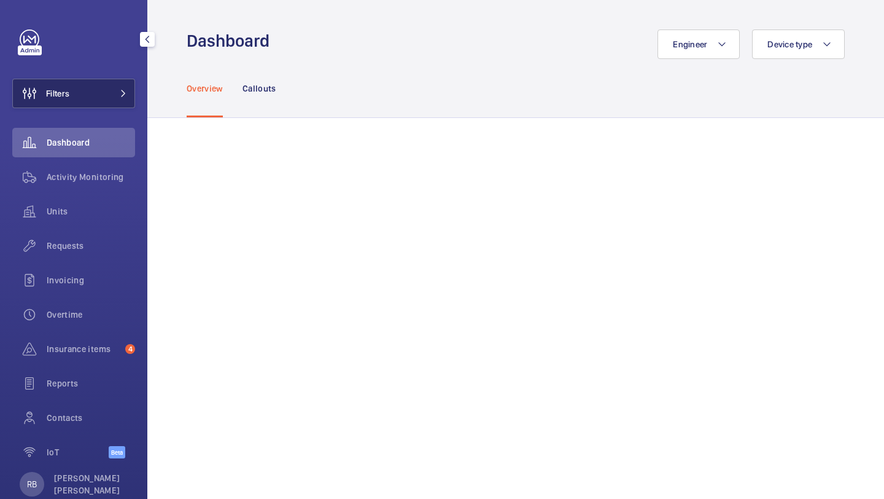
click at [99, 98] on button "Filters" at bounding box center [73, 93] width 123 height 29
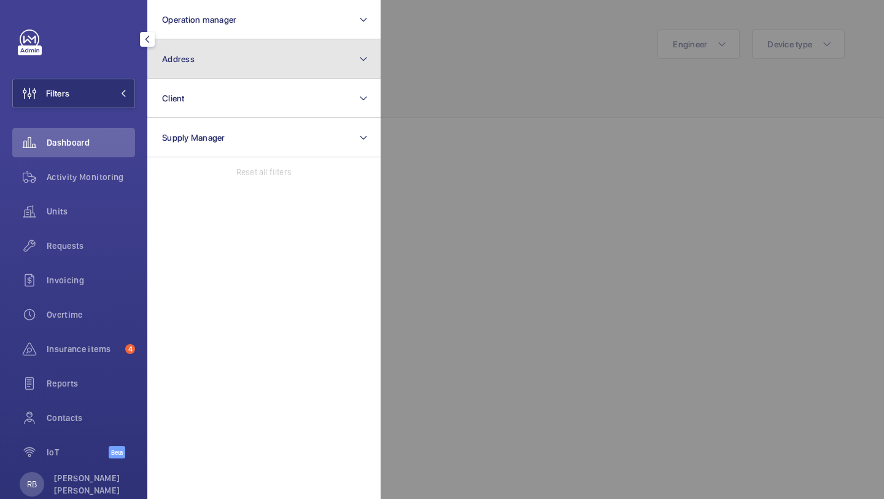
click at [195, 71] on button "Address" at bounding box center [263, 58] width 233 height 39
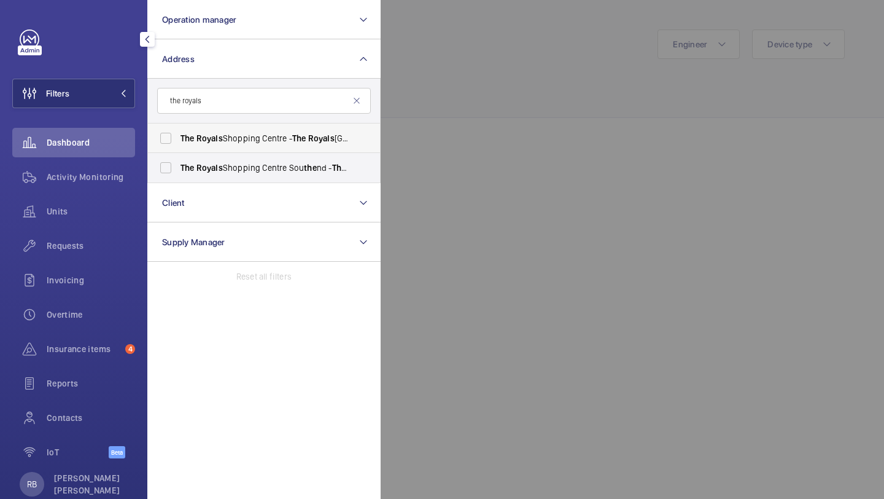
type input "the royals"
click at [192, 137] on span "The" at bounding box center [188, 138] width 14 height 10
click at [178, 137] on input "The [GEOGRAPHIC_DATA] - [GEOGRAPHIC_DATA], [GEOGRAPHIC_DATA]-ON-SEA SS1 1DG" at bounding box center [166, 138] width 25 height 25
checkbox input "true"
click at [192, 165] on span "The" at bounding box center [188, 168] width 14 height 10
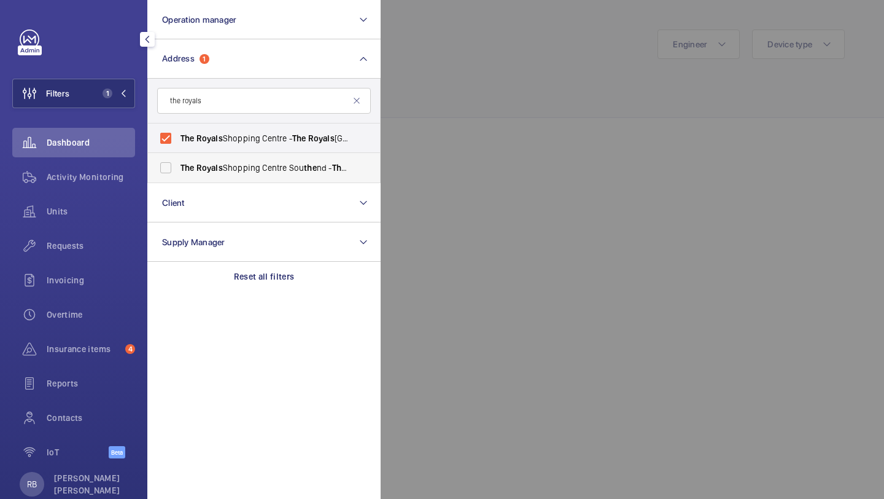
click at [178, 165] on input "The [GEOGRAPHIC_DATA] Sou the nd - The [GEOGRAPHIC_DATA], SOU THE ND-ON-SEA SS1…" at bounding box center [166, 167] width 25 height 25
checkbox input "true"
click at [403, 63] on div at bounding box center [823, 249] width 884 height 499
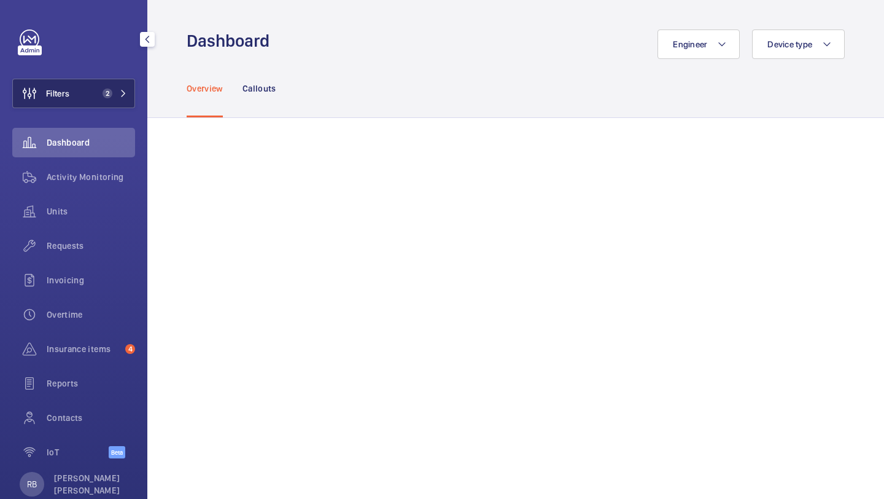
click at [114, 104] on button "Filters 2" at bounding box center [73, 93] width 123 height 29
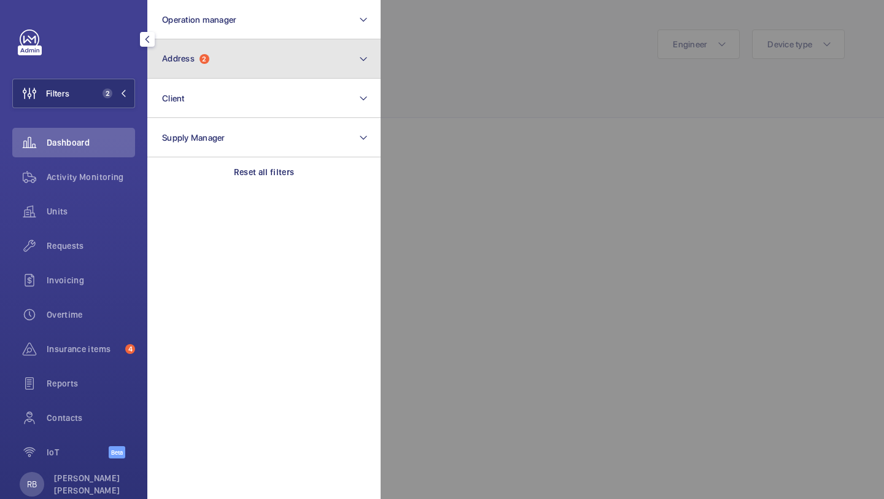
click at [201, 58] on span "2" at bounding box center [205, 59] width 10 height 10
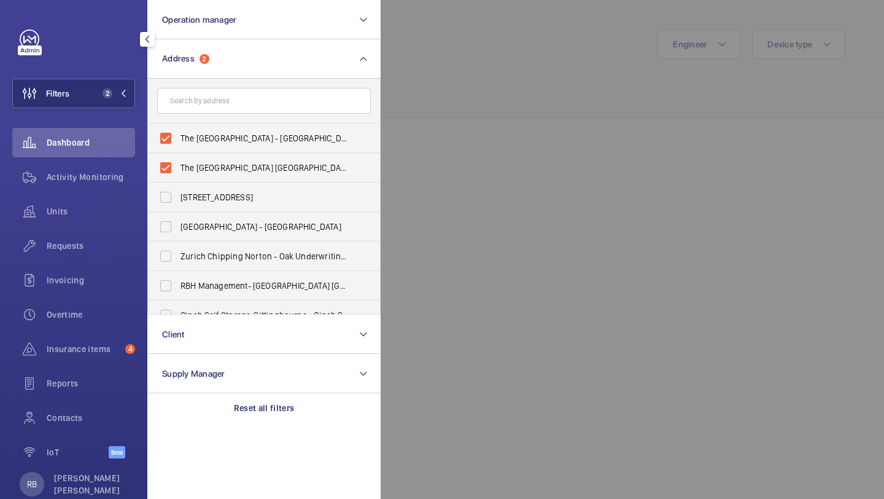
click at [413, 66] on div at bounding box center [823, 249] width 884 height 499
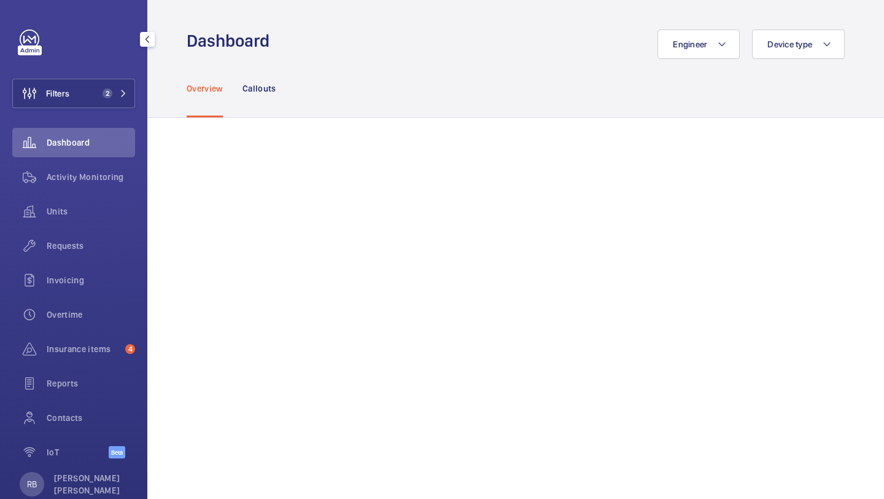
click at [96, 73] on div "Filters 2 Dashboard Activity Monitoring Units Requests Invoicing Overtime Insur…" at bounding box center [73, 250] width 123 height 442
click at [99, 101] on button "Filters 2" at bounding box center [73, 93] width 123 height 29
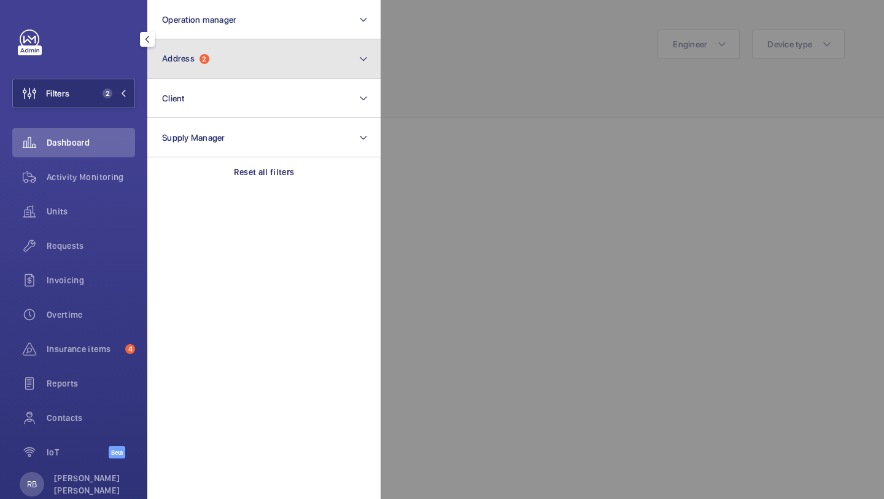
click at [196, 52] on button "Address 2" at bounding box center [263, 58] width 233 height 39
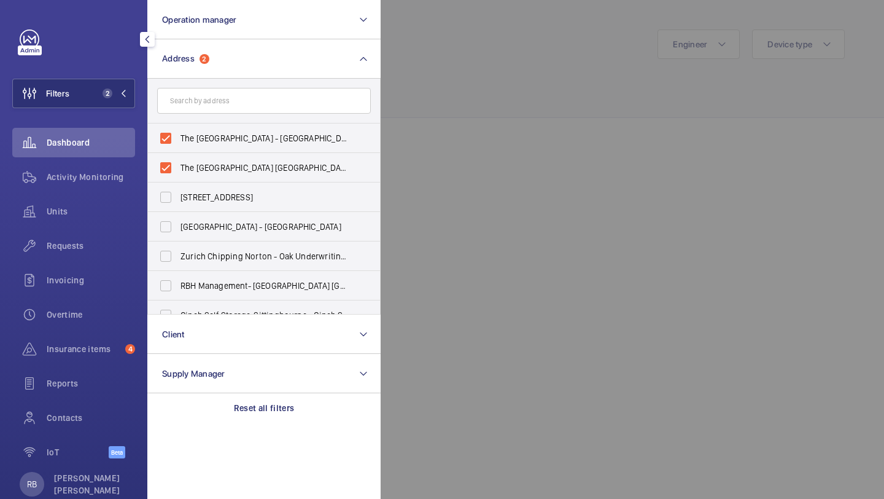
click at [408, 71] on div at bounding box center [823, 249] width 884 height 499
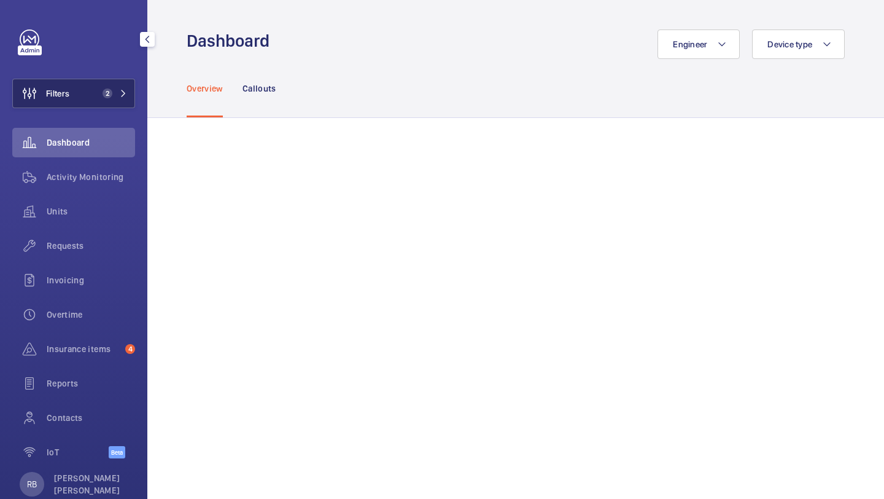
click at [93, 90] on button "Filters 2" at bounding box center [73, 93] width 123 height 29
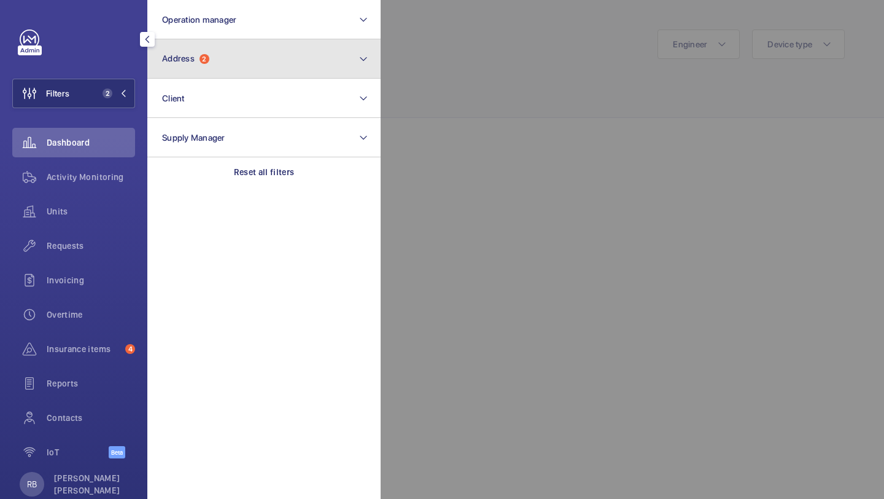
click at [203, 60] on span "2" at bounding box center [205, 59] width 10 height 10
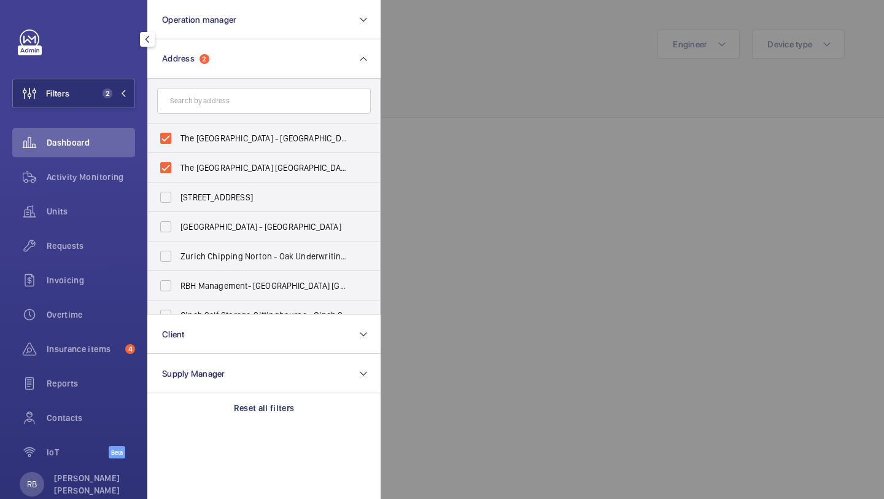
click at [426, 107] on div at bounding box center [823, 249] width 884 height 499
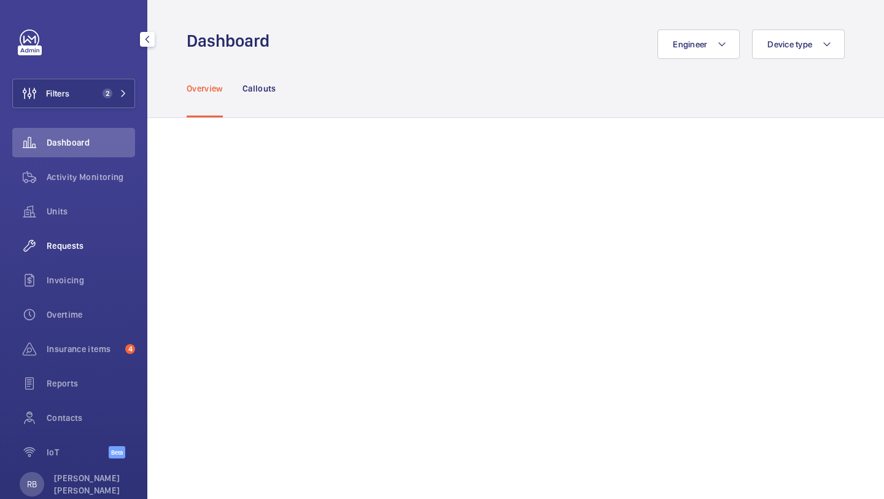
click at [67, 245] on span "Requests" at bounding box center [91, 245] width 88 height 12
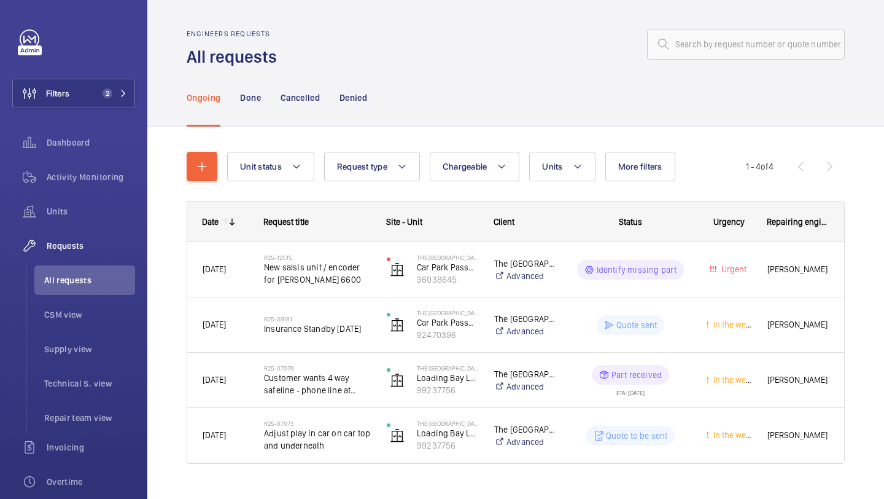
scroll to position [24, 0]
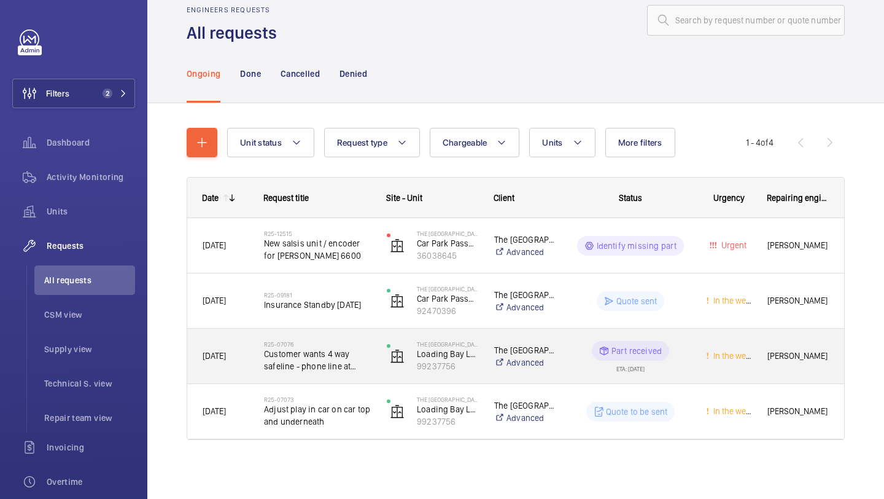
click at [368, 357] on span "Customer wants 4 way safeline - phone line at present" at bounding box center [317, 360] width 107 height 25
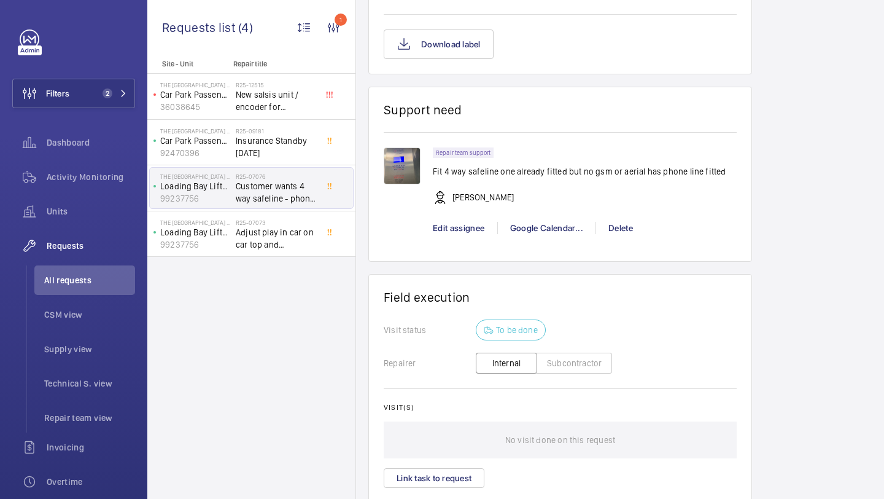
scroll to position [1002, 0]
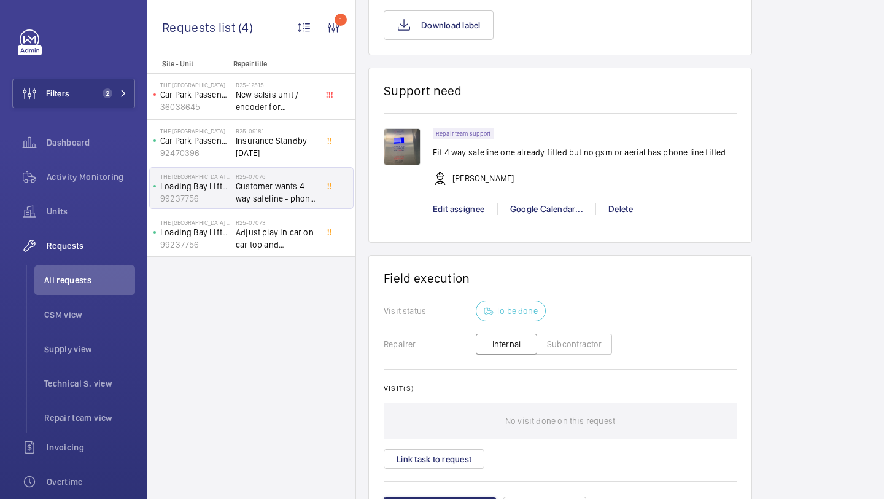
click at [403, 151] on img at bounding box center [402, 146] width 37 height 37
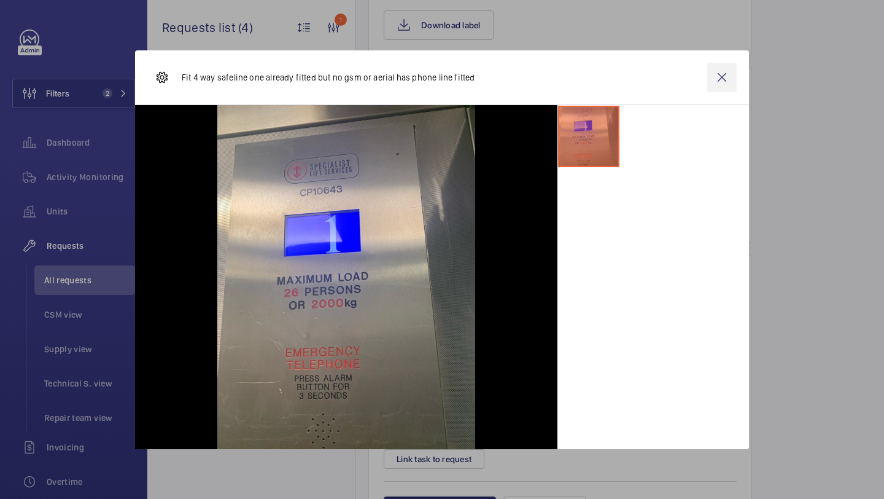
click at [716, 77] on wm-front-icon-button at bounding box center [721, 77] width 29 height 29
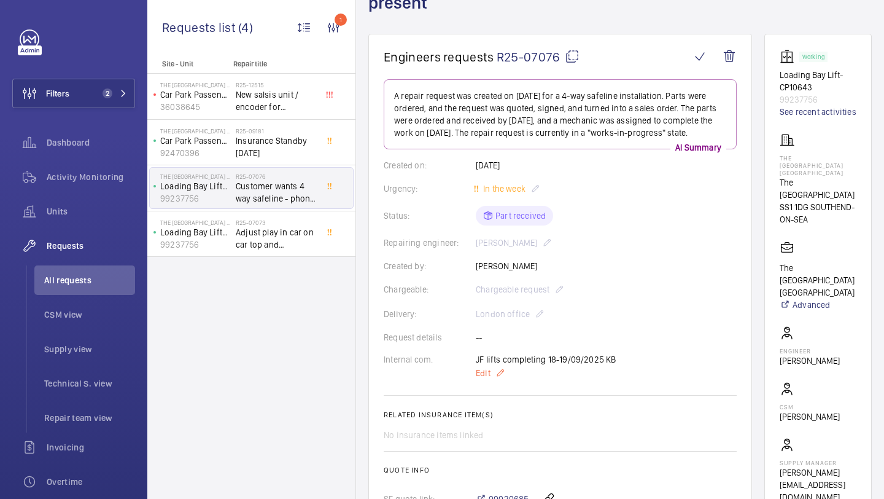
scroll to position [68, 0]
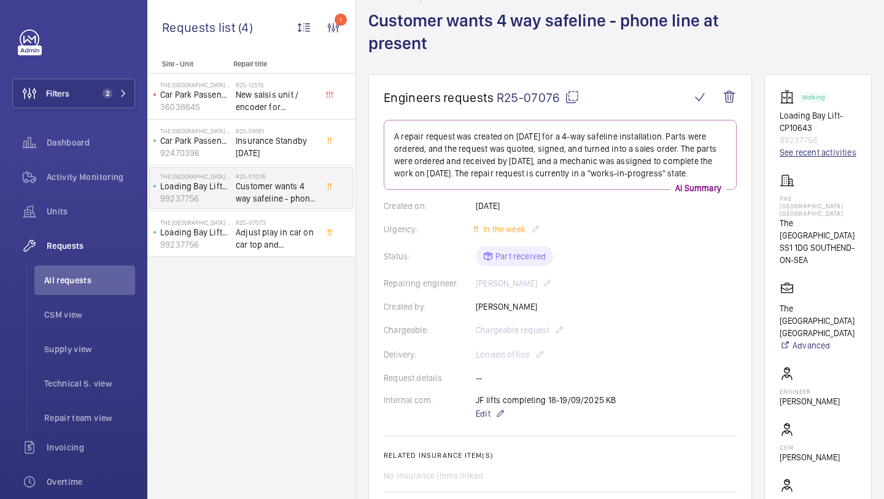
click at [806, 147] on link "See recent activities" at bounding box center [818, 152] width 77 height 12
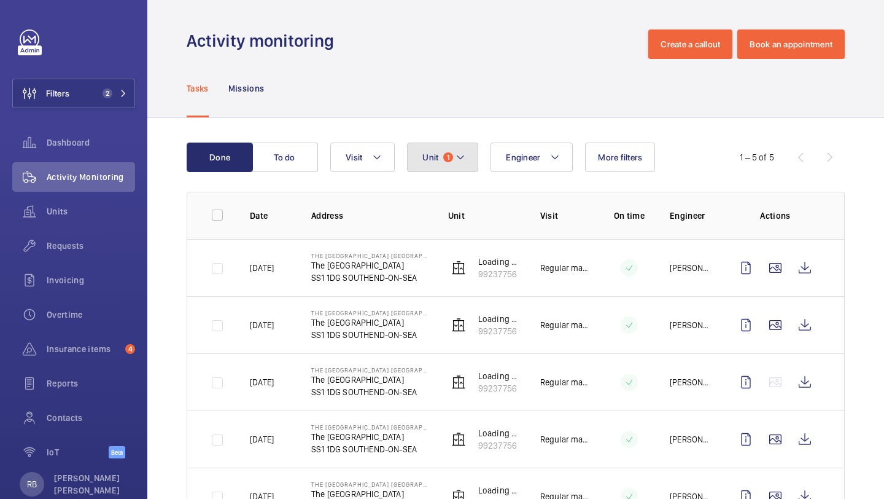
click at [465, 160] on mat-icon at bounding box center [461, 157] width 10 height 15
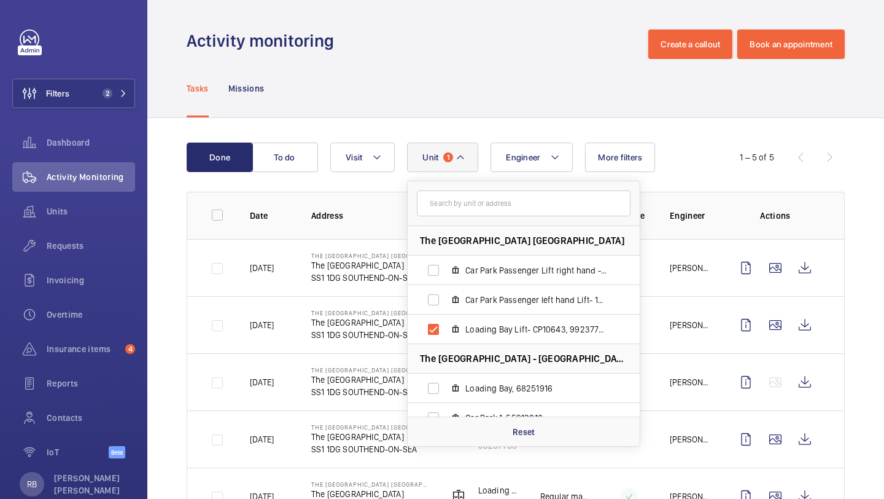
click at [687, 177] on wm-front-table "Done To do Engineer Unit 1 [GEOGRAPHIC_DATA] [GEOGRAPHIC_DATA] - [GEOGRAPHIC_DA…" at bounding box center [516, 333] width 658 height 383
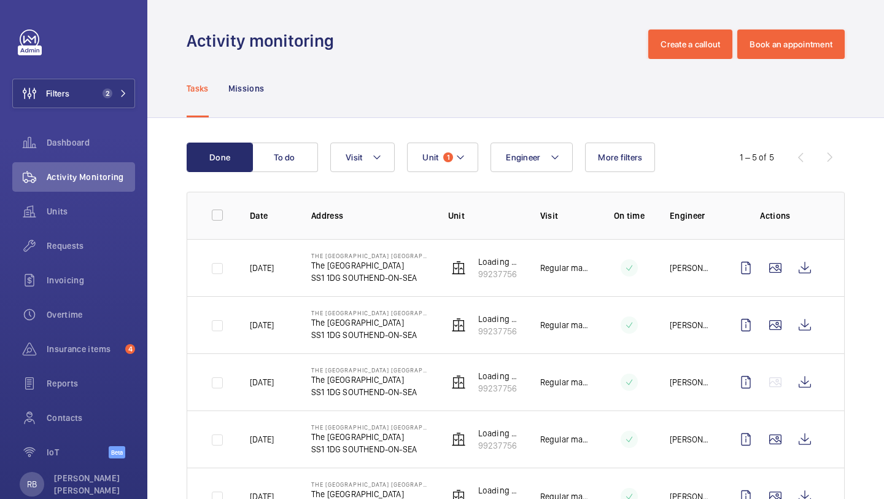
click at [461, 175] on wm-front-table "Done To do Engineer Unit 1 Visit More filters 1 – 5 of 5 Date Address Unit Visi…" at bounding box center [516, 333] width 658 height 383
click at [462, 162] on mat-icon at bounding box center [461, 157] width 10 height 15
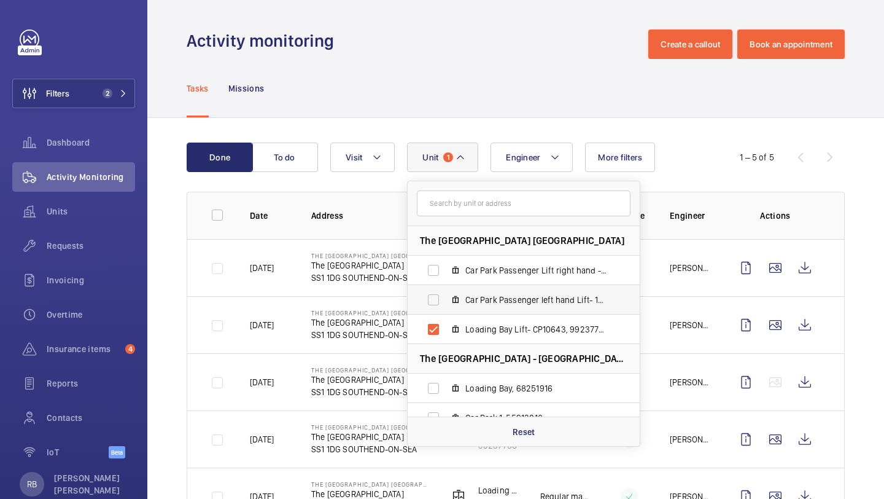
click at [511, 301] on span "Car Park Passenger left hand Lift- 10302553, 92470396" at bounding box center [536, 300] width 142 height 12
click at [446, 301] on input "Car Park Passenger left hand Lift- 10302553, 92470396" at bounding box center [433, 299] width 25 height 25
checkbox input "true"
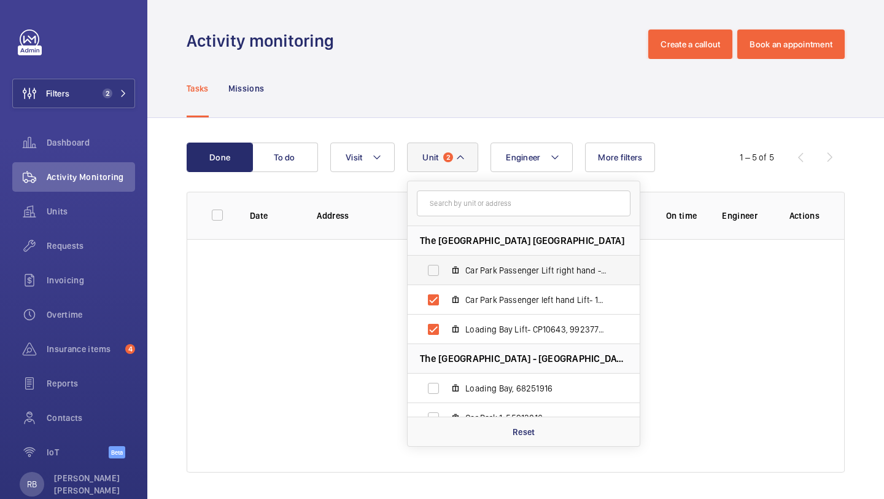
click at [512, 282] on label "Car Park Passenger Lift right hand - 10302553-1, 36038645" at bounding box center [514, 269] width 212 height 29
click at [446, 282] on input "Car Park Passenger Lift right hand - 10302553-1, 36038645" at bounding box center [433, 270] width 25 height 25
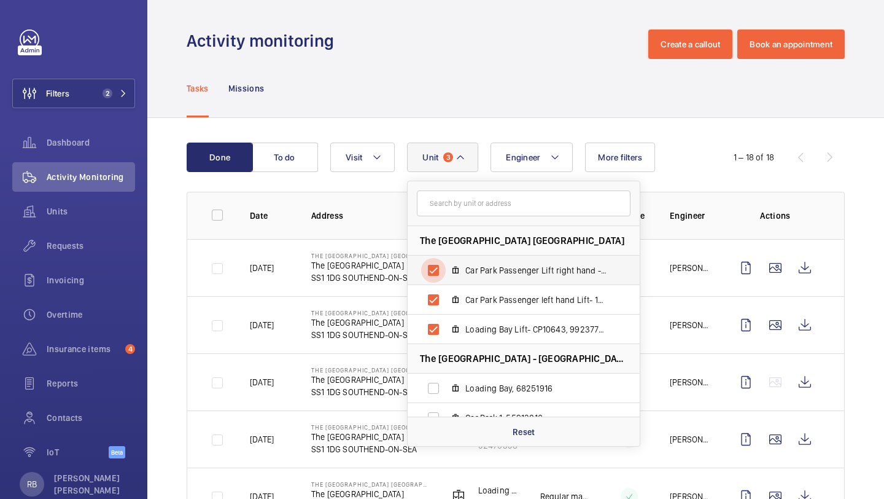
click at [442, 263] on input "Car Park Passenger Lift right hand - 10302553-1, 36038645" at bounding box center [433, 270] width 25 height 25
checkbox input "false"
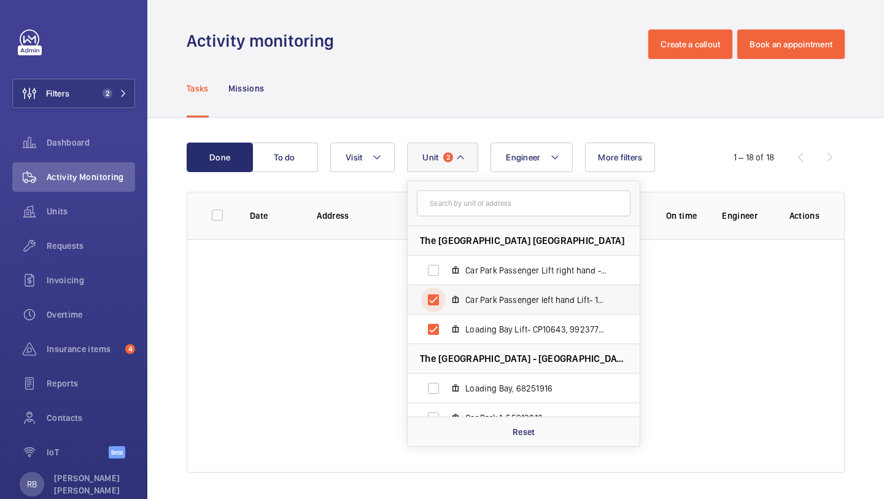
click at [442, 296] on input "Car Park Passenger left hand Lift- 10302553, 92470396" at bounding box center [433, 299] width 25 height 25
checkbox input "false"
click at [442, 321] on input "Loading Bay Lift- CP10643, 99237756" at bounding box center [433, 329] width 25 height 25
checkbox input "false"
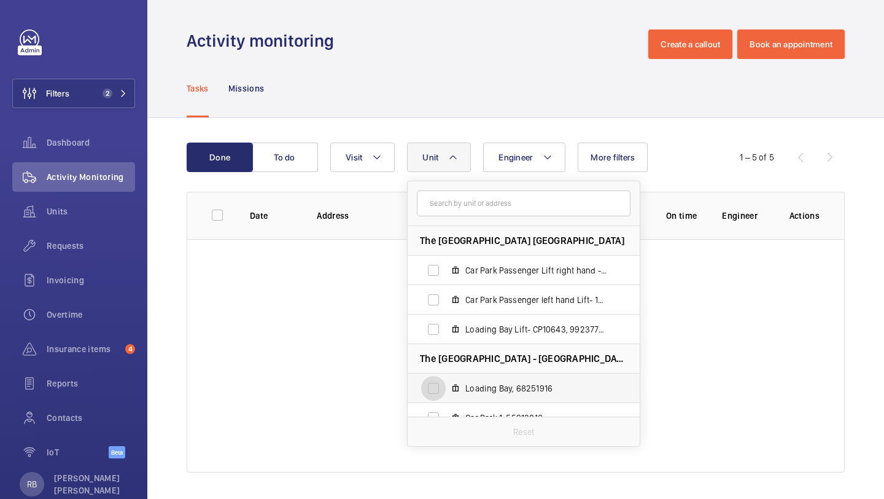
click at [443, 390] on input "Loading Bay, 68251916" at bounding box center [433, 388] width 25 height 25
checkbox input "true"
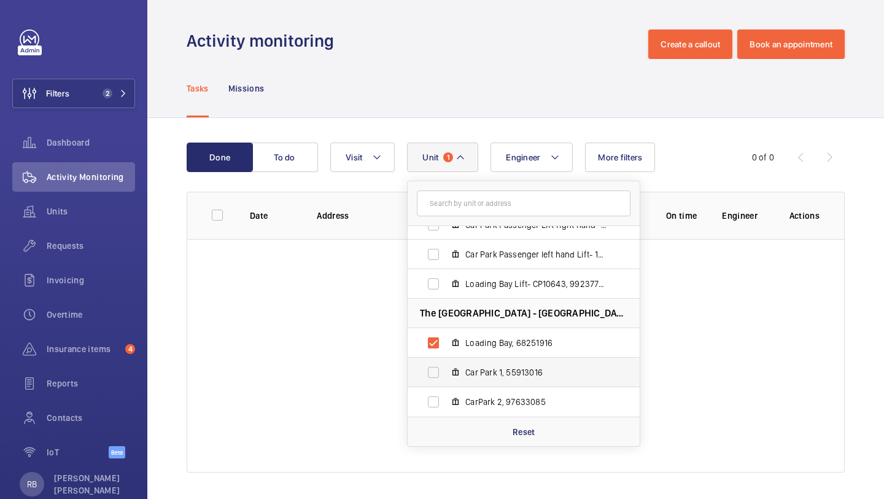
click at [451, 365] on label "Car Park 1, 55913016" at bounding box center [514, 371] width 212 height 29
click at [446, 365] on input "Car Park 1, 55913016" at bounding box center [433, 372] width 25 height 25
checkbox input "true"
click at [451, 402] on mat-icon at bounding box center [456, 402] width 10 height 10
click at [446, 402] on input "CarPark 2, 97633085" at bounding box center [433, 401] width 25 height 25
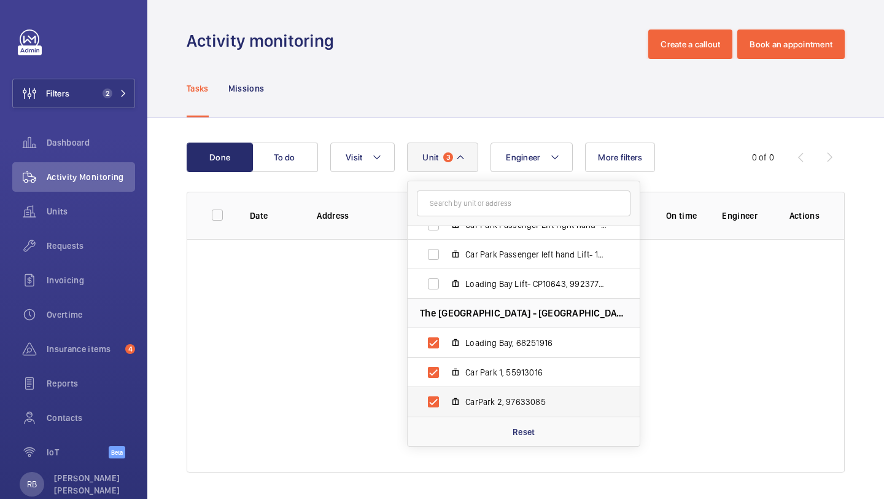
click at [451, 402] on mat-icon at bounding box center [456, 402] width 10 height 10
click at [446, 402] on input "CarPark 2, 97633085" at bounding box center [433, 401] width 25 height 25
checkbox input "false"
click at [453, 386] on label "Car Park 1, 55913016" at bounding box center [514, 371] width 212 height 29
click at [446, 384] on input "Car Park 1, 55913016" at bounding box center [433, 372] width 25 height 25
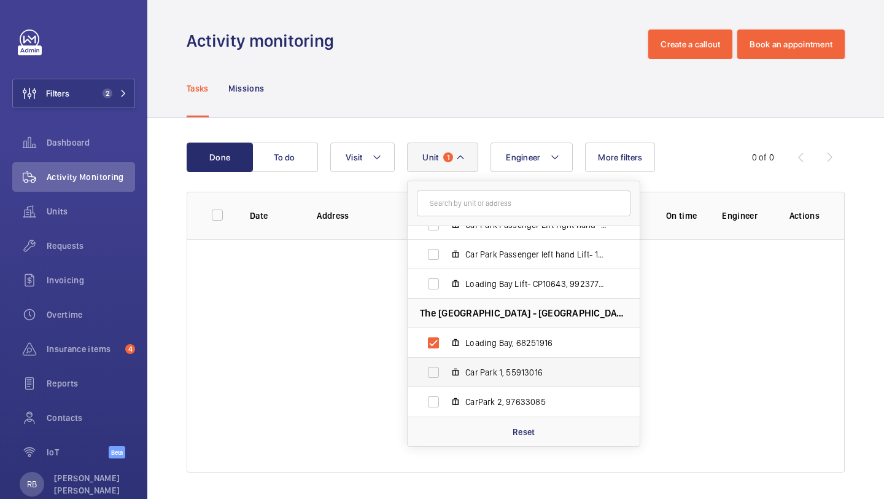
click at [455, 358] on label "Car Park 1, 55913016" at bounding box center [514, 371] width 212 height 29
click at [446, 360] on input "Car Park 1, 55913016" at bounding box center [433, 372] width 25 height 25
checkbox input "true"
click at [455, 287] on mat-icon at bounding box center [456, 284] width 10 height 10
click at [446, 287] on input "Loading Bay Lift- CP10643, 99237756" at bounding box center [433, 283] width 25 height 25
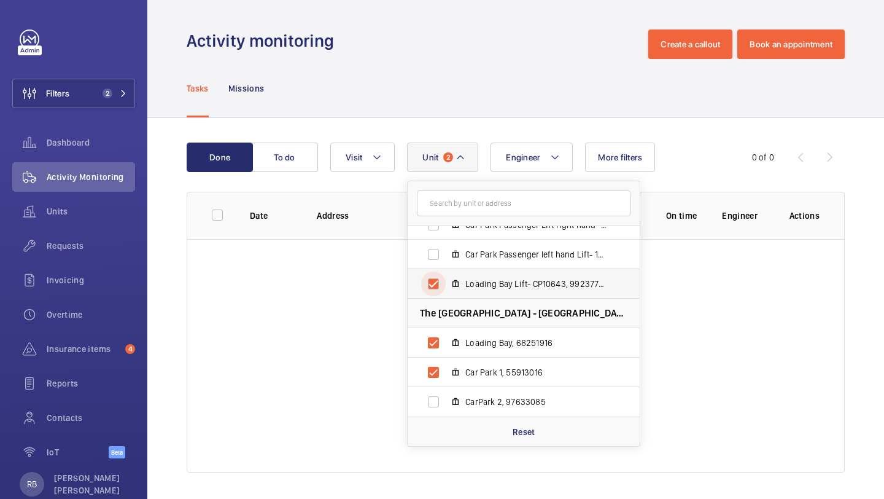
checkbox input "true"
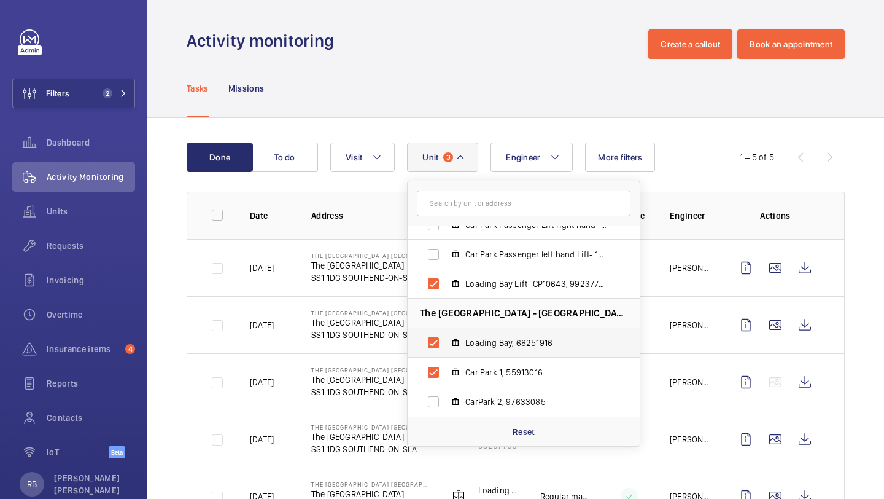
click at [449, 335] on label "Loading Bay, 68251916" at bounding box center [514, 342] width 212 height 29
click at [446, 335] on input "Loading Bay, 68251916" at bounding box center [433, 342] width 25 height 25
checkbox input "false"
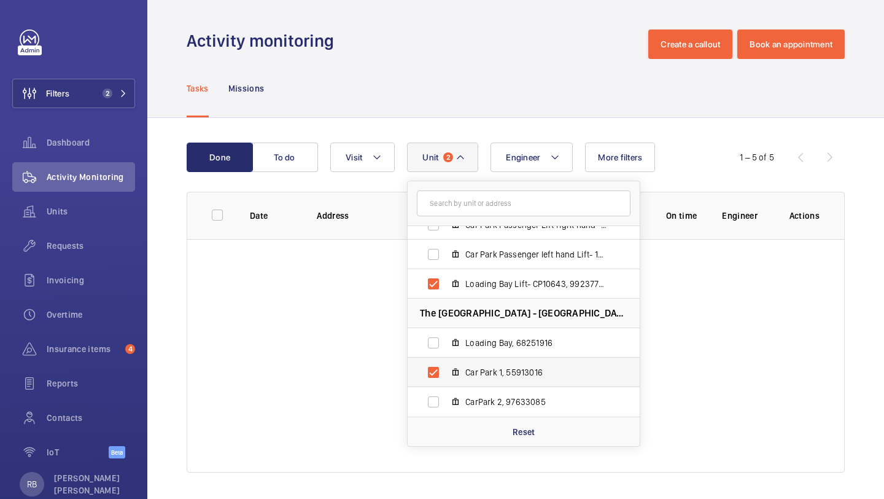
click at [449, 375] on label "Car Park 1, 55913016" at bounding box center [514, 371] width 212 height 29
click at [446, 375] on input "Car Park 1, 55913016" at bounding box center [433, 372] width 25 height 25
checkbox input "false"
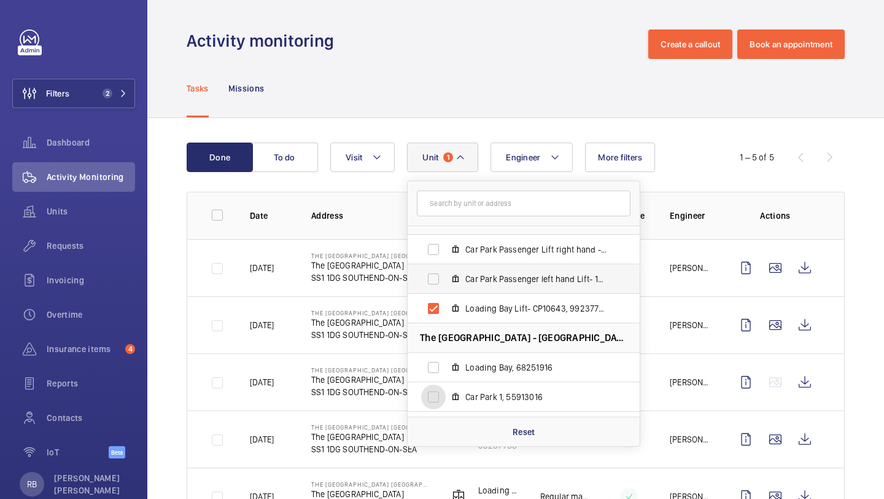
scroll to position [8, 0]
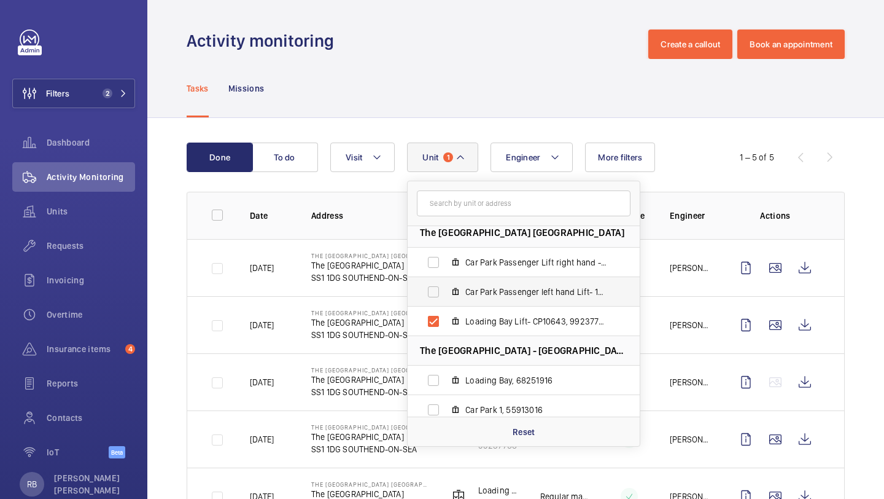
click at [455, 268] on label "Car Park Passenger Lift right hand - 10302553-1, 36038645" at bounding box center [514, 261] width 212 height 29
click at [446, 268] on input "Car Park Passenger Lift right hand - 10302553-1, 36038645" at bounding box center [433, 262] width 25 height 25
checkbox input "true"
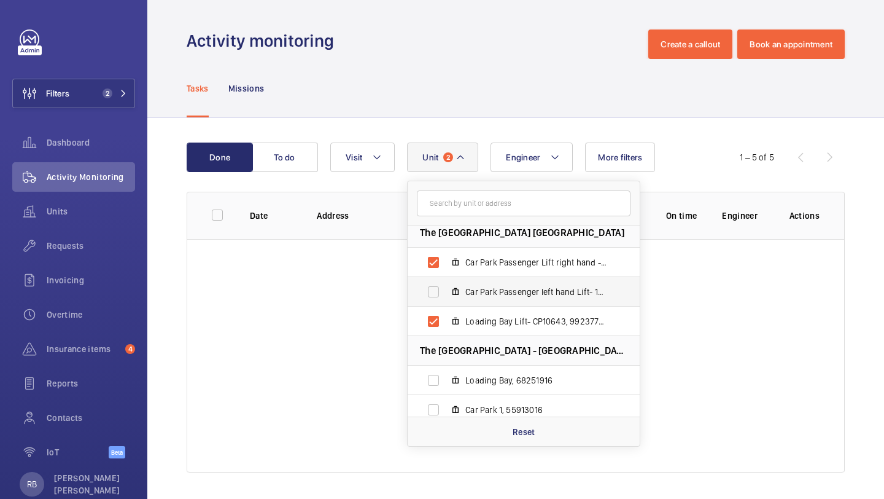
click at [455, 285] on label "Car Park Passenger left hand Lift- 10302553, 92470396" at bounding box center [514, 291] width 212 height 29
click at [446, 285] on input "Car Park Passenger left hand Lift- 10302553, 92470396" at bounding box center [433, 291] width 25 height 25
checkbox input "true"
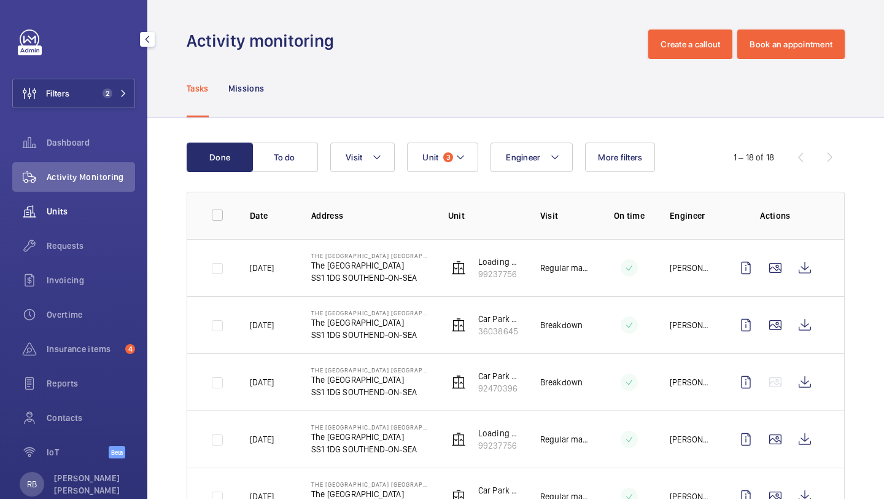
click at [61, 217] on div "Units" at bounding box center [73, 210] width 123 height 29
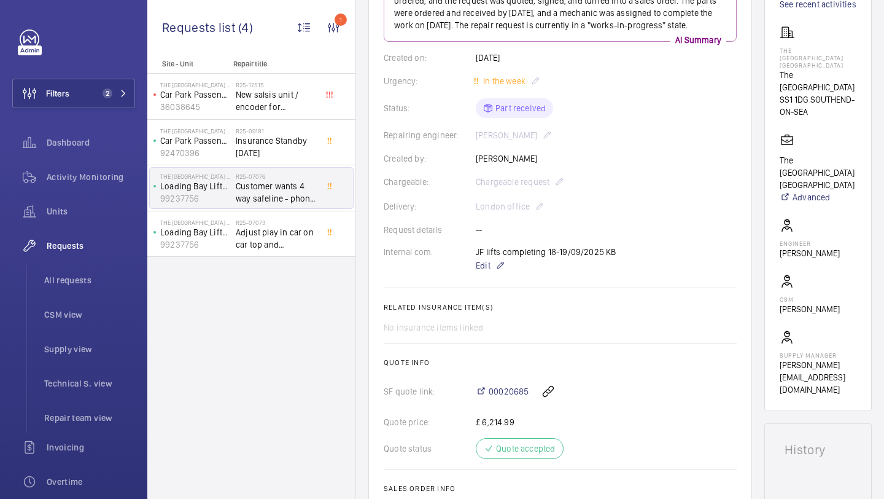
scroll to position [93, 0]
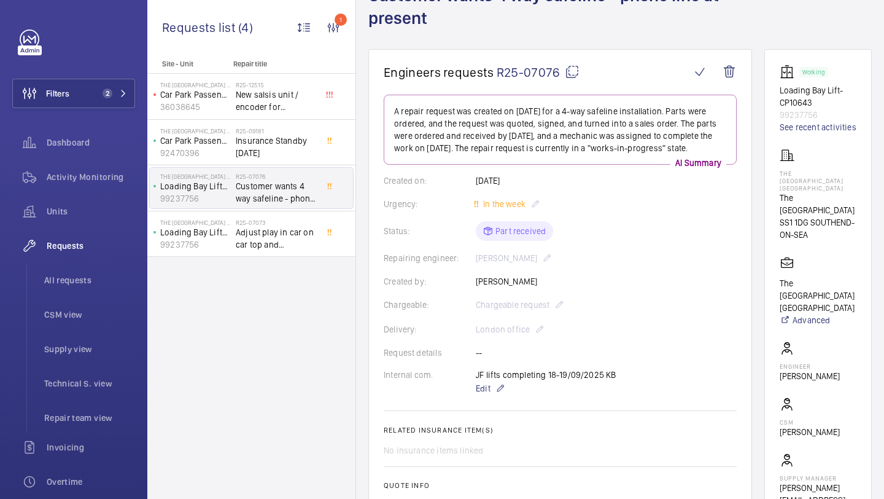
click at [800, 101] on p "Loading Bay Lift- CP10643" at bounding box center [818, 96] width 77 height 25
click at [800, 130] on link "See recent activities" at bounding box center [818, 127] width 77 height 12
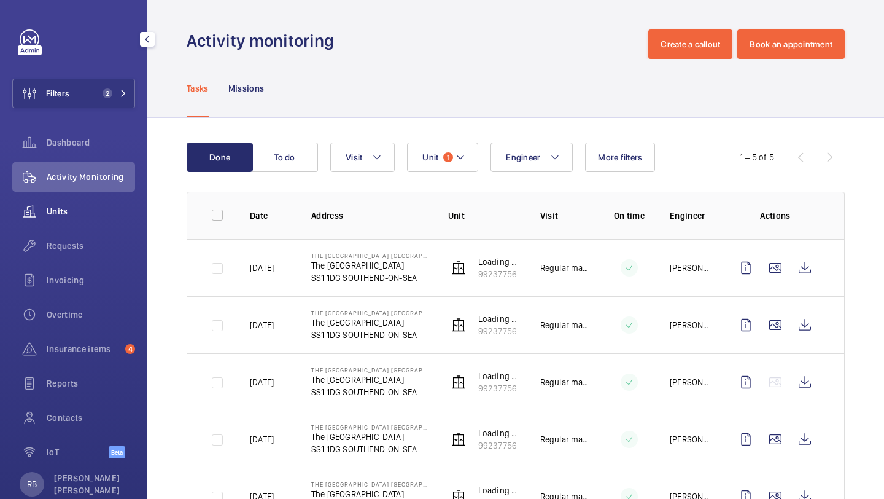
click at [81, 214] on span "Units" at bounding box center [91, 211] width 88 height 12
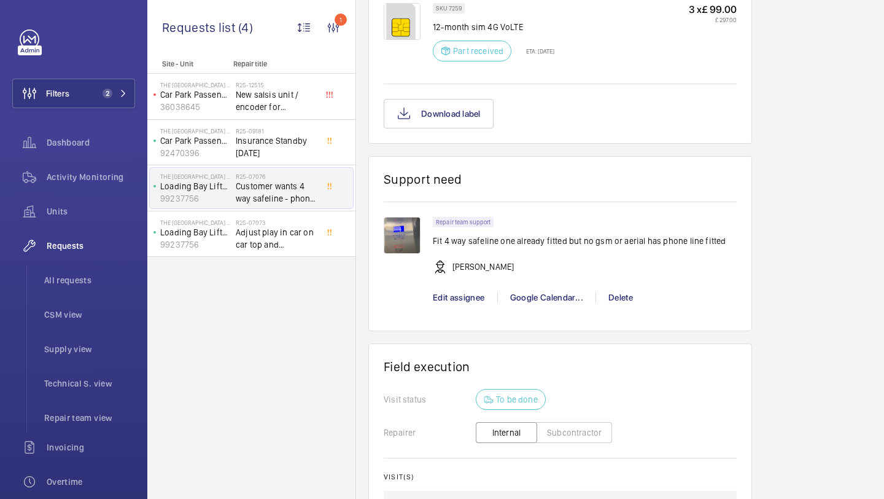
scroll to position [1085, 0]
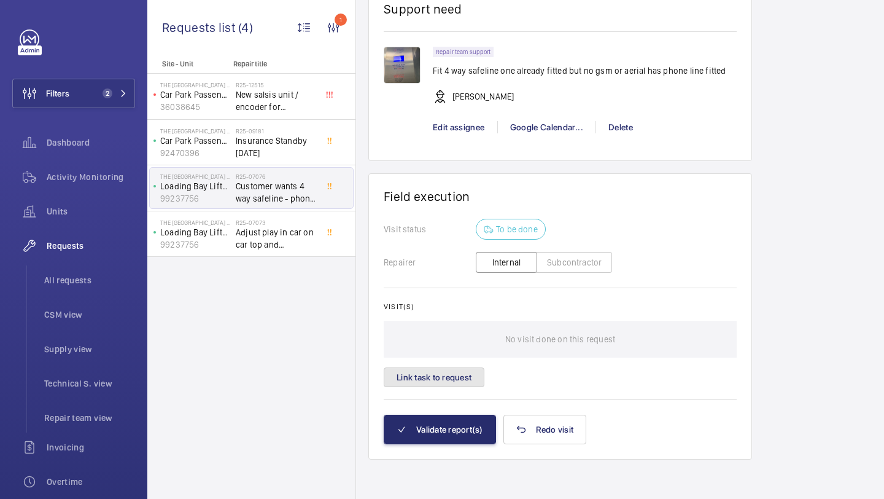
click at [461, 368] on button "Link task to request" at bounding box center [434, 377] width 101 height 20
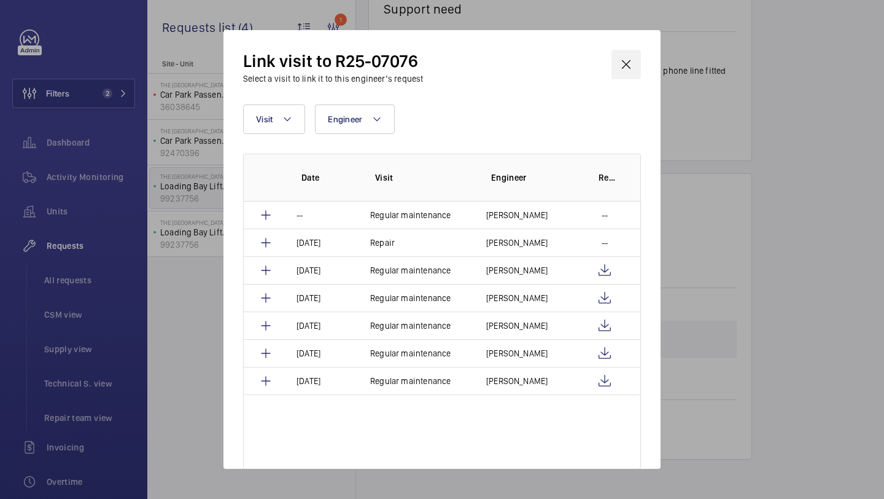
click at [618, 66] on wm-front-icon-button at bounding box center [626, 64] width 29 height 29
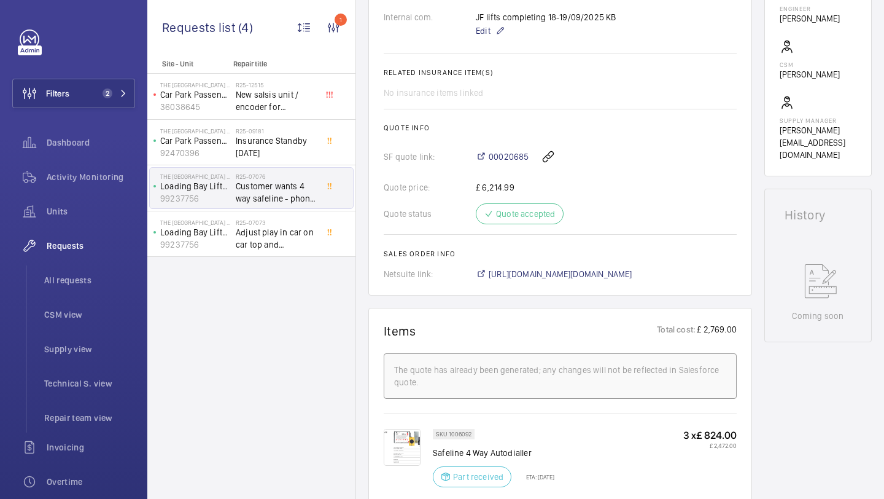
scroll to position [448, 0]
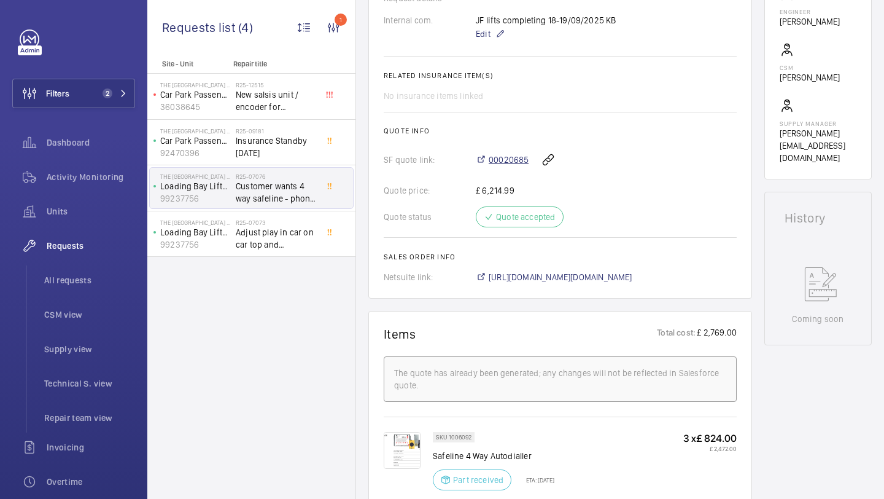
click at [509, 164] on span "00020685" at bounding box center [509, 160] width 40 height 12
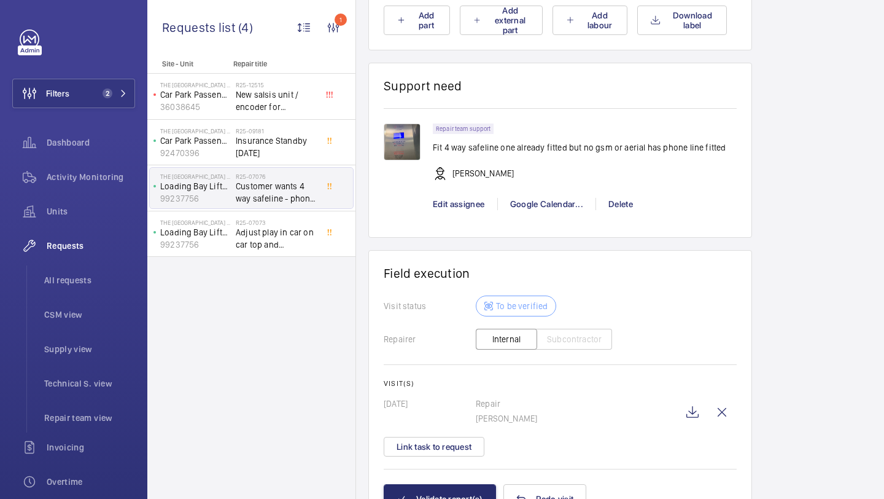
scroll to position [1187, 0]
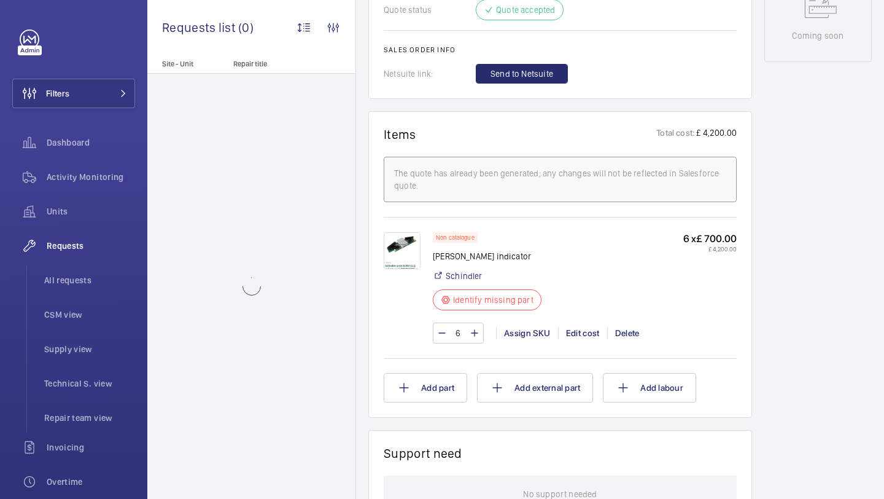
scroll to position [658, 0]
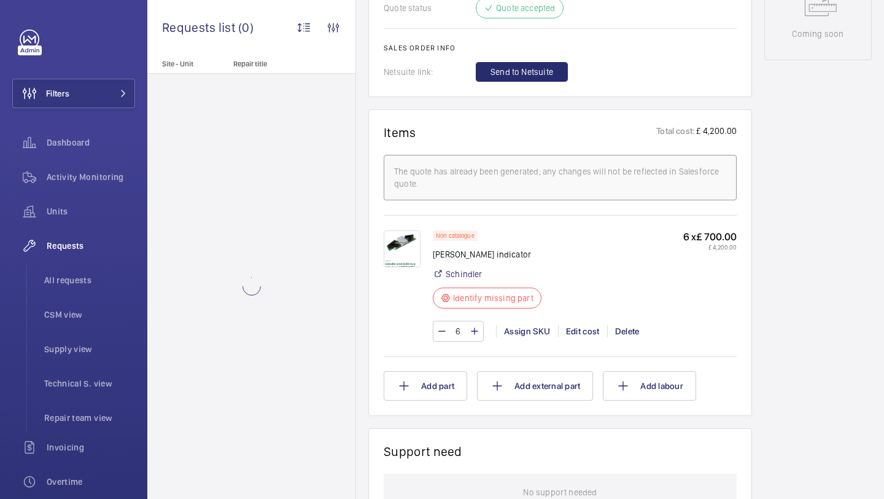
click at [407, 252] on img at bounding box center [402, 248] width 37 height 37
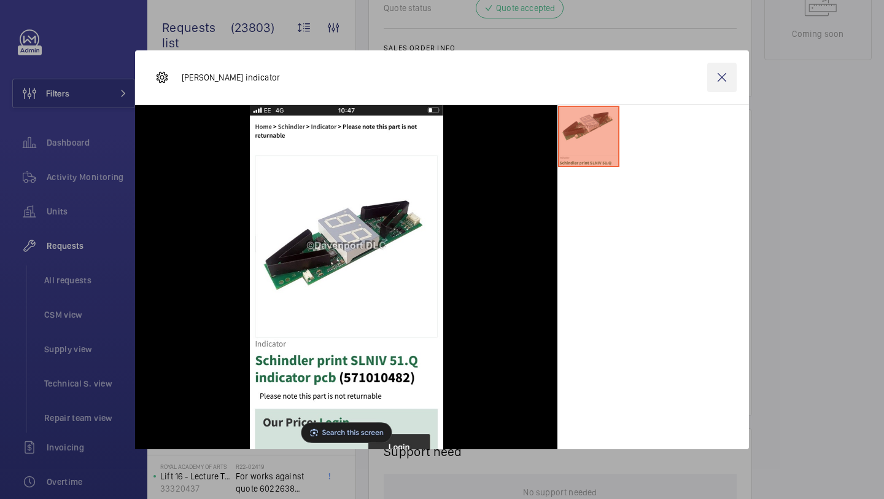
click at [723, 77] on wm-front-icon-button at bounding box center [721, 77] width 29 height 29
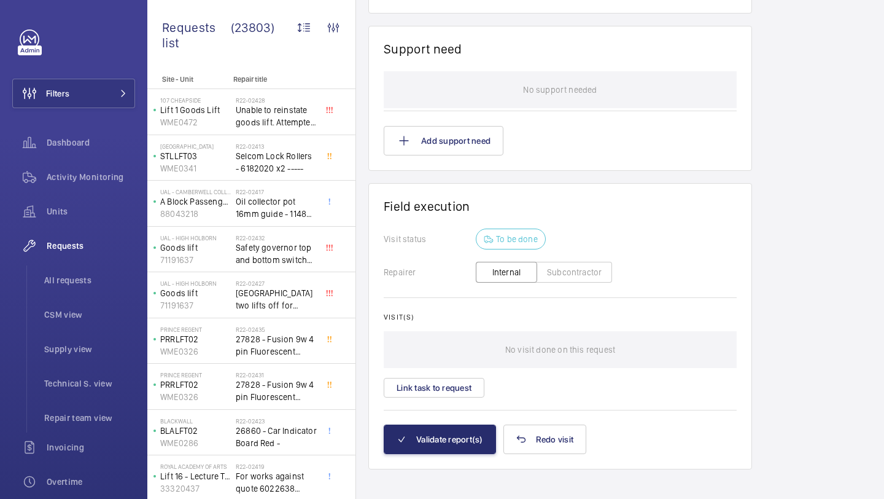
scroll to position [1072, 0]
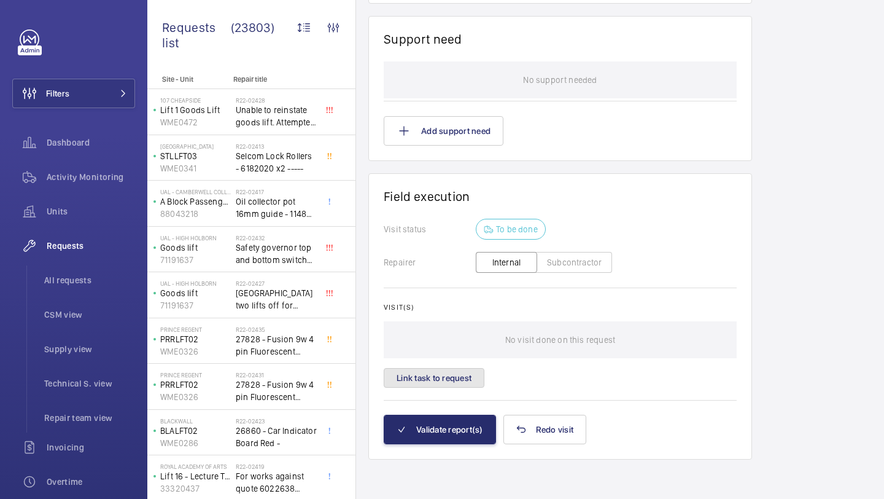
click at [470, 380] on button "Link task to request" at bounding box center [434, 378] width 101 height 20
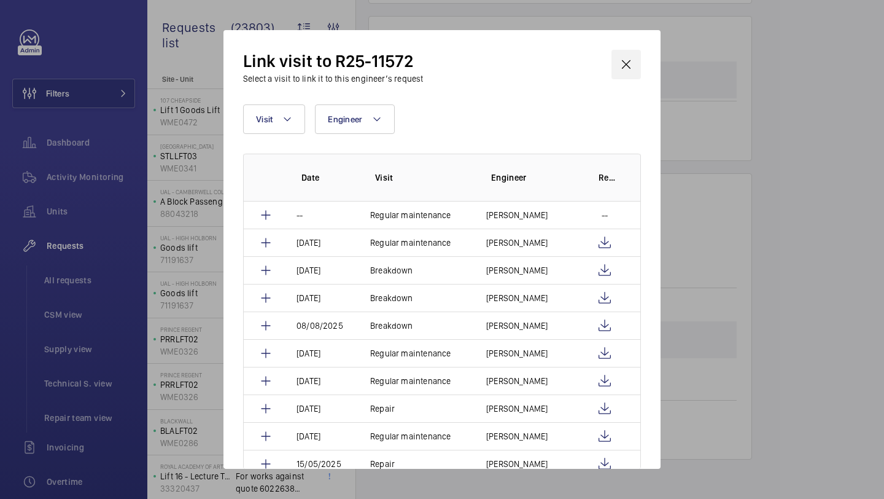
click at [622, 68] on wm-front-icon-button at bounding box center [626, 64] width 29 height 29
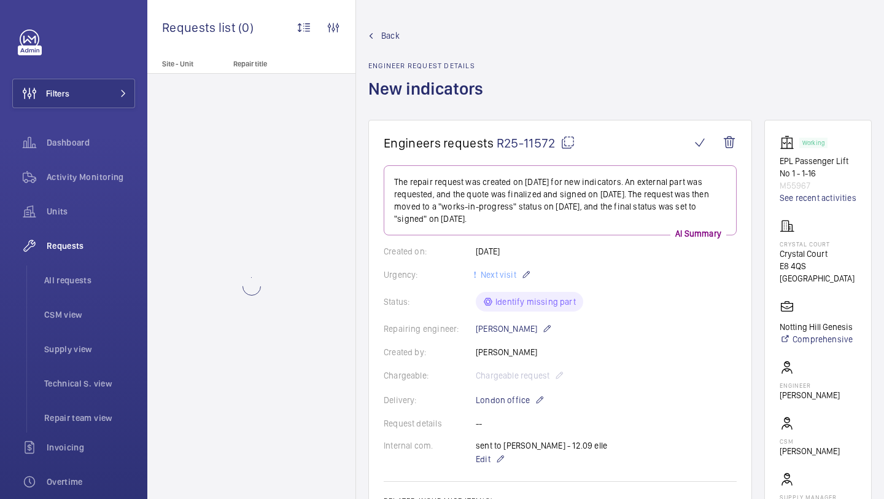
scroll to position [663, 0]
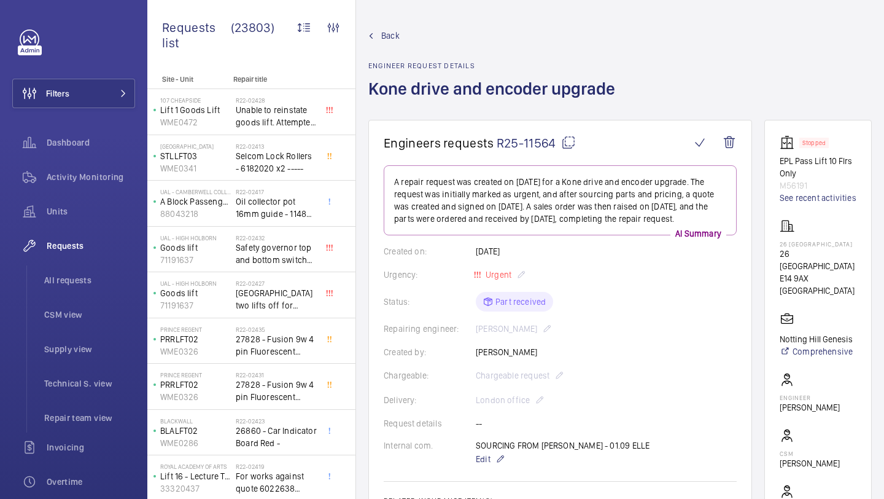
scroll to position [190, 0]
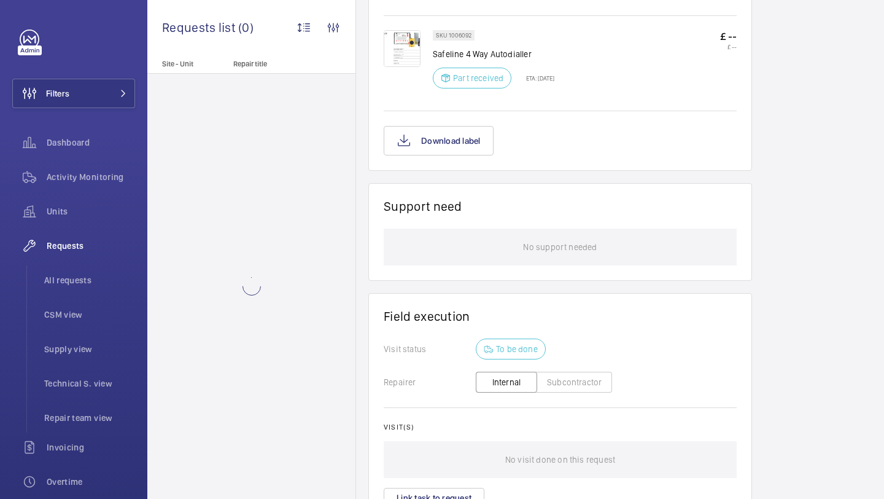
scroll to position [945, 0]
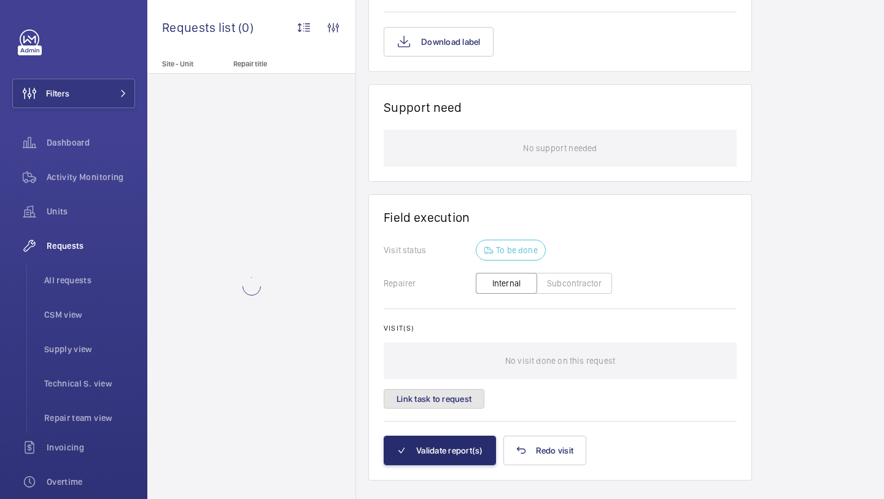
click at [454, 389] on button "Link task to request" at bounding box center [434, 399] width 101 height 20
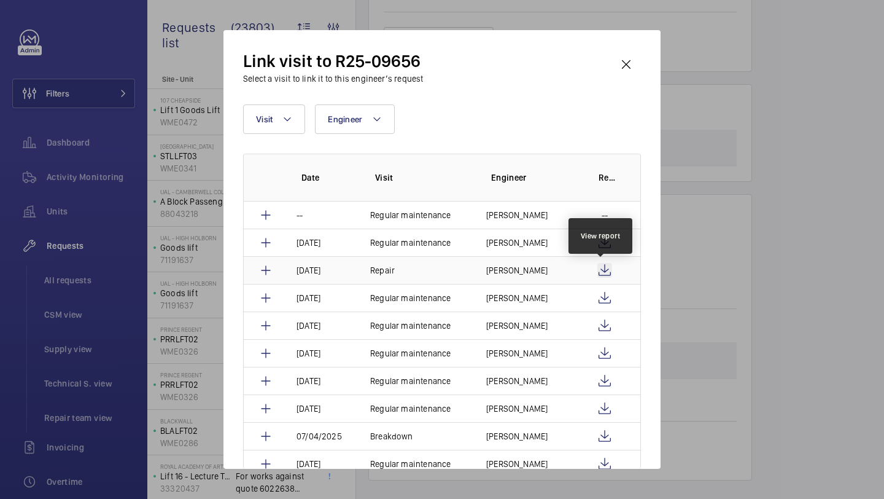
click at [602, 266] on wm-front-icon-button at bounding box center [604, 270] width 15 height 15
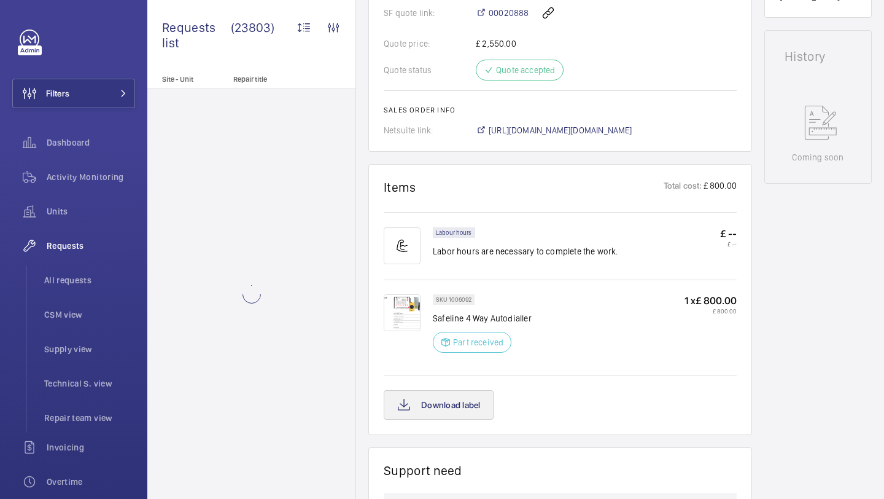
scroll to position [933, 0]
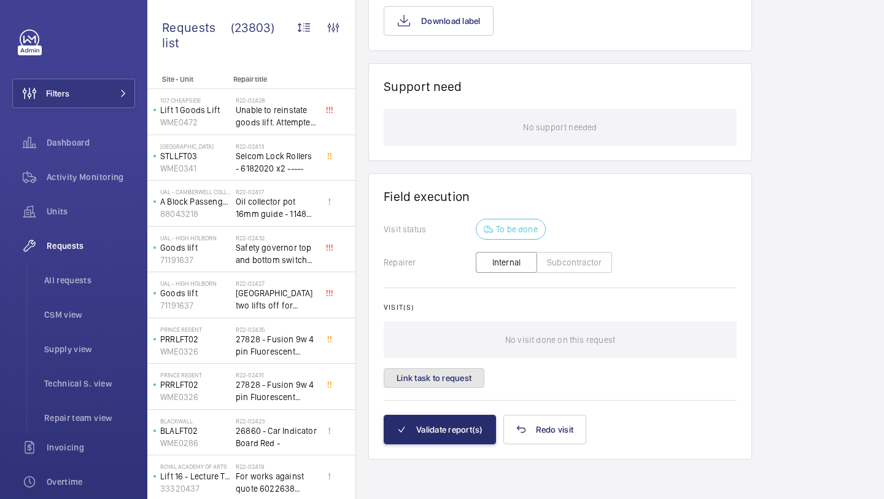
click at [449, 368] on button "Link task to request" at bounding box center [434, 378] width 101 height 20
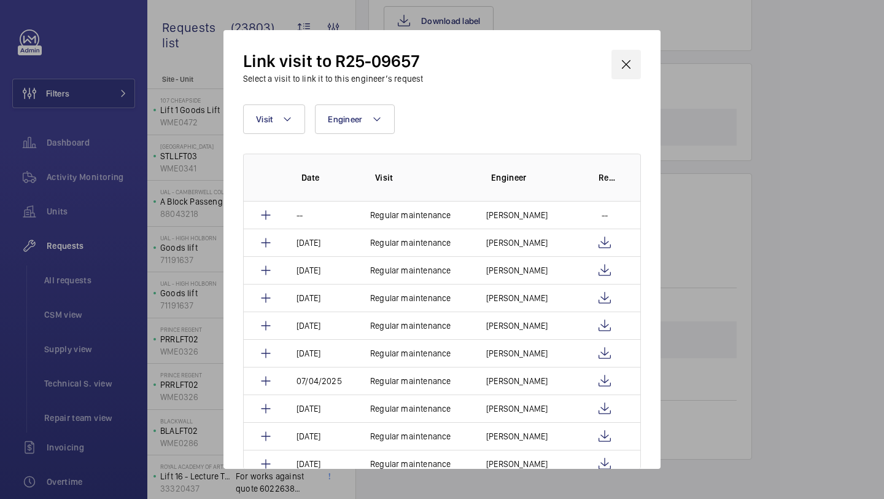
click at [632, 68] on wm-front-icon-button at bounding box center [626, 64] width 29 height 29
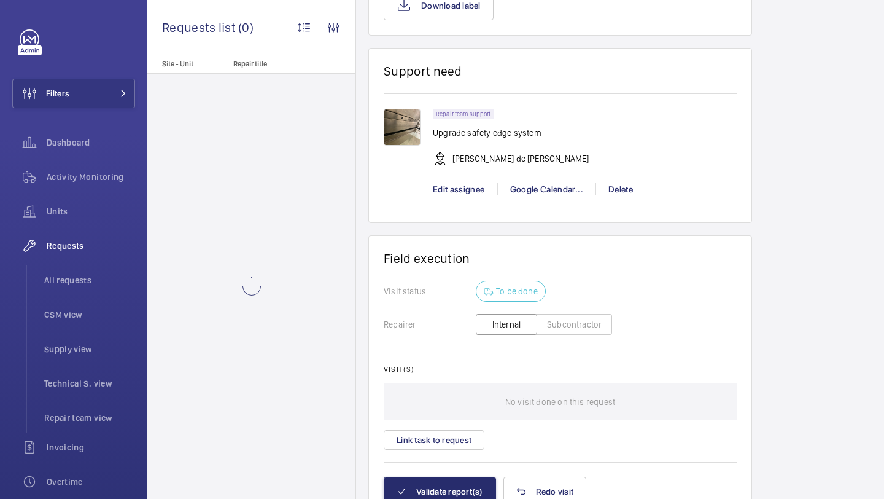
scroll to position [963, 0]
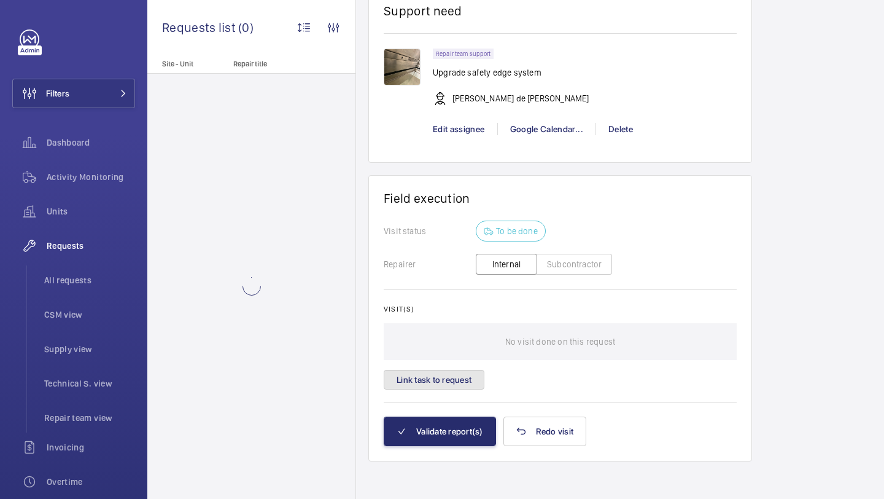
click at [471, 373] on button "Link task to request" at bounding box center [434, 380] width 101 height 20
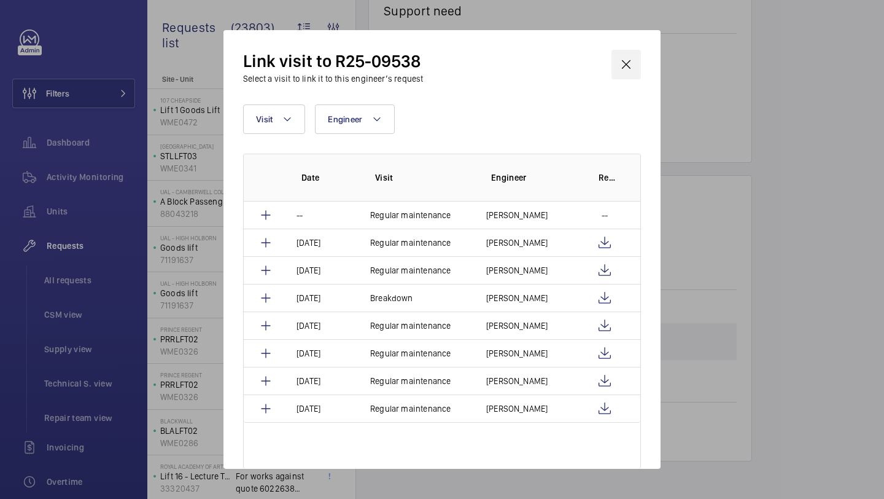
click at [632, 54] on wm-front-icon-button at bounding box center [626, 64] width 29 height 29
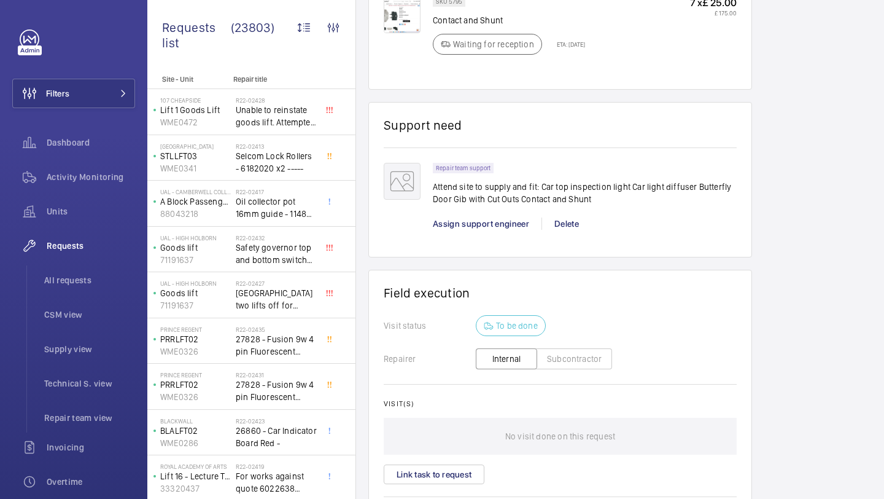
scroll to position [1279, 0]
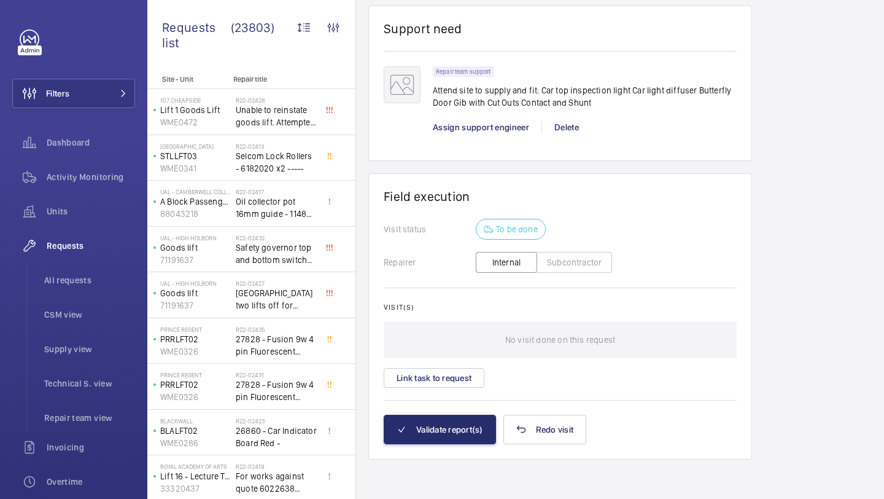
click at [473, 361] on div "Visit(s) No visit done on this request Link task to request" at bounding box center [560, 345] width 353 height 85
click at [473, 370] on button "Link task to request" at bounding box center [434, 378] width 101 height 20
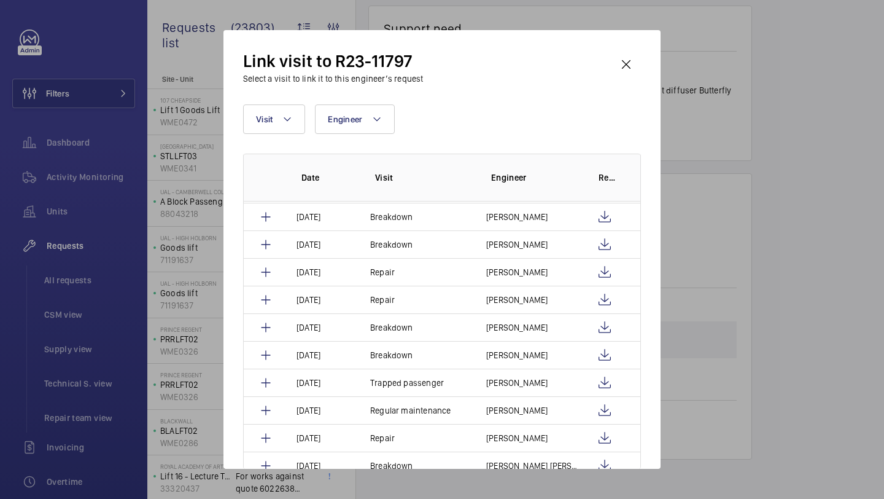
scroll to position [84, 0]
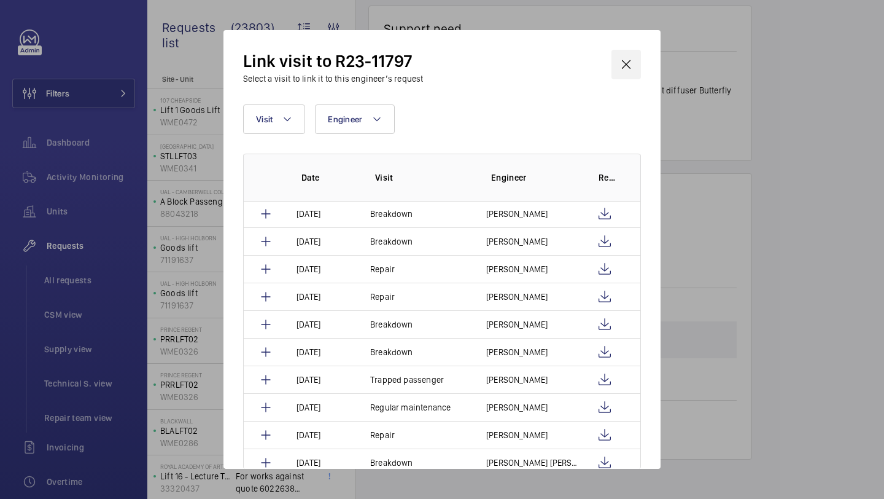
click at [631, 56] on wm-front-icon-button at bounding box center [626, 64] width 29 height 29
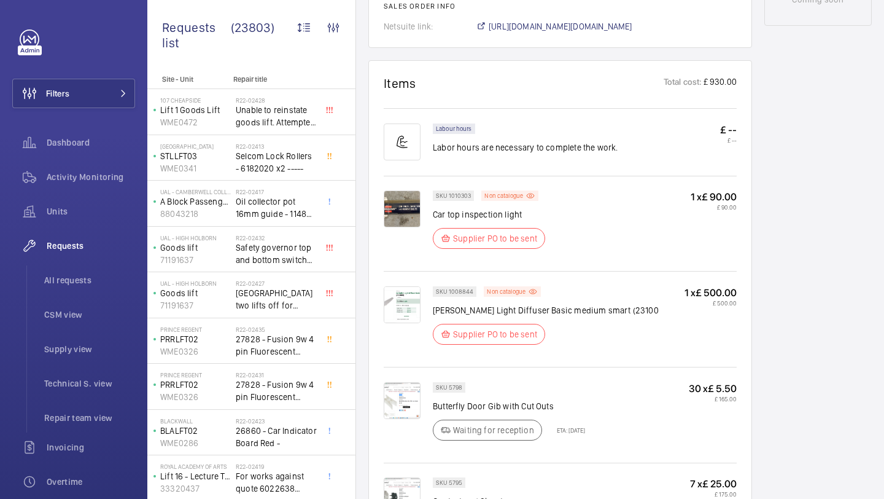
scroll to position [839, 0]
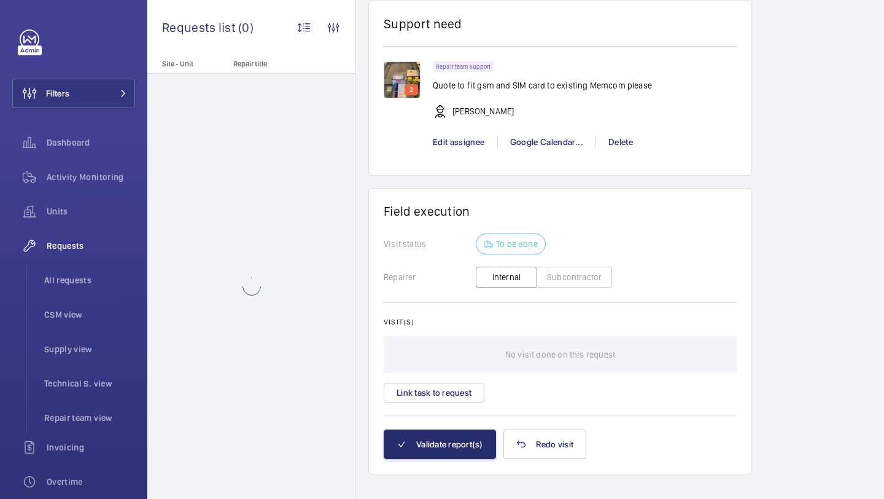
scroll to position [955, 0]
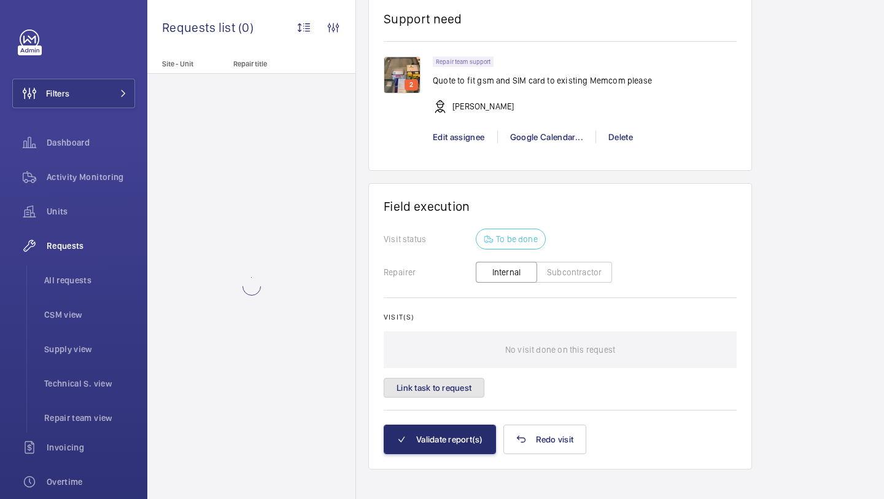
click at [454, 383] on button "Link task to request" at bounding box center [434, 388] width 101 height 20
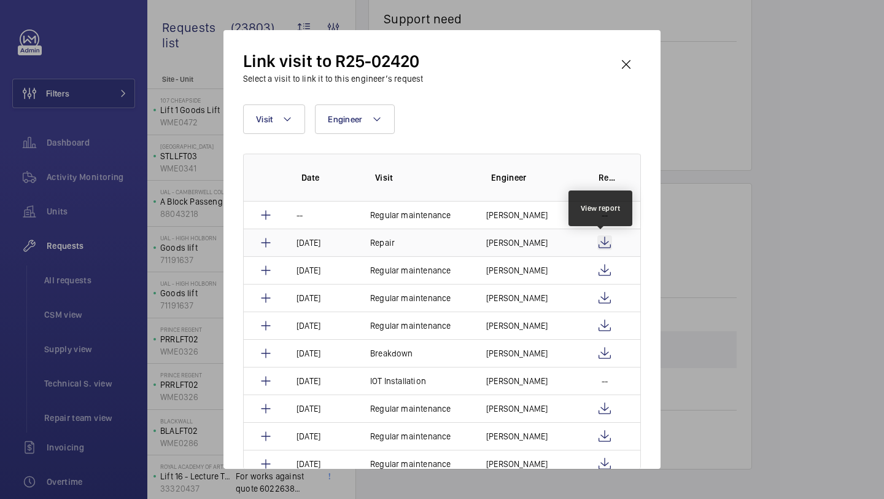
click at [602, 244] on wm-front-icon-button at bounding box center [604, 242] width 15 height 15
click at [561, 243] on td "[PERSON_NAME]" at bounding box center [525, 242] width 107 height 28
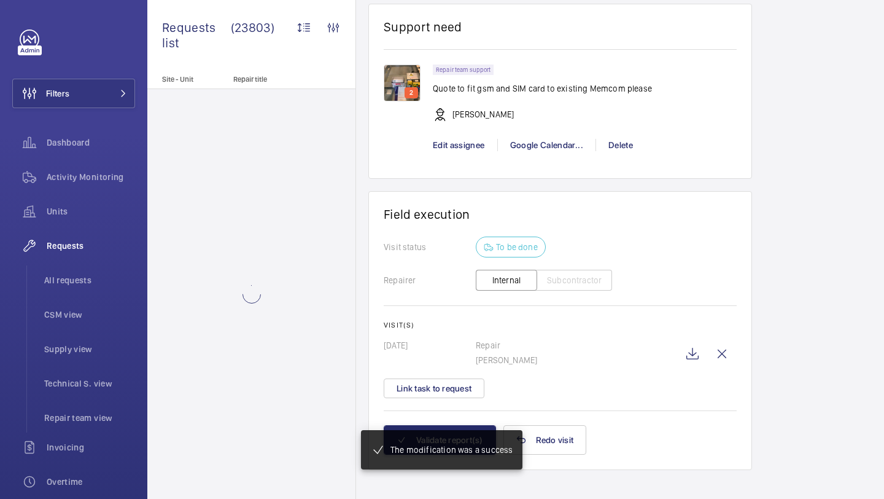
scroll to position [960, 0]
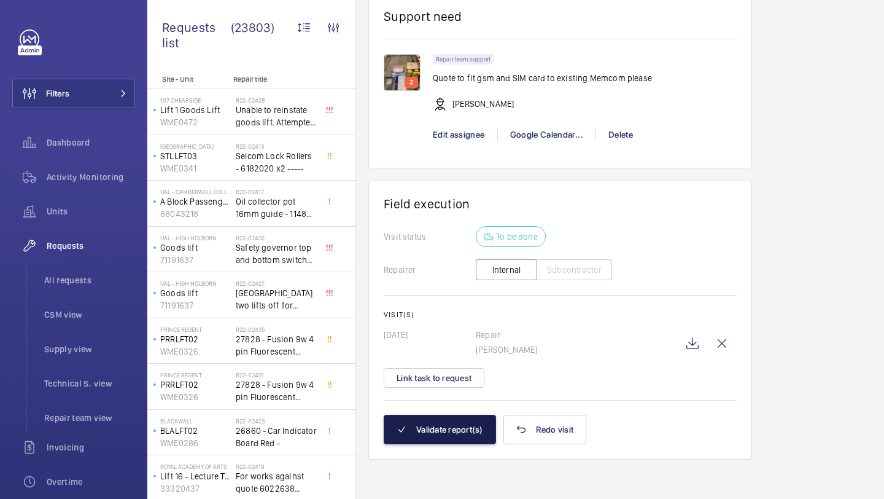
click at [439, 427] on button "Validate report(s)" at bounding box center [440, 428] width 112 height 29
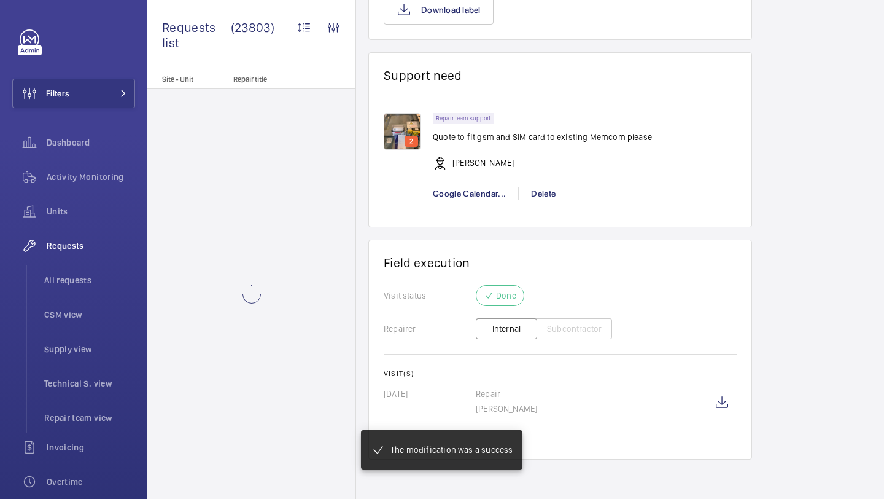
scroll to position [901, 0]
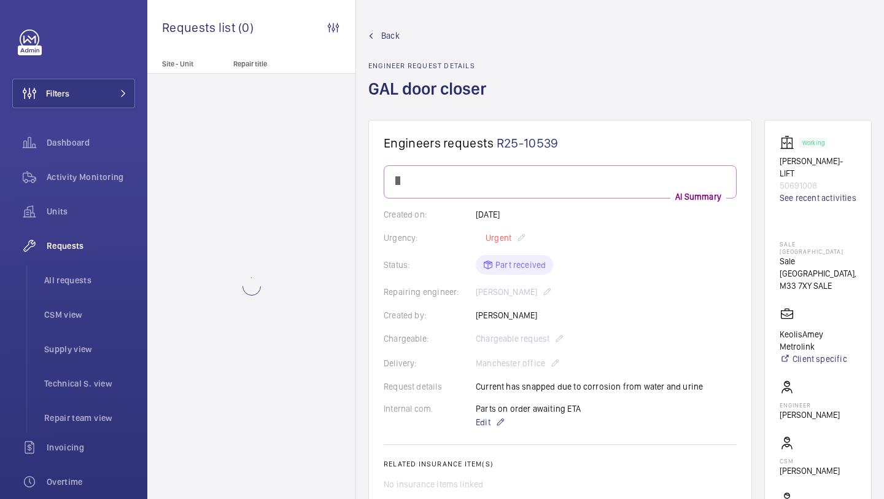
click at [556, 105] on div "Back Engineer request details GAL door closer" at bounding box center [620, 74] width 504 height 90
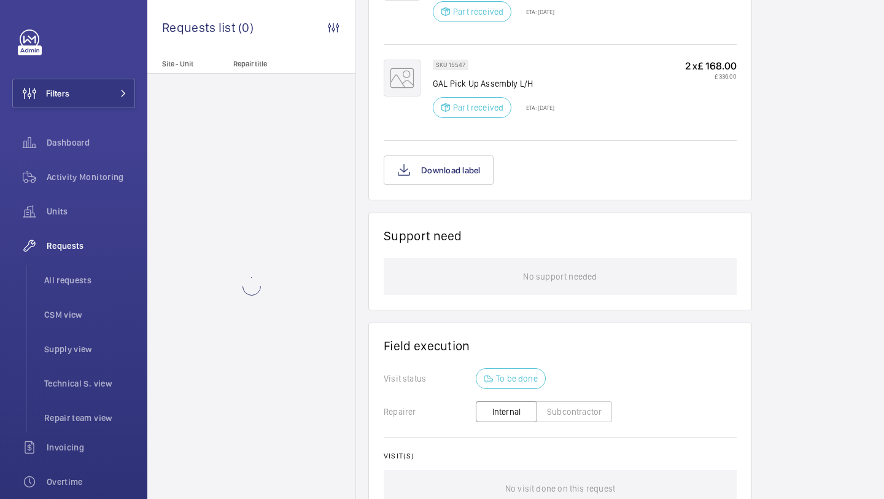
scroll to position [1016, 0]
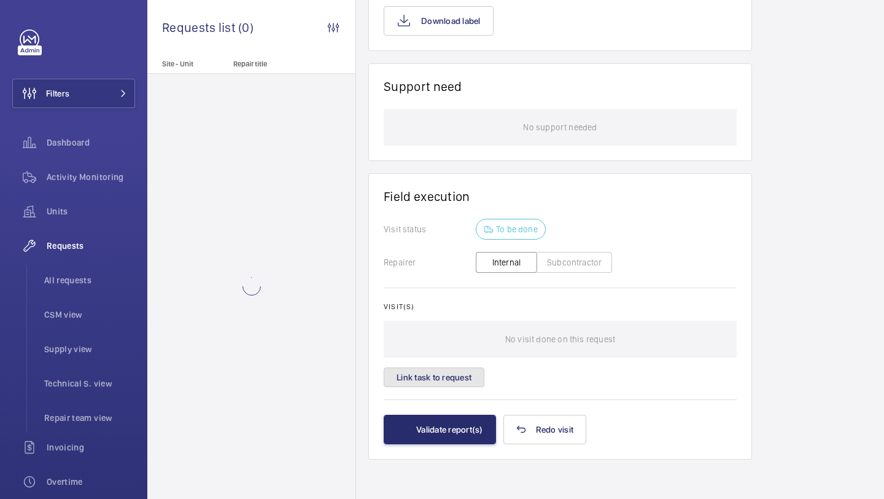
click at [459, 373] on button "Link task to request" at bounding box center [434, 377] width 101 height 20
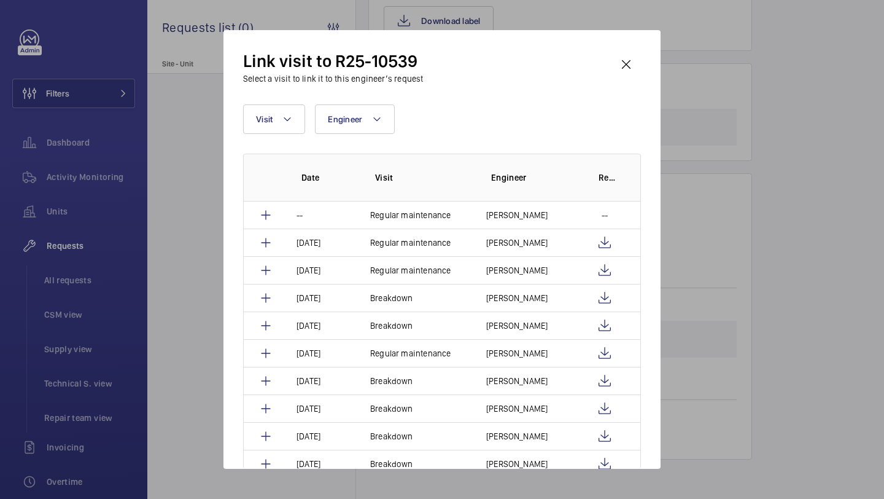
click at [610, 63] on div "Link visit to R25-10539 Select a visit to link it to this engineer’s request" at bounding box center [442, 67] width 398 height 35
click at [616, 63] on wm-front-icon-button at bounding box center [626, 64] width 29 height 29
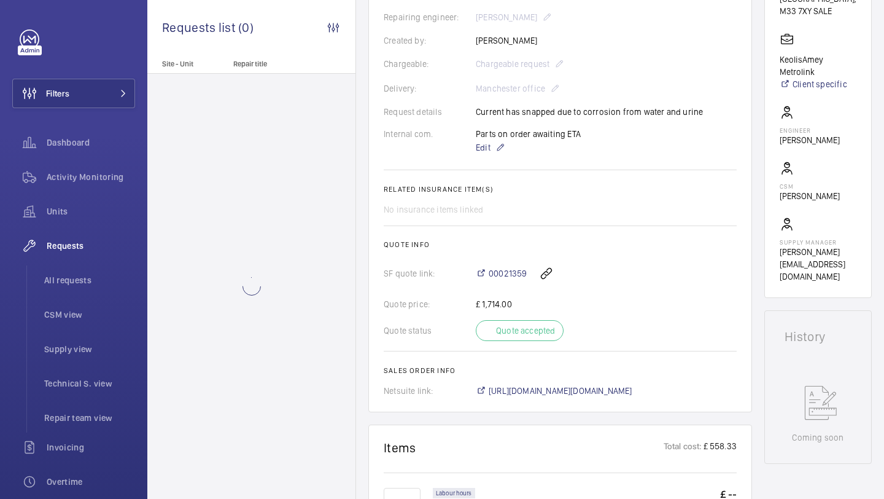
scroll to position [1016, 0]
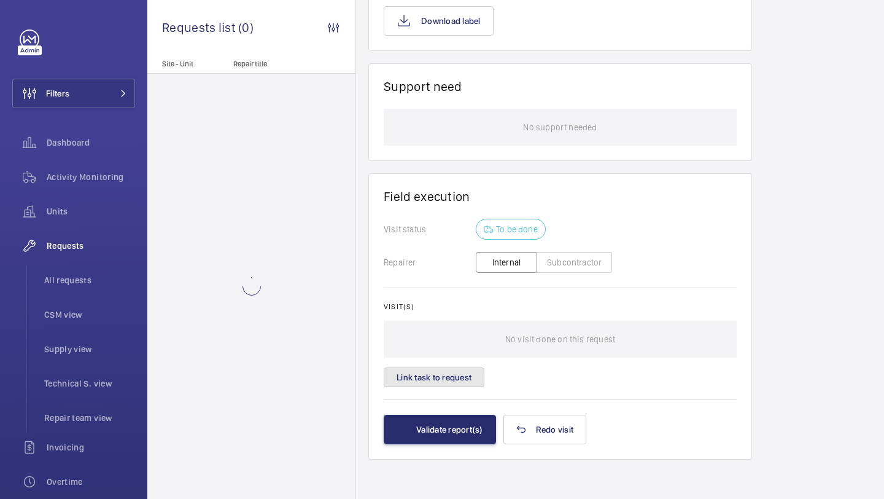
click at [460, 373] on button "Link task to request" at bounding box center [434, 377] width 101 height 20
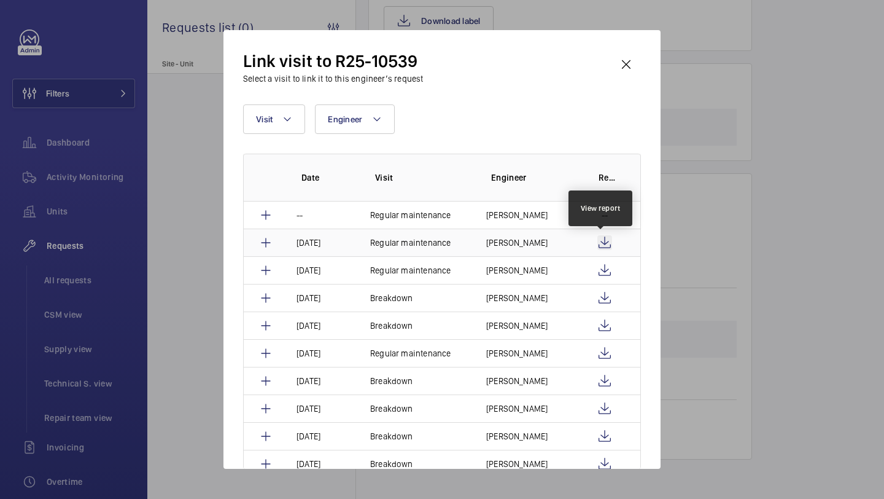
click at [597, 236] on wm-front-icon-button at bounding box center [604, 242] width 15 height 15
click at [629, 67] on wm-front-icon-button at bounding box center [626, 64] width 29 height 29
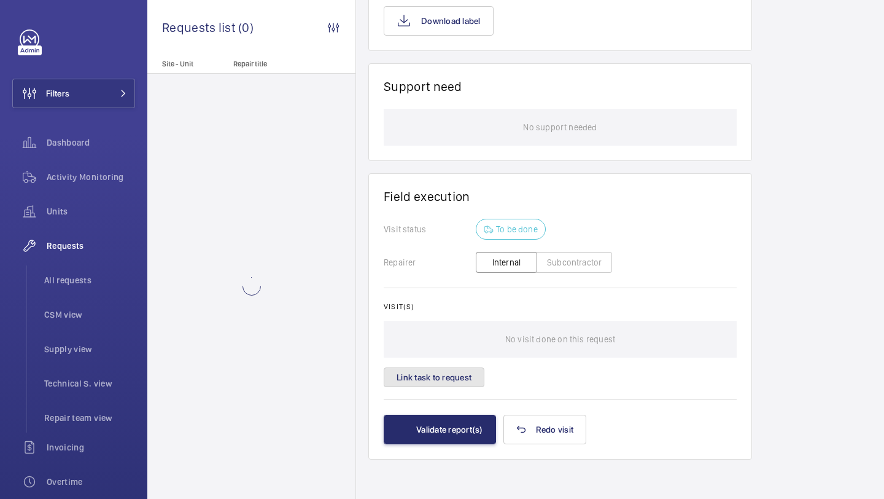
click at [458, 368] on button "Link task to request" at bounding box center [434, 377] width 101 height 20
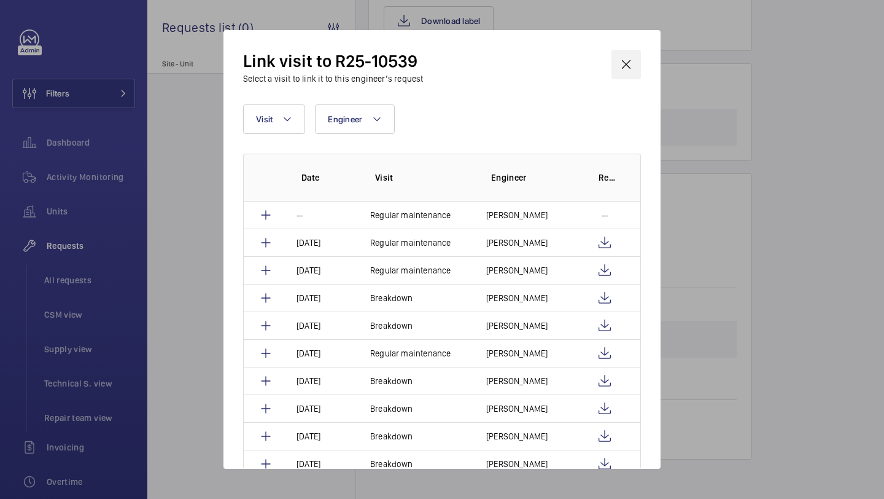
click at [639, 67] on wm-front-icon-button at bounding box center [626, 64] width 29 height 29
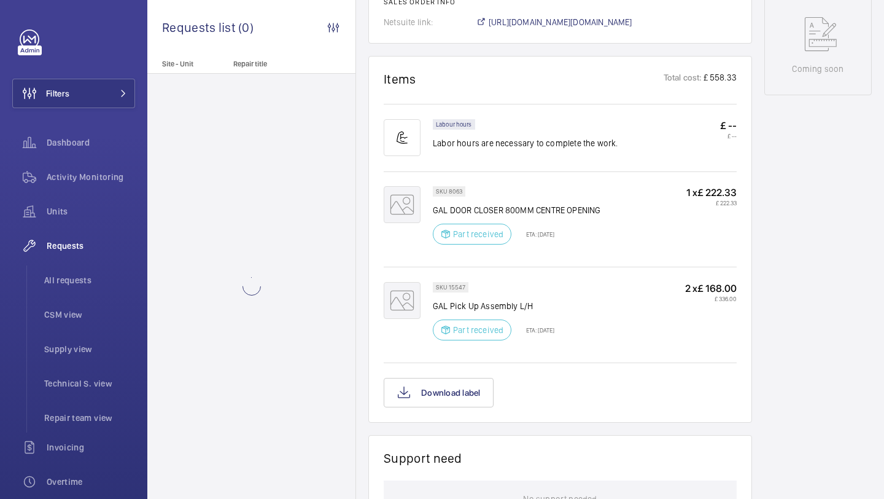
scroll to position [518, 0]
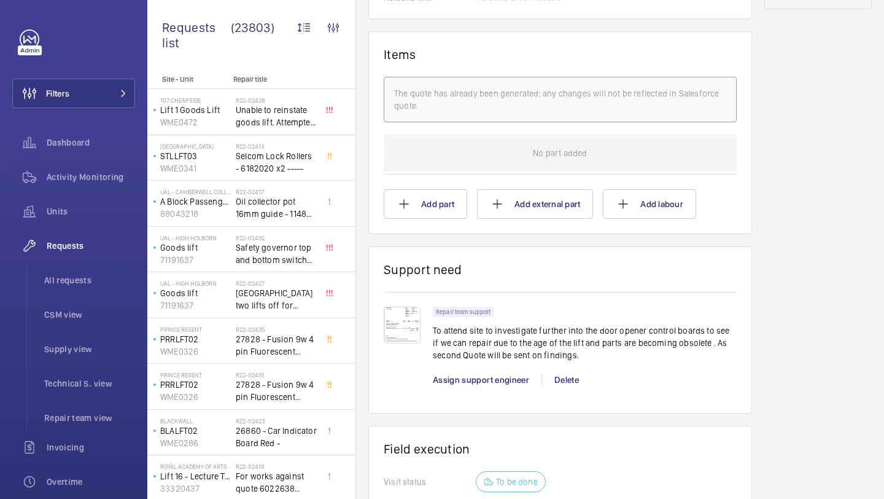
scroll to position [971, 0]
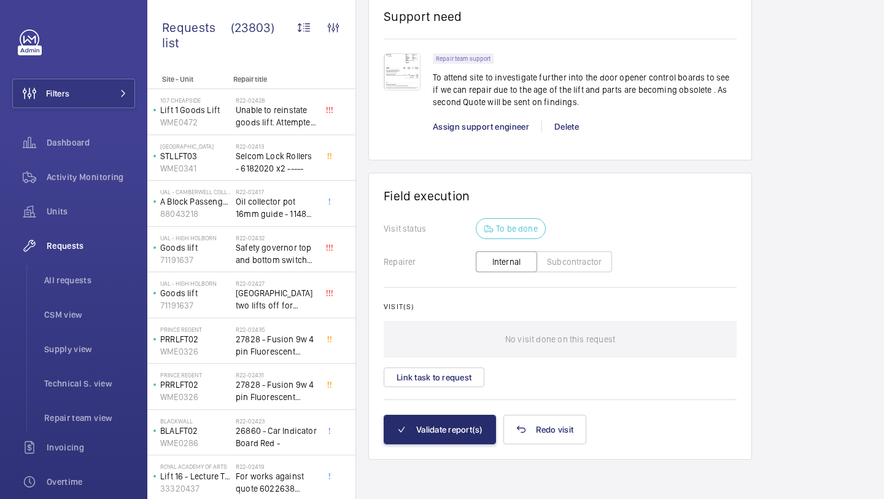
click at [447, 364] on div "Visit(s) No visit done on this request Link task to request" at bounding box center [560, 344] width 353 height 85
click at [447, 380] on button "Link task to request" at bounding box center [434, 377] width 101 height 20
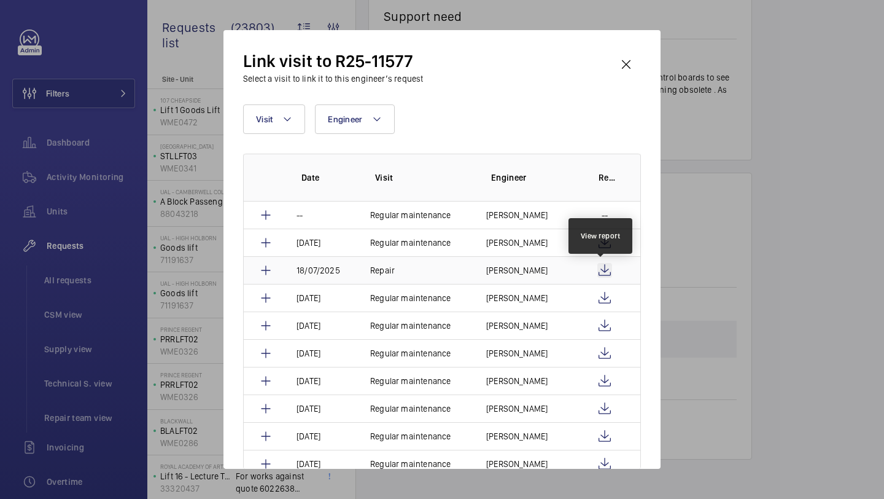
click at [604, 265] on wm-front-icon-button at bounding box center [604, 270] width 15 height 15
click at [626, 58] on wm-front-icon-button at bounding box center [626, 64] width 29 height 29
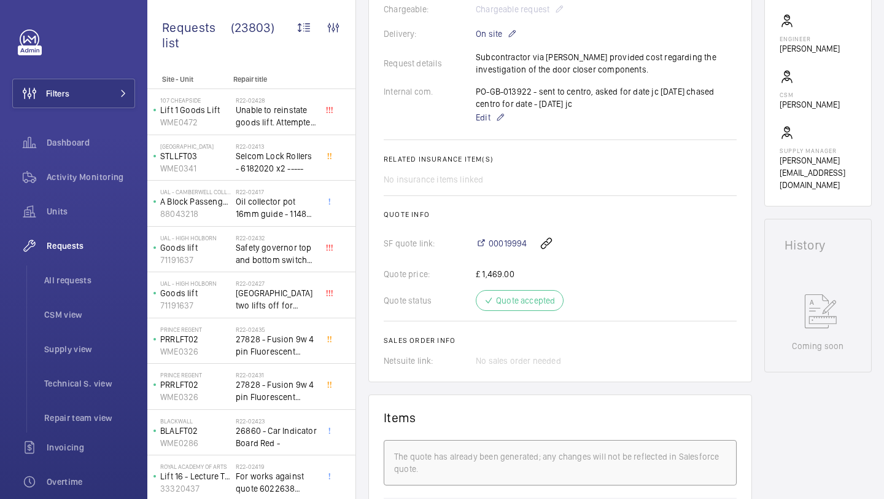
scroll to position [239, 0]
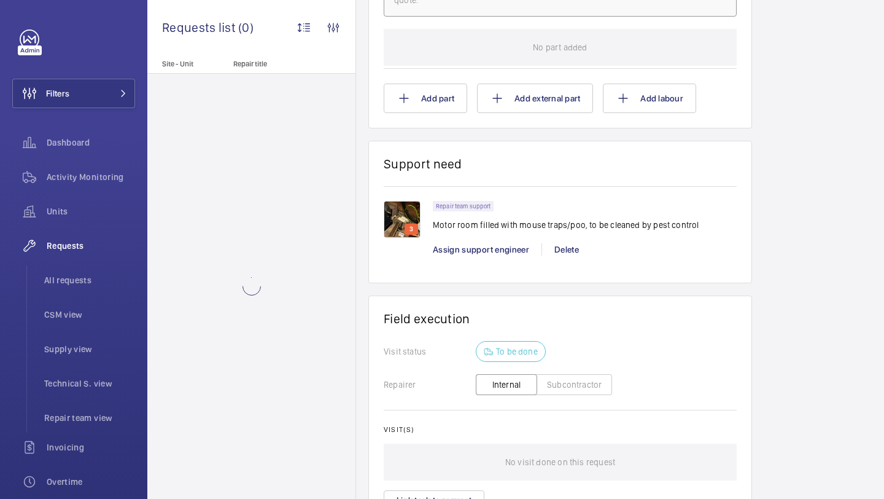
scroll to position [837, 0]
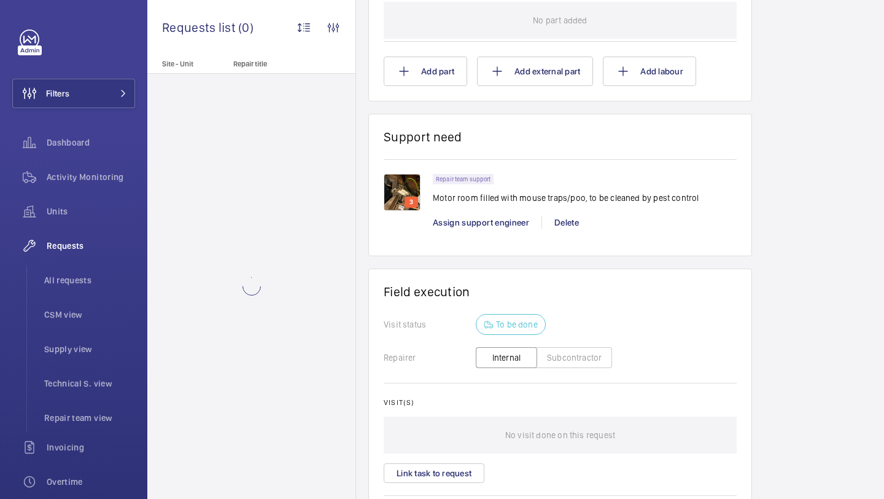
click at [410, 203] on p "3" at bounding box center [411, 201] width 9 height 11
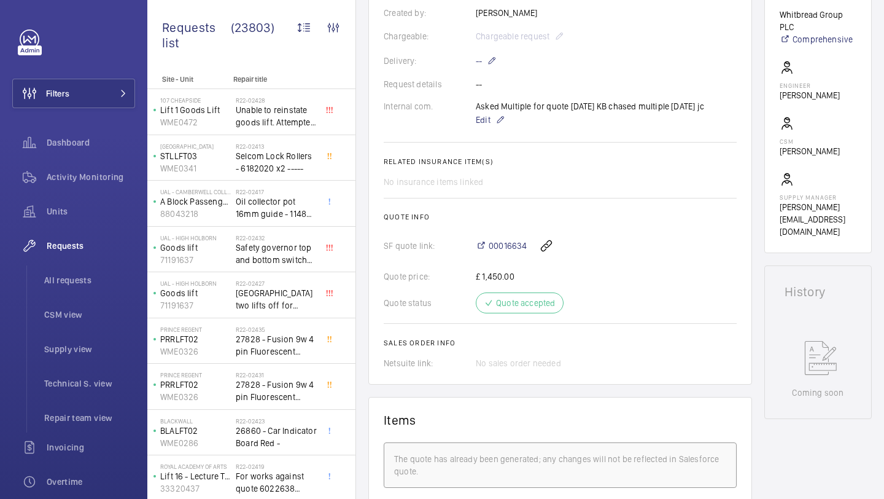
scroll to position [852, 0]
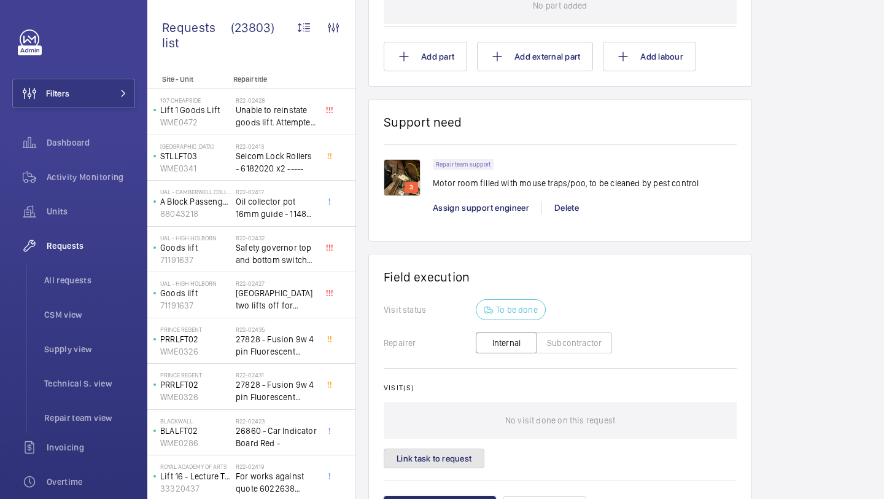
click at [432, 461] on button "Link task to request" at bounding box center [434, 458] width 101 height 20
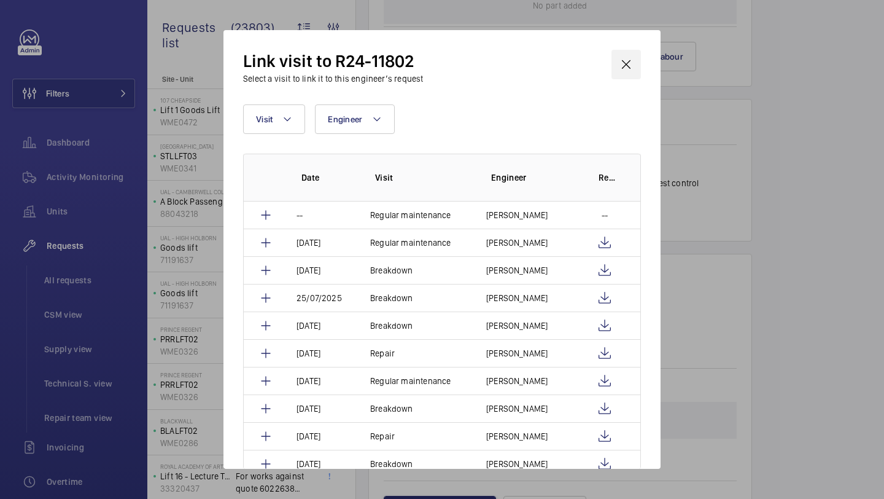
click at [619, 68] on wm-front-icon-button at bounding box center [626, 64] width 29 height 29
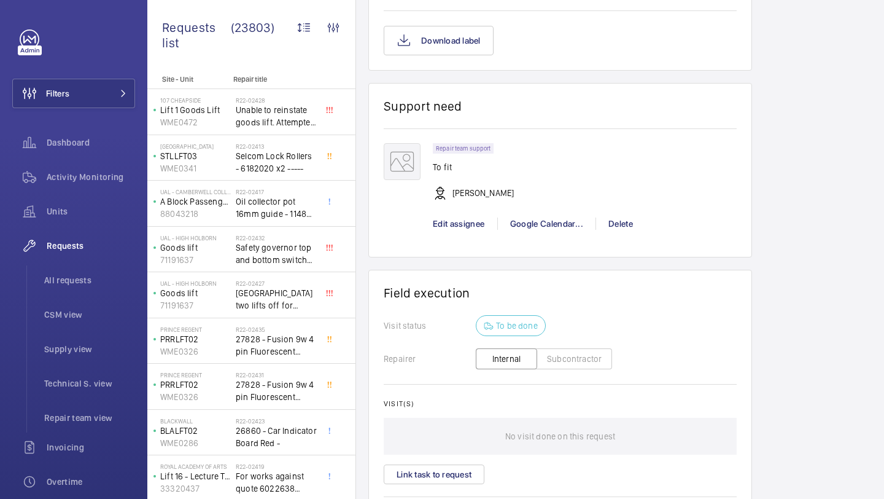
scroll to position [1169, 0]
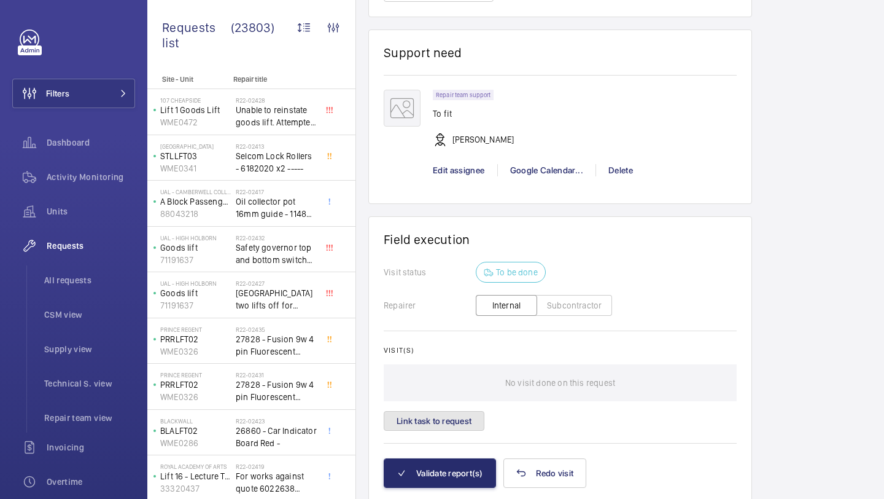
click at [442, 430] on button "Link task to request" at bounding box center [434, 421] width 101 height 20
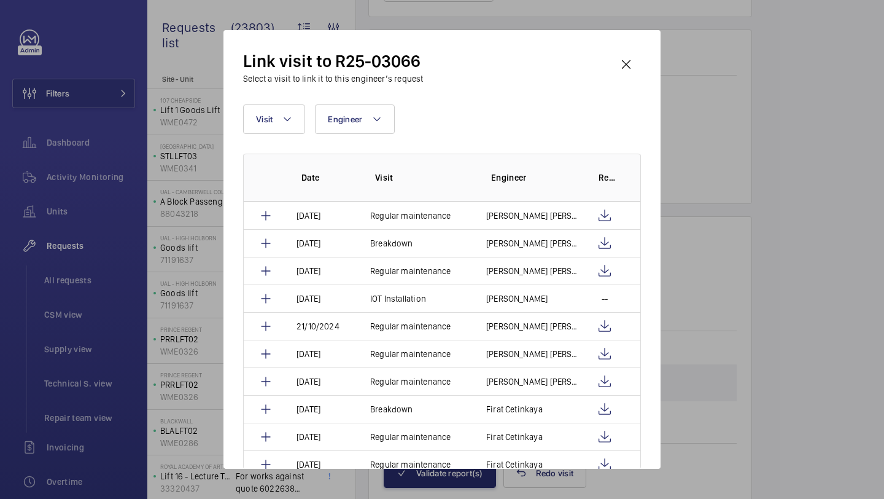
scroll to position [250, 0]
click at [618, 67] on wm-front-icon-button at bounding box center [626, 64] width 29 height 29
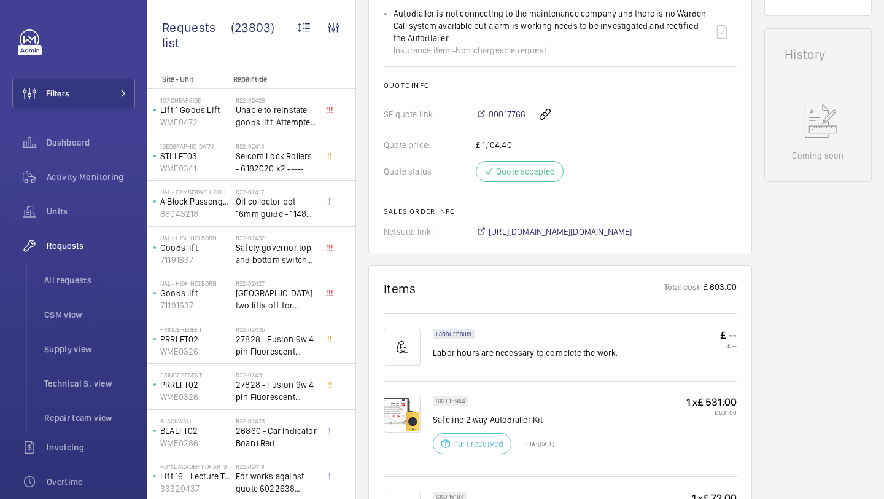
scroll to position [507, 0]
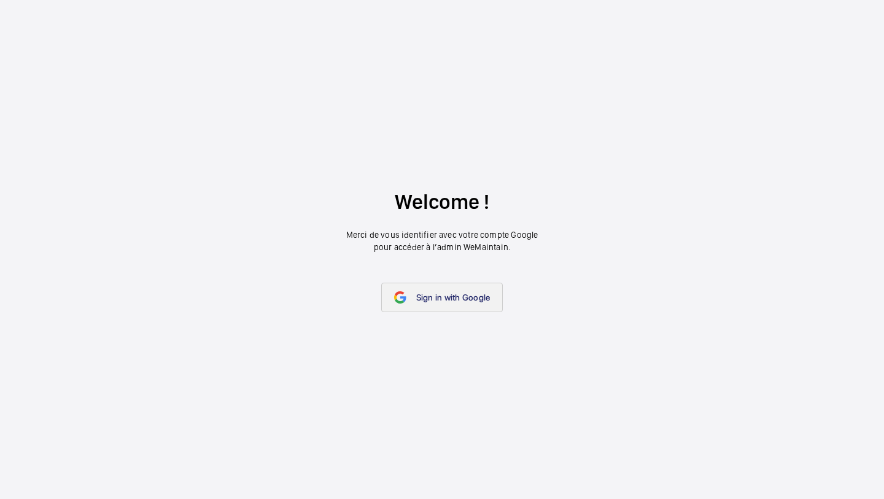
click at [456, 287] on link "Sign in with Google" at bounding box center [442, 296] width 122 height 29
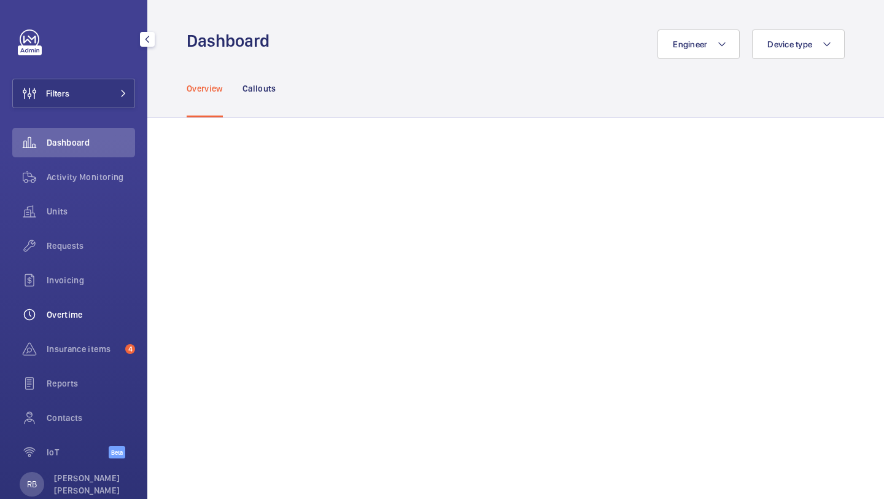
click at [80, 316] on span "Overtime" at bounding box center [91, 314] width 88 height 12
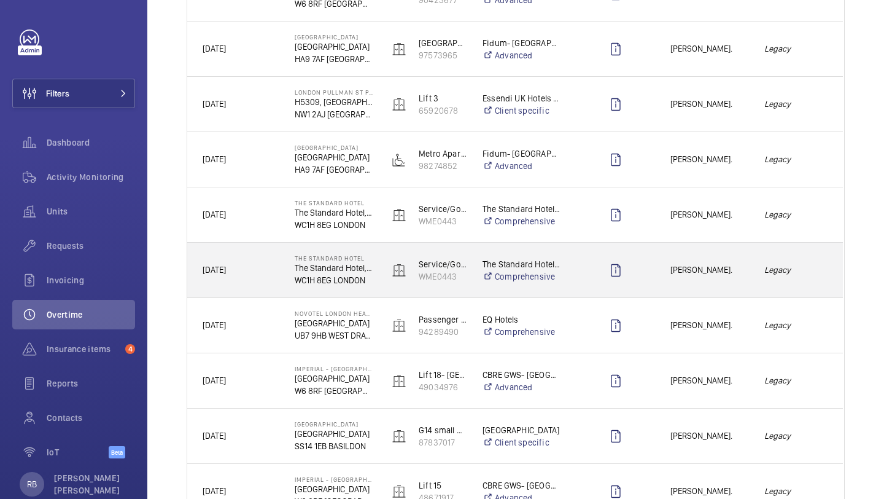
scroll to position [1276, 0]
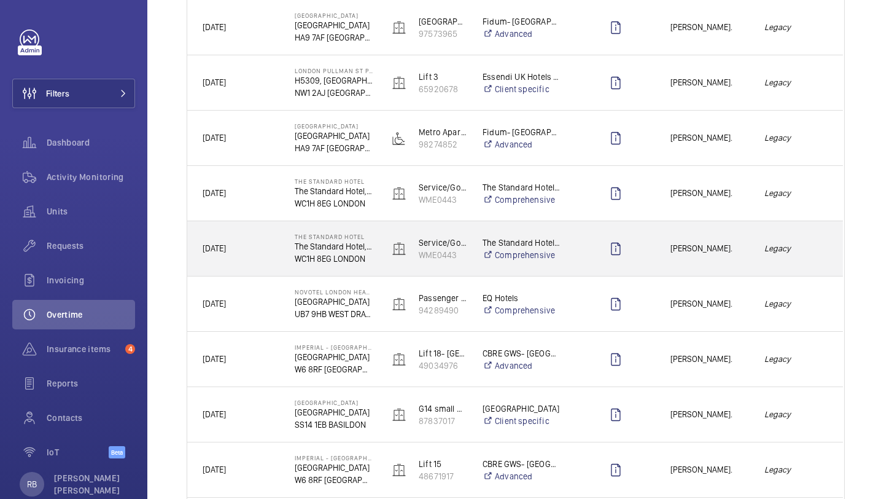
click at [709, 260] on div "[PERSON_NAME]." at bounding box center [702, 248] width 93 height 39
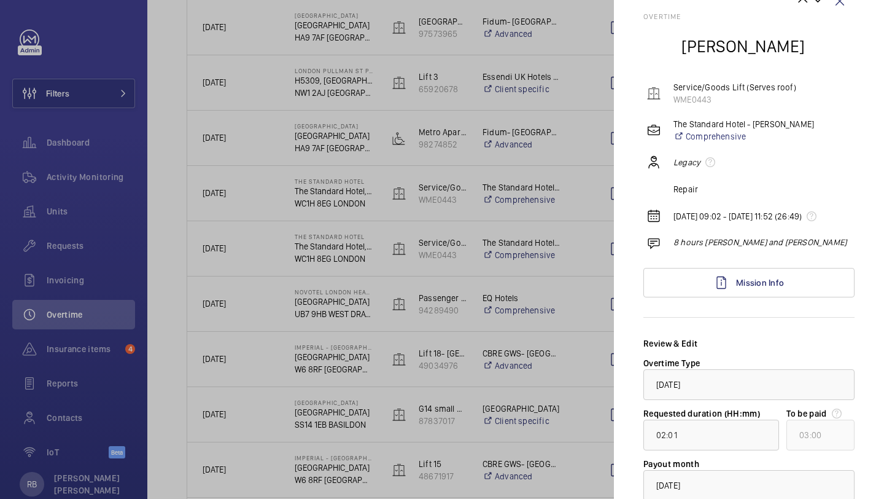
scroll to position [130, 0]
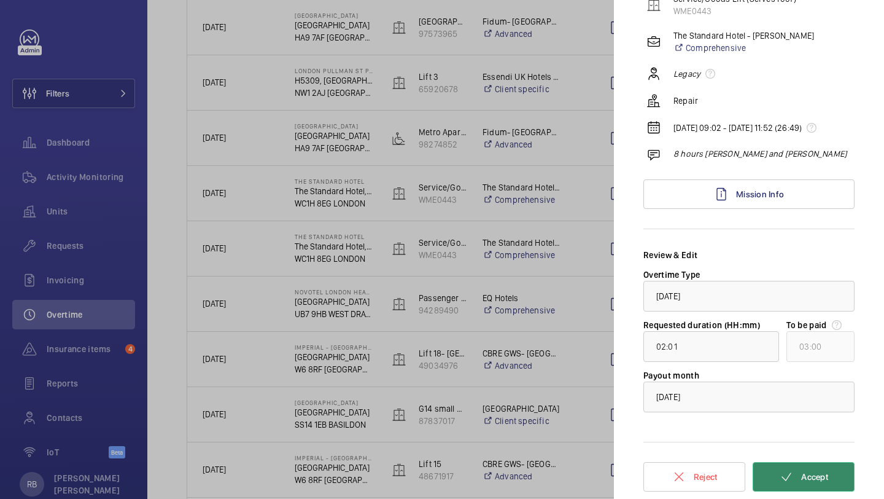
click at [796, 477] on button "Accept" at bounding box center [804, 476] width 102 height 29
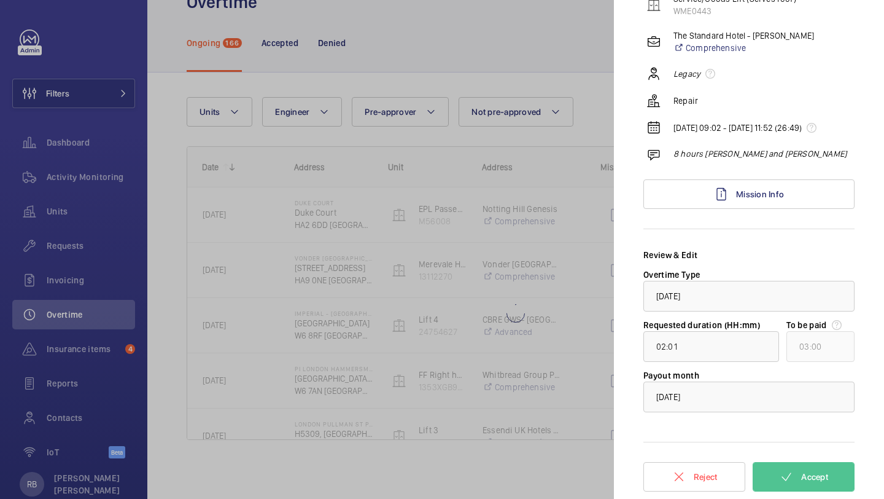
scroll to position [39, 0]
type input "00:28"
type input "01:00"
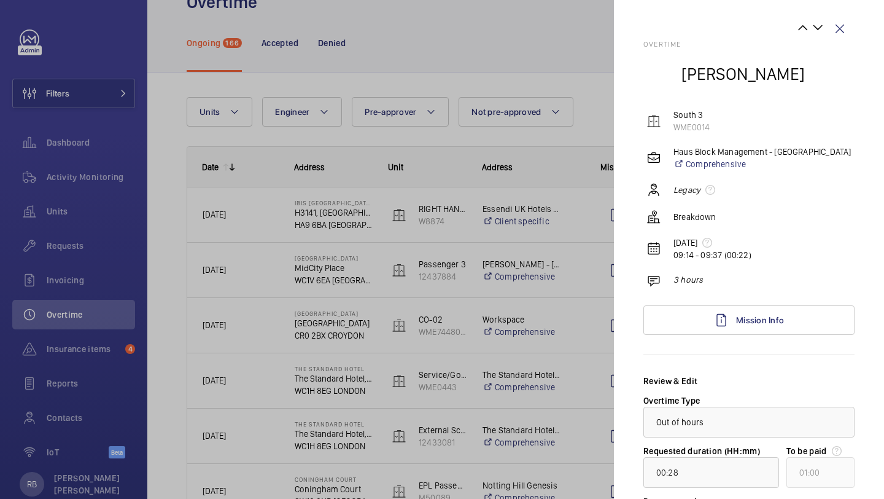
scroll to position [0, 0]
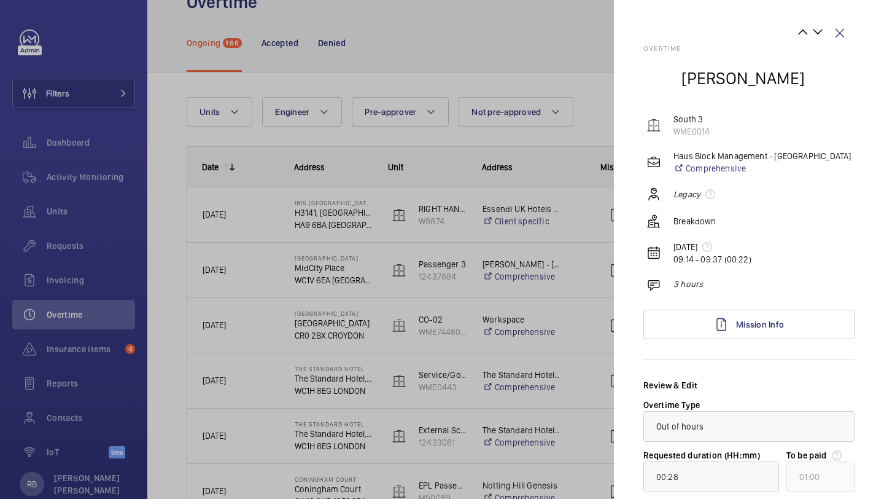
click at [551, 228] on div at bounding box center [442, 249] width 884 height 499
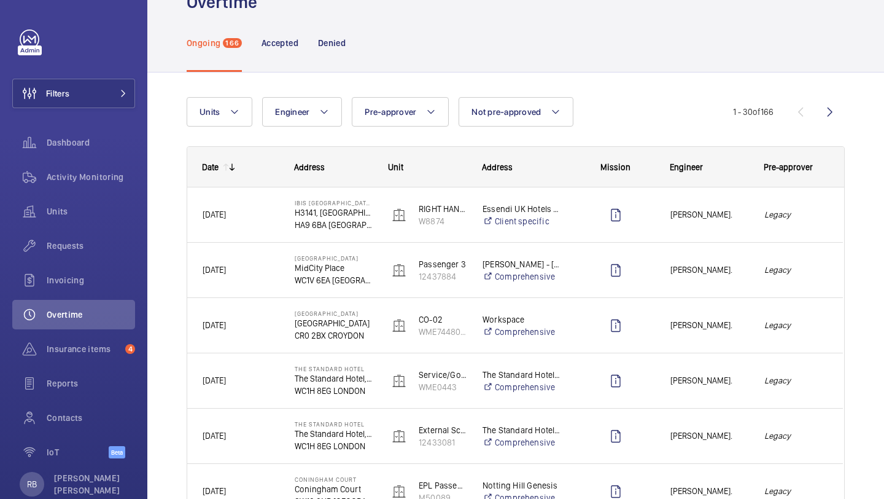
click at [552, 228] on div at bounding box center [442, 249] width 884 height 499
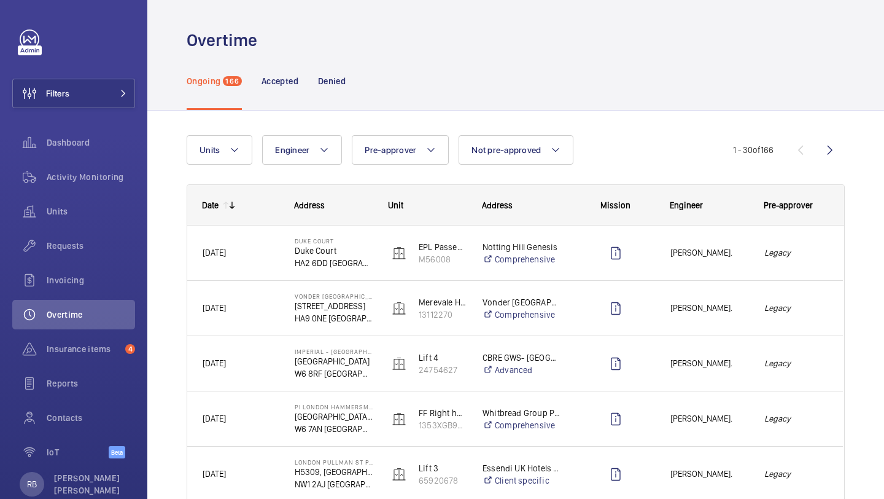
scroll to position [2, 0]
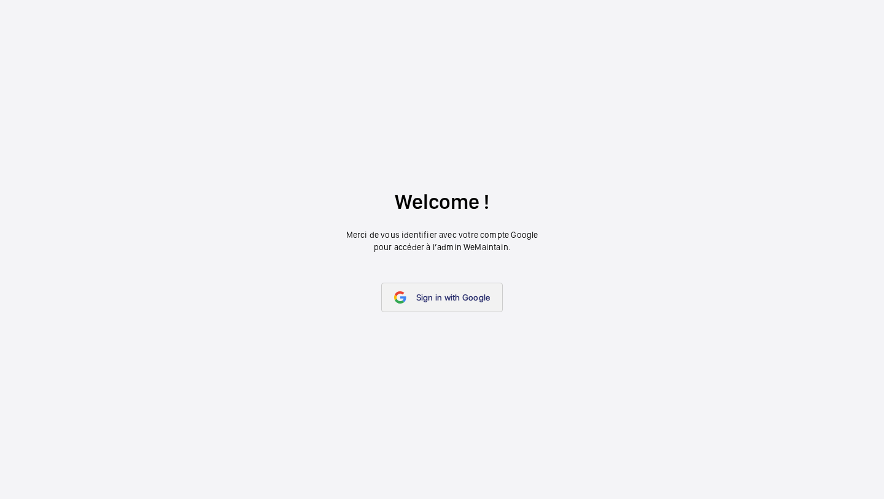
click at [438, 288] on link "Sign in with Google" at bounding box center [442, 296] width 122 height 29
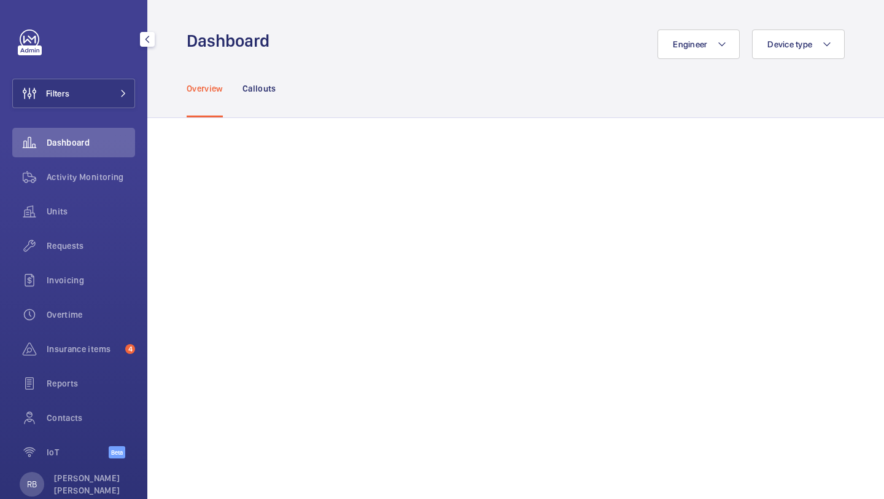
scroll to position [27, 0]
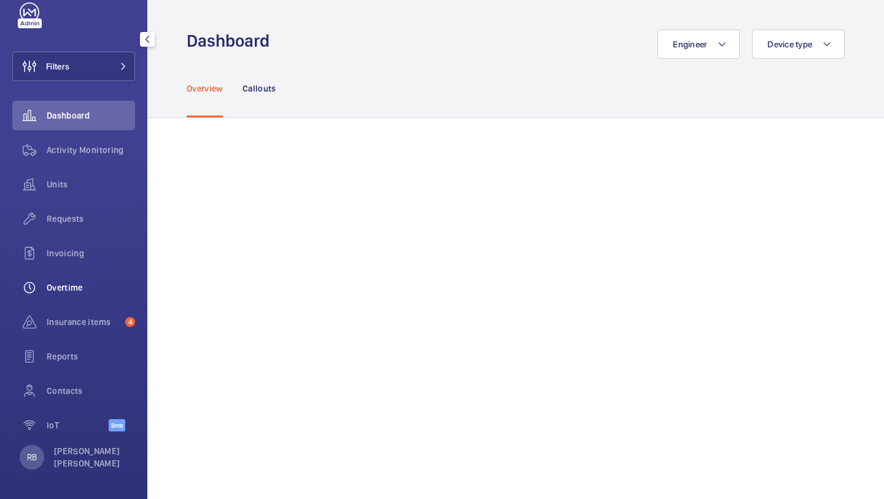
click at [81, 277] on div "Overtime" at bounding box center [73, 287] width 123 height 29
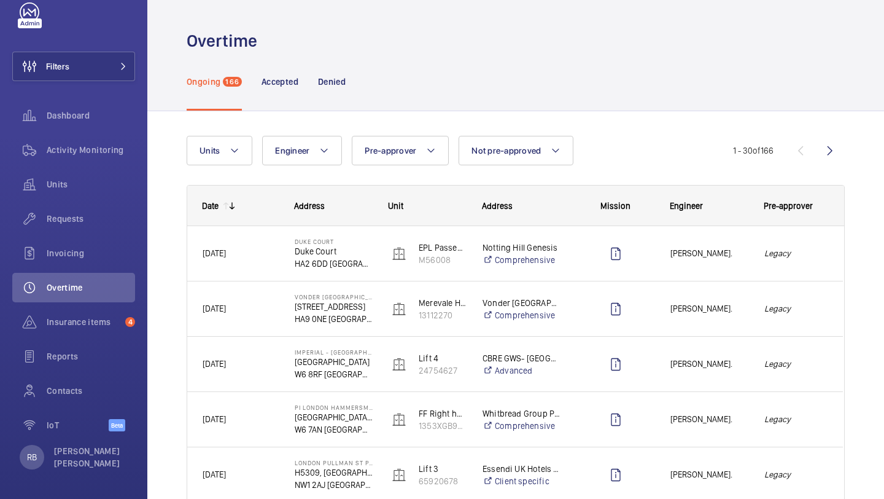
click at [286, 143] on button "Engineer" at bounding box center [302, 150] width 80 height 29
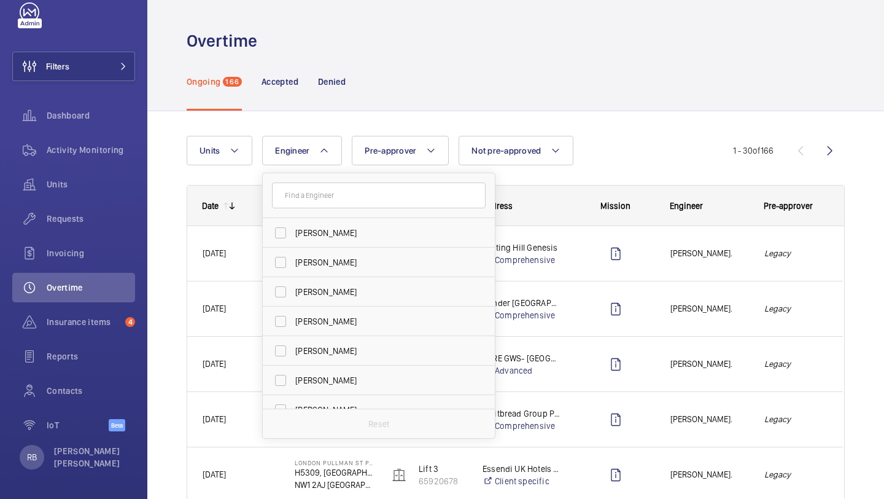
click at [340, 198] on input "text" at bounding box center [379, 195] width 214 height 26
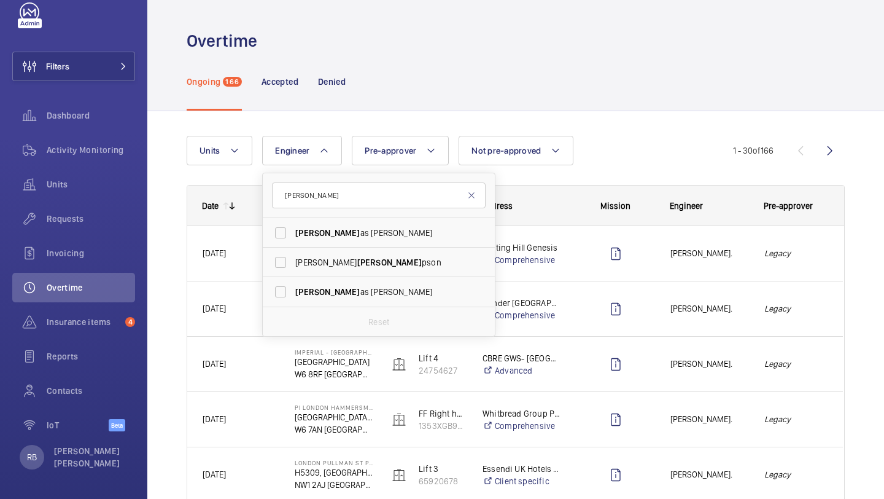
type input "[PERSON_NAME]"
click at [360, 217] on form "[PERSON_NAME]" at bounding box center [379, 195] width 232 height 45
click at [359, 225] on label "[PERSON_NAME] as [PERSON_NAME]" at bounding box center [370, 232] width 214 height 29
click at [293, 225] on input "[PERSON_NAME] as [PERSON_NAME]" at bounding box center [280, 232] width 25 height 25
checkbox input "true"
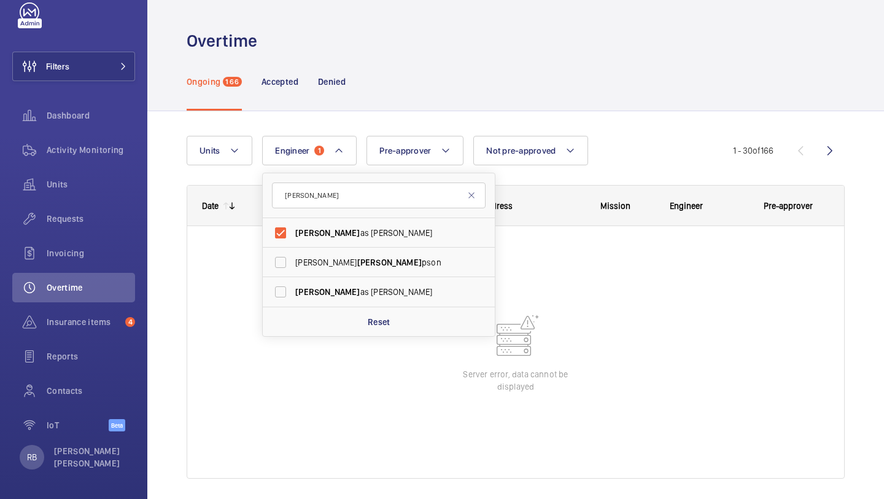
click at [623, 183] on wm-front-shared-table-view-engine "Units Engineer 1 [PERSON_NAME] as [PERSON_NAME] [PERSON_NAME] pson [PERSON_NAME…" at bounding box center [516, 322] width 658 height 372
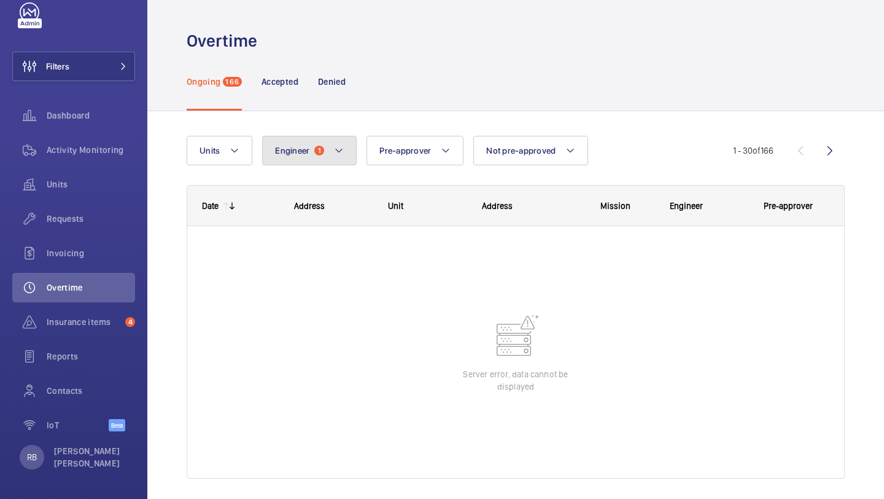
click at [316, 156] on button "Engineer 1" at bounding box center [309, 150] width 95 height 29
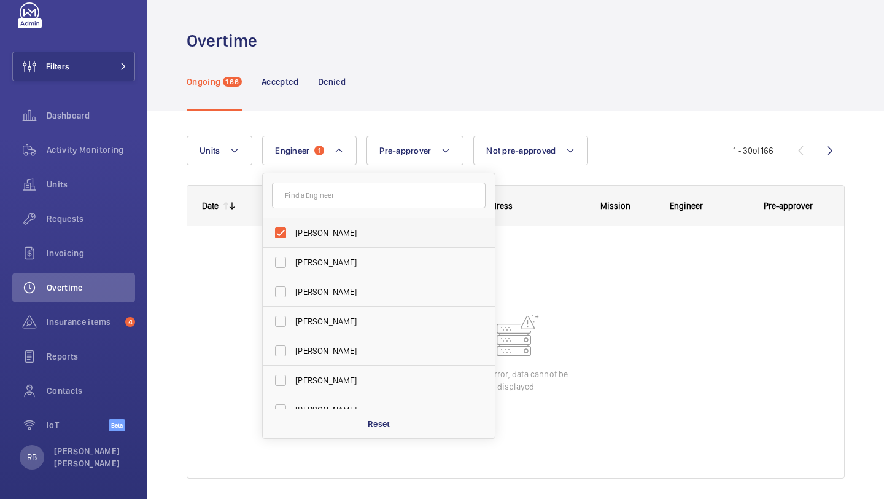
click at [318, 235] on span "Thomas Shanley" at bounding box center [379, 233] width 169 height 12
click at [293, 235] on input "Thomas Shanley" at bounding box center [280, 232] width 25 height 25
checkbox input "false"
click at [713, 157] on div "Units Engineer Thomas Shanley Dave Murphy Luke Robinson Terry French Dan Jennin…" at bounding box center [460, 150] width 547 height 29
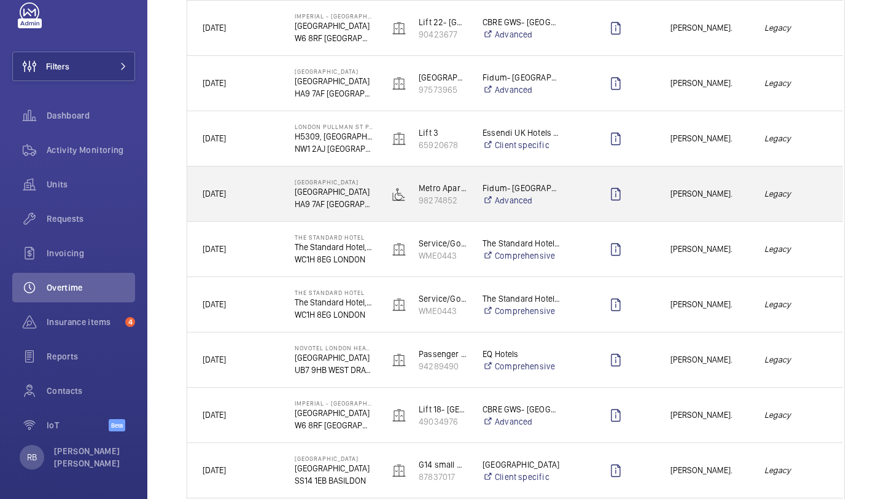
scroll to position [1221, 0]
click at [706, 304] on span "Thomas Shanley." at bounding box center [710, 303] width 78 height 14
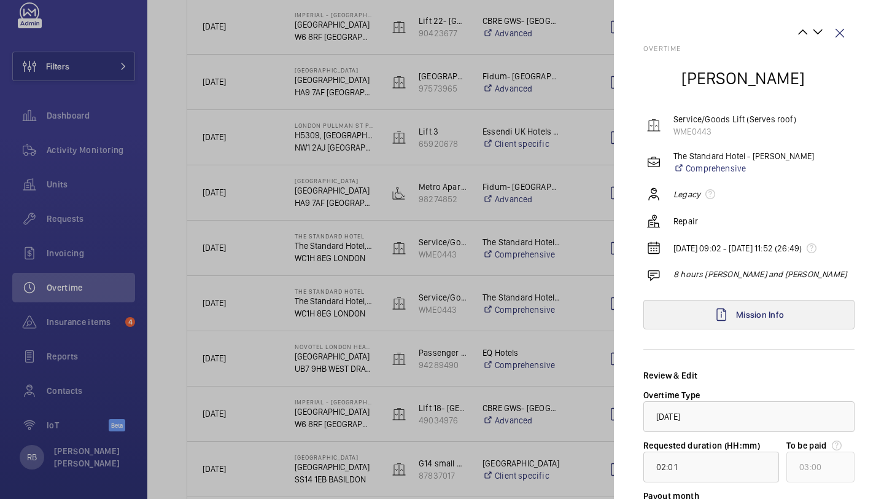
scroll to position [130, 0]
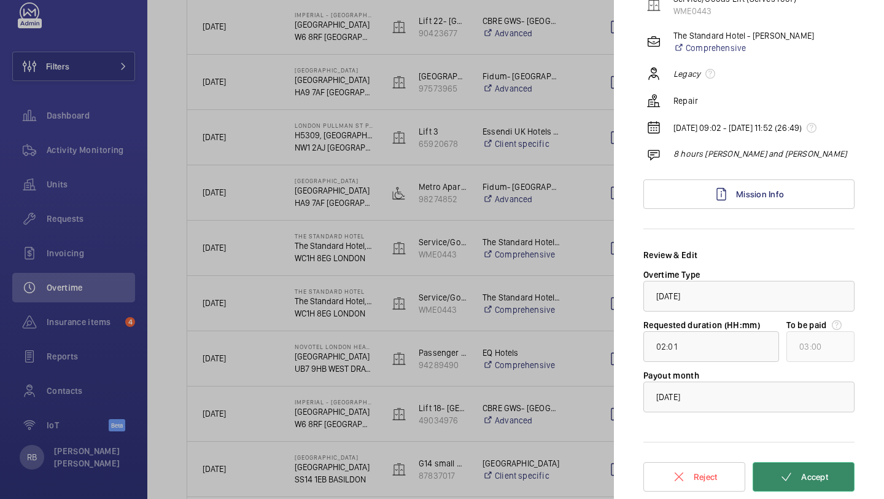
click at [804, 473] on span "Accept" at bounding box center [814, 477] width 27 height 10
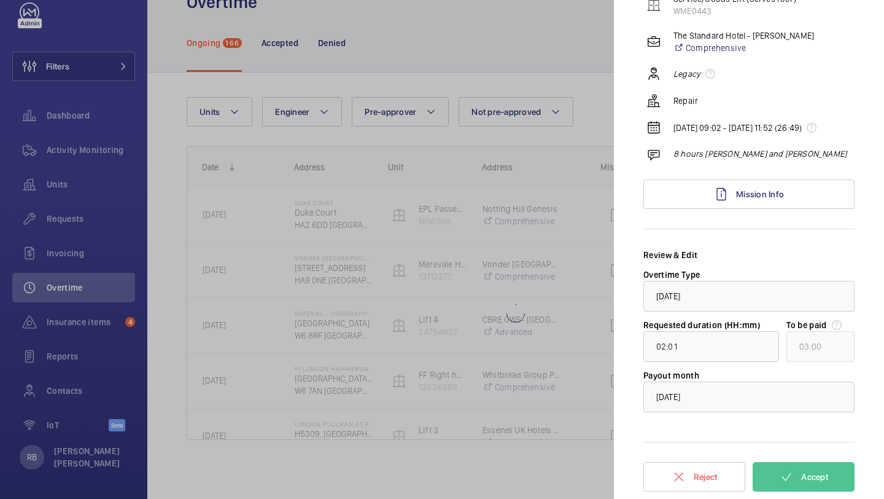
type input "00:28"
type input "01:00"
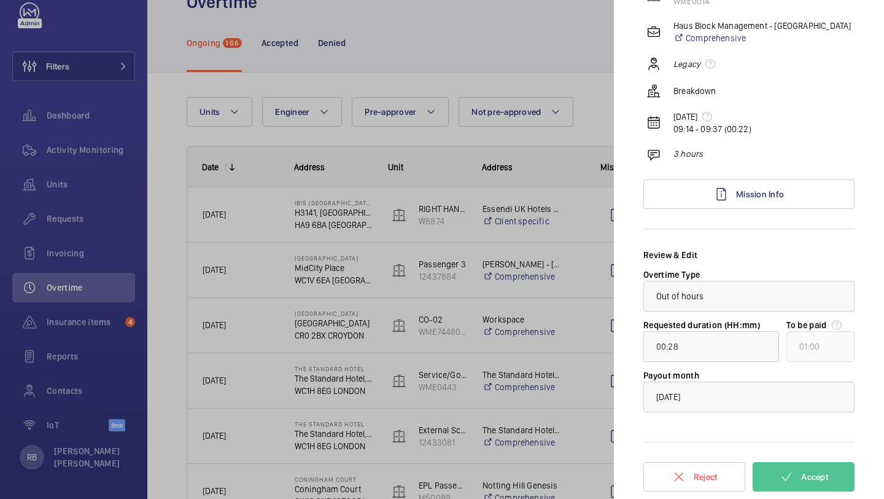
click at [541, 260] on div at bounding box center [442, 249] width 884 height 499
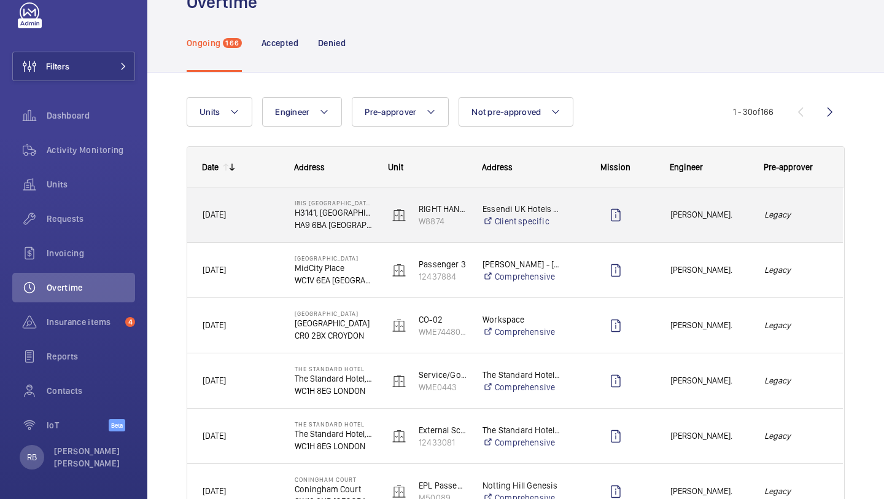
scroll to position [0, 0]
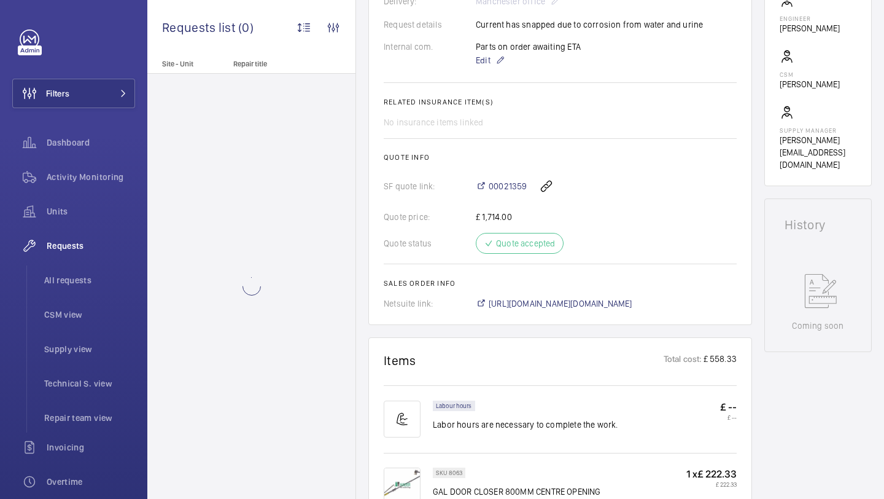
scroll to position [342, 0]
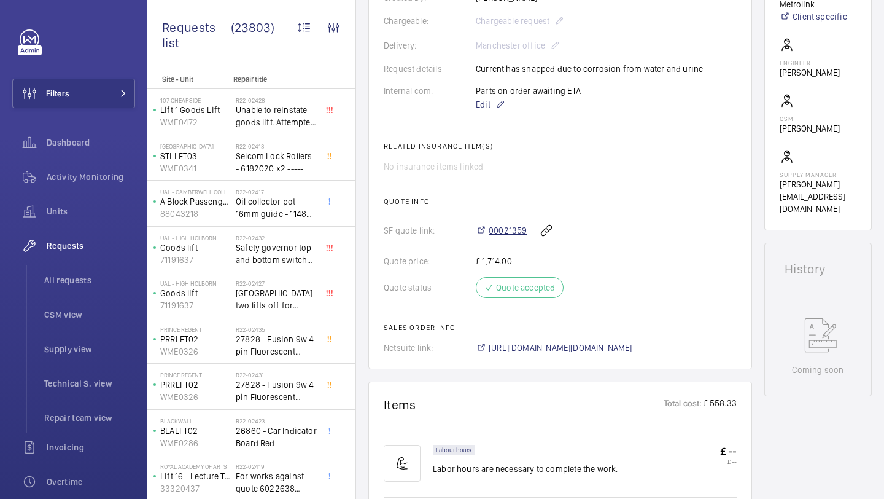
click at [508, 236] on span "00021359" at bounding box center [508, 230] width 38 height 12
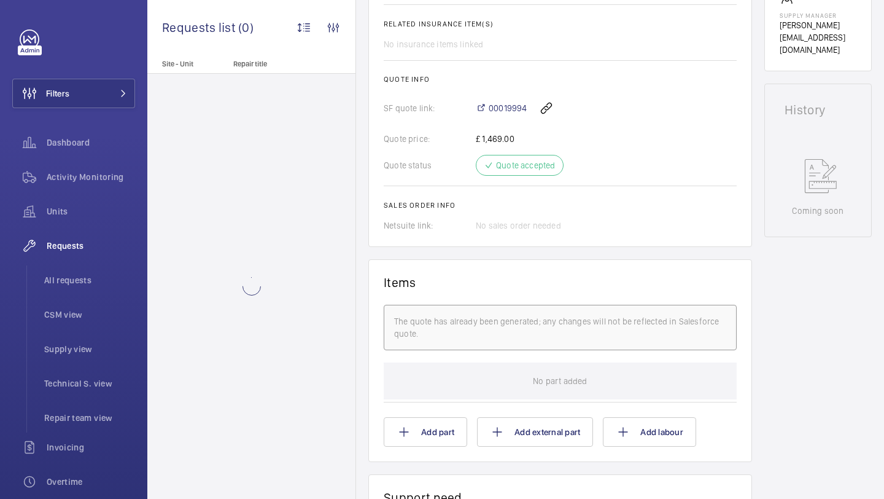
scroll to position [558, 0]
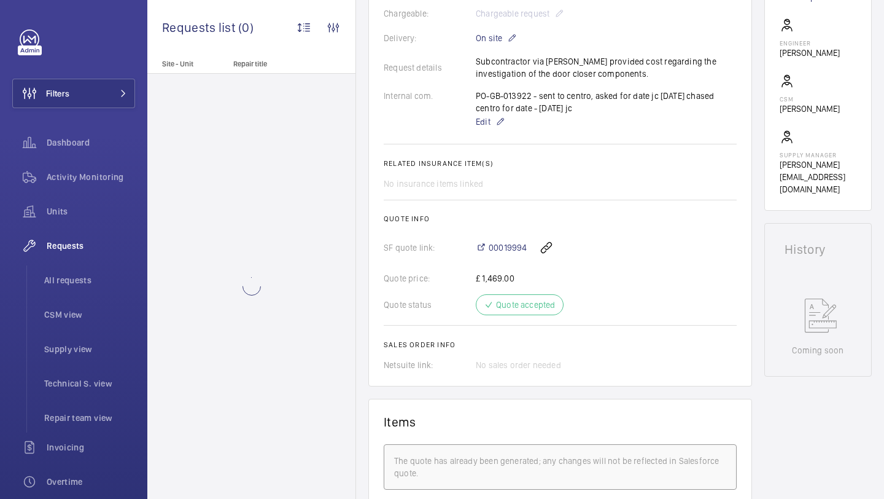
scroll to position [325, 0]
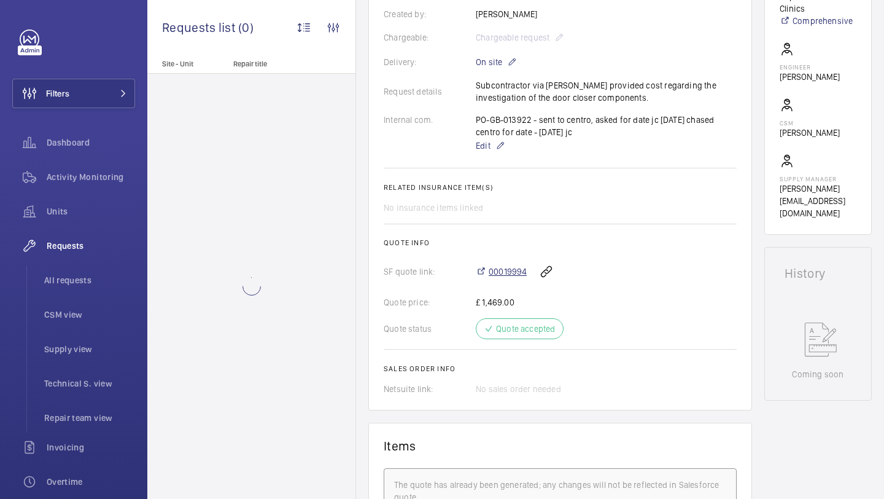
click at [502, 277] on span "00019994" at bounding box center [508, 271] width 38 height 12
